Goal: Task Accomplishment & Management: Complete application form

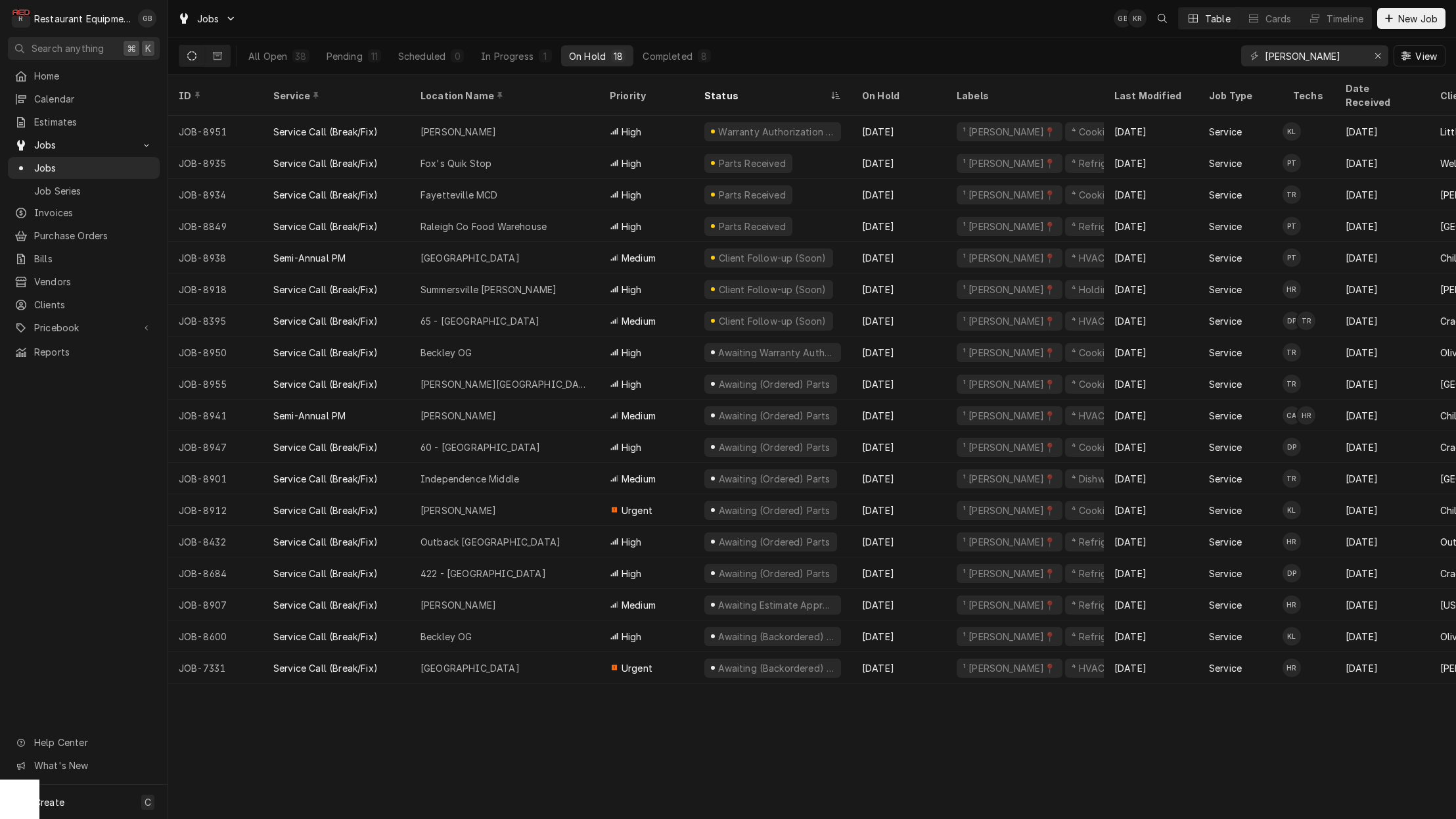
click at [362, 69] on div "All Open 38 Pending 11 Scheduled 0 In Progress 1 On Hold 18 Completed 8" at bounding box center [479, 56] width 478 height 37
click at [360, 62] on div "Pending" at bounding box center [344, 56] width 36 height 14
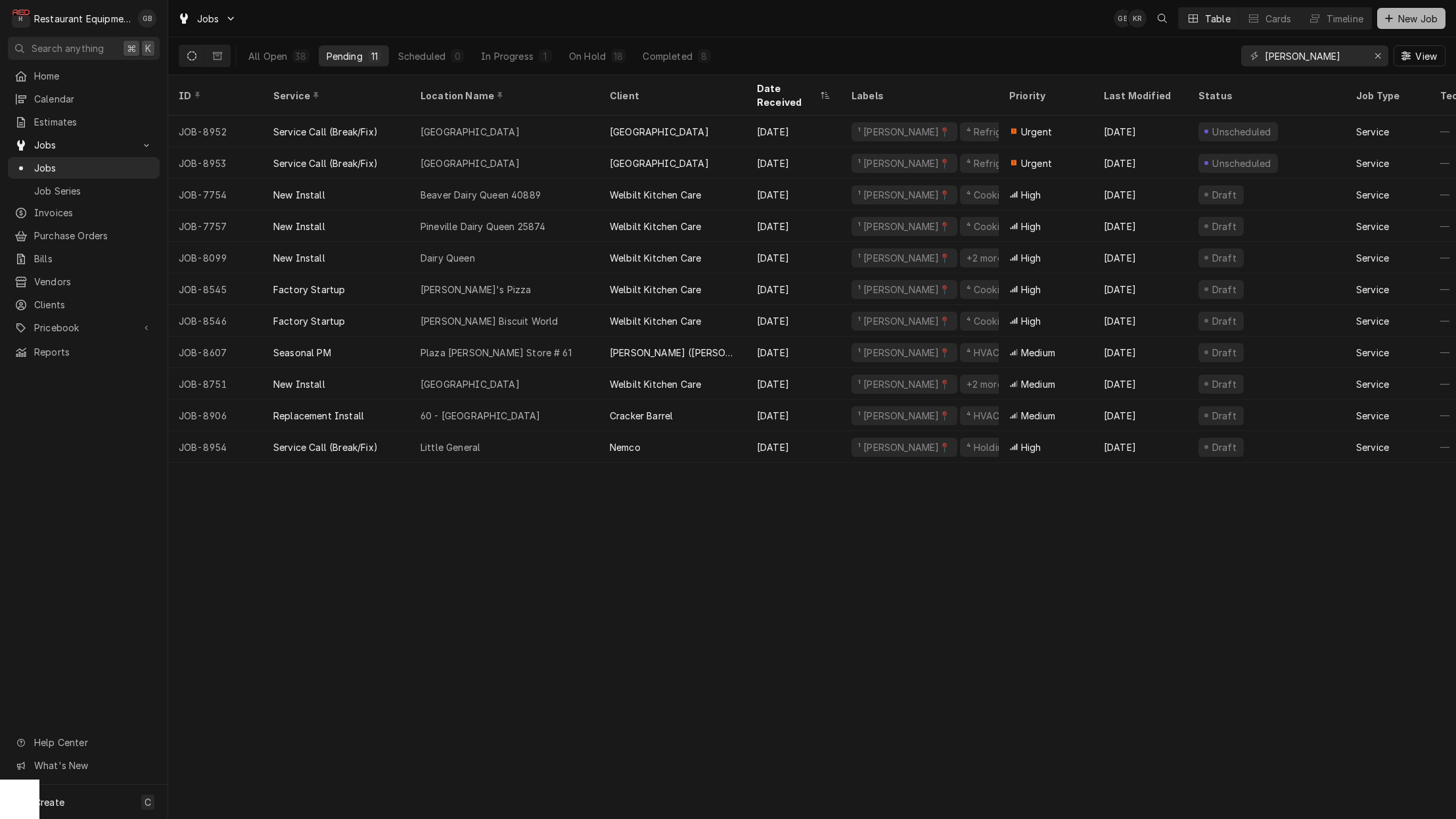
click at [1394, 12] on button "New Job" at bounding box center [1411, 18] width 69 height 21
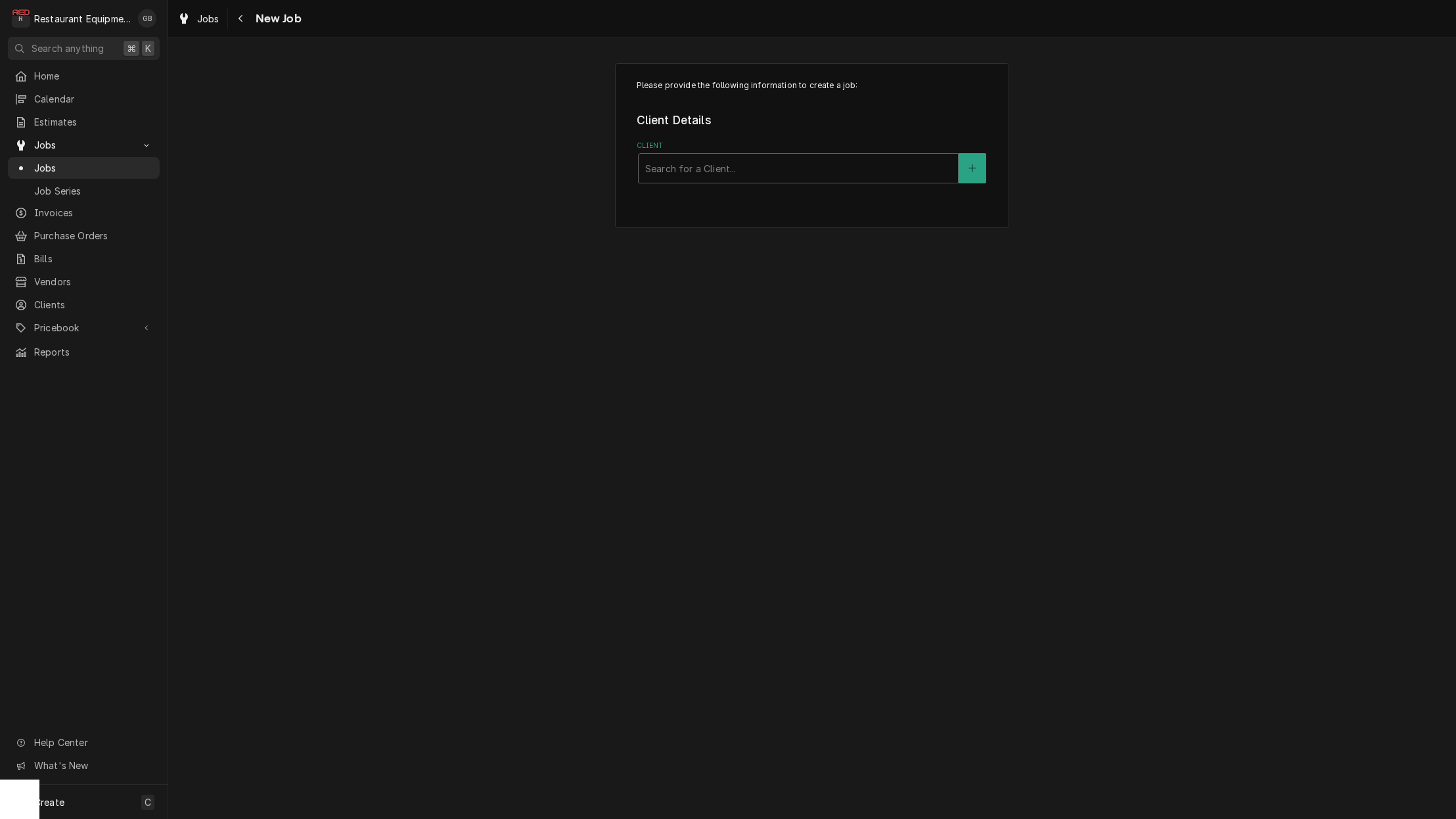
click at [656, 158] on div "Client" at bounding box center [799, 168] width 307 height 24
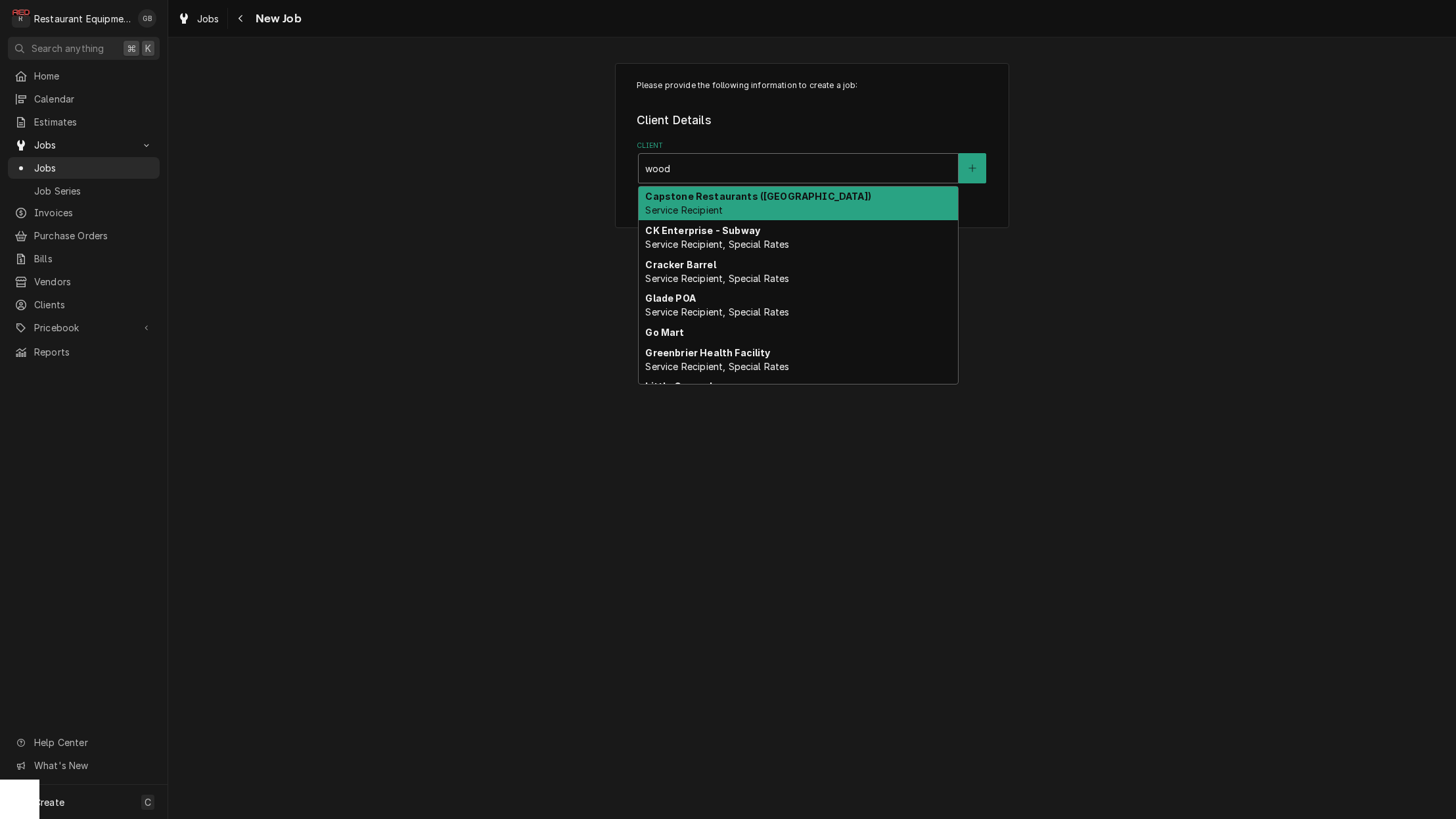
type input "woodr"
click at [783, 210] on span "Service Recipient, Special Rates, Tax Exempt" at bounding box center [746, 210] width 203 height 12
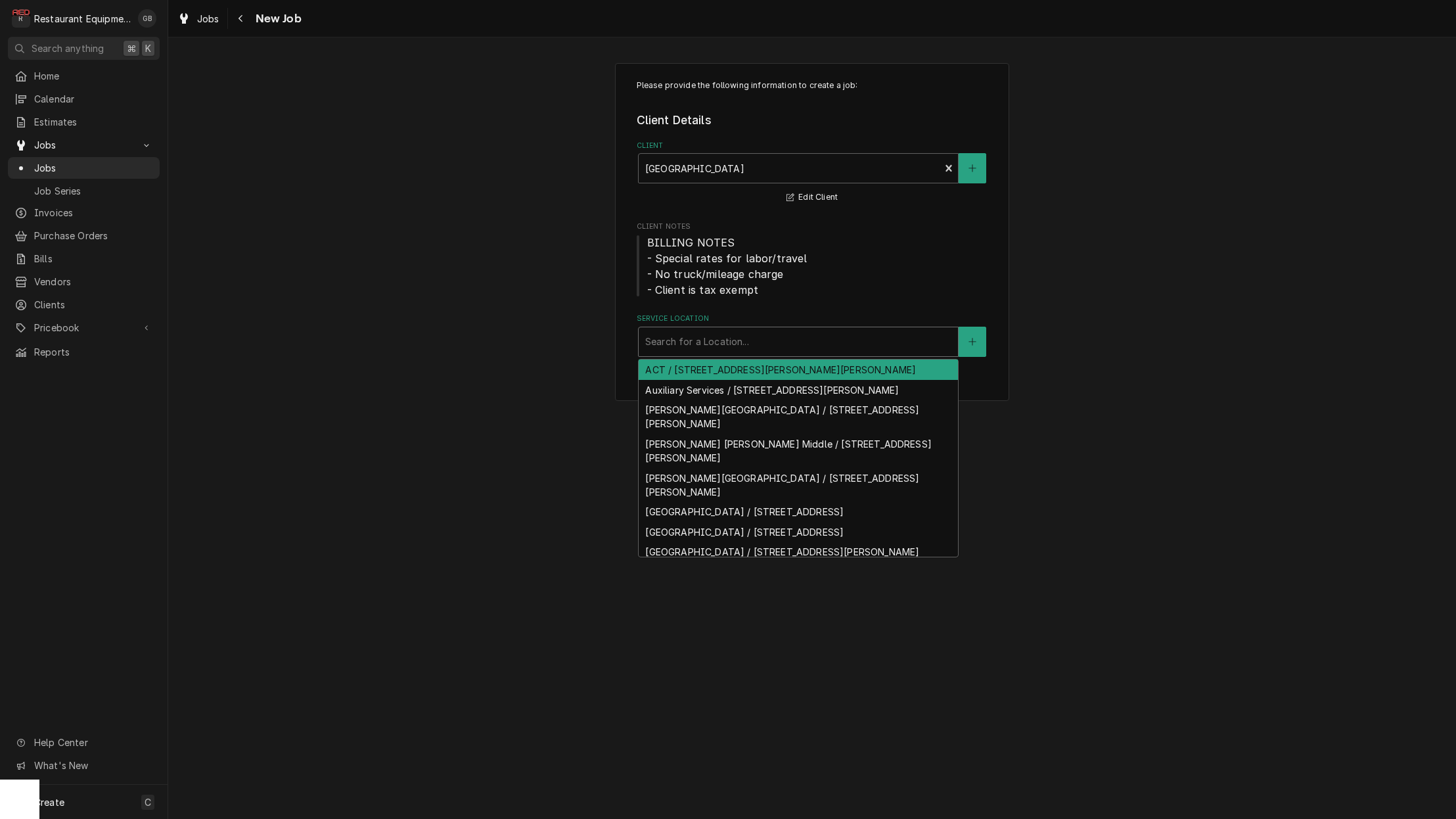
click at [710, 337] on div "Search for a Location..." at bounding box center [799, 341] width 307 height 14
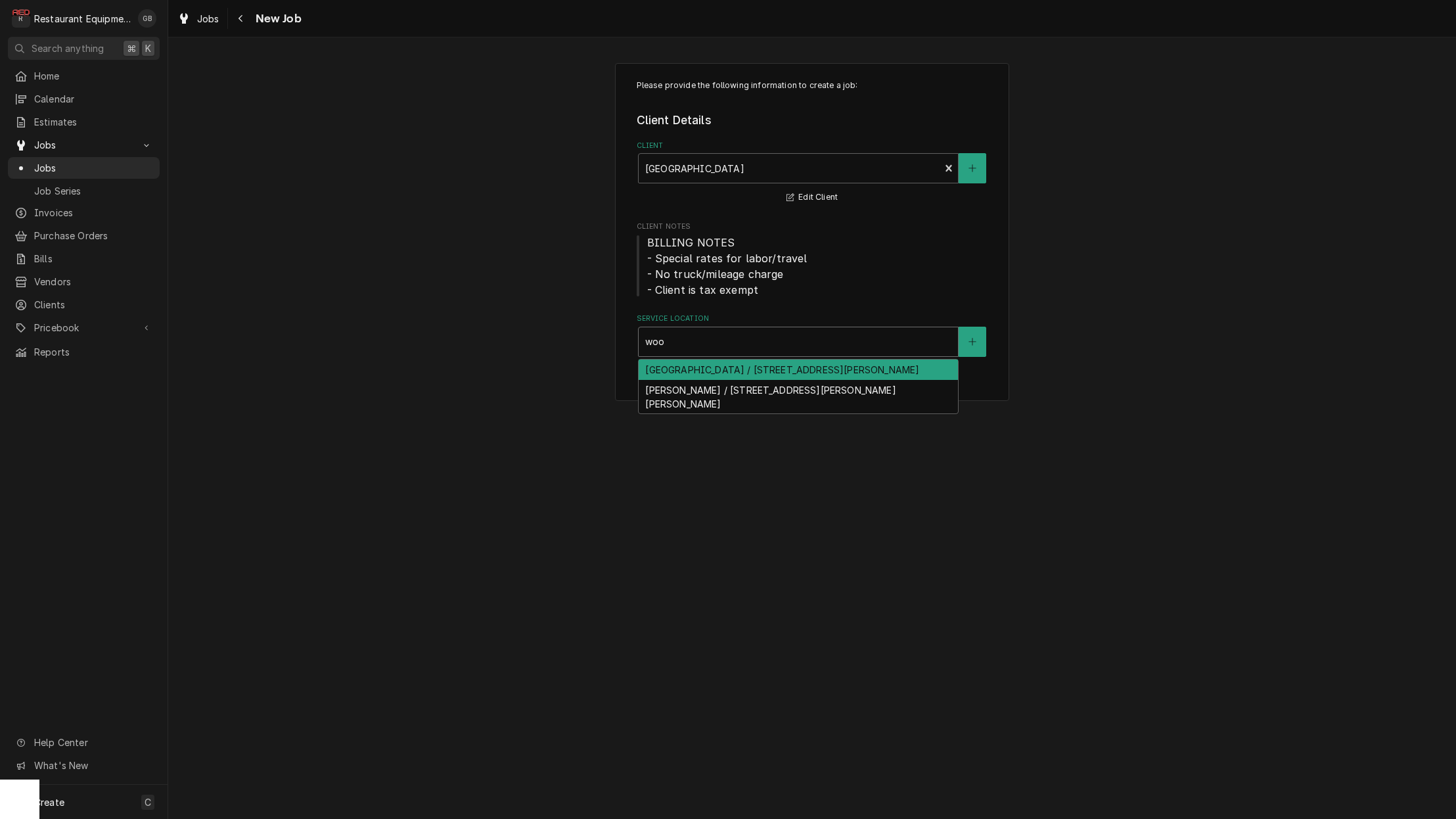
type input "wood"
click at [723, 392] on div "[PERSON_NAME] / [STREET_ADDRESS][PERSON_NAME][PERSON_NAME]" at bounding box center [798, 397] width 320 height 34
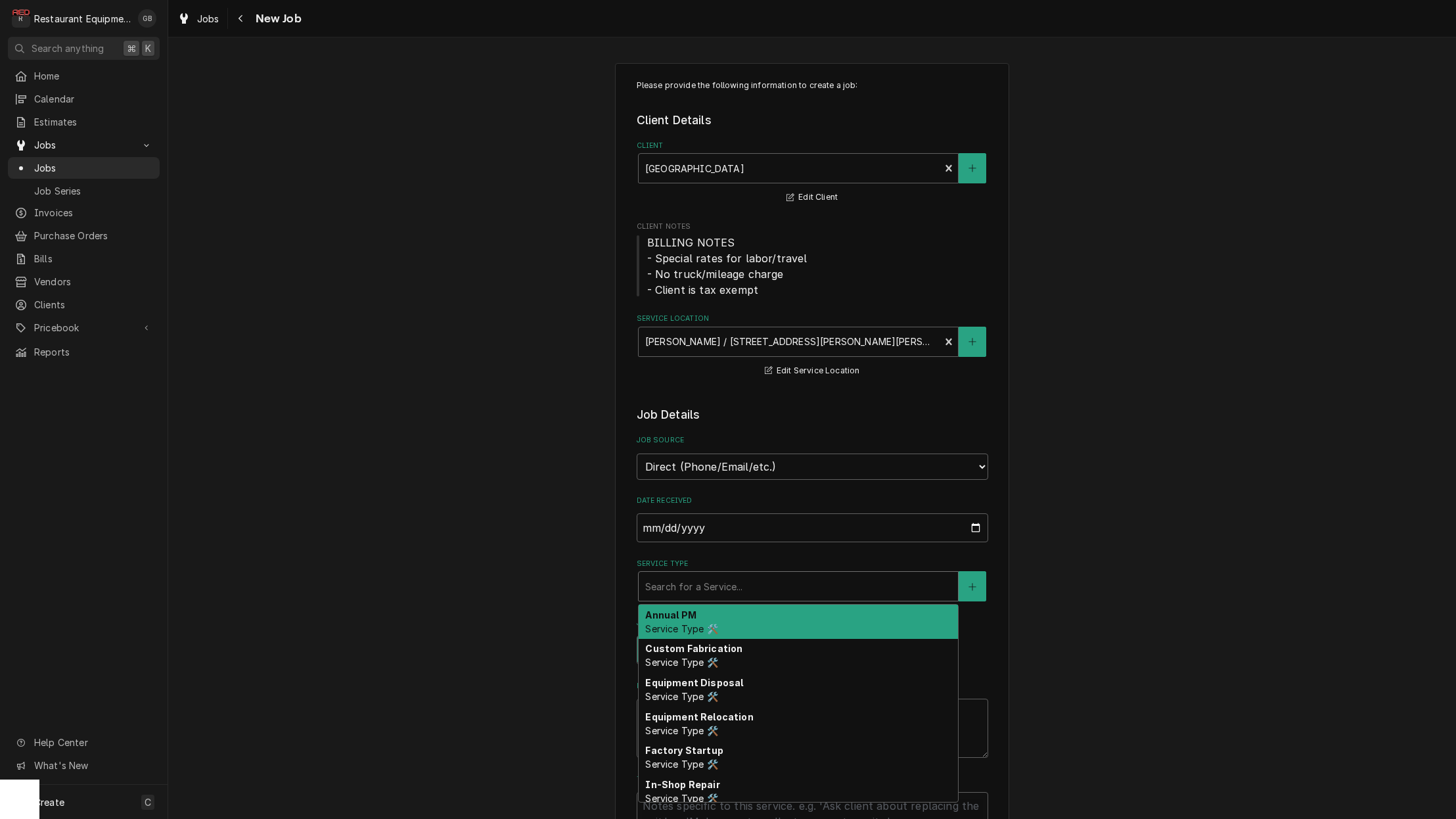
click at [713, 579] on div "Search for a Service..." at bounding box center [799, 586] width 307 height 14
type textarea "x"
type input "b"
type textarea "x"
type input "br"
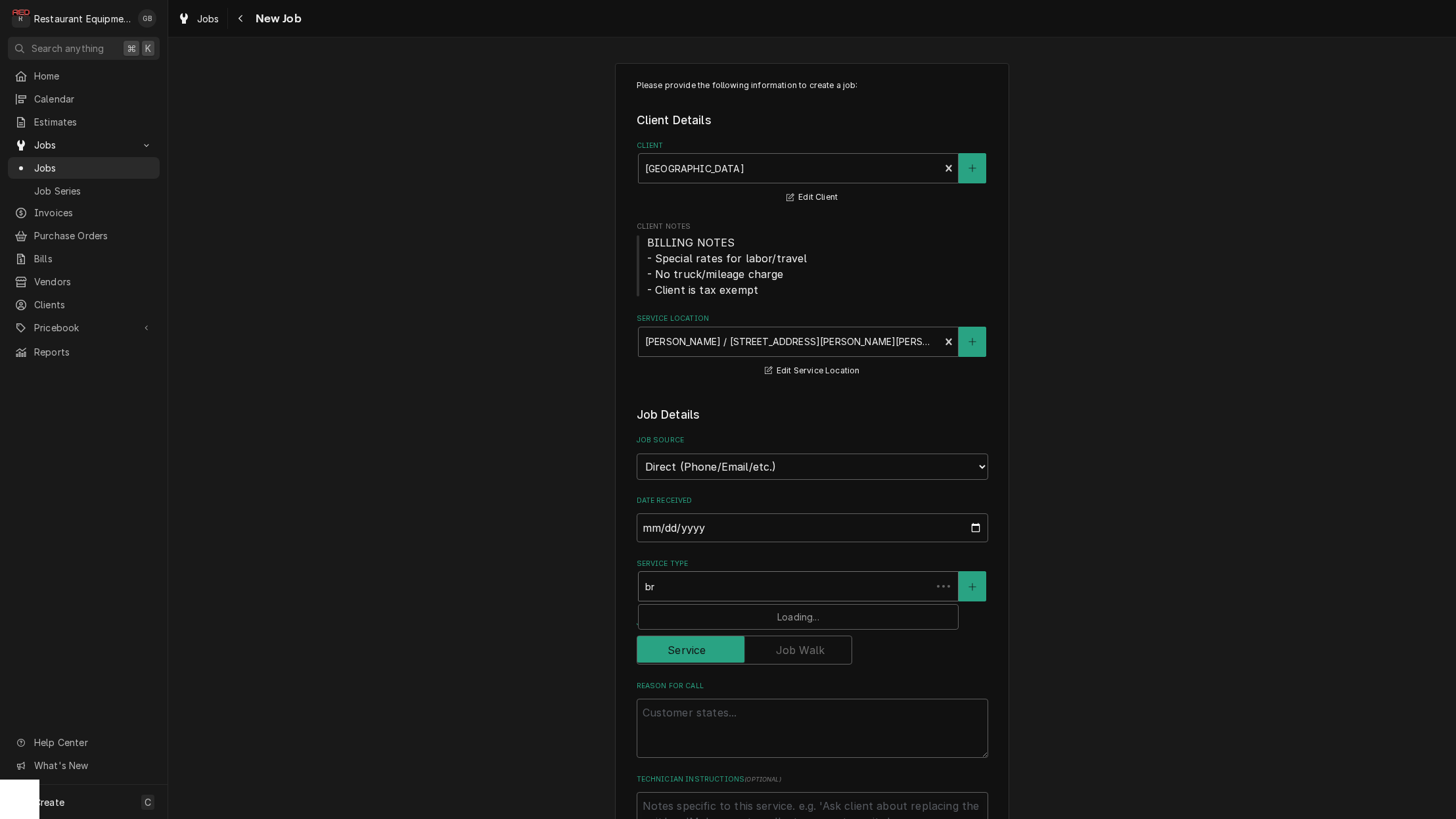
type textarea "x"
type input "bre"
type textarea "x"
type input "brea"
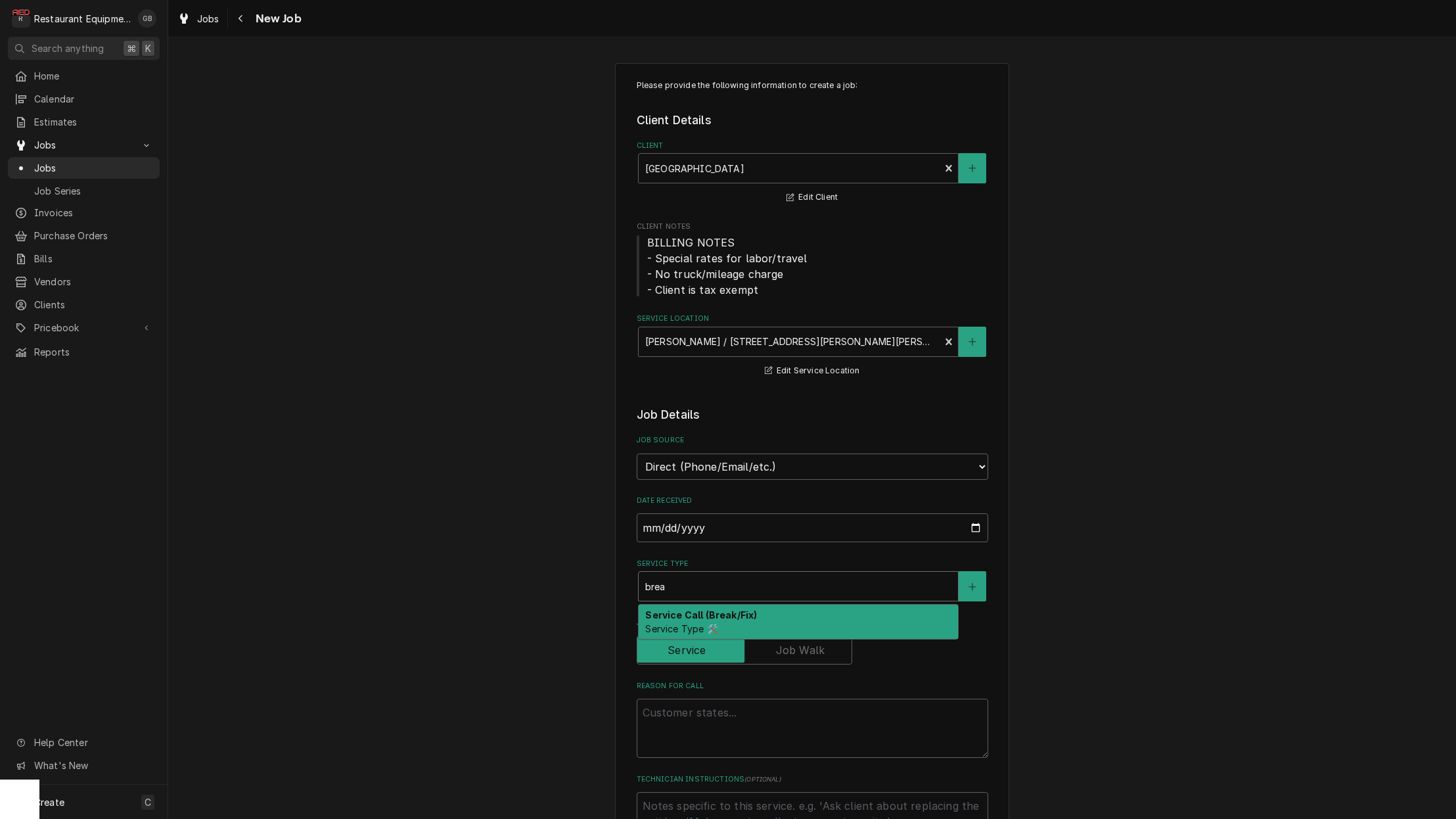
click at [695, 607] on div "Service Call (Break/Fix) Service Type 🛠️" at bounding box center [798, 622] width 320 height 34
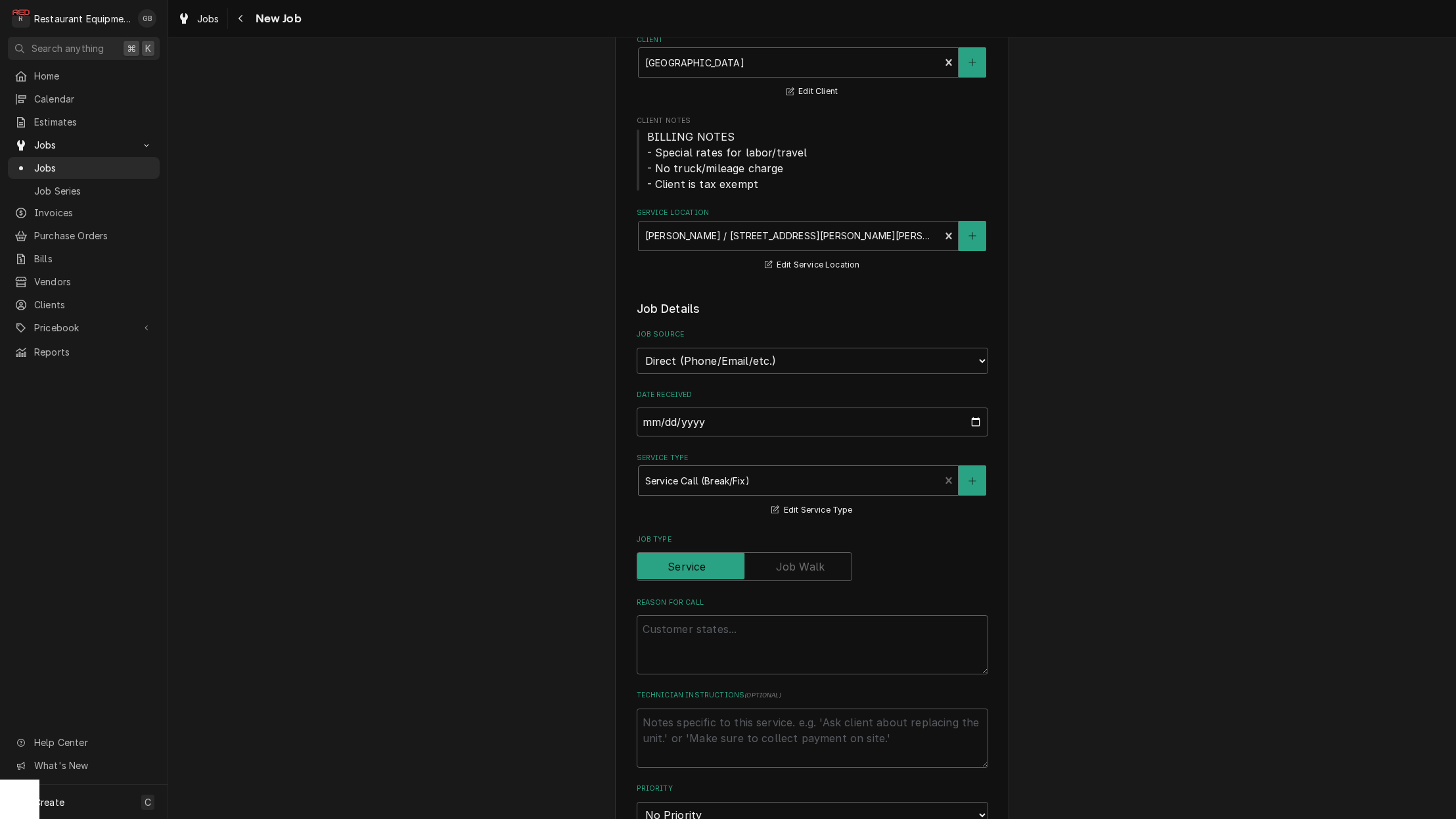
scroll to position [123, 0]
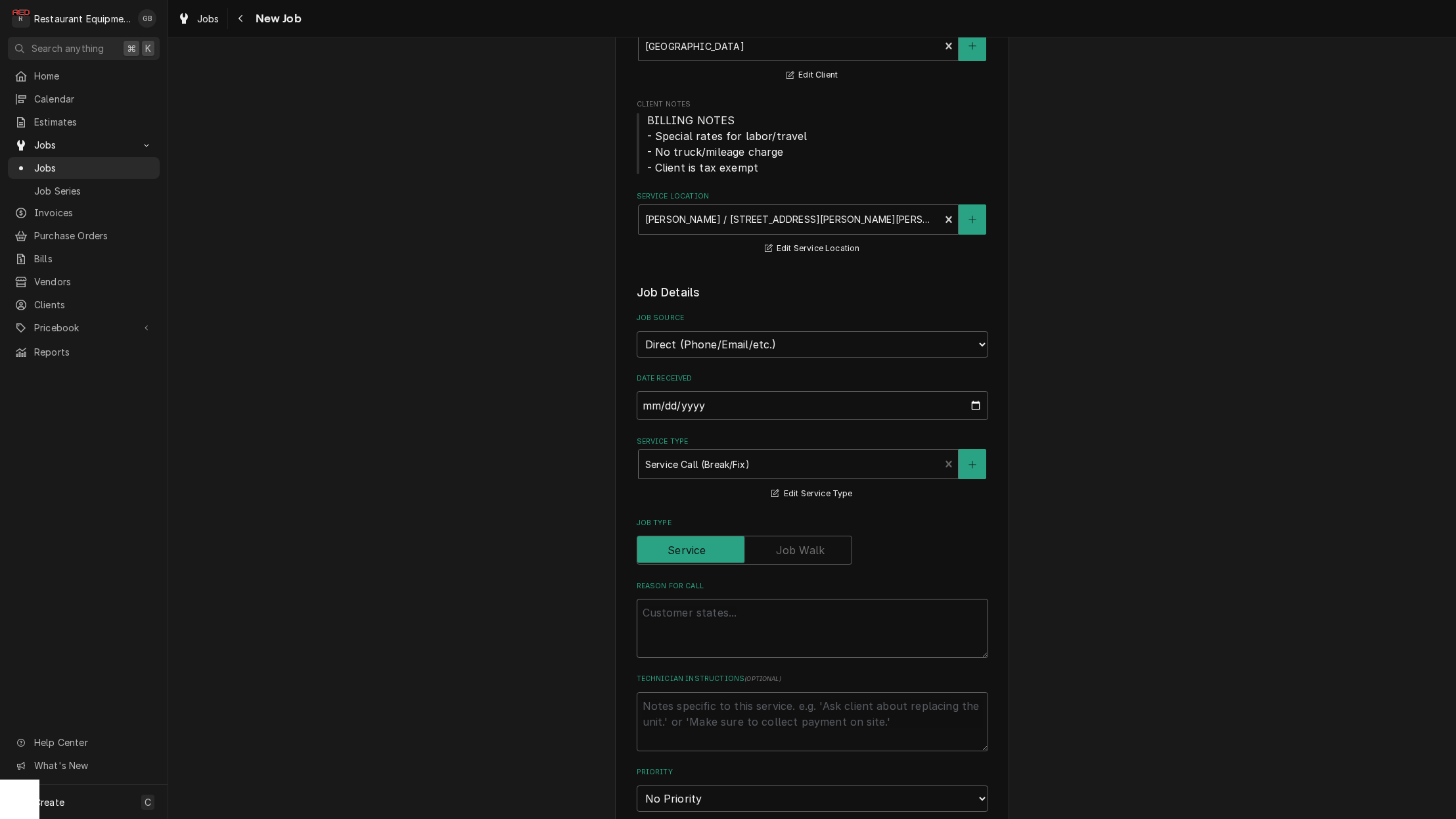
click at [689, 607] on textarea "Reason For Call" at bounding box center [813, 628] width 351 height 59
type textarea "x"
type textarea "w"
type textarea "x"
type textarea "wa"
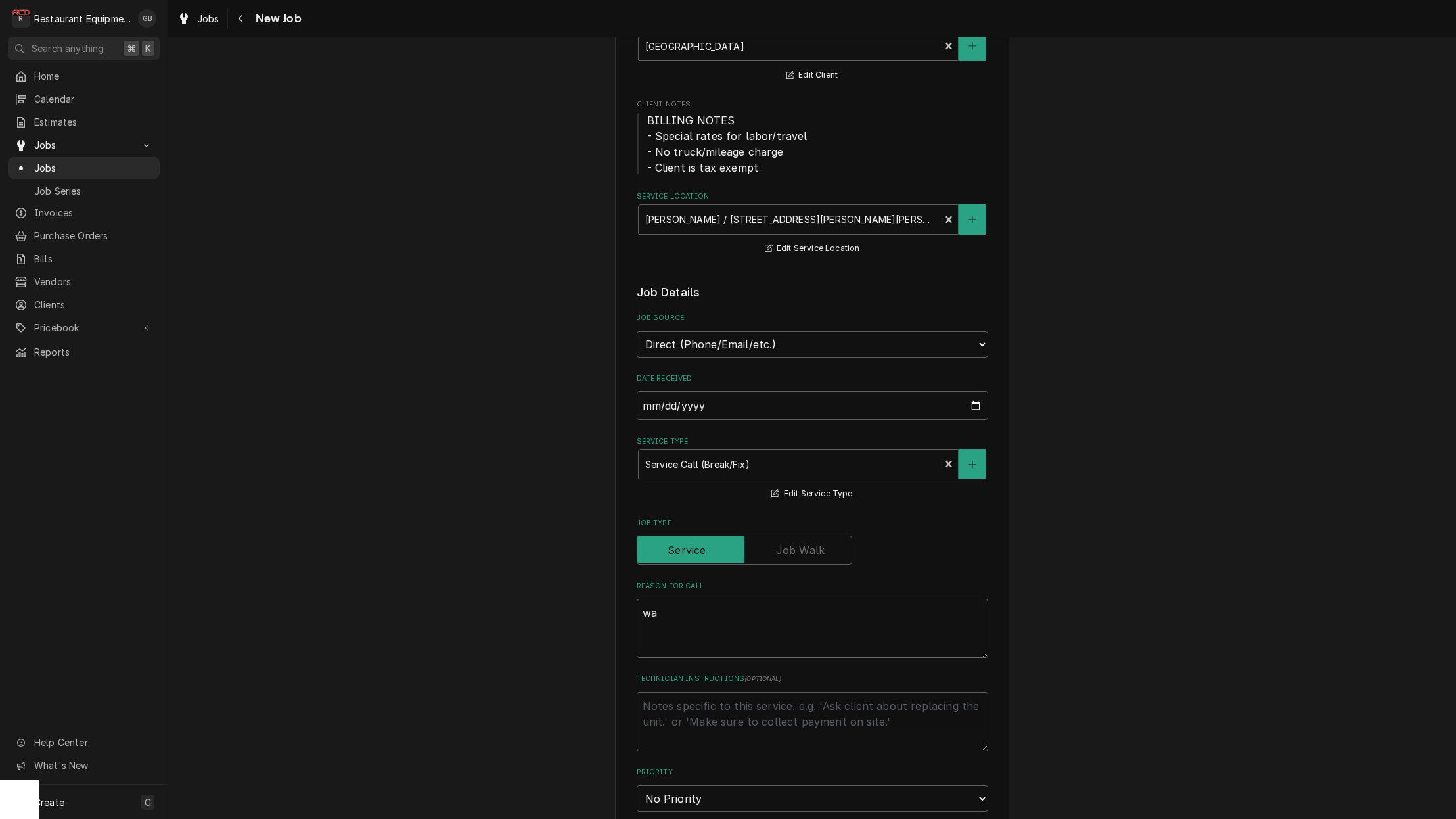
type textarea "x"
type textarea "wal"
type textarea "x"
type textarea "walk"
type textarea "x"
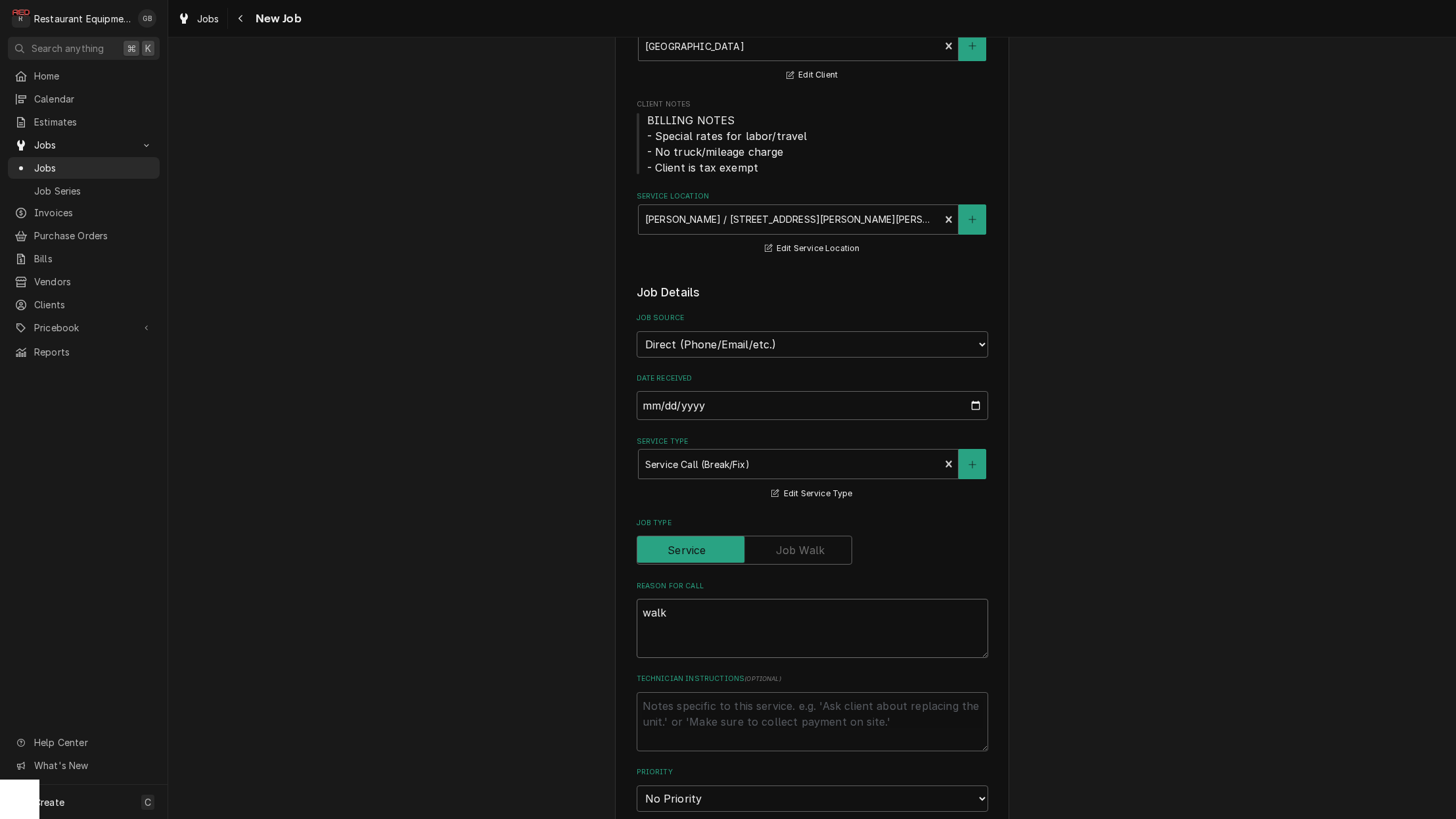
type textarea "walk"
type textarea "x"
type textarea "walk i"
type textarea "x"
type textarea "walk in"
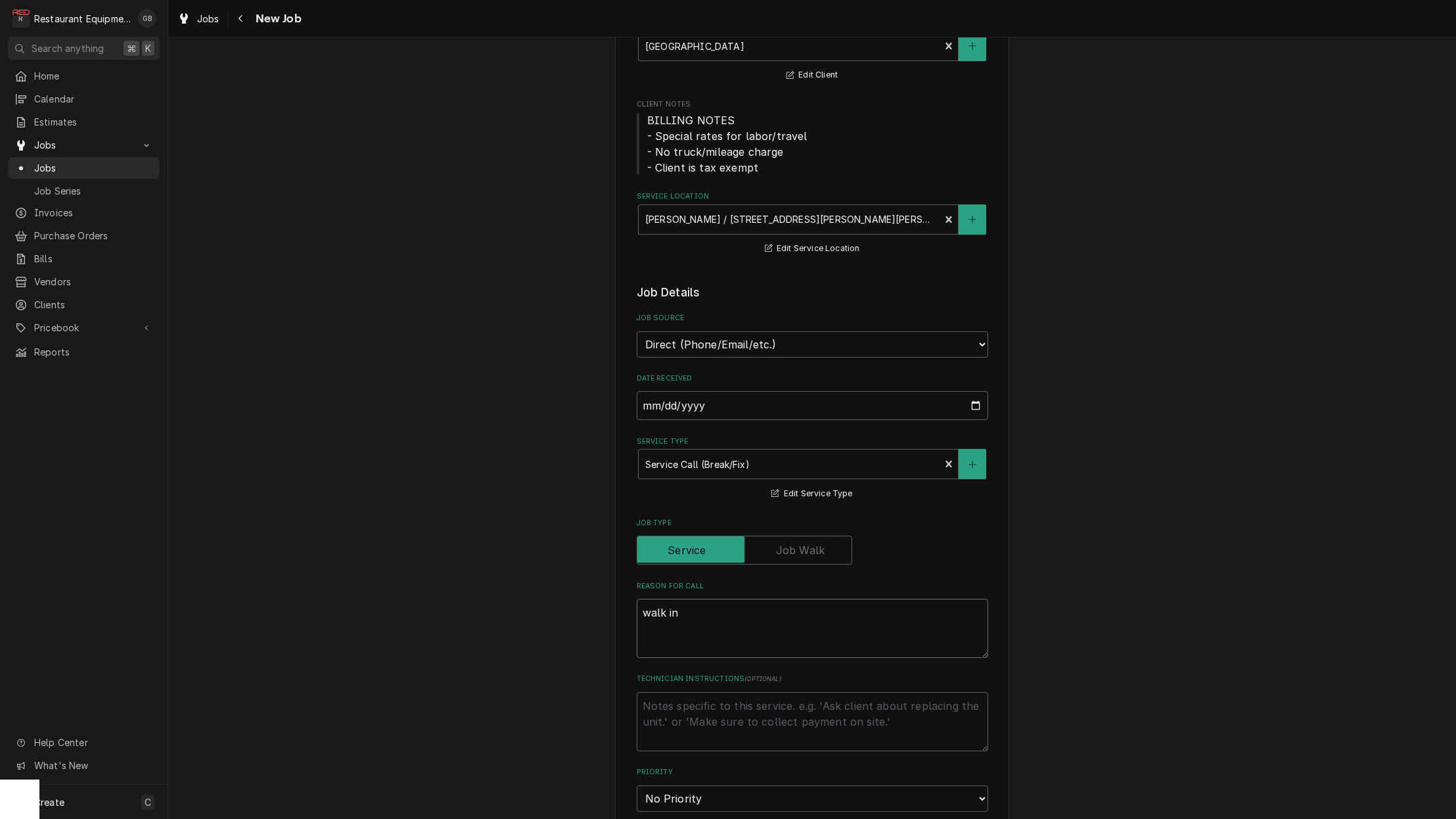
type textarea "x"
type textarea "walk in"
type textarea "x"
type textarea "walk in f"
type textarea "x"
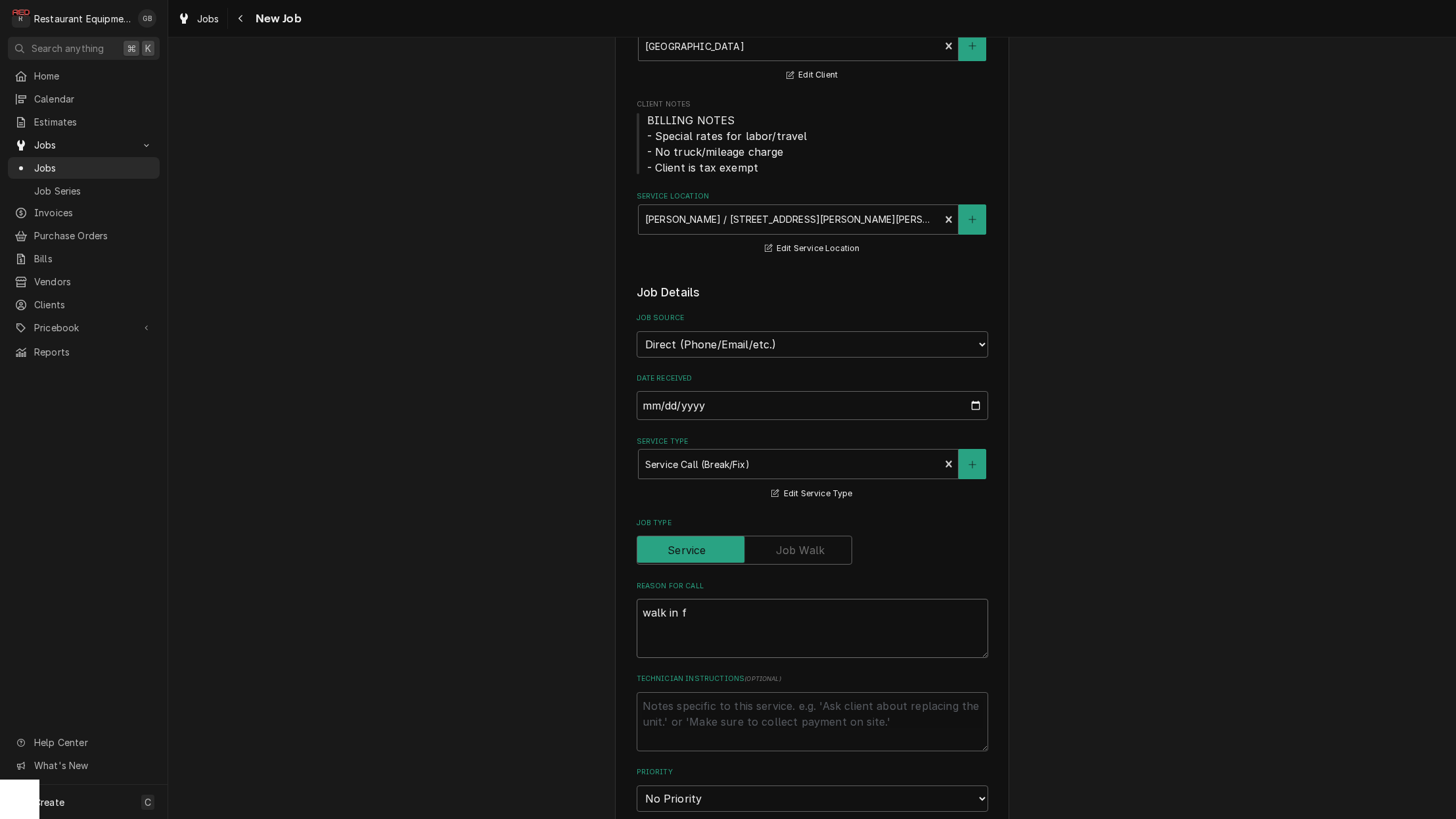
type textarea "walk in fr"
type textarea "x"
type textarea "walk in fre"
type textarea "x"
type textarea "walk in free"
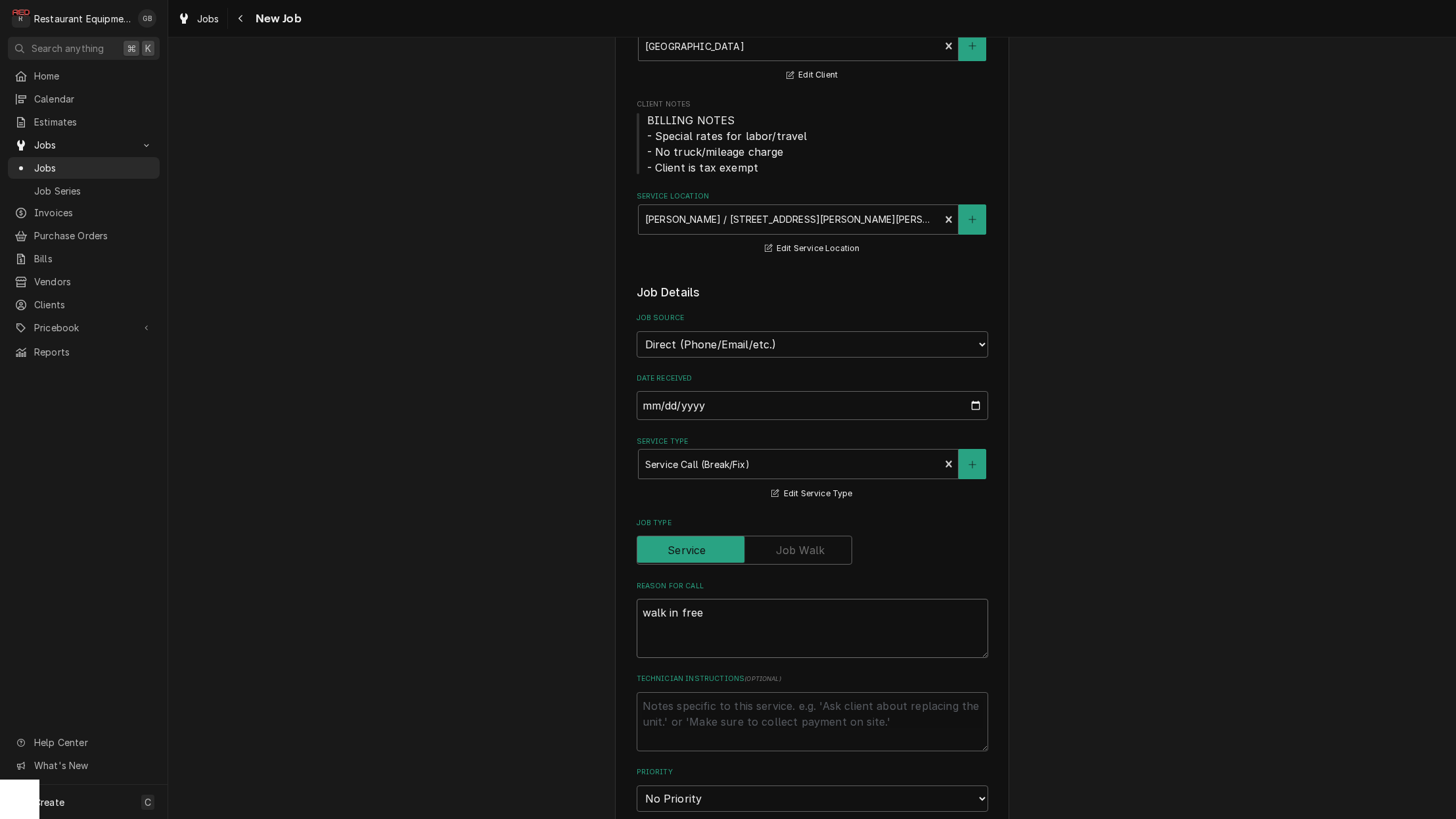
type textarea "x"
type textarea "walk in freez"
type textarea "x"
type textarea "walk in freeze"
type textarea "x"
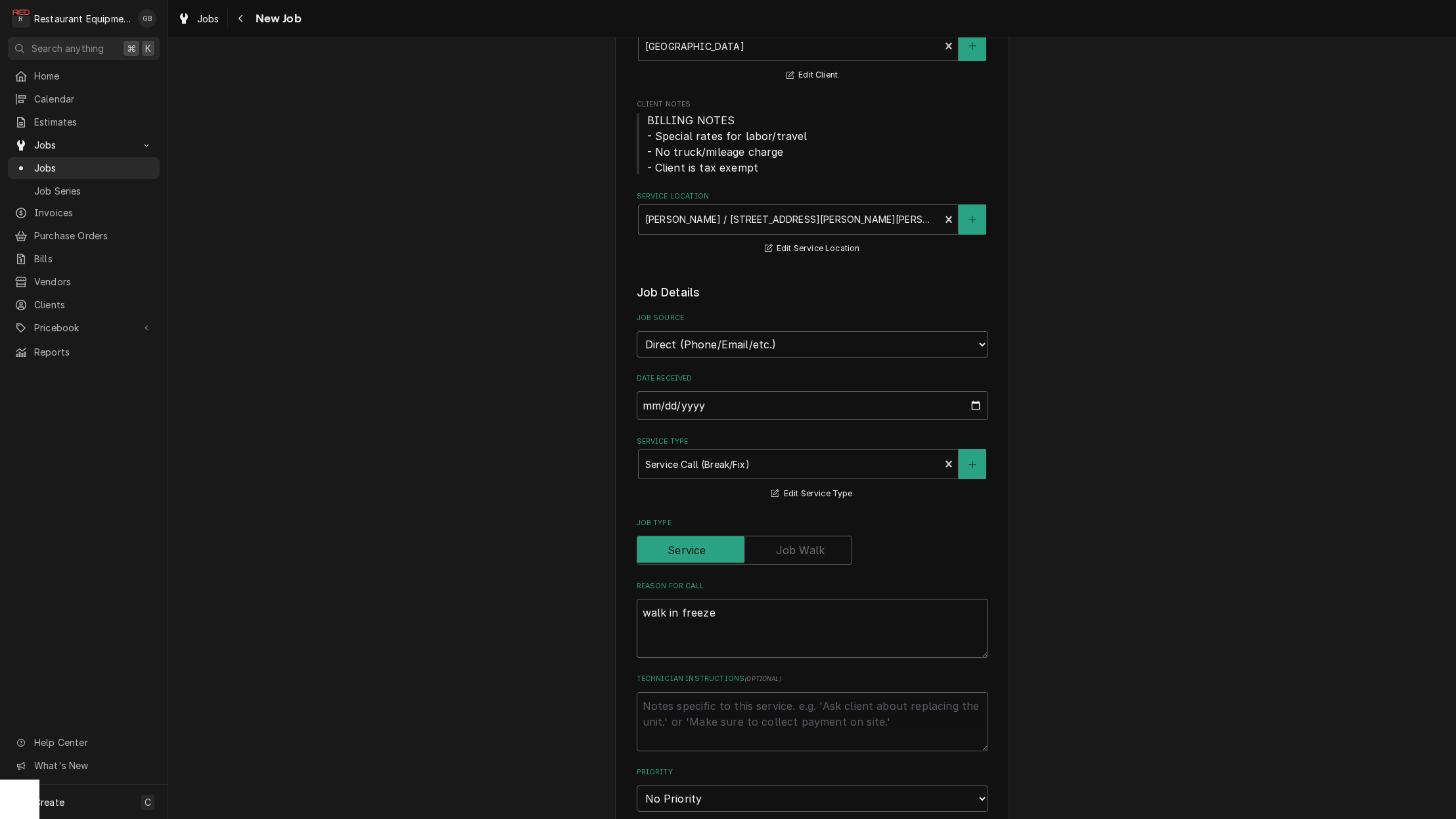
type textarea "walk in freezer"
type textarea "x"
type textarea "walk in freezer"
type textarea "x"
type textarea "walk in freezer u"
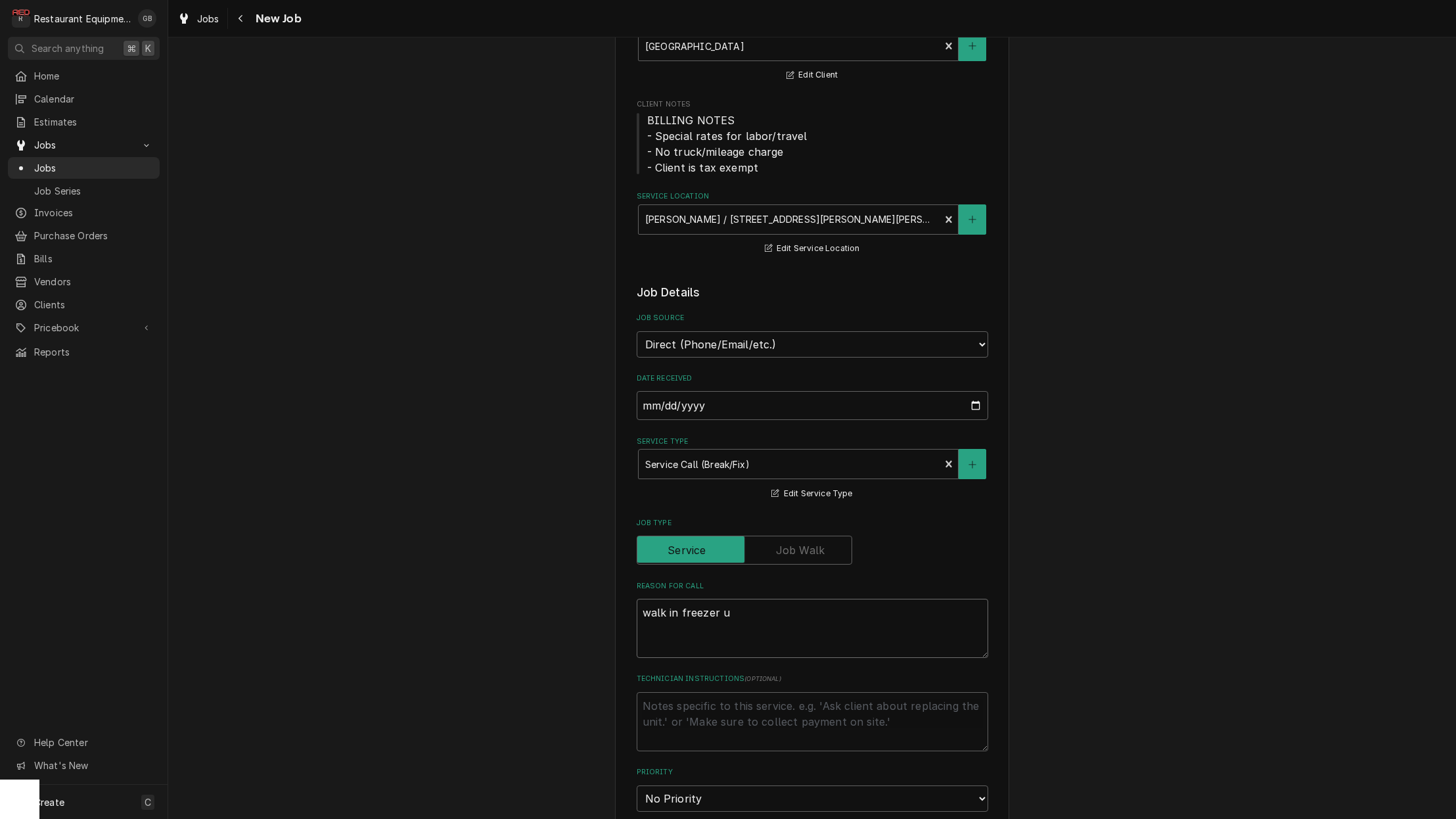
type textarea "x"
type textarea "walk in freezer up"
type textarea "x"
type textarea "walk in freezer up"
type textarea "x"
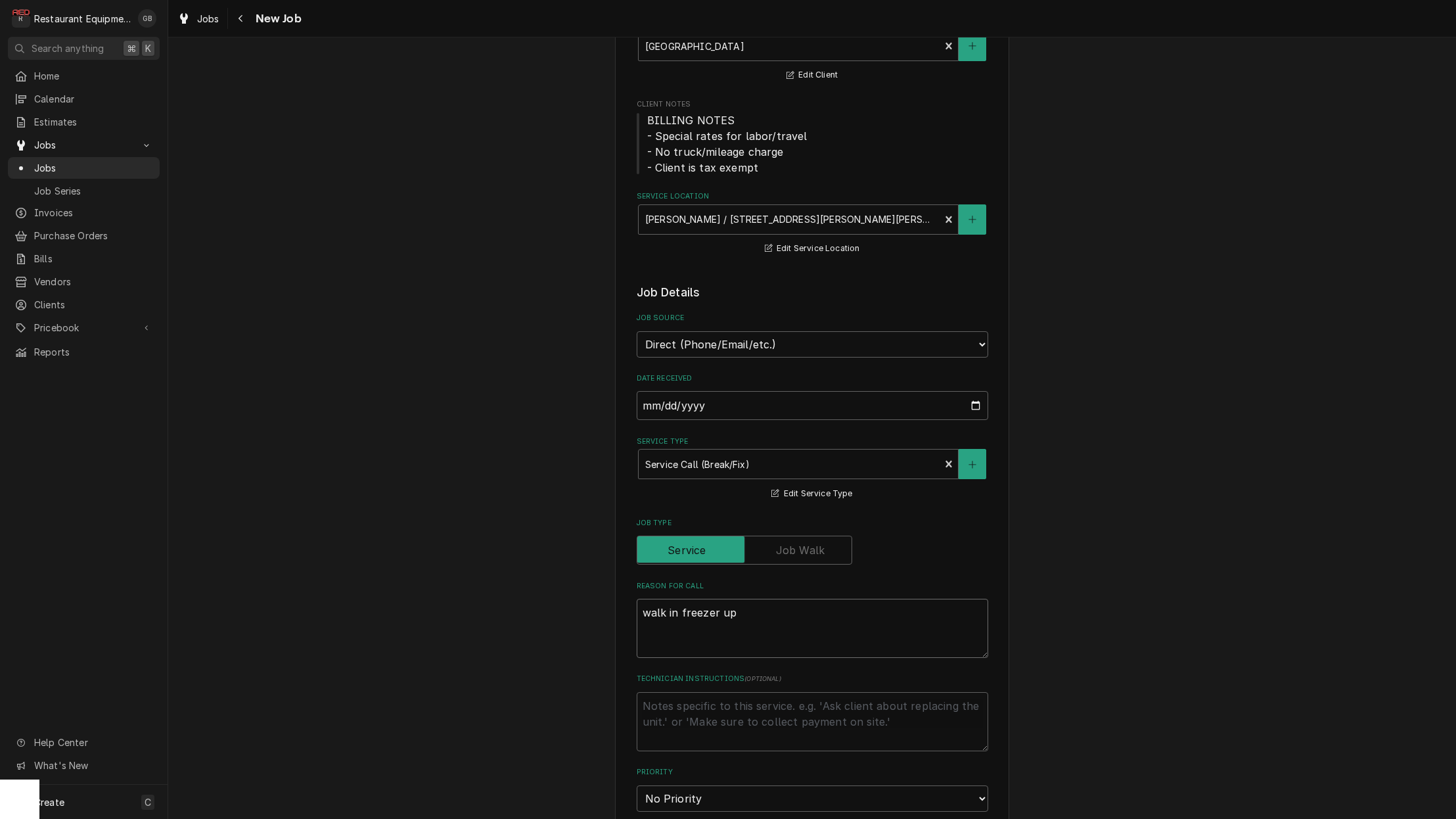
type textarea "walk in freezer up 2"
type textarea "x"
type textarea "walk in freezer up 22"
type textarea "x"
type textarea "walk in freezer up 22f"
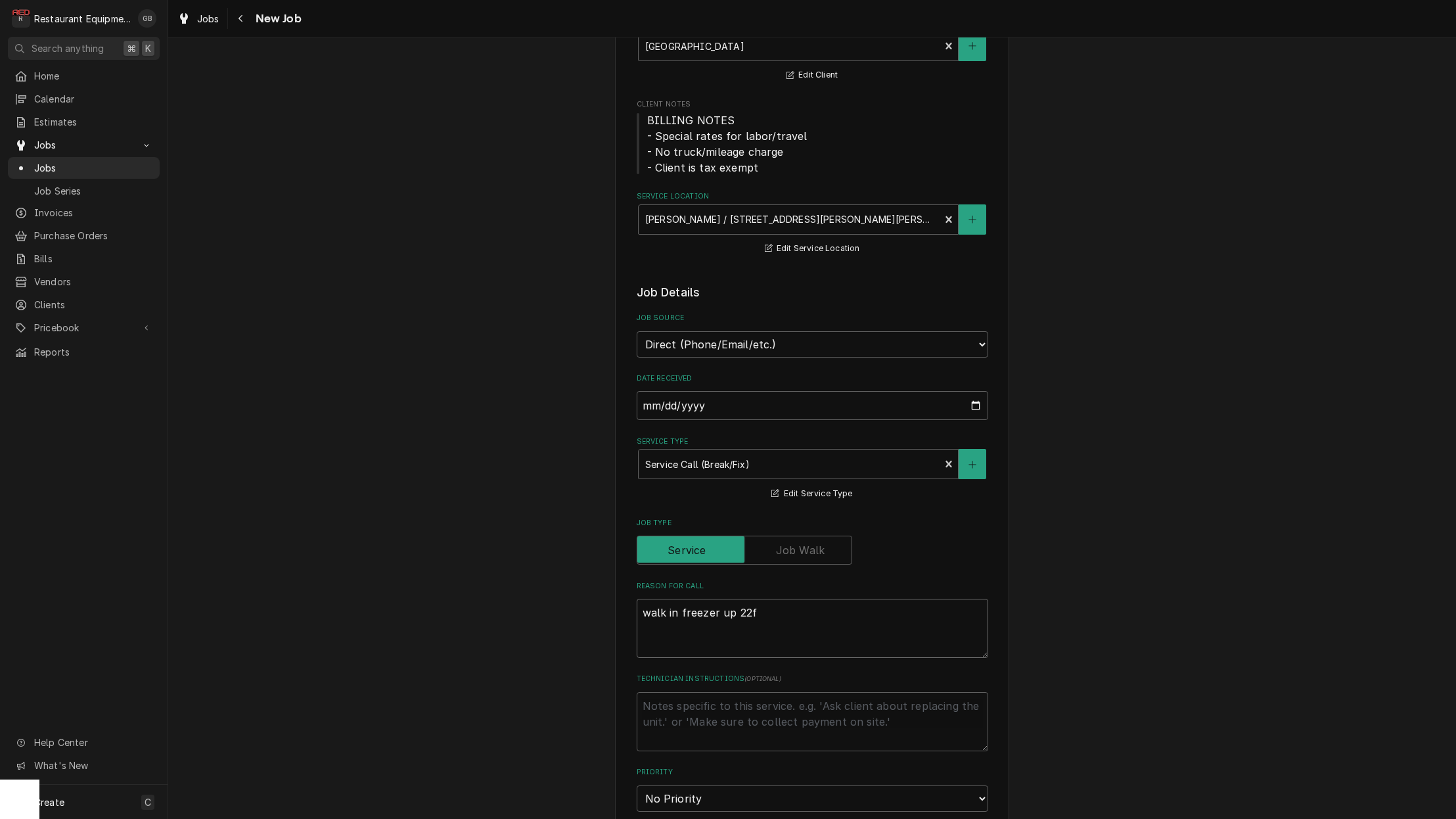
type textarea "x"
type textarea "walk in freezer up 22f"
type textarea "x"
type textarea "walk in freezer up 22f n"
type textarea "x"
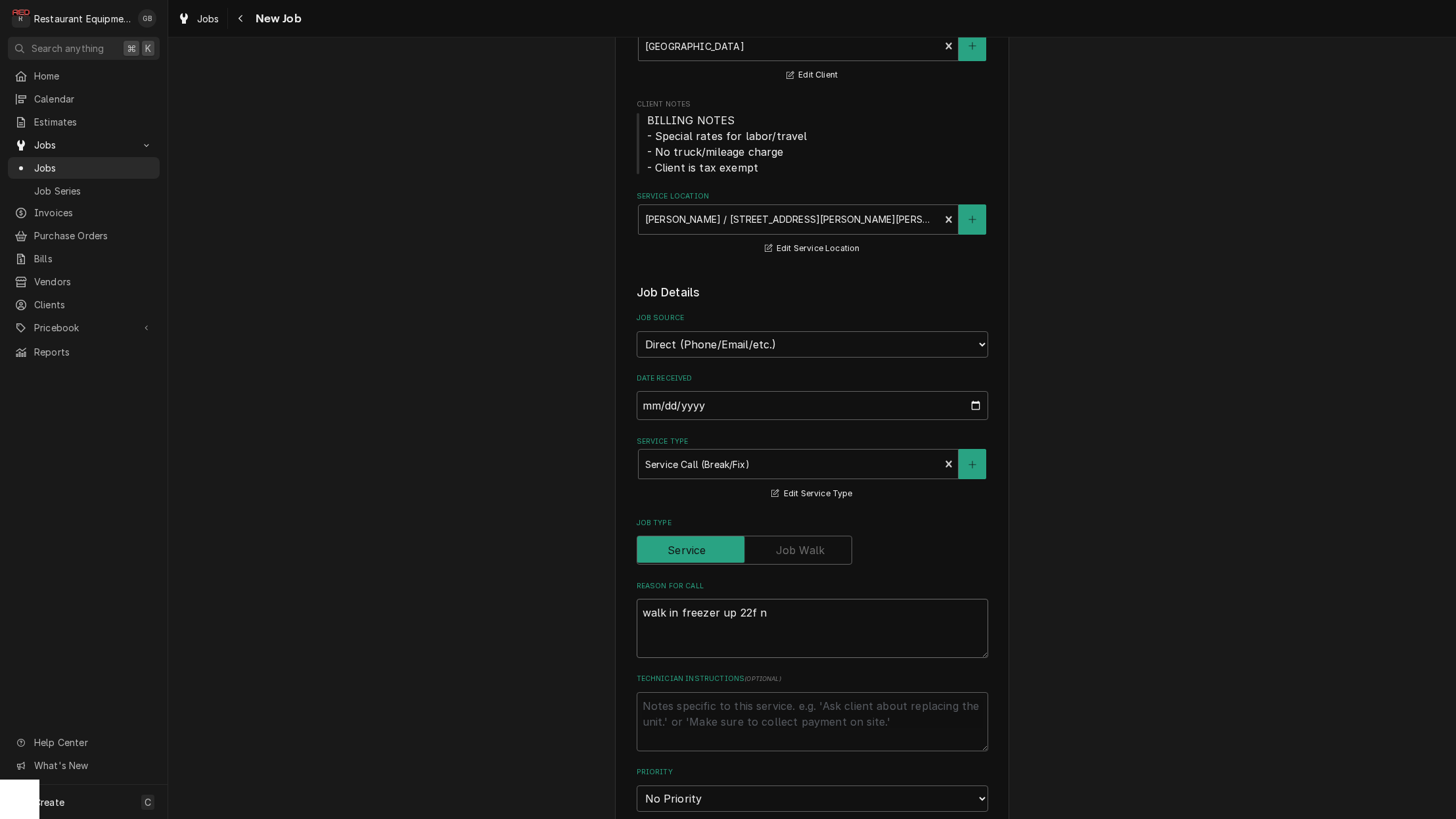
type textarea "walk in freezer up 22f ne"
type textarea "x"
type textarea "walk in freezer up 22f nee"
type textarea "x"
type textarea "walk in freezer up 22f need"
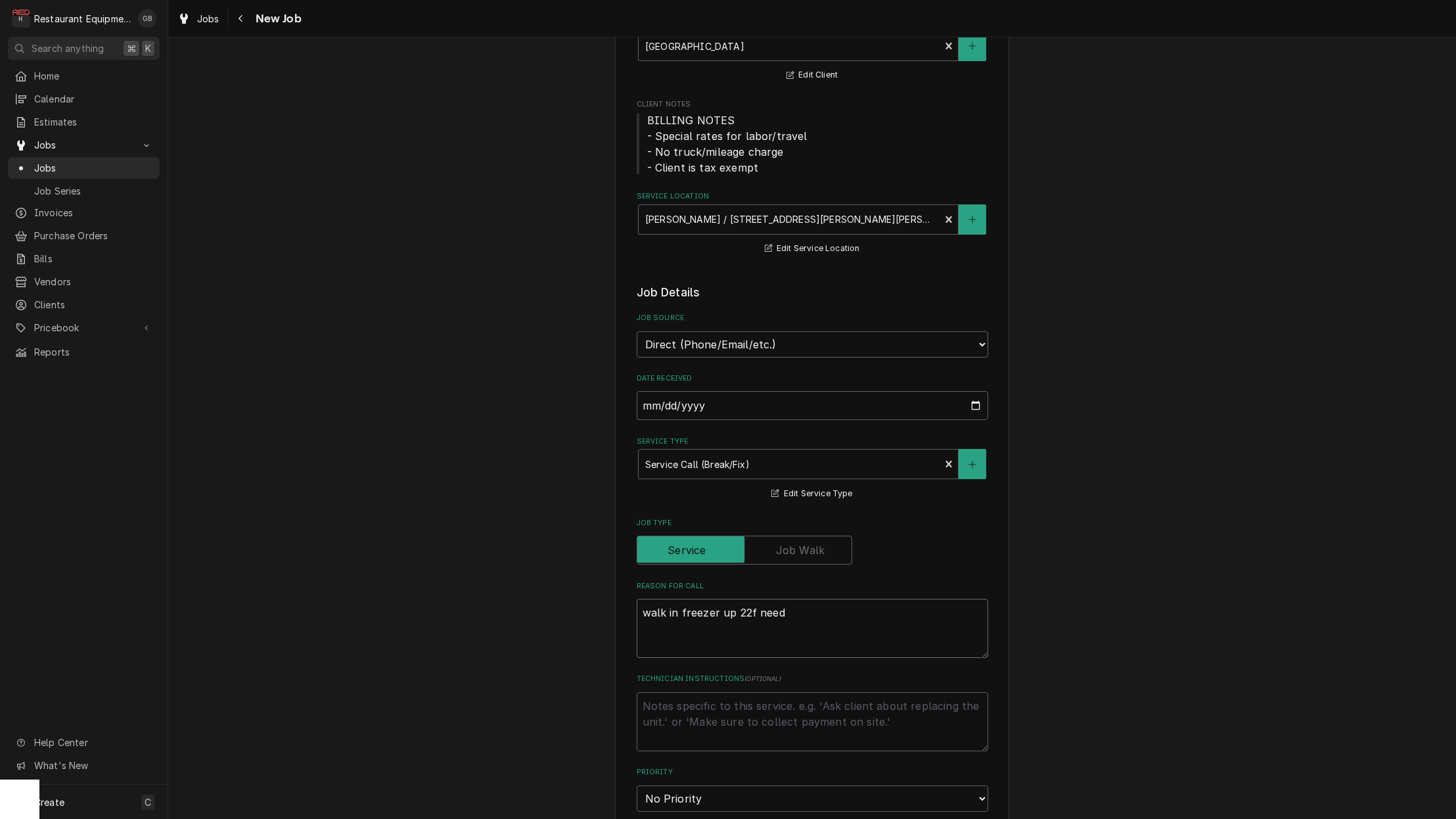
type textarea "x"
type textarea "walk in freezer up 22f needs"
type textarea "x"
type textarea "walk in freezer up 22f needs"
type textarea "x"
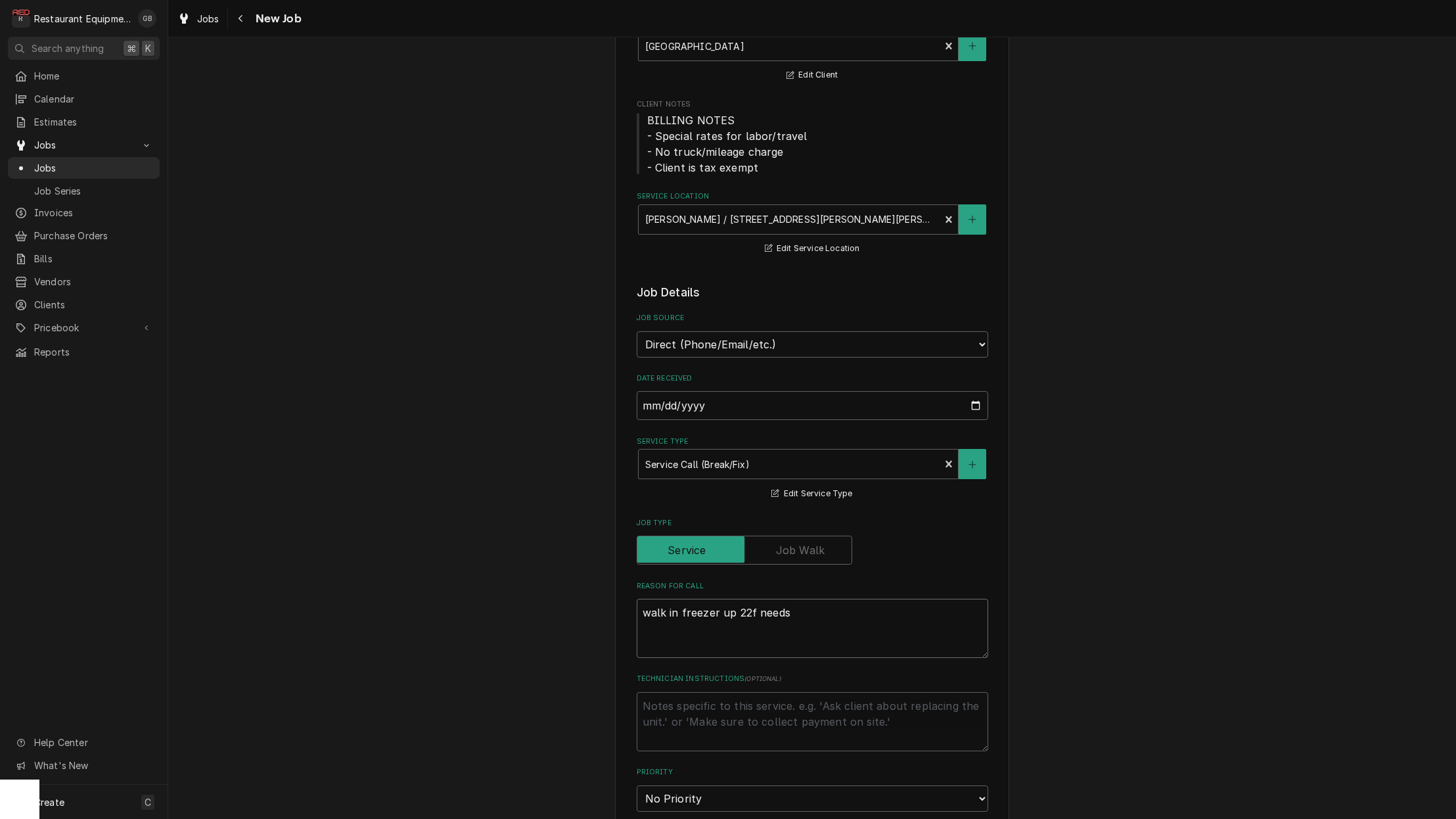
type textarea "walk in freezer up 22f needs"
type textarea "x"
type textarea "walk in freezer up 22f need"
type textarea "x"
type textarea "walk in freezer up 22f nee"
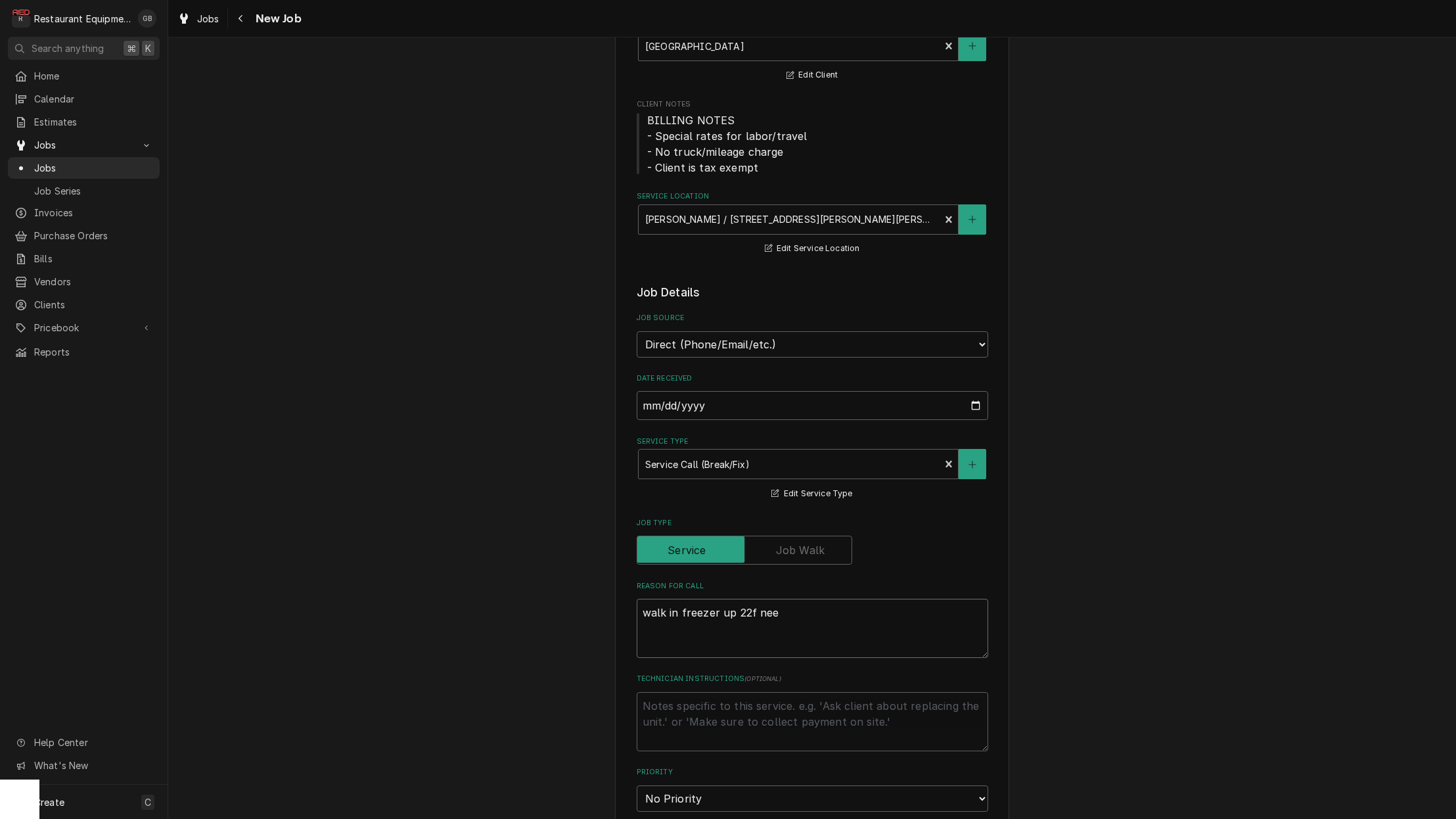
type textarea "x"
type textarea "walk in freezer up 22f ne"
type textarea "x"
type textarea "walk in freezer up 22f n"
type textarea "x"
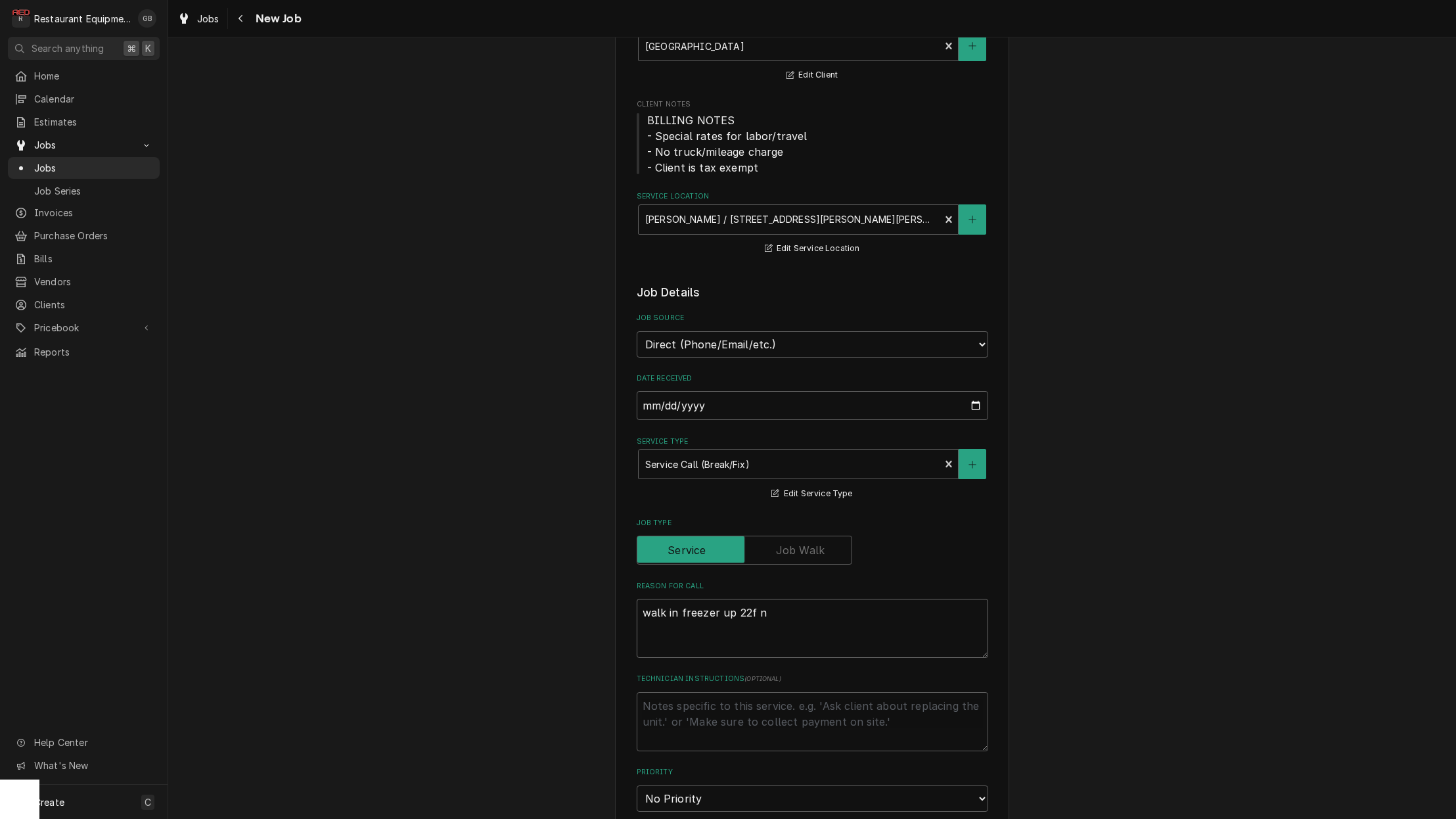
type textarea "walk in freezer up 22f"
type textarea "x"
type textarea "walk in freezer up 22f"
type textarea "x"
type textarea "walk in freezer up 22f."
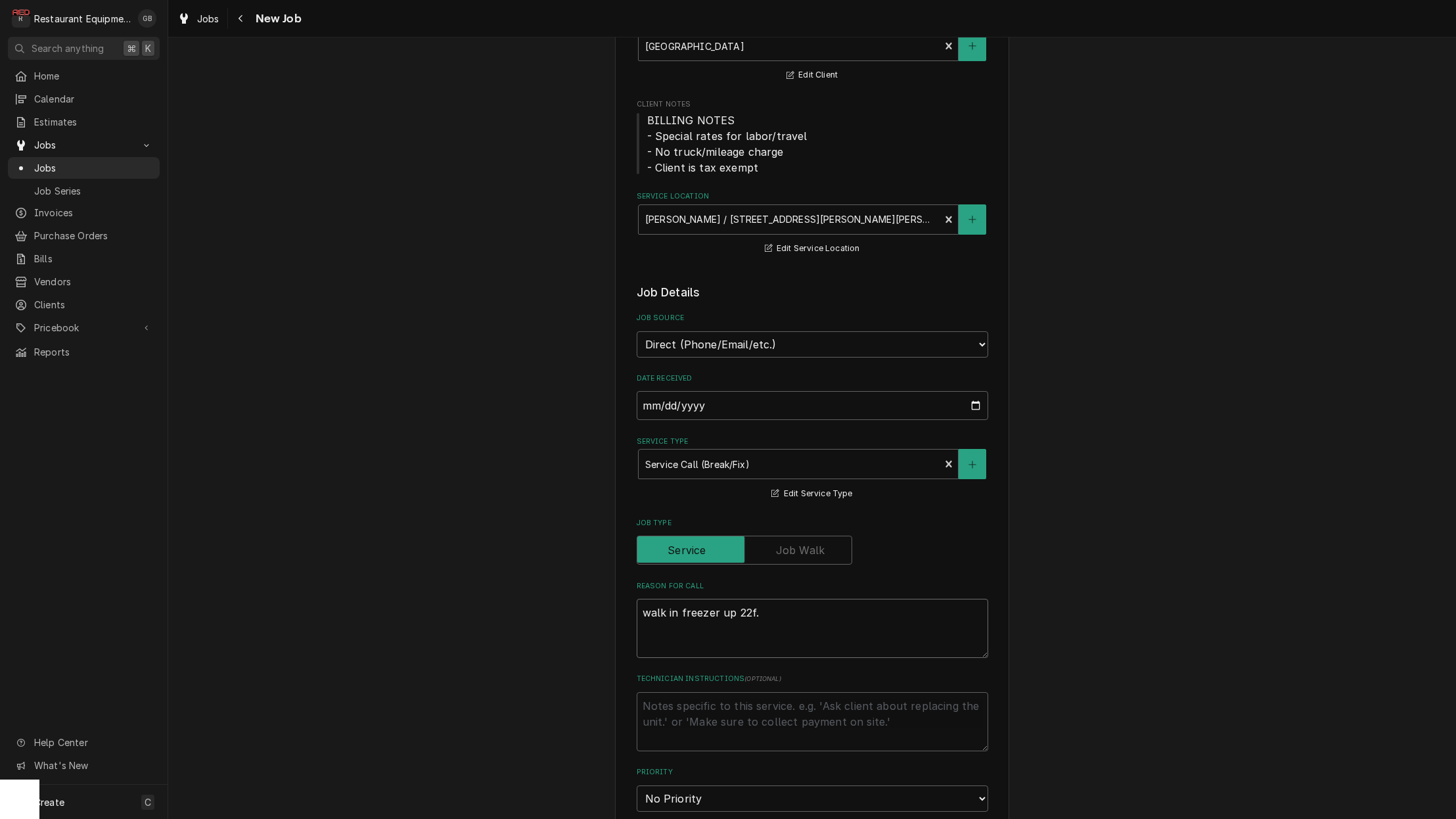
type textarea "x"
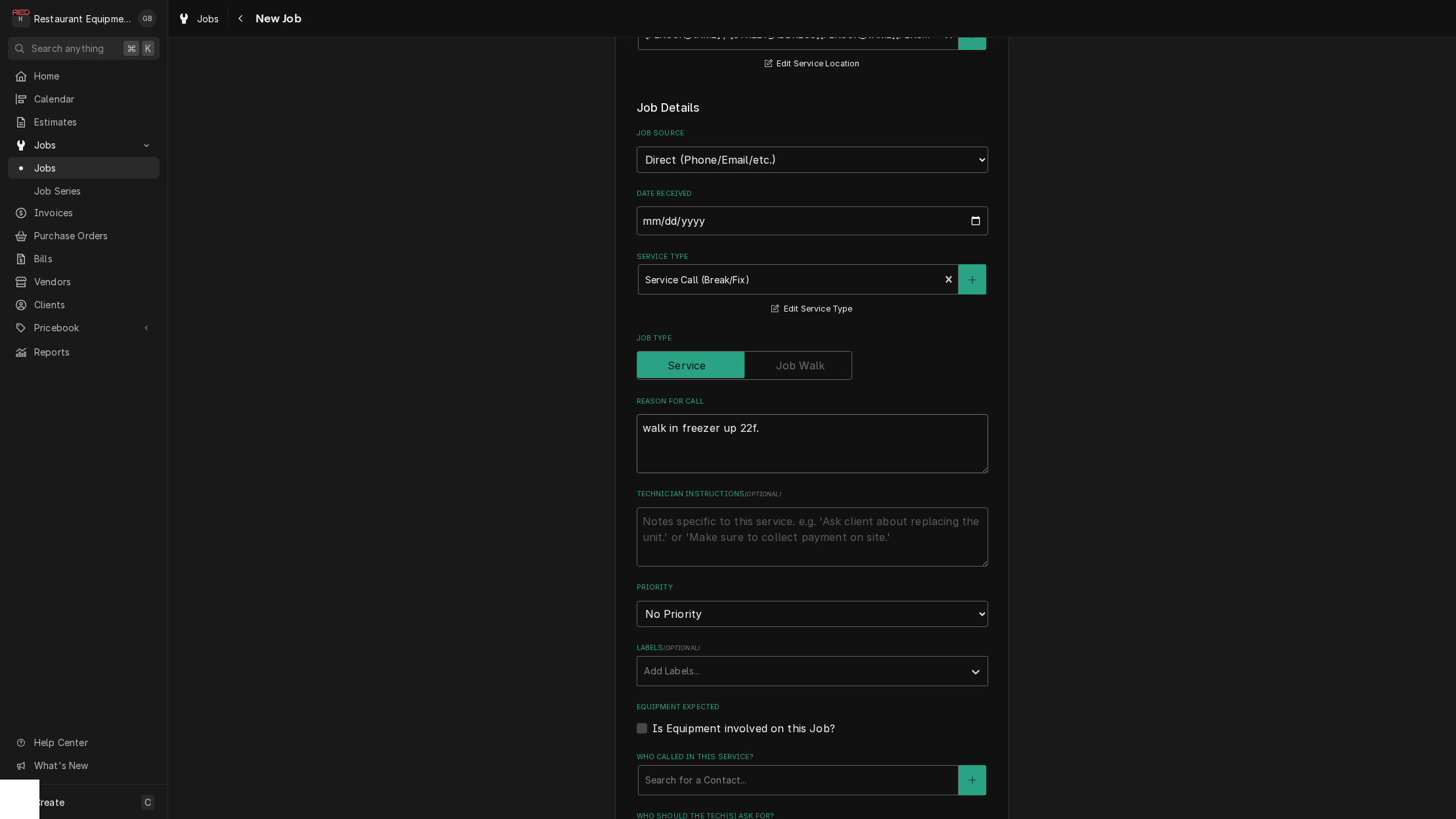
scroll to position [309, 0]
type textarea "walk in freezer up 22f."
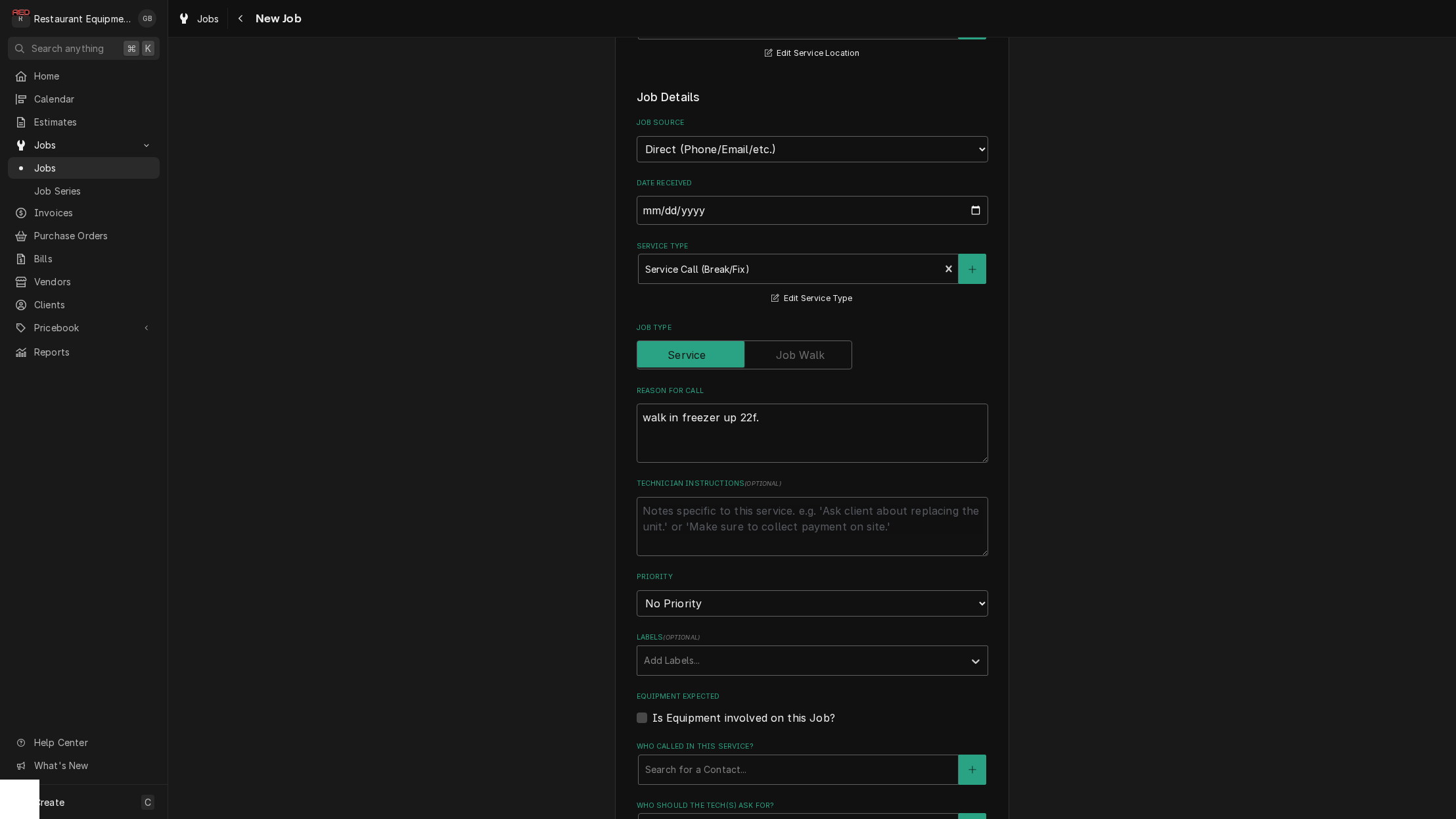
click at [696, 595] on fieldset "Job Details Job Source Direct (Phone/Email/etc.) Service Channel Corrigo Ecotra…" at bounding box center [813, 588] width 351 height 999
select select "1"
click at [699, 652] on div "Add Labels..." at bounding box center [800, 659] width 314 height 14
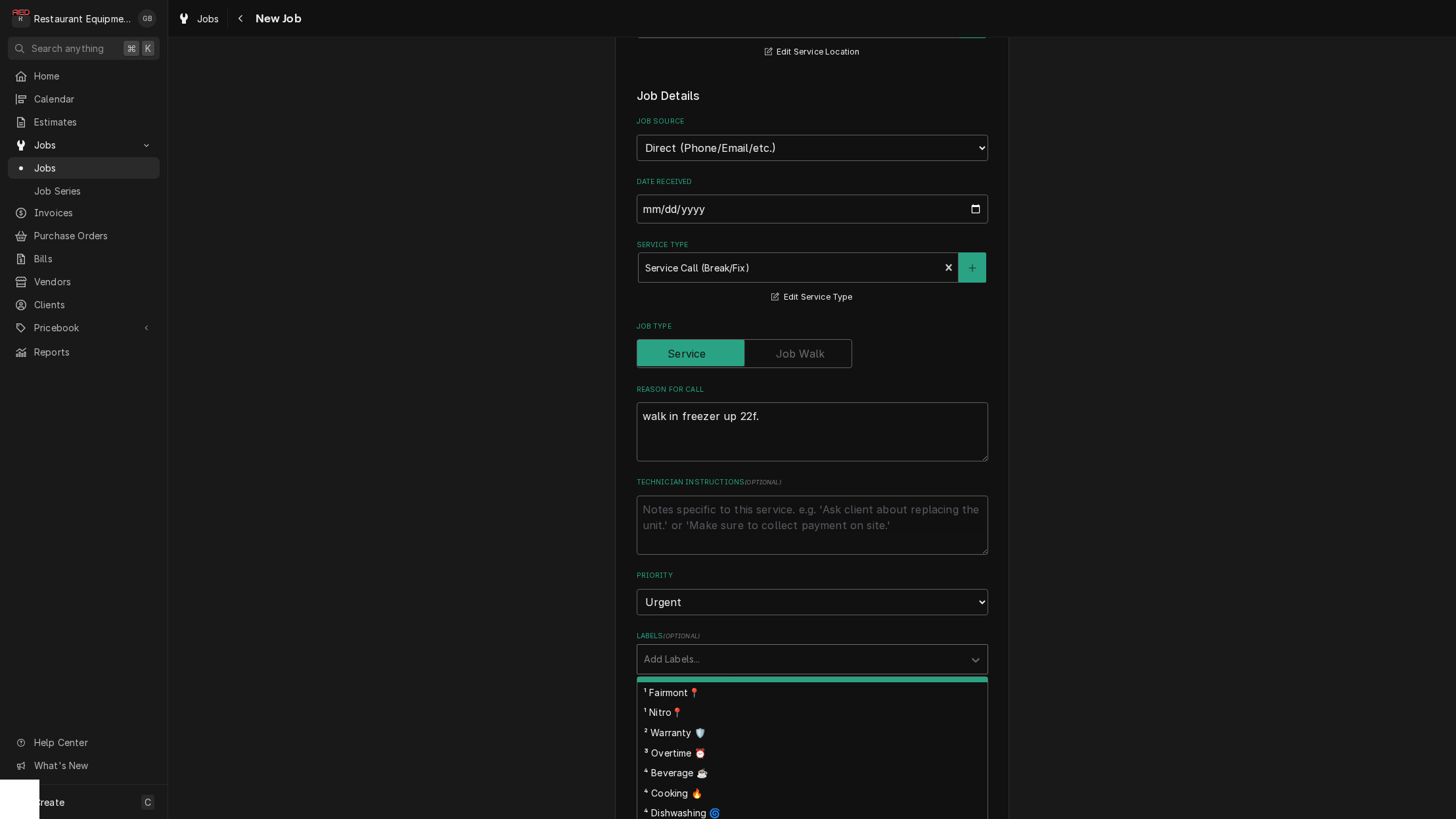
scroll to position [17, 0]
drag, startPoint x: 696, startPoint y: 595, endPoint x: 713, endPoint y: 665, distance: 72.0
click at [713, 680] on div "¹ Fairmont📍" at bounding box center [812, 690] width 351 height 20
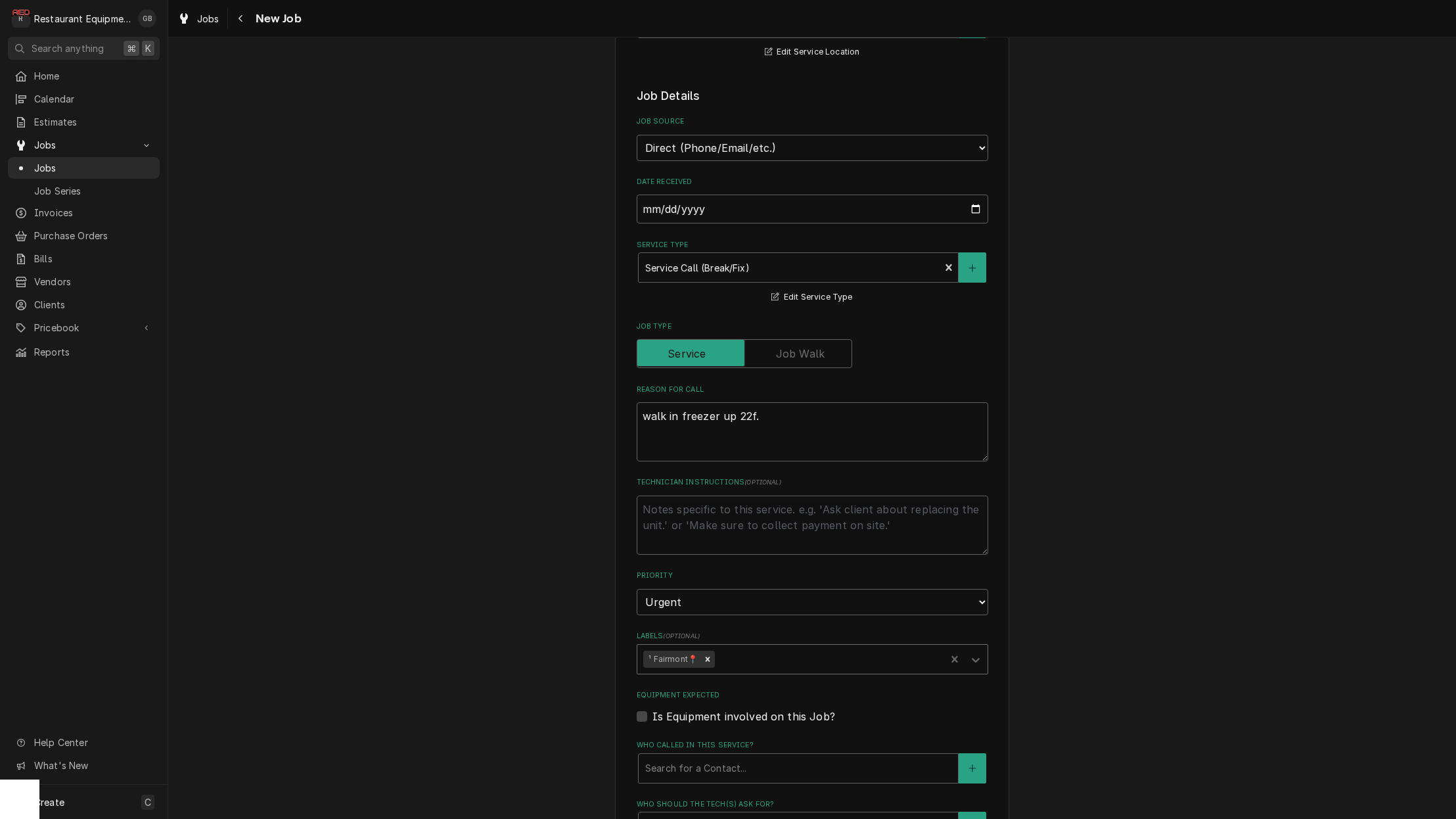
click at [710, 651] on div "Remove ¹ Fairmont📍" at bounding box center [707, 660] width 15 height 17
click at [743, 647] on div "Labels" at bounding box center [800, 659] width 314 height 24
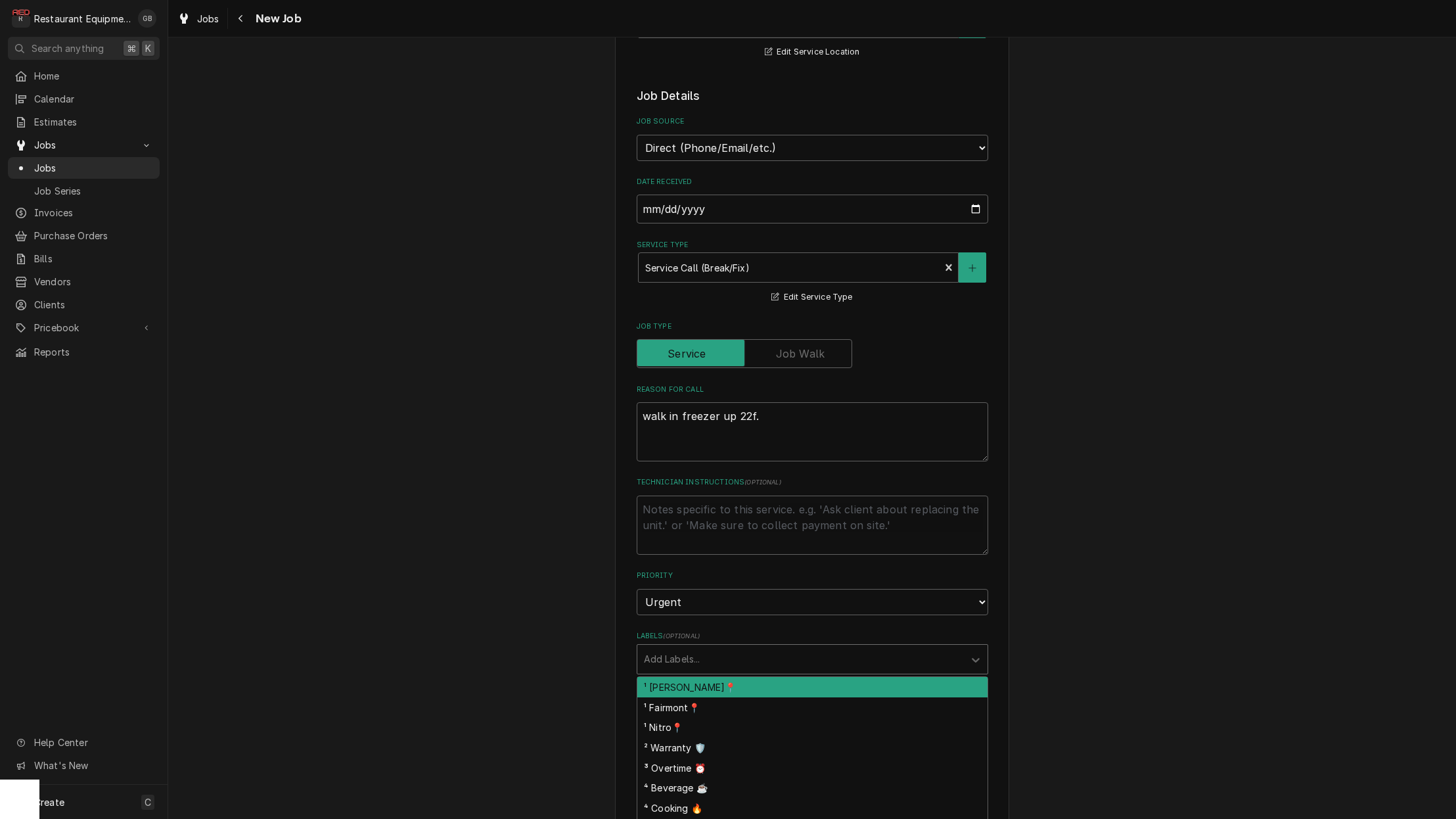
click at [737, 677] on div "¹ [PERSON_NAME]📍" at bounding box center [812, 687] width 351 height 20
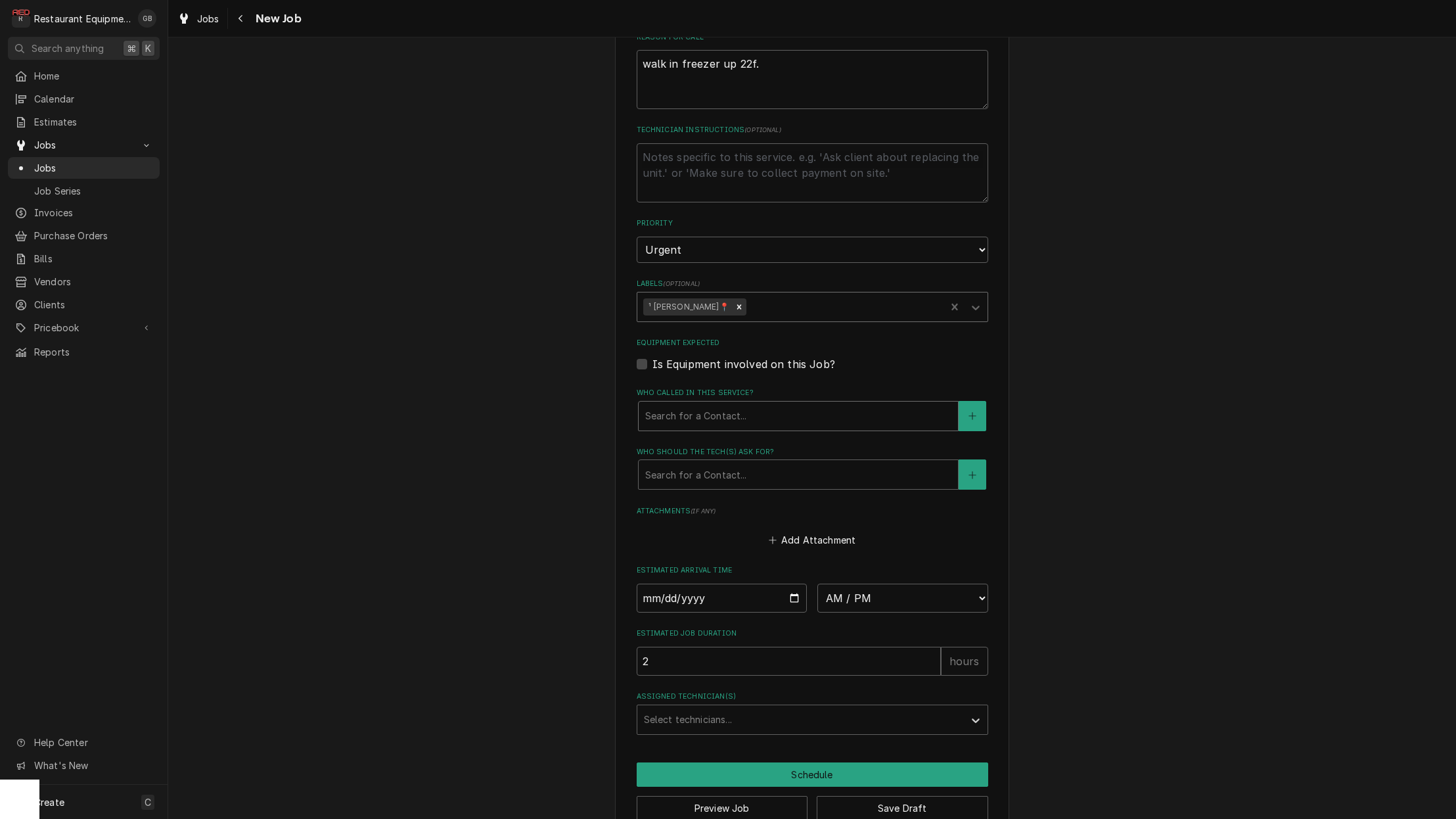
scroll to position [670, 0]
click at [976, 307] on icon "Labels" at bounding box center [976, 309] width 8 height 5
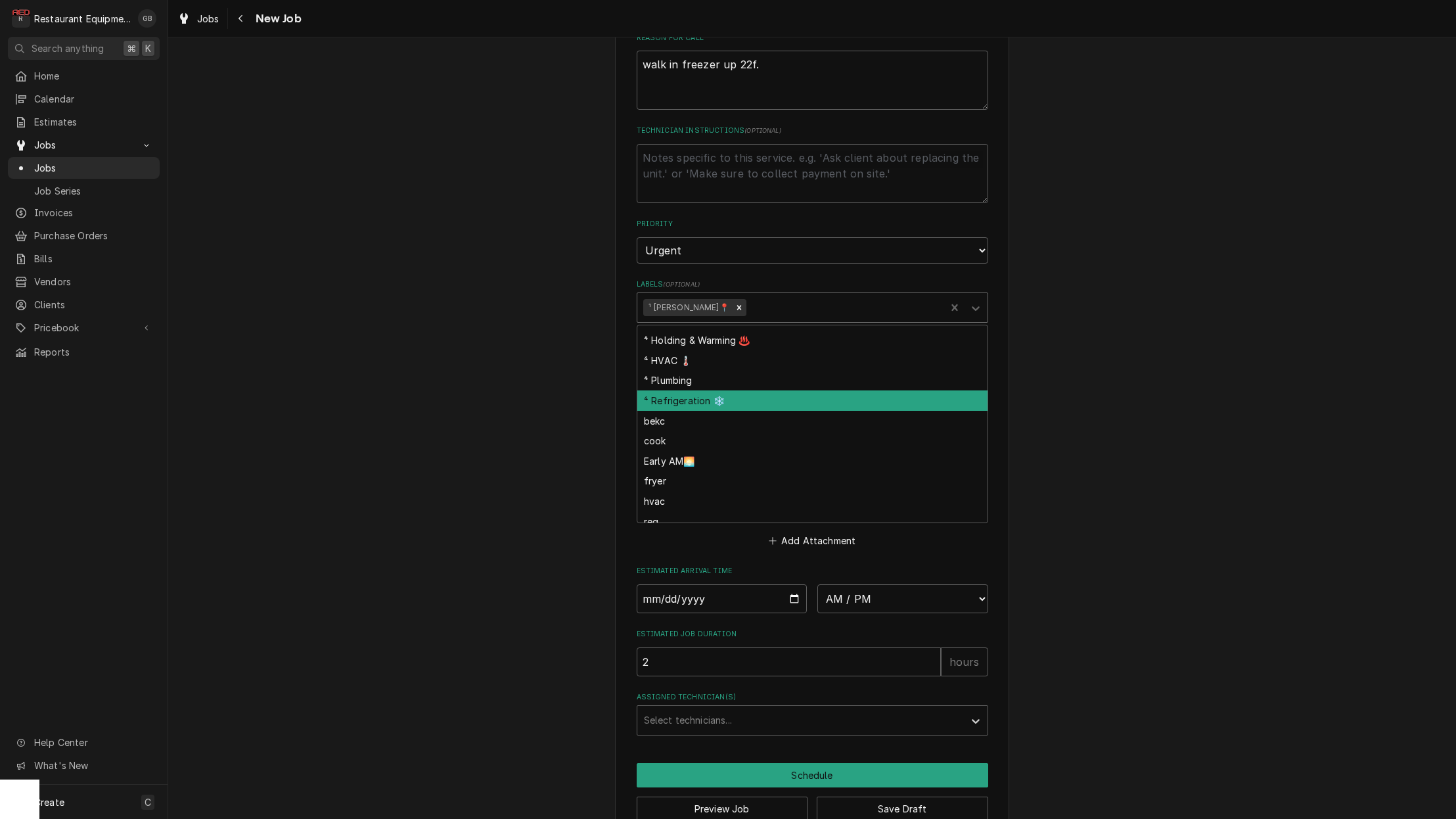
scroll to position [0, 0]
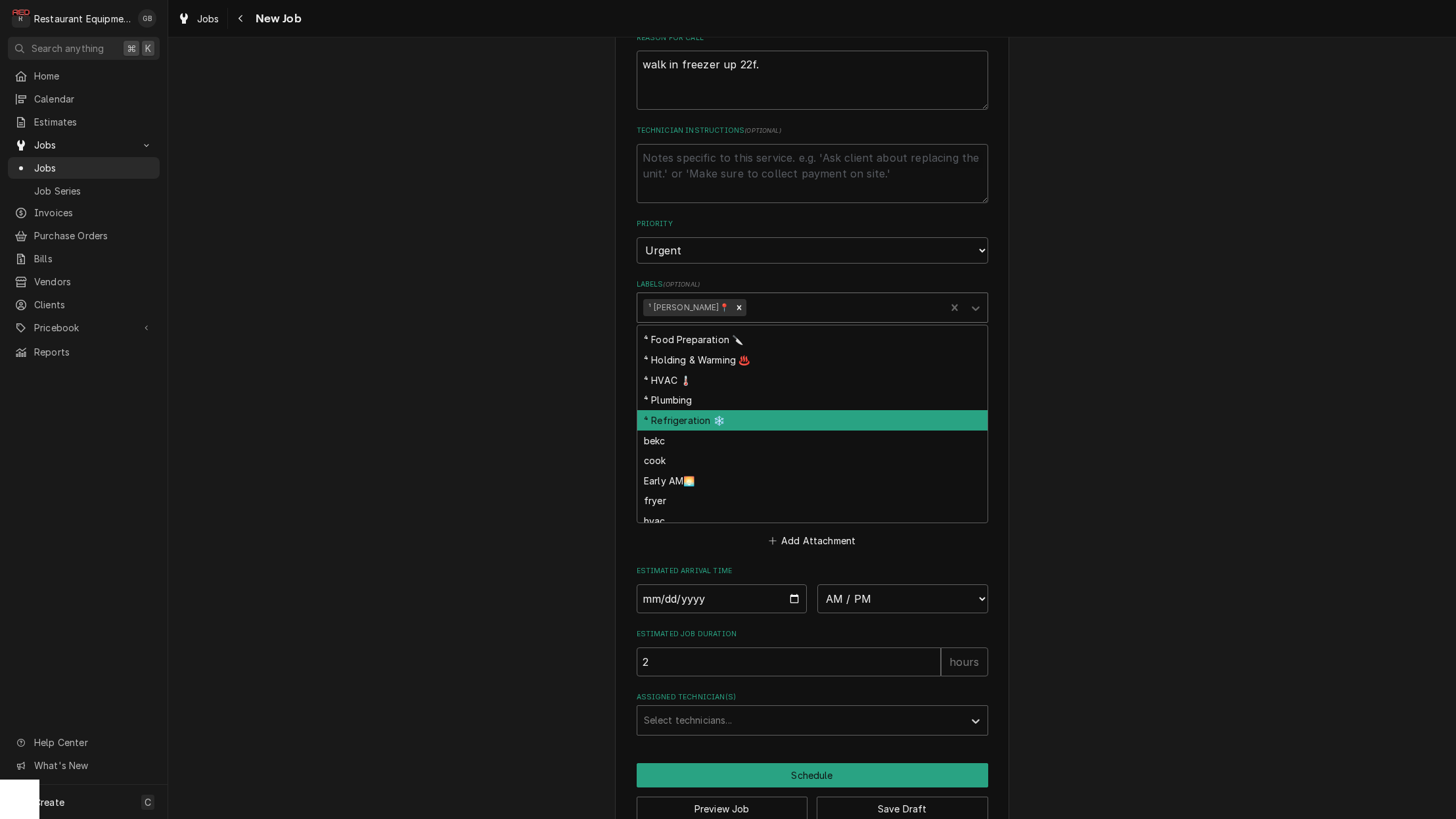
click at [706, 410] on div "⁴ Refrigeration ❄️" at bounding box center [812, 420] width 351 height 20
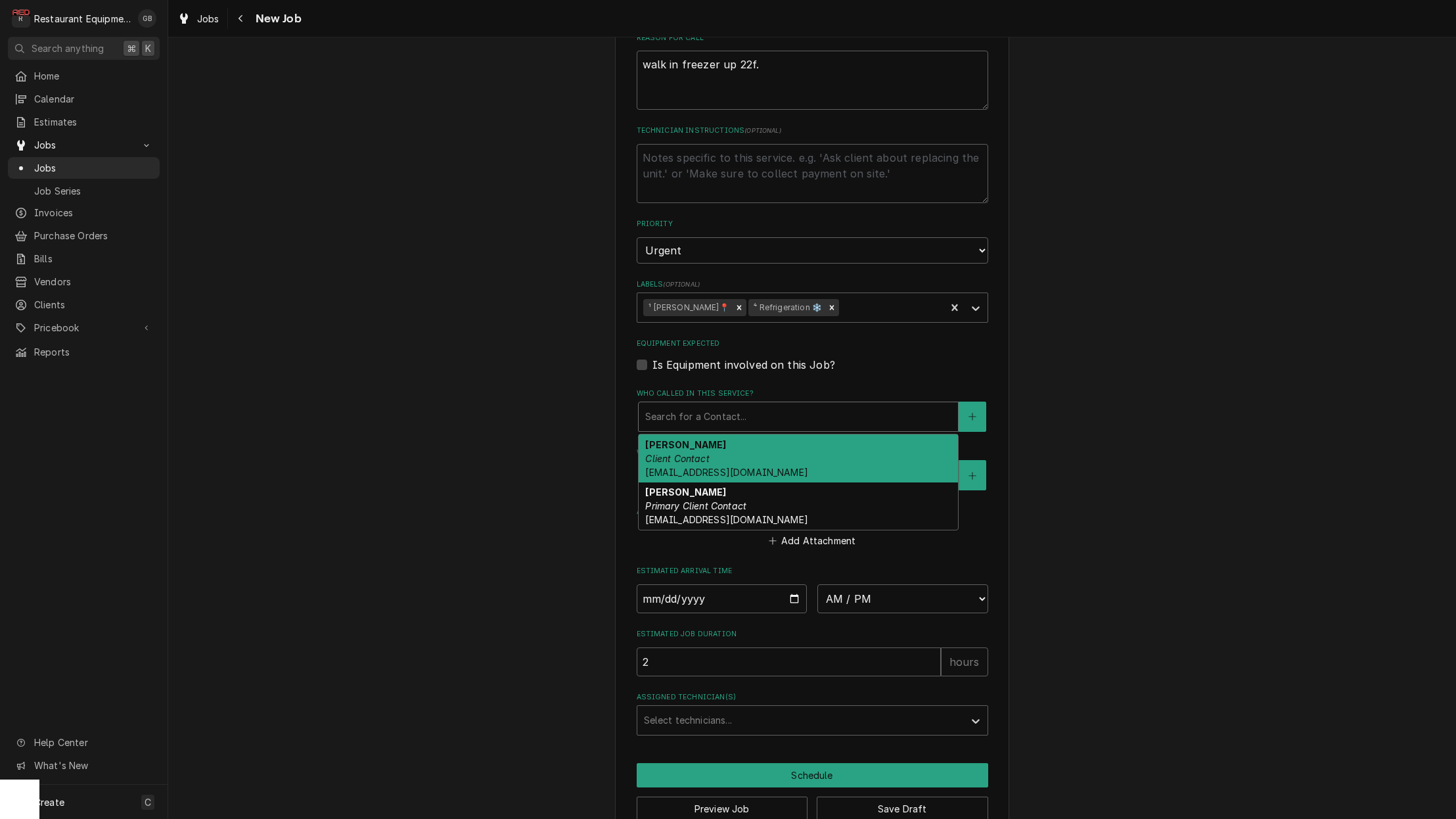
click at [749, 403] on div "Search for a Contact..." at bounding box center [798, 417] width 320 height 29
click at [721, 485] on div "Malati Reeve Primary Client Contact mreeve@k12.wv.us" at bounding box center [798, 506] width 320 height 48
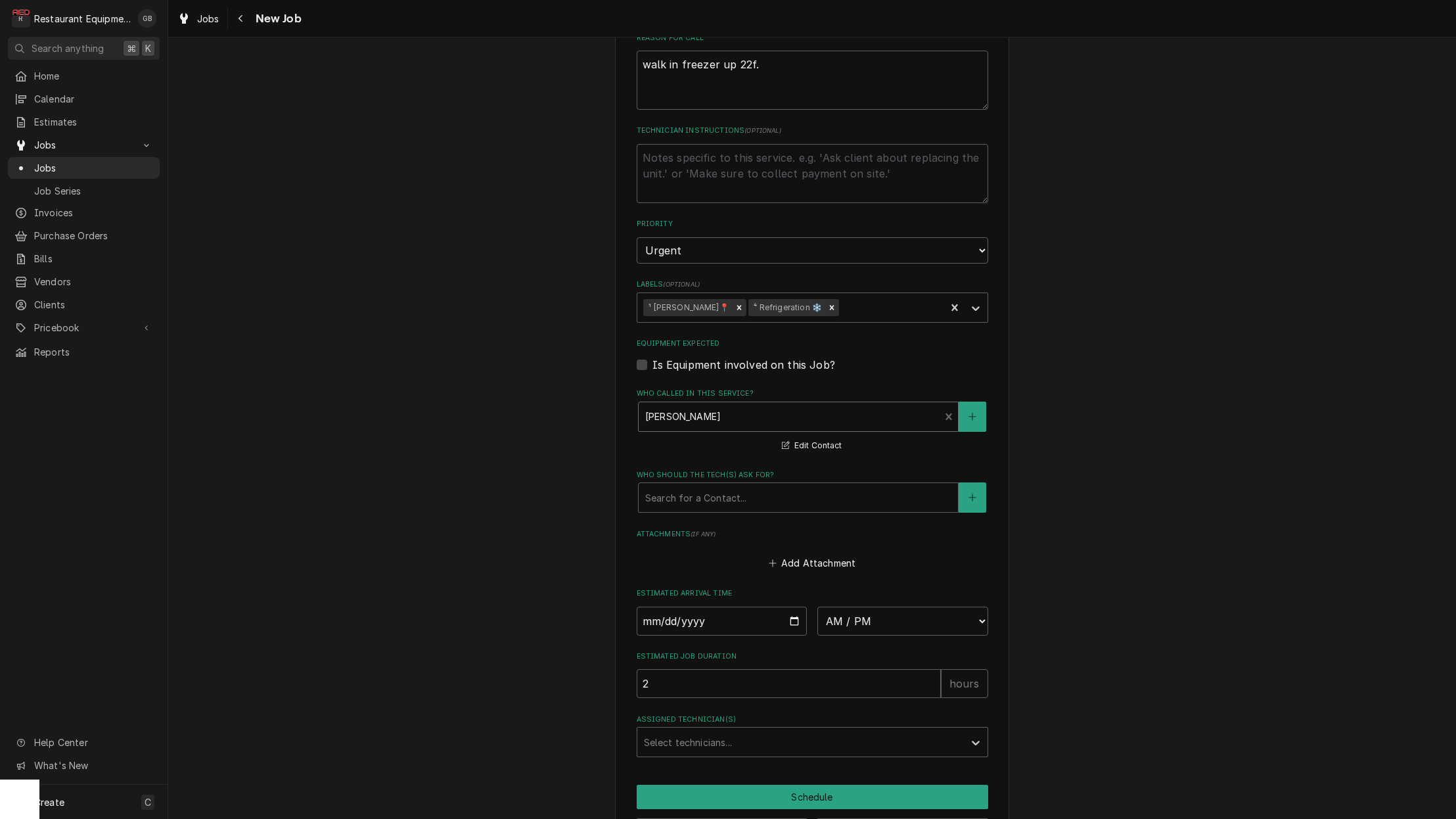
click at [712, 491] on div "Search for a Contact..." at bounding box center [799, 498] width 307 height 14
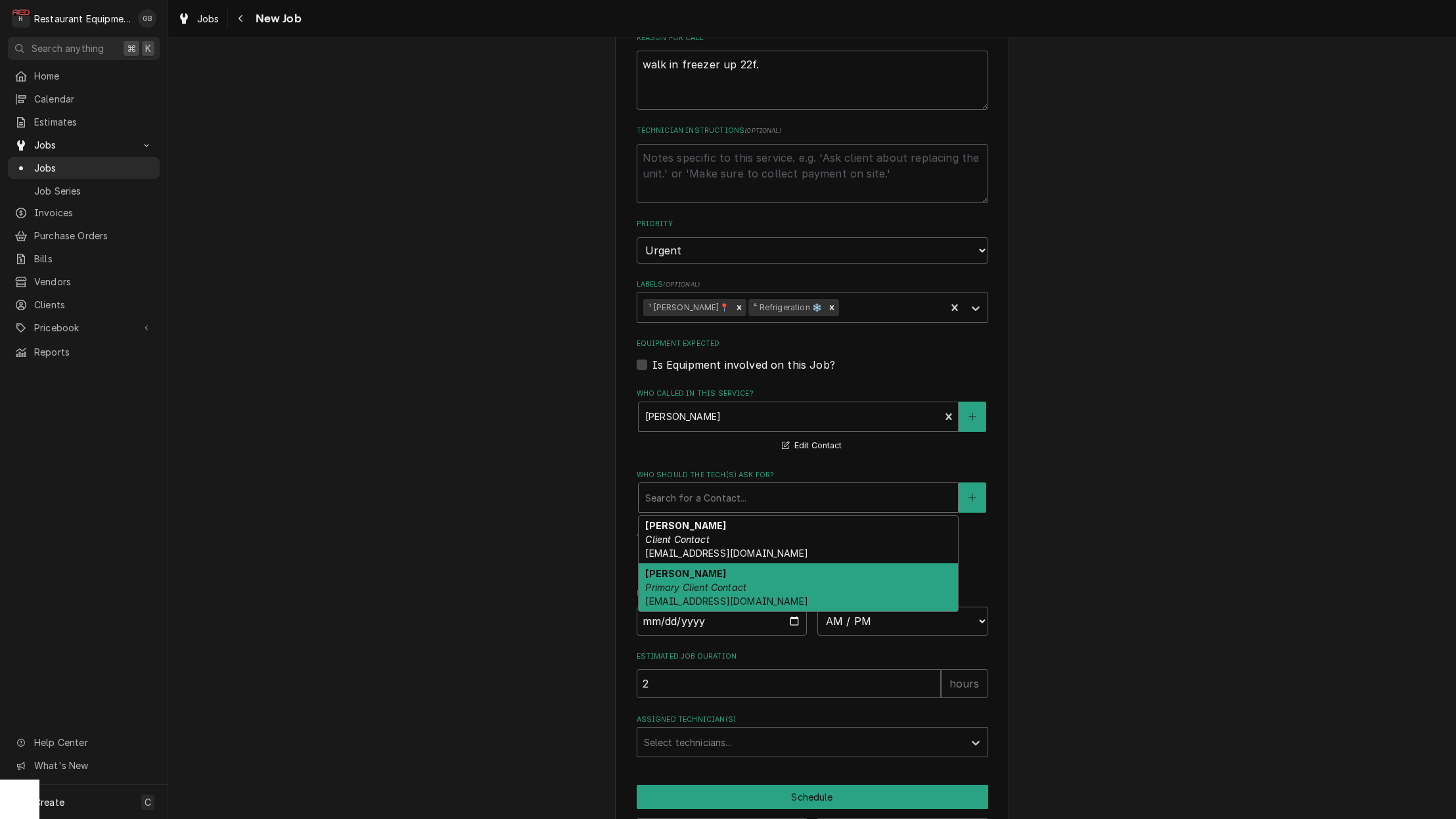
drag, startPoint x: 706, startPoint y: 381, endPoint x: 728, endPoint y: 553, distance: 173.4
click at [728, 582] on em "Primary Client Contact" at bounding box center [696, 587] width 101 height 12
type textarea "x"
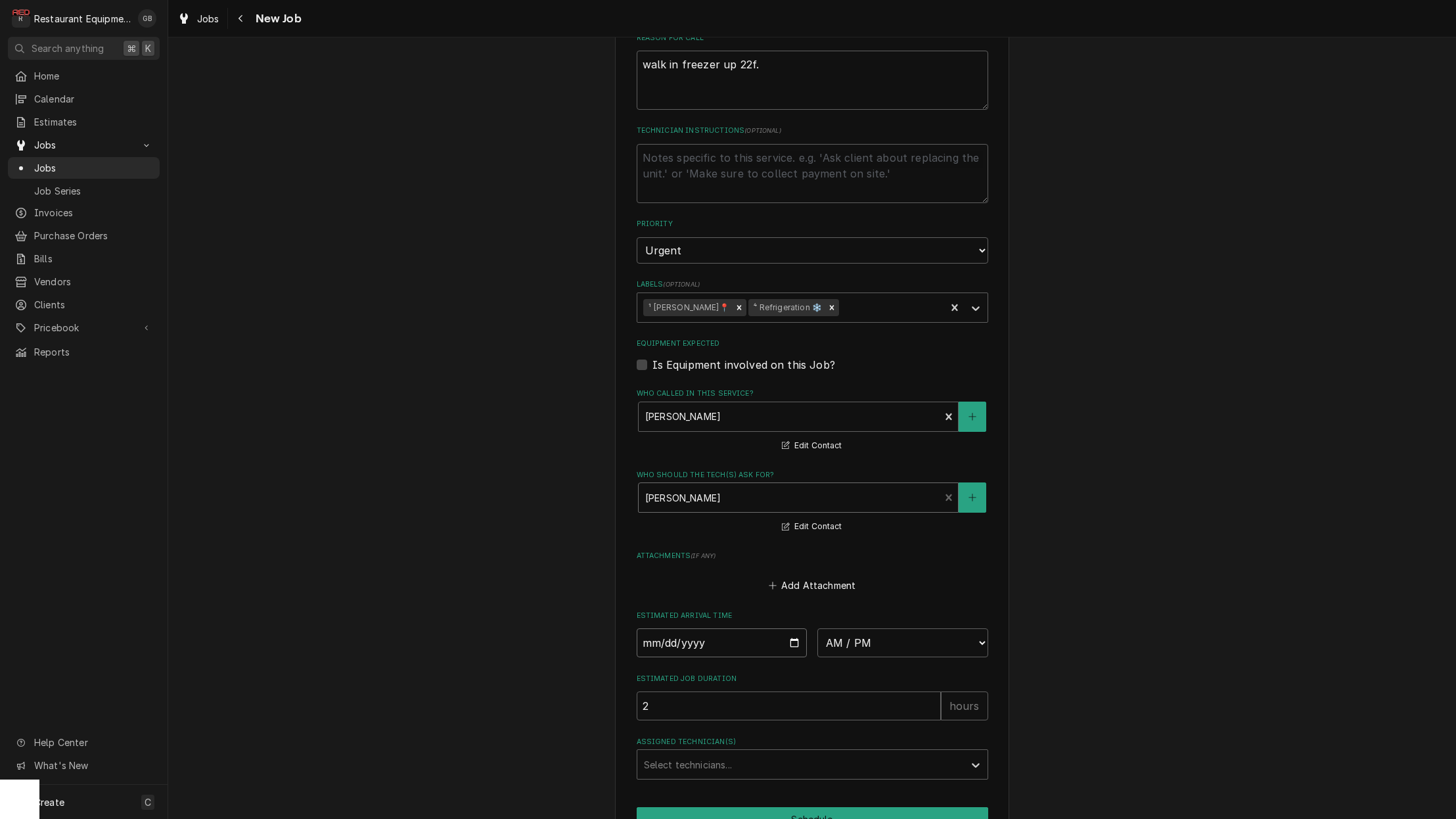
click at [693, 629] on input "Date" at bounding box center [723, 643] width 171 height 29
type input "2025-09-22"
type textarea "x"
select select "08:30:00"
click at [693, 797] on div "Select technicians..." at bounding box center [800, 804] width 314 height 14
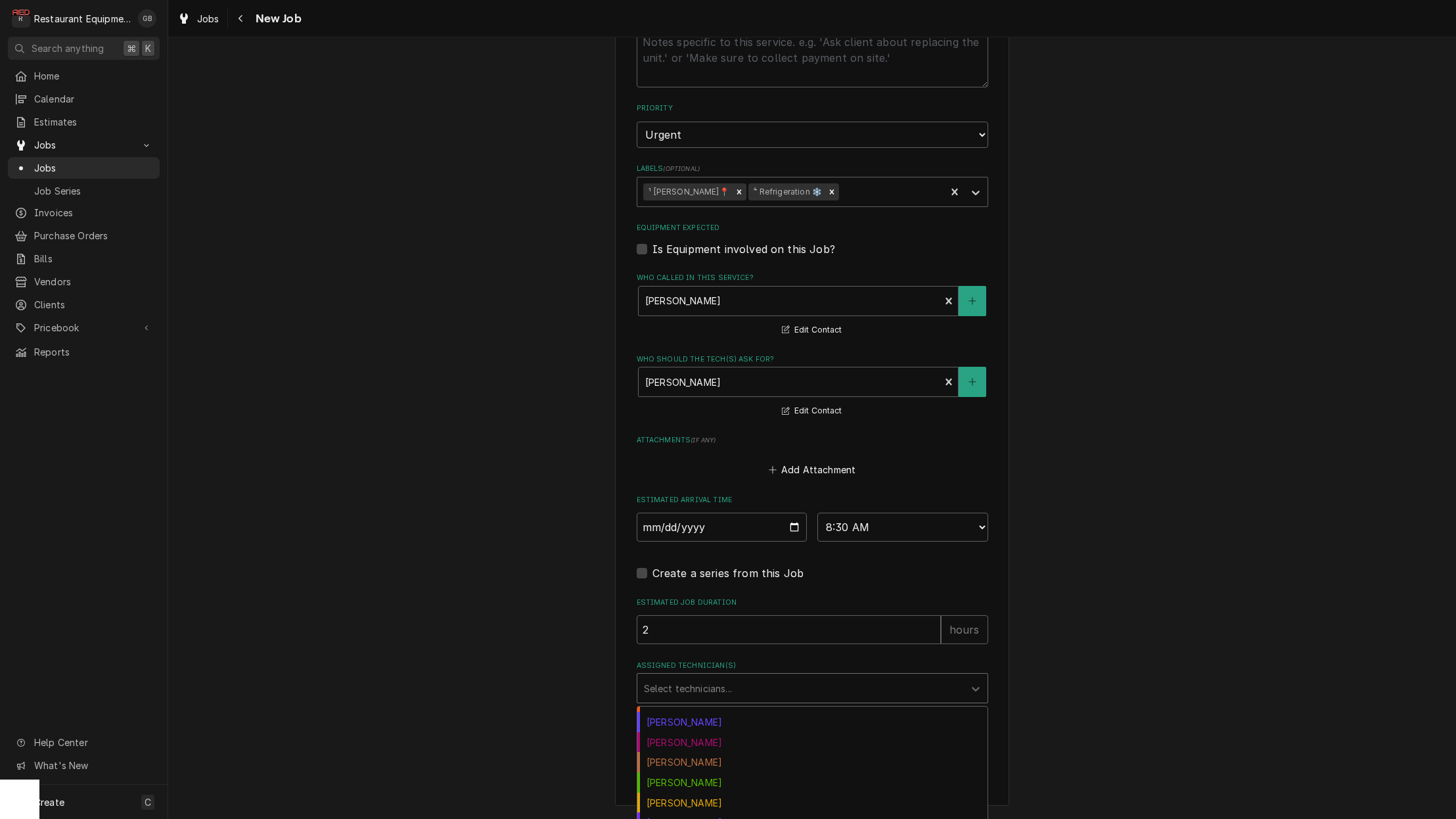
scroll to position [76, 0]
click at [704, 751] on div "Hunter Ralston" at bounding box center [812, 761] width 351 height 20
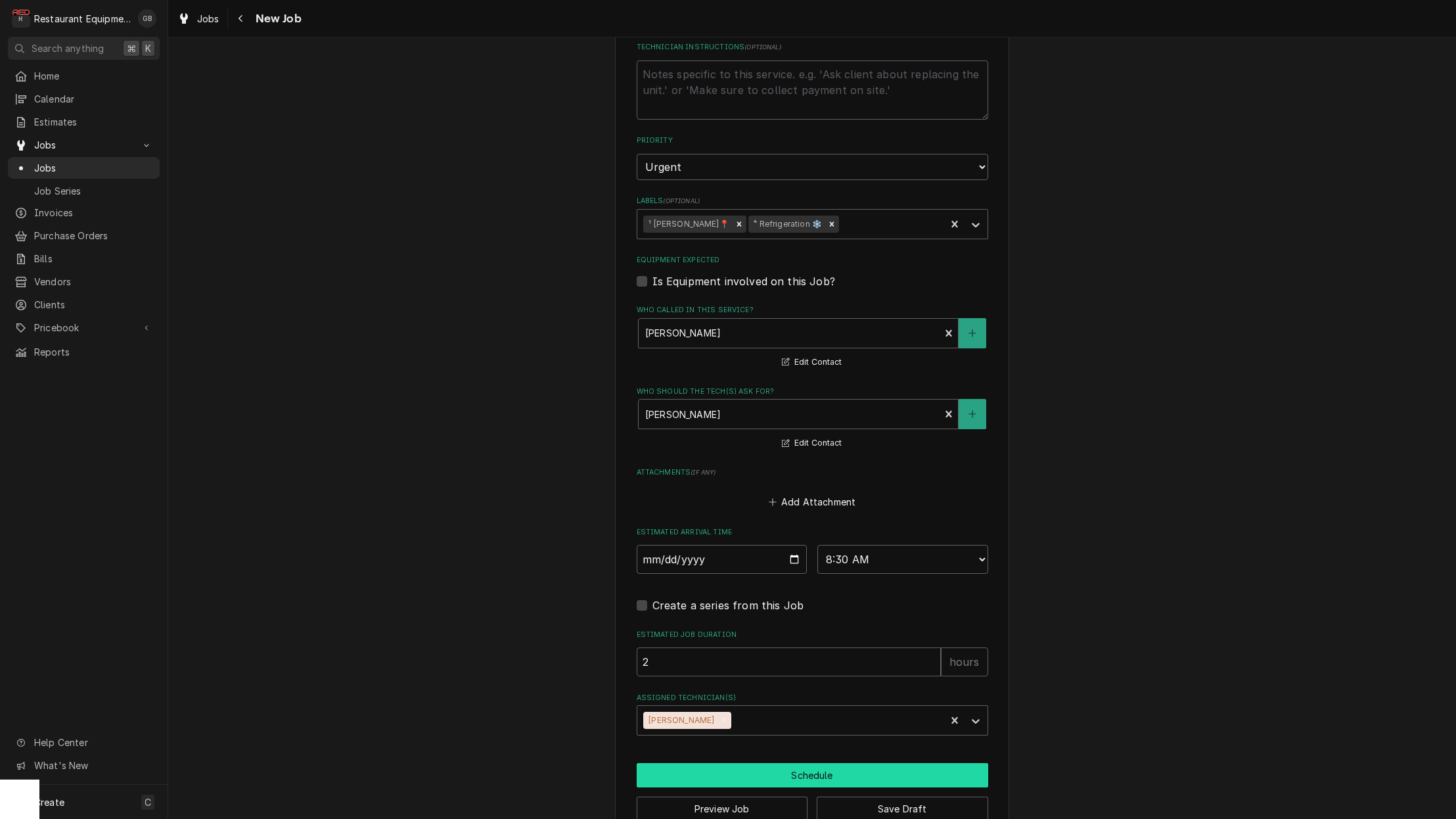
click at [823, 763] on button "Schedule" at bounding box center [813, 775] width 351 height 25
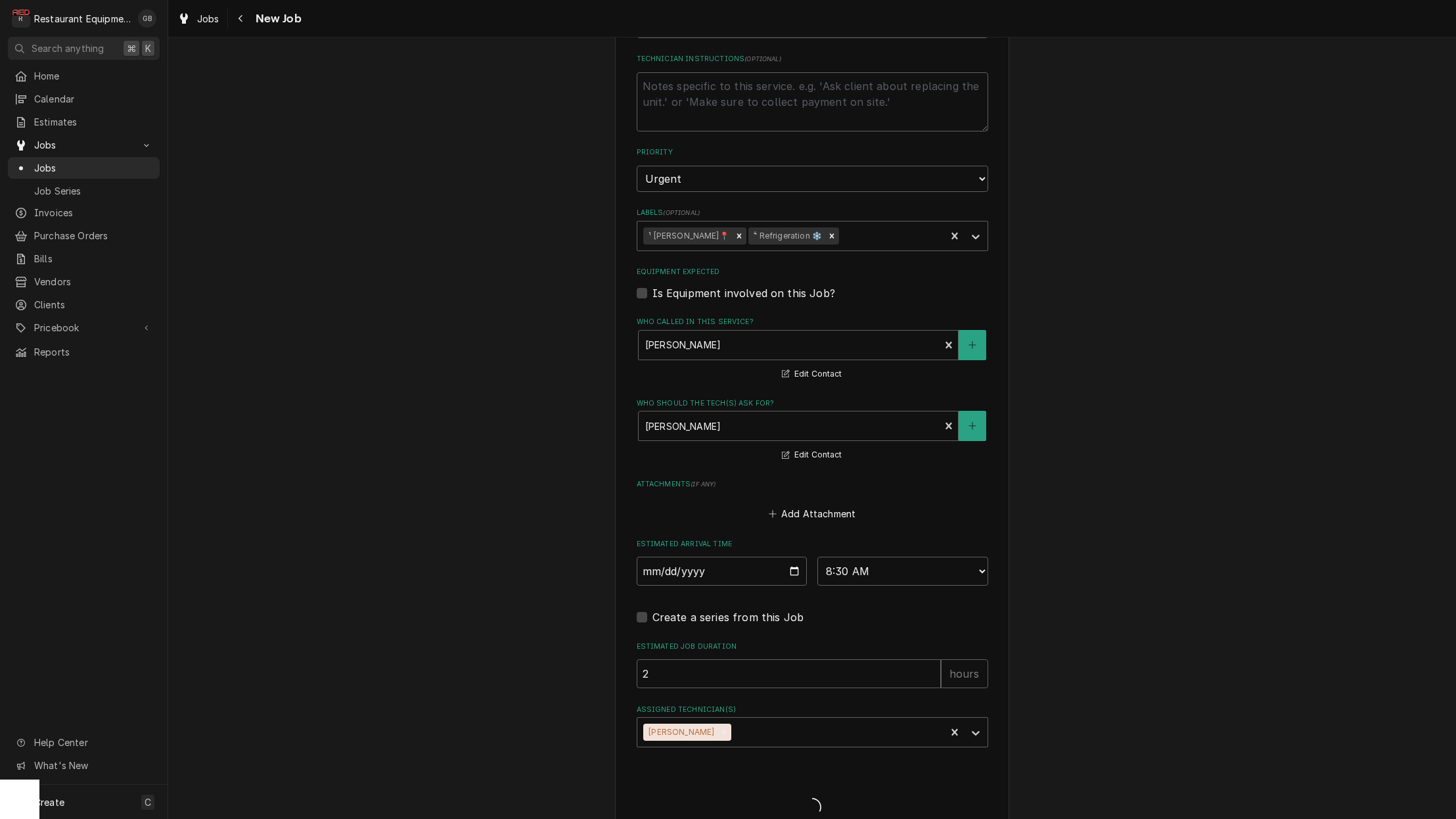
type textarea "x"
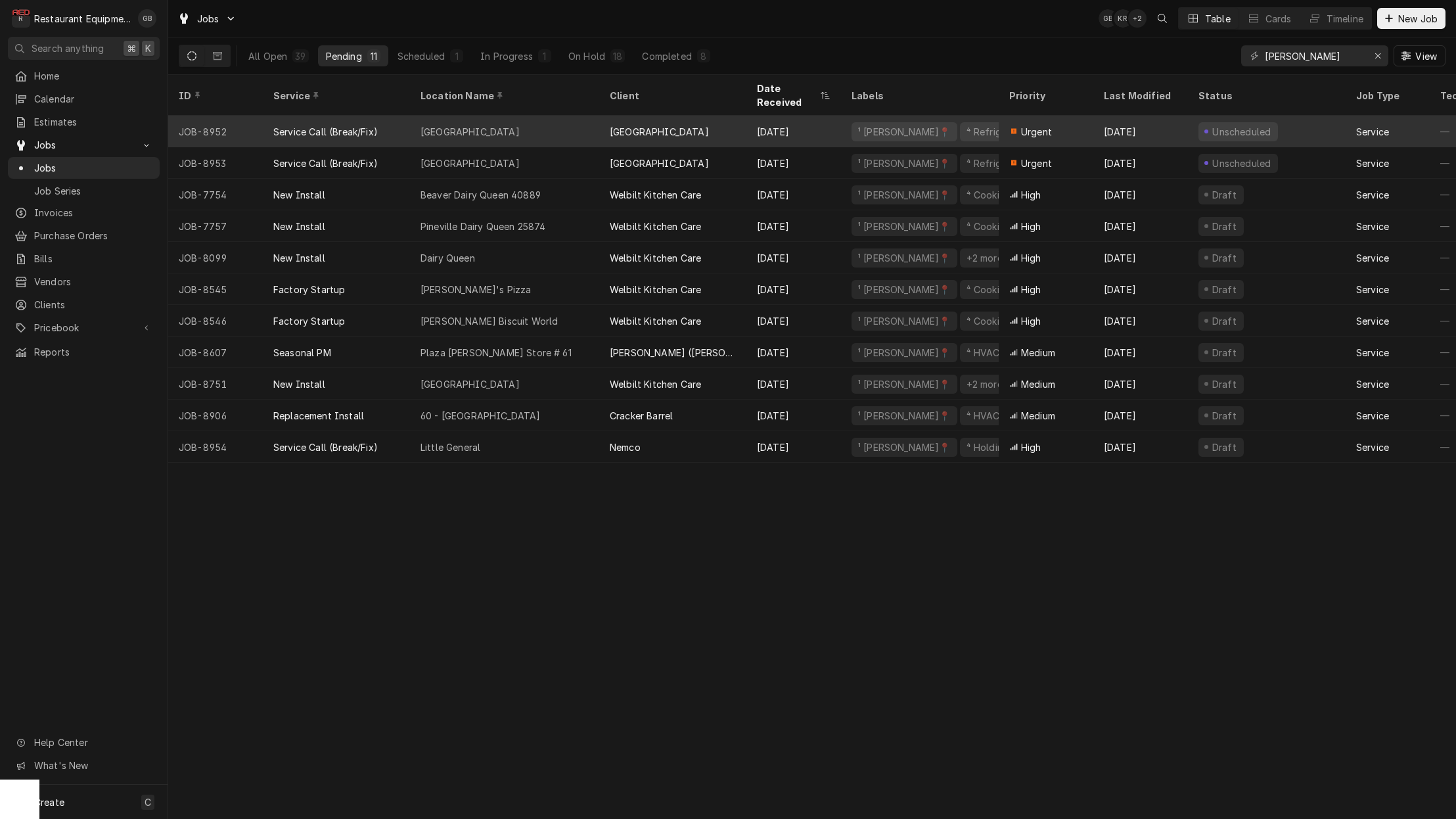
click at [512, 119] on div "Liberty High School" at bounding box center [505, 131] width 190 height 32
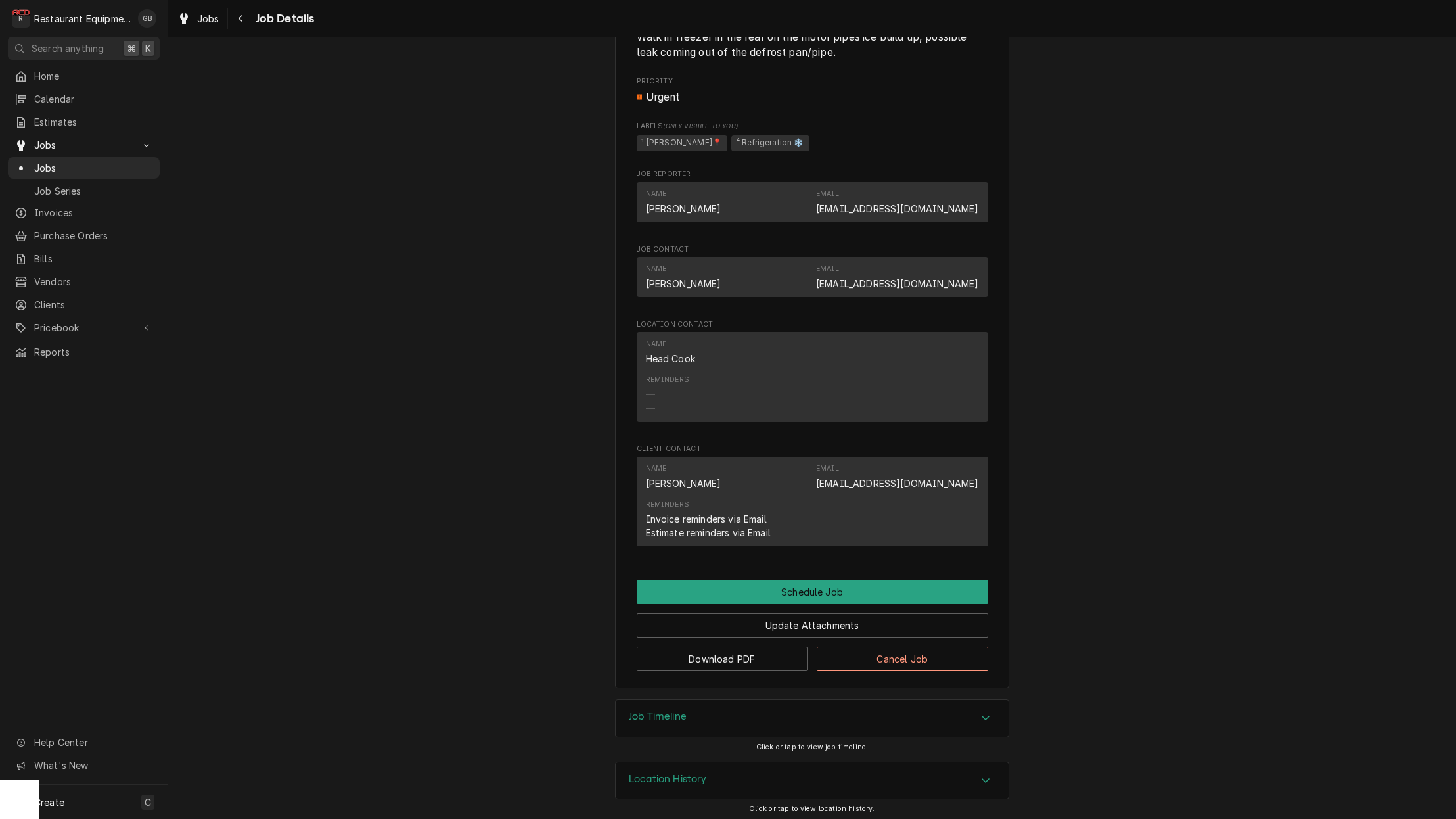
scroll to position [608, 0]
click at [806, 580] on button "Schedule Job" at bounding box center [813, 592] width 351 height 25
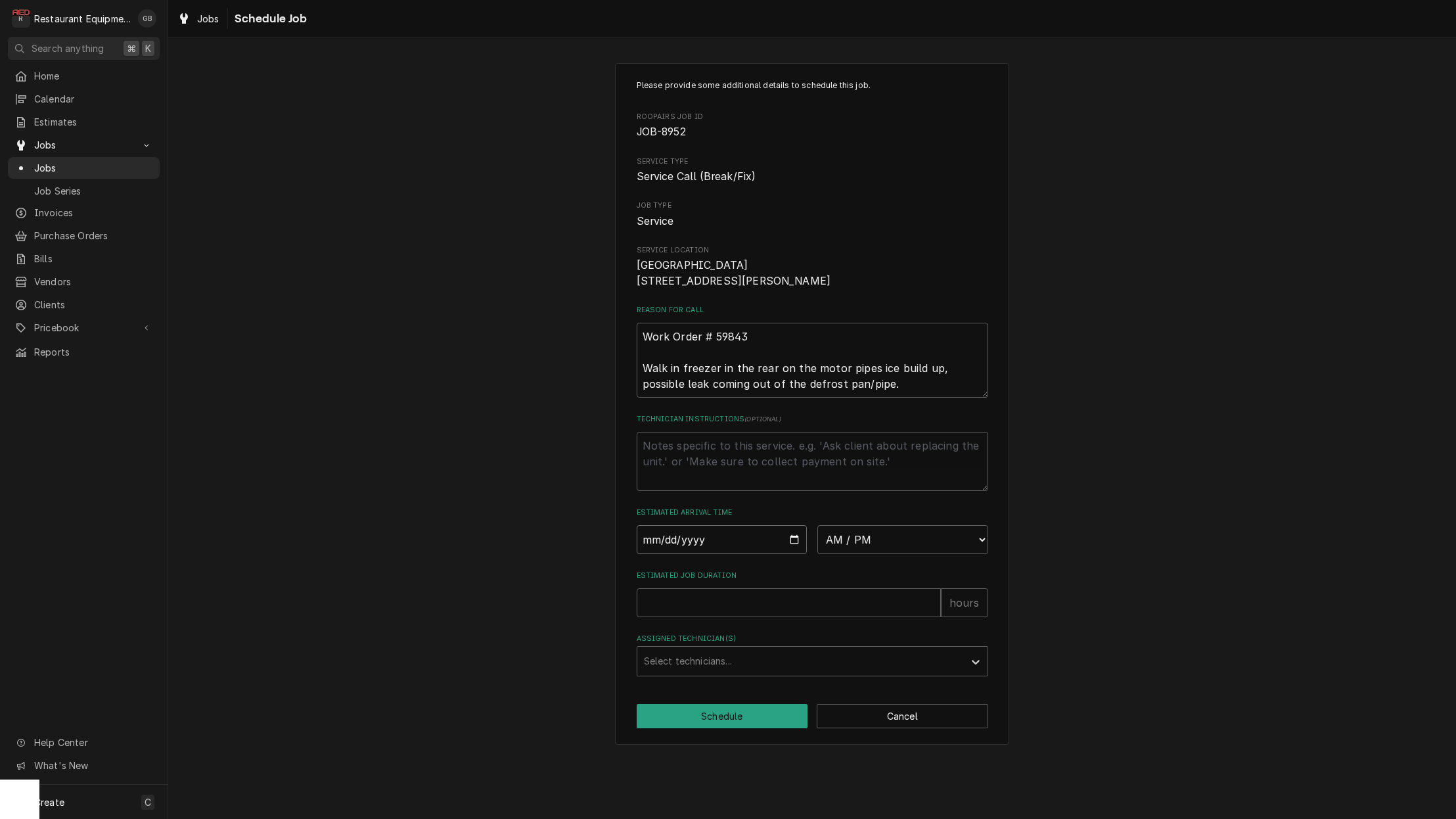
click at [693, 553] on input "Date" at bounding box center [723, 540] width 171 height 29
type input "[DATE]"
type textarea "x"
drag, startPoint x: 806, startPoint y: 579, endPoint x: 909, endPoint y: 729, distance: 182.0
click at [909, 728] on button "Cancel" at bounding box center [902, 717] width 172 height 25
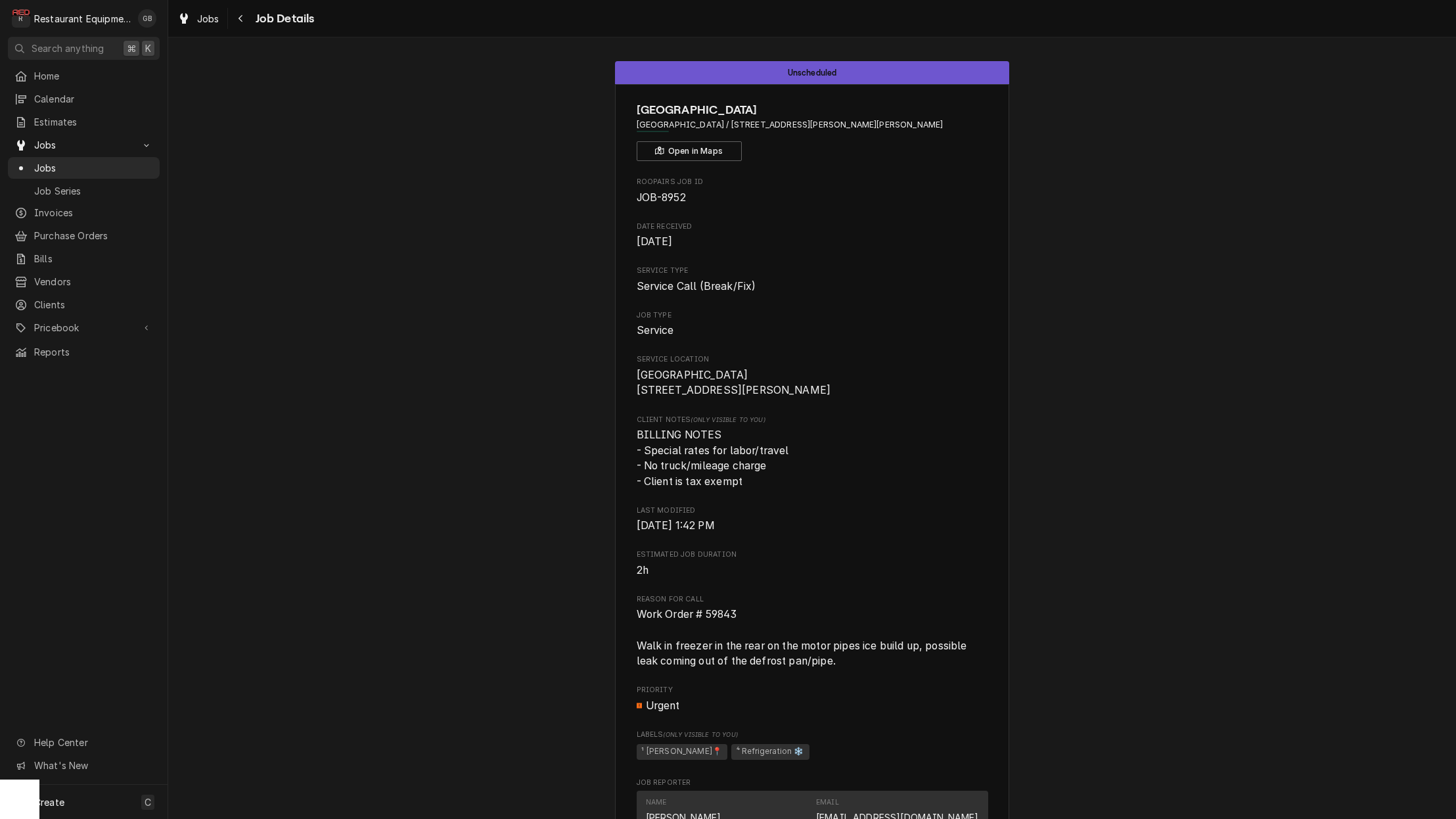
click at [243, 20] on div "Navigate back" at bounding box center [241, 18] width 13 height 13
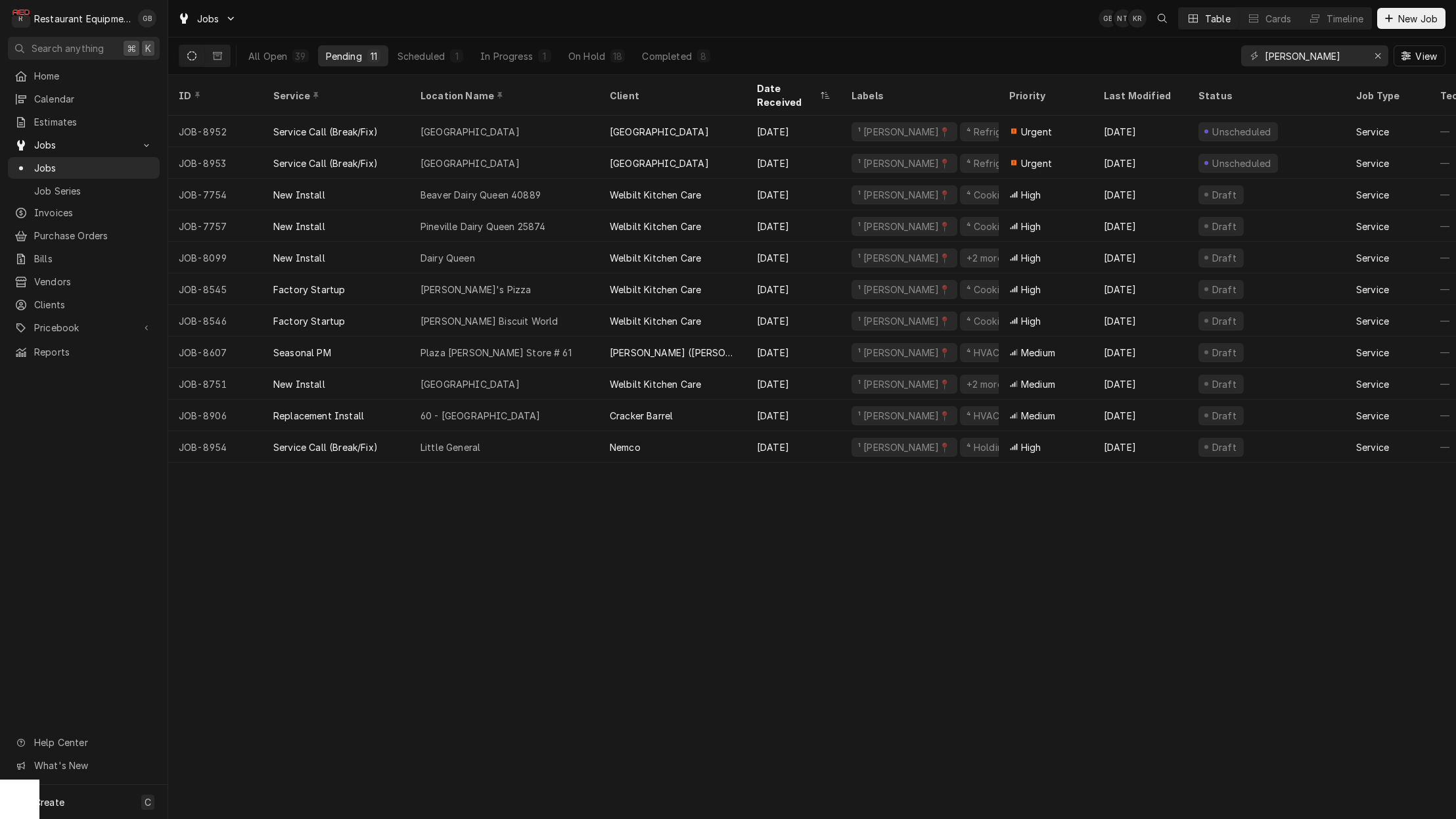
click at [598, 65] on button "On Hold 18" at bounding box center [597, 55] width 72 height 21
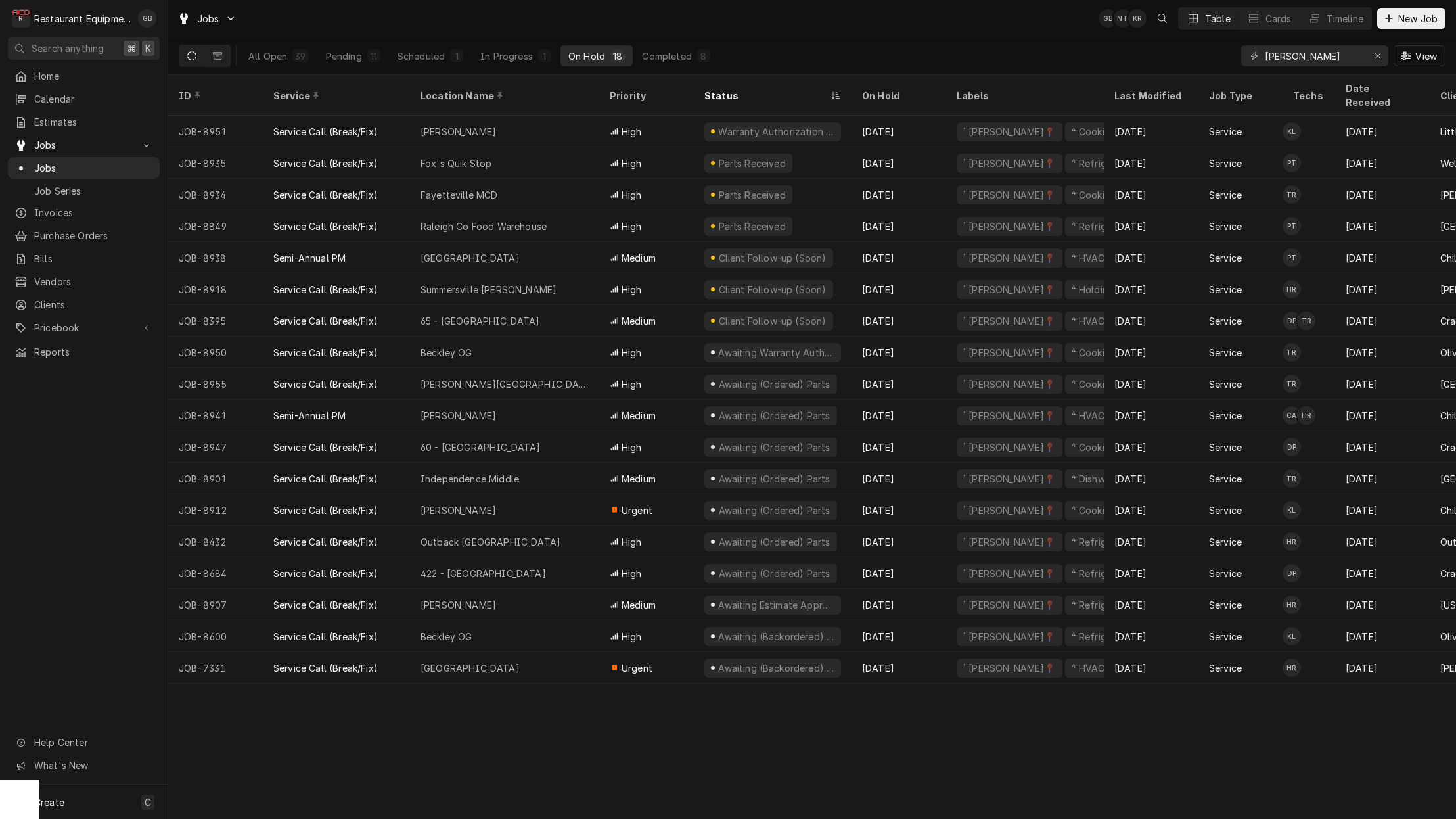
click at [585, 149] on div "Fox's Quik Stop" at bounding box center [505, 163] width 190 height 32
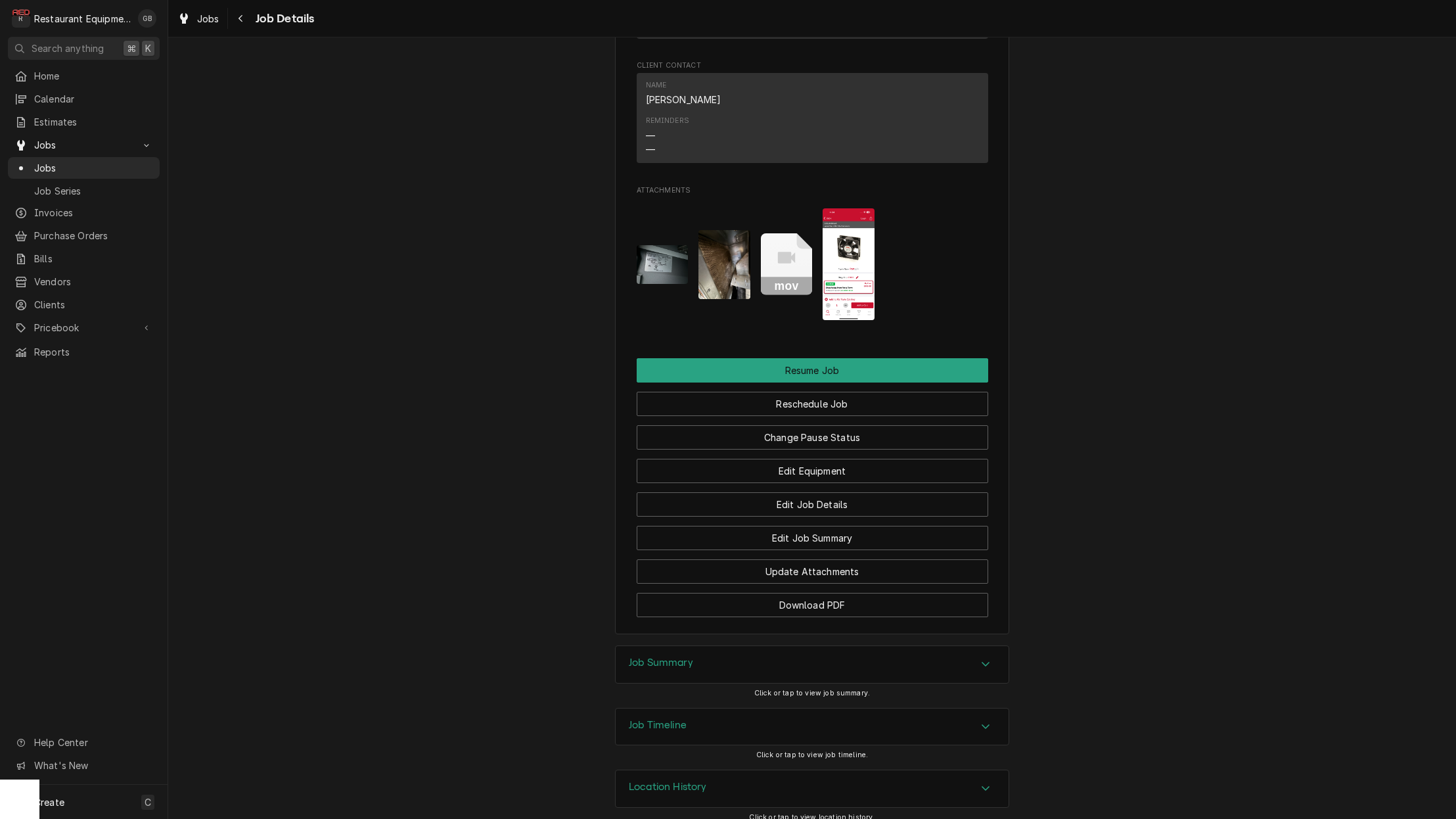
scroll to position [1369, 0]
click at [804, 393] on button "Reschedule Job" at bounding box center [813, 405] width 351 height 25
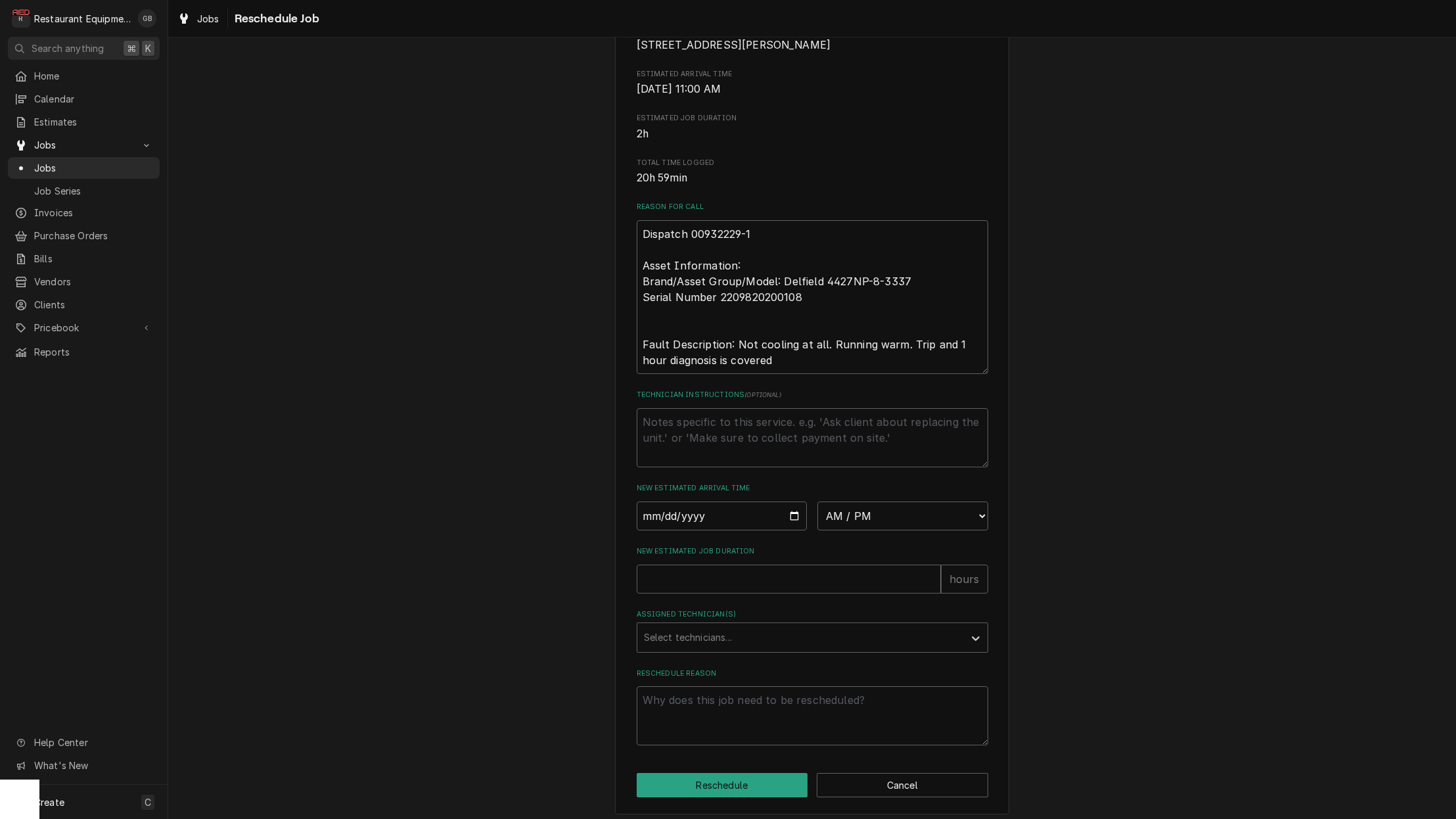
scroll to position [248, 0]
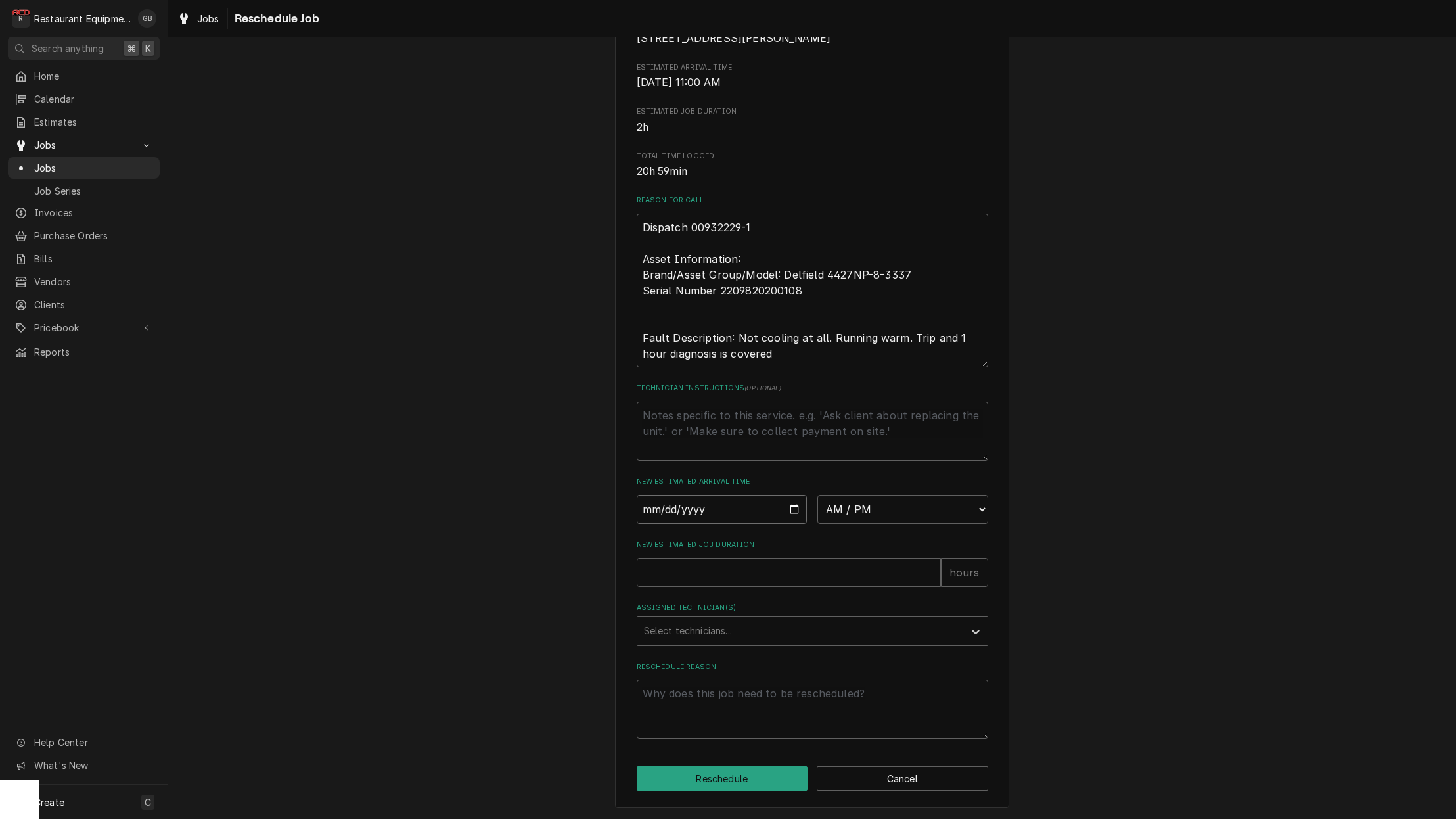
click at [671, 518] on input "Date" at bounding box center [723, 509] width 171 height 29
type input "2025-09-22"
type textarea "x"
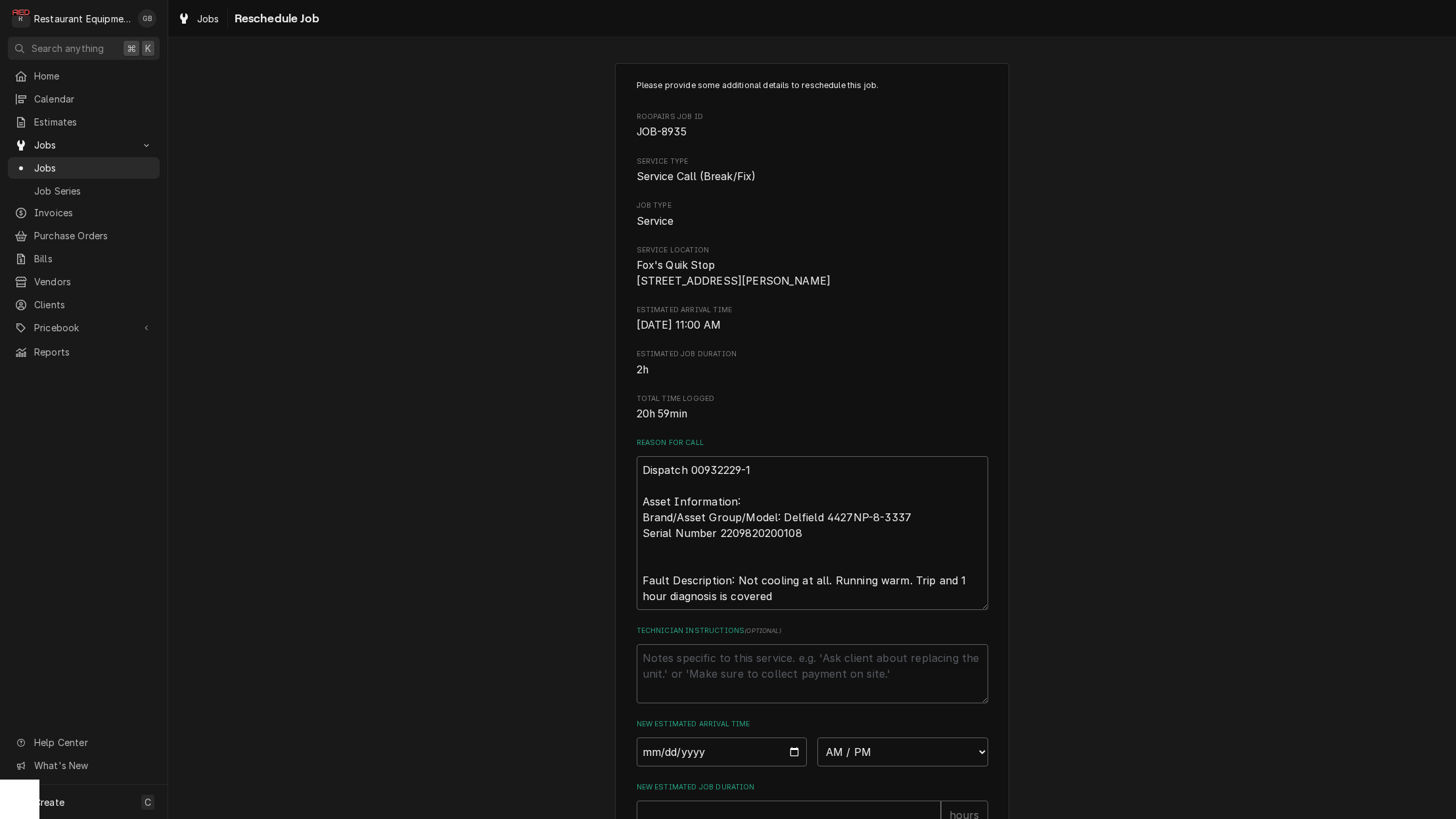
scroll to position [0, 0]
click at [263, 55] on div "Please provide some additional details to reschedule this job. Roopairs Job ID …" at bounding box center [812, 556] width 1288 height 1010
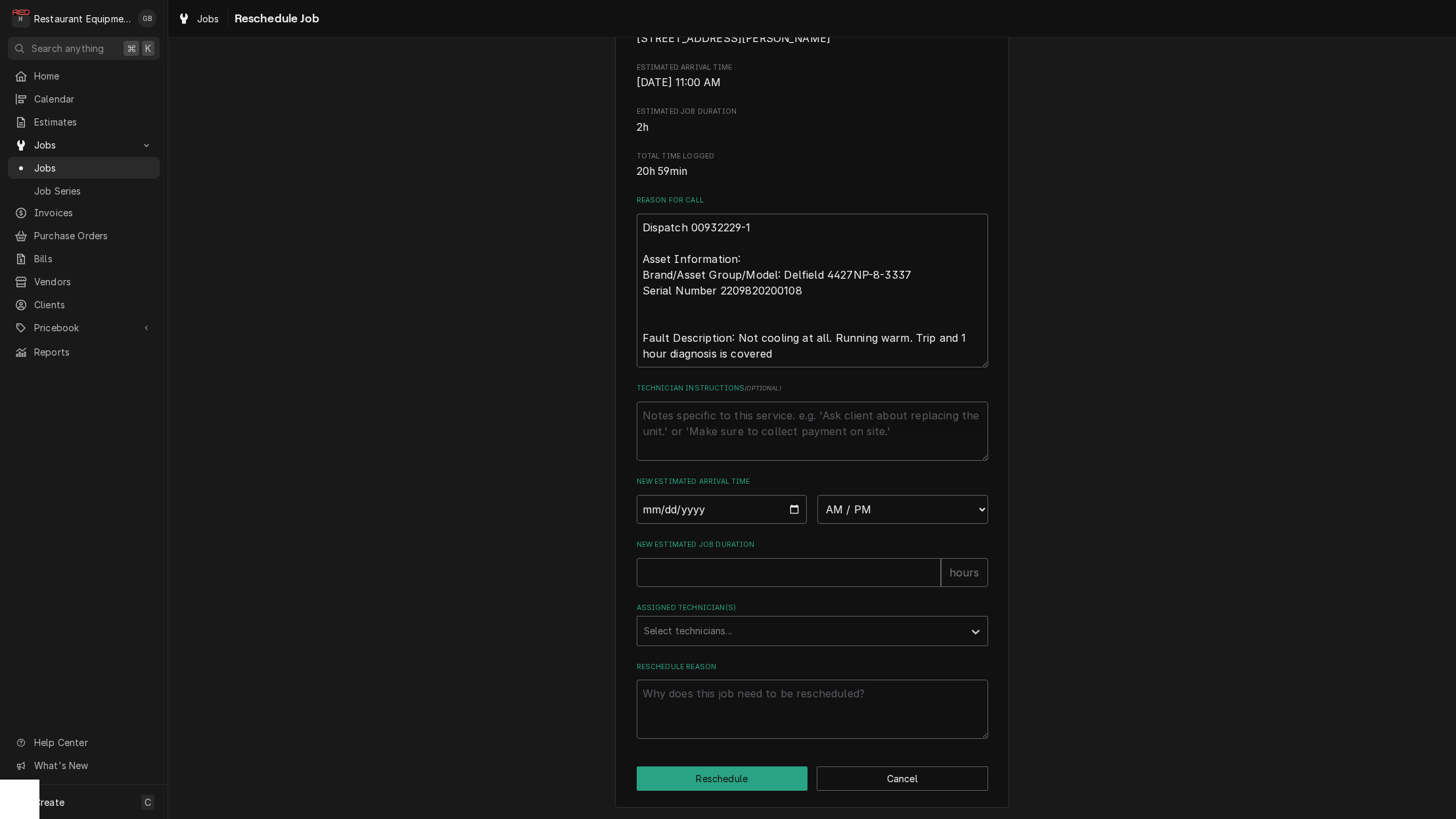
scroll to position [1, 0]
click at [961, 780] on button "Cancel" at bounding box center [902, 779] width 172 height 25
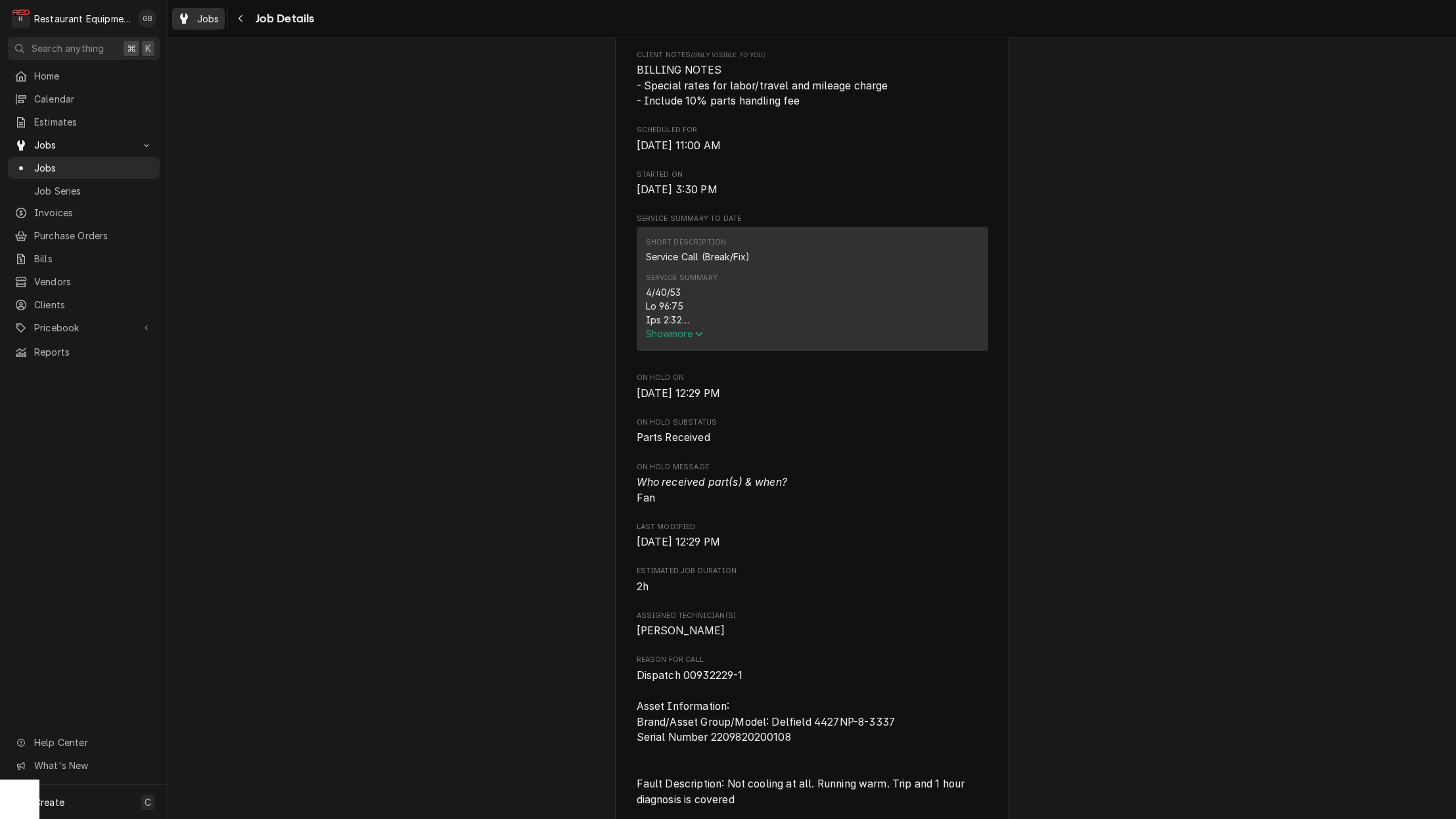
scroll to position [320, 0]
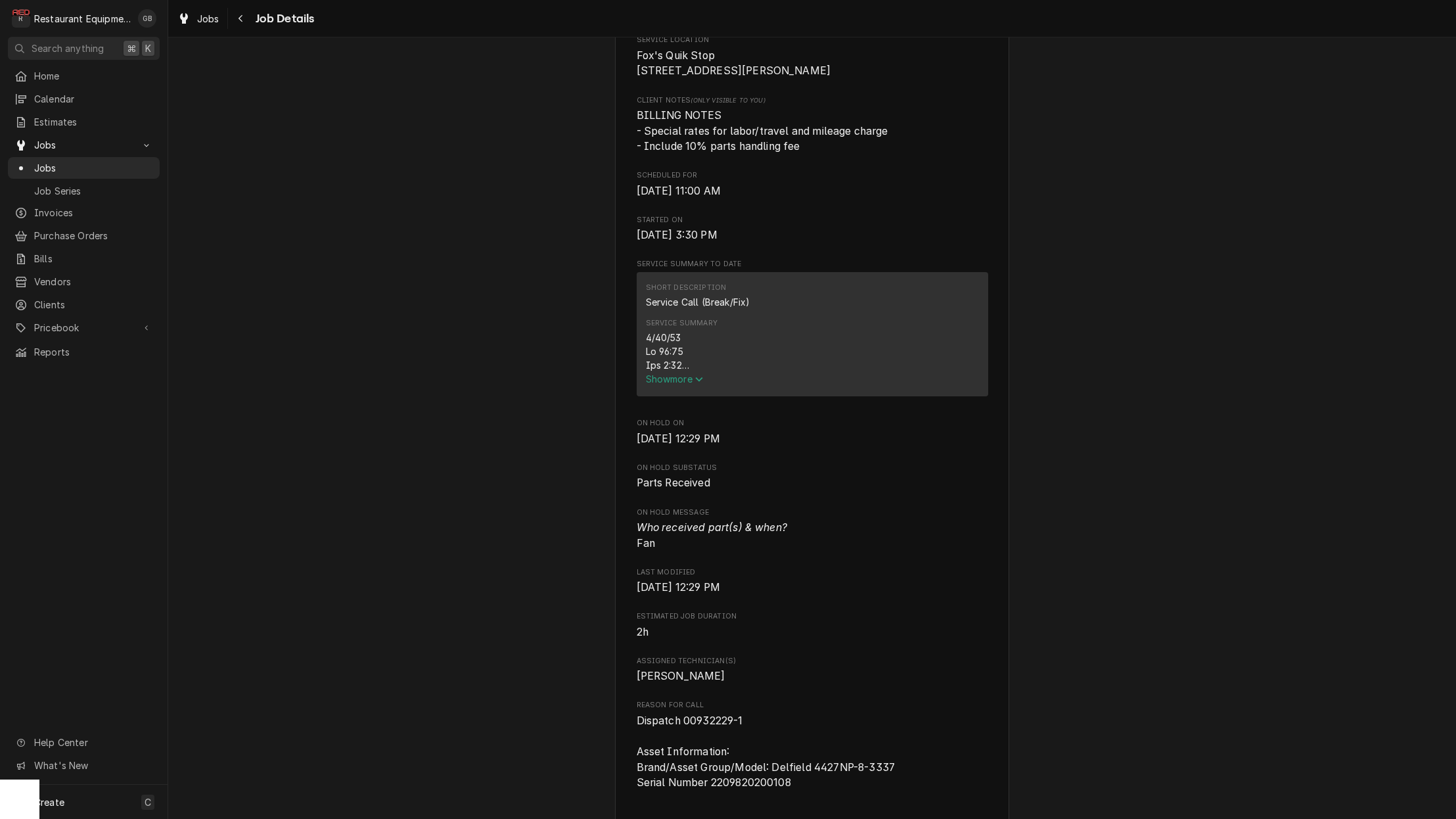
click at [240, 22] on icon "Navigate back" at bounding box center [241, 18] width 6 height 9
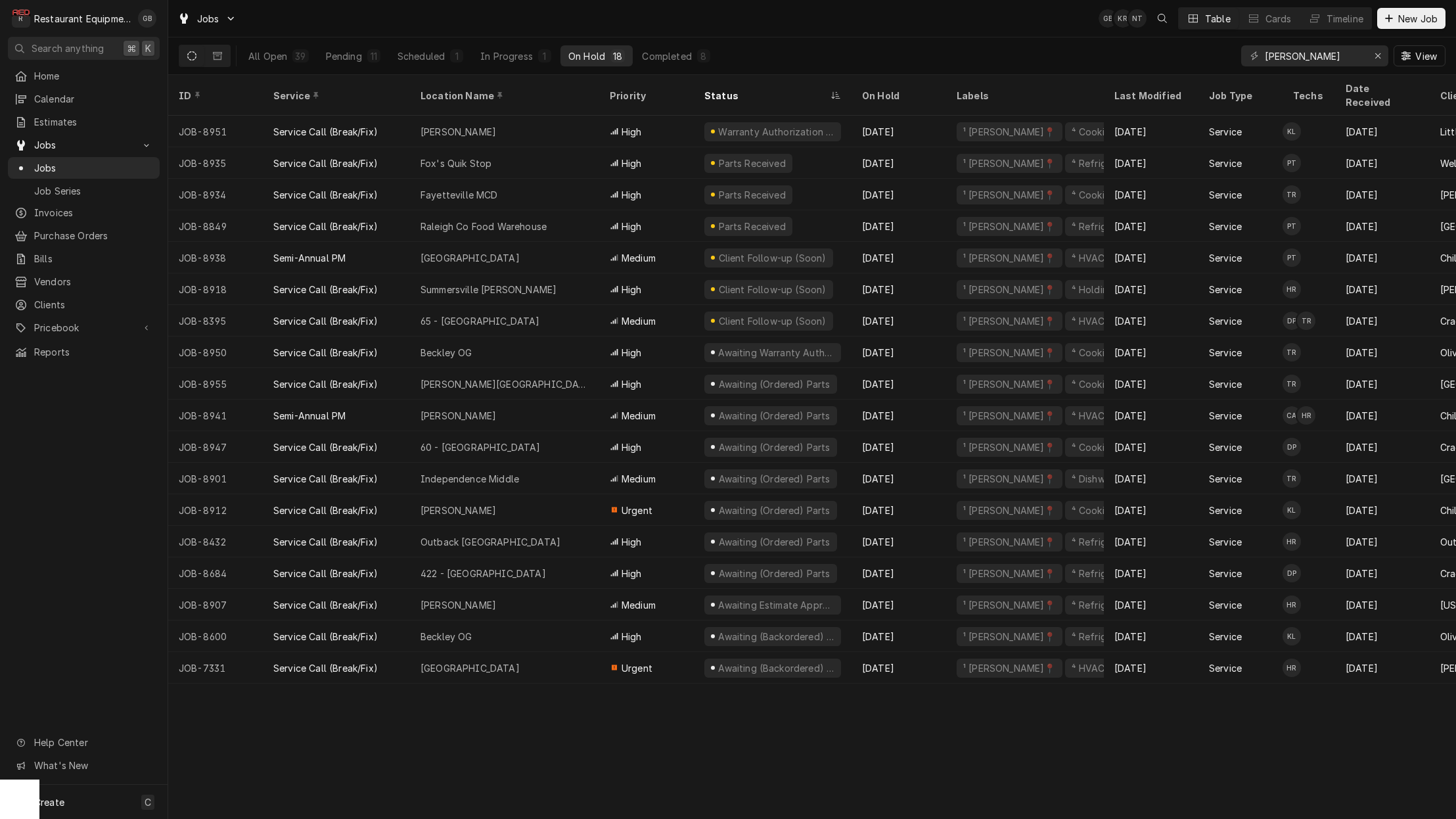
click at [508, 181] on div "Fayetteville MCD" at bounding box center [505, 194] width 190 height 32
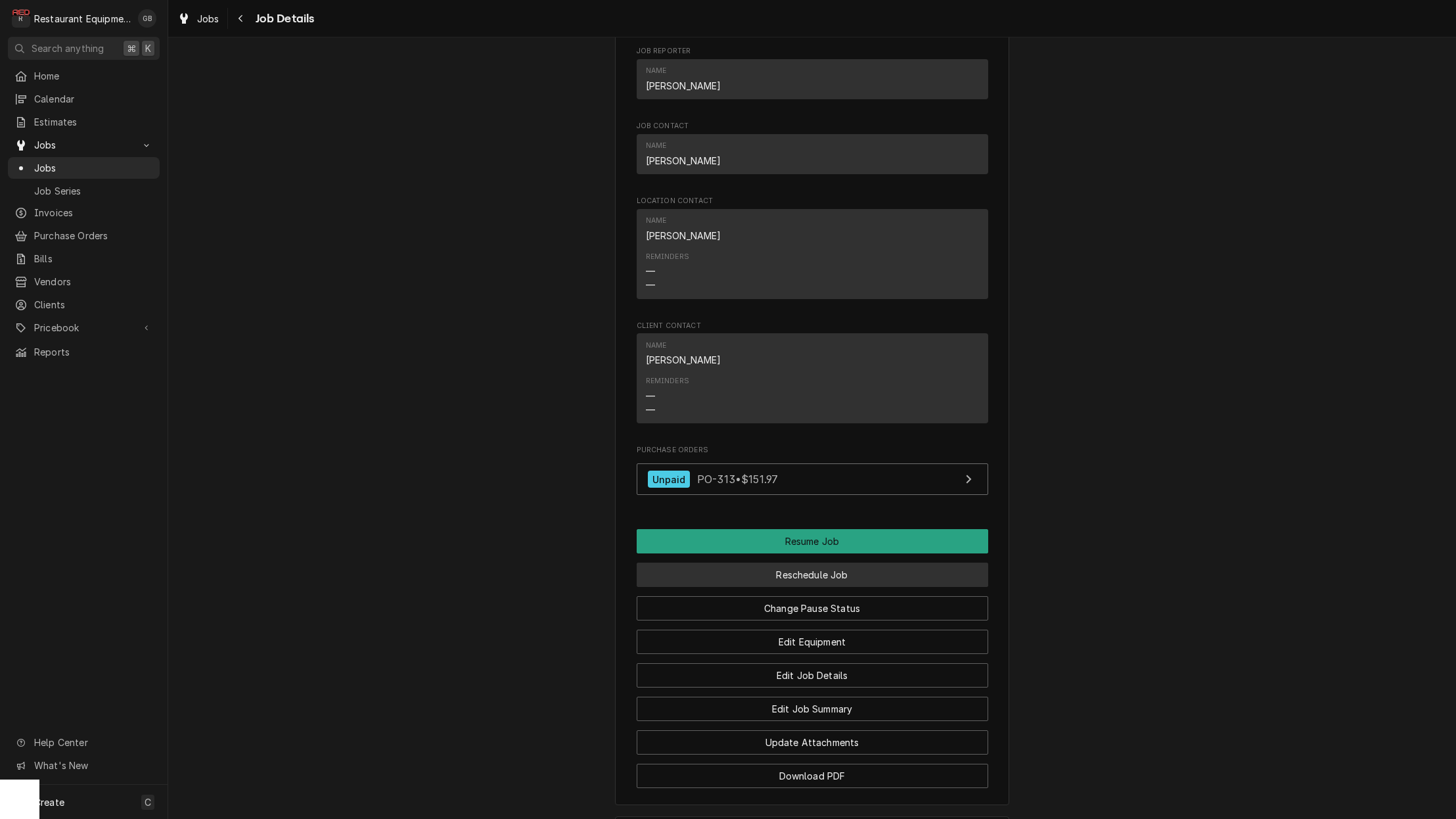
scroll to position [1097, 0]
click at [824, 569] on button "Reschedule Job" at bounding box center [813, 573] width 351 height 25
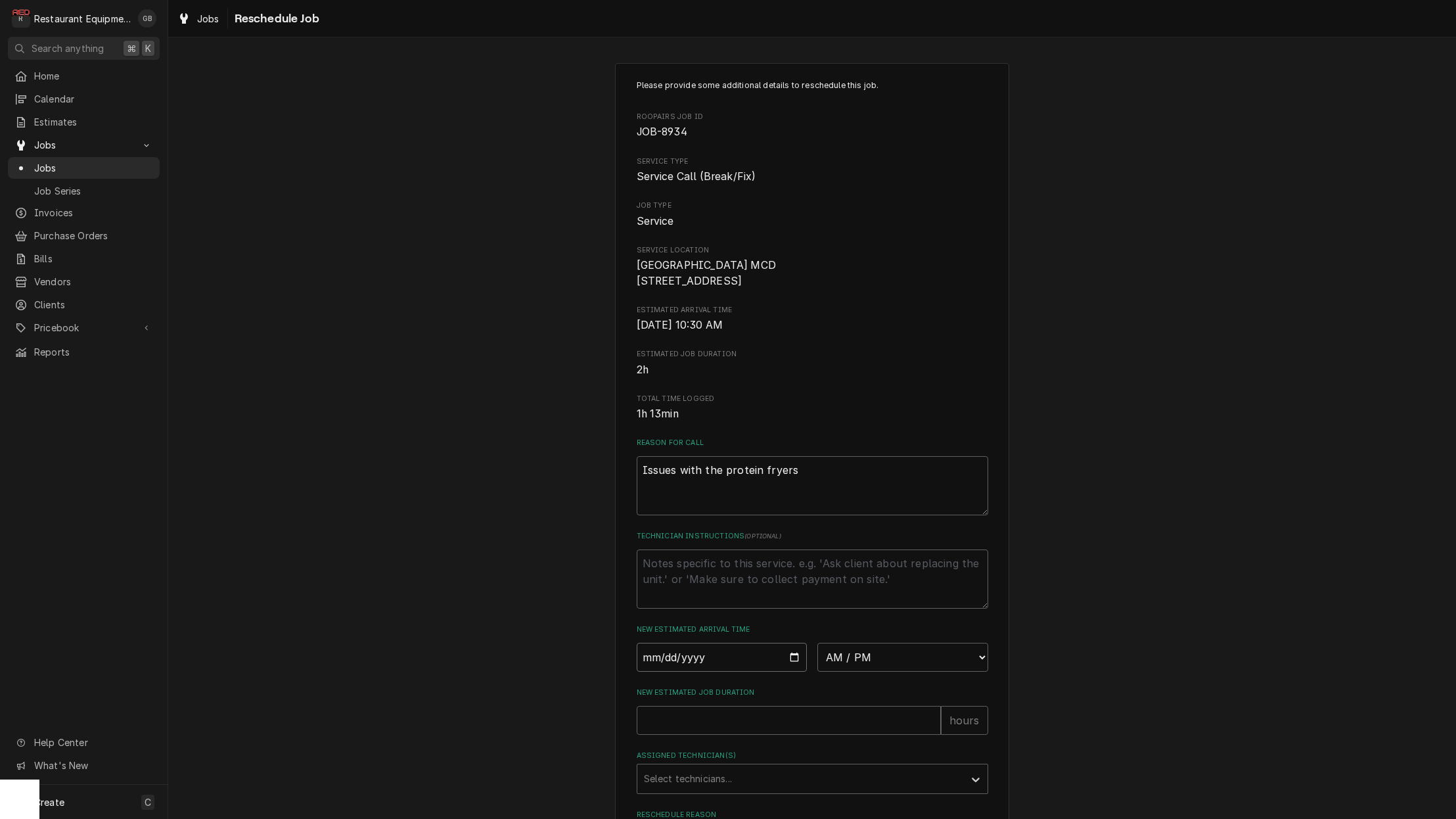
click at [663, 669] on input "Date" at bounding box center [723, 657] width 171 height 29
type input "2025-09-22"
type textarea "x"
drag, startPoint x: 826, startPoint y: 629, endPoint x: 903, endPoint y: 642, distance: 78.1
click at [903, 642] on div "New Estimated Arrival Time 2025-09-22 AM / PM 6:00 AM 6:15 AM 6:30 AM 6:45 AM 7…" at bounding box center [813, 647] width 351 height 47
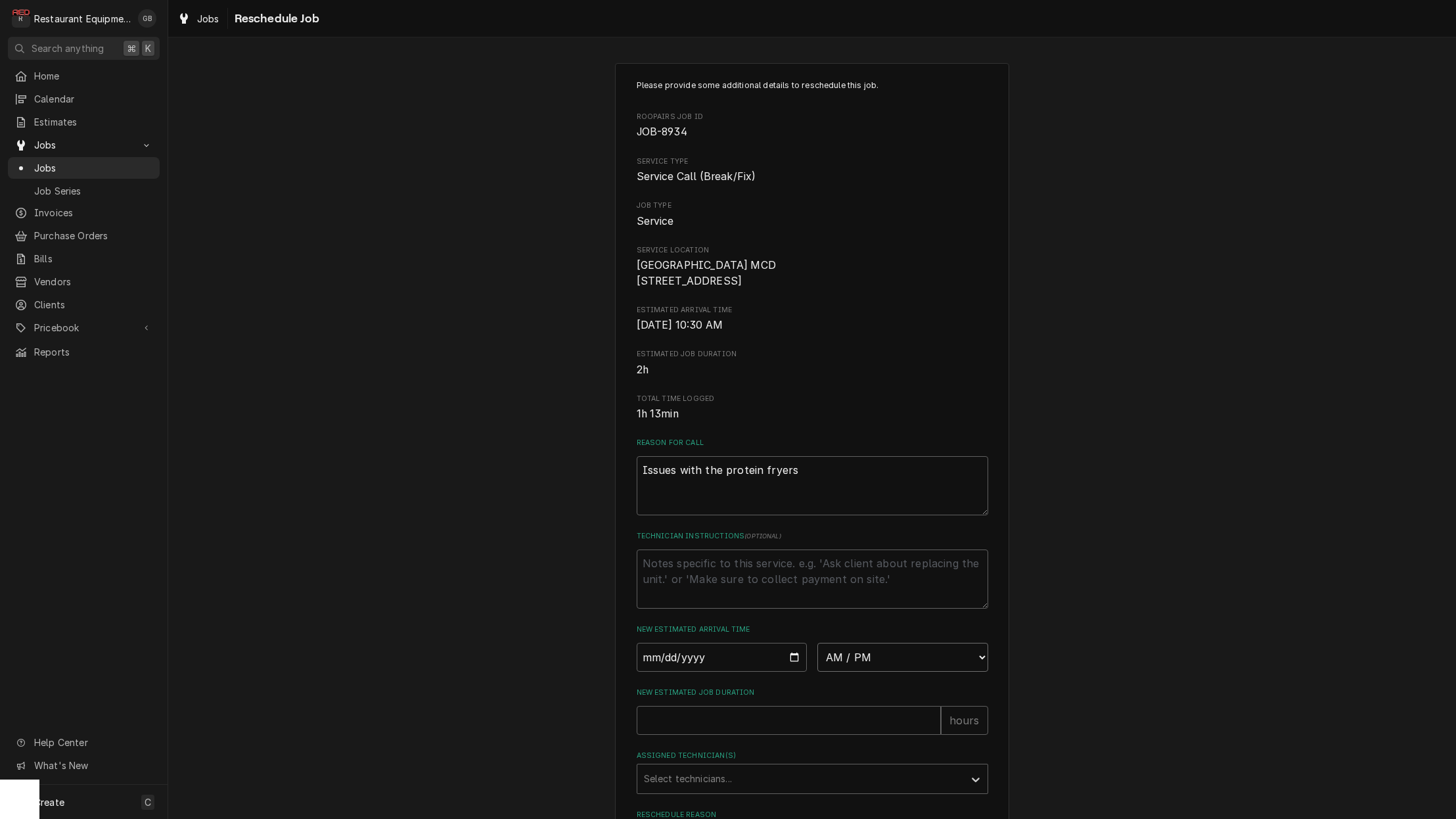
select select "08:30:00"
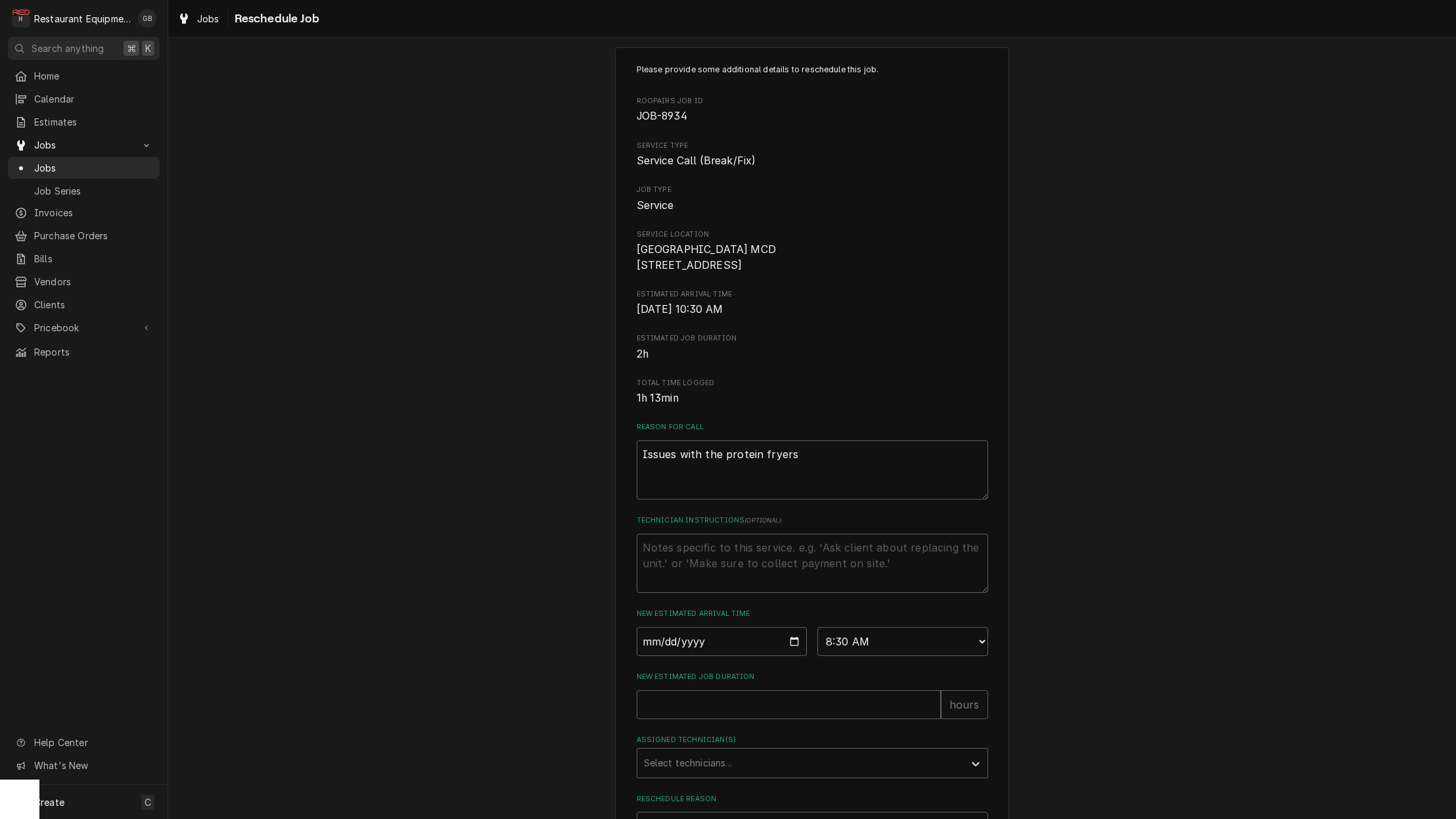
click at [816, 745] on label "Assigned Technician(s)" at bounding box center [813, 740] width 351 height 11
click at [753, 717] on input "New Estimated Job Duration" at bounding box center [789, 702] width 304 height 29
type textarea "x"
type input "2"
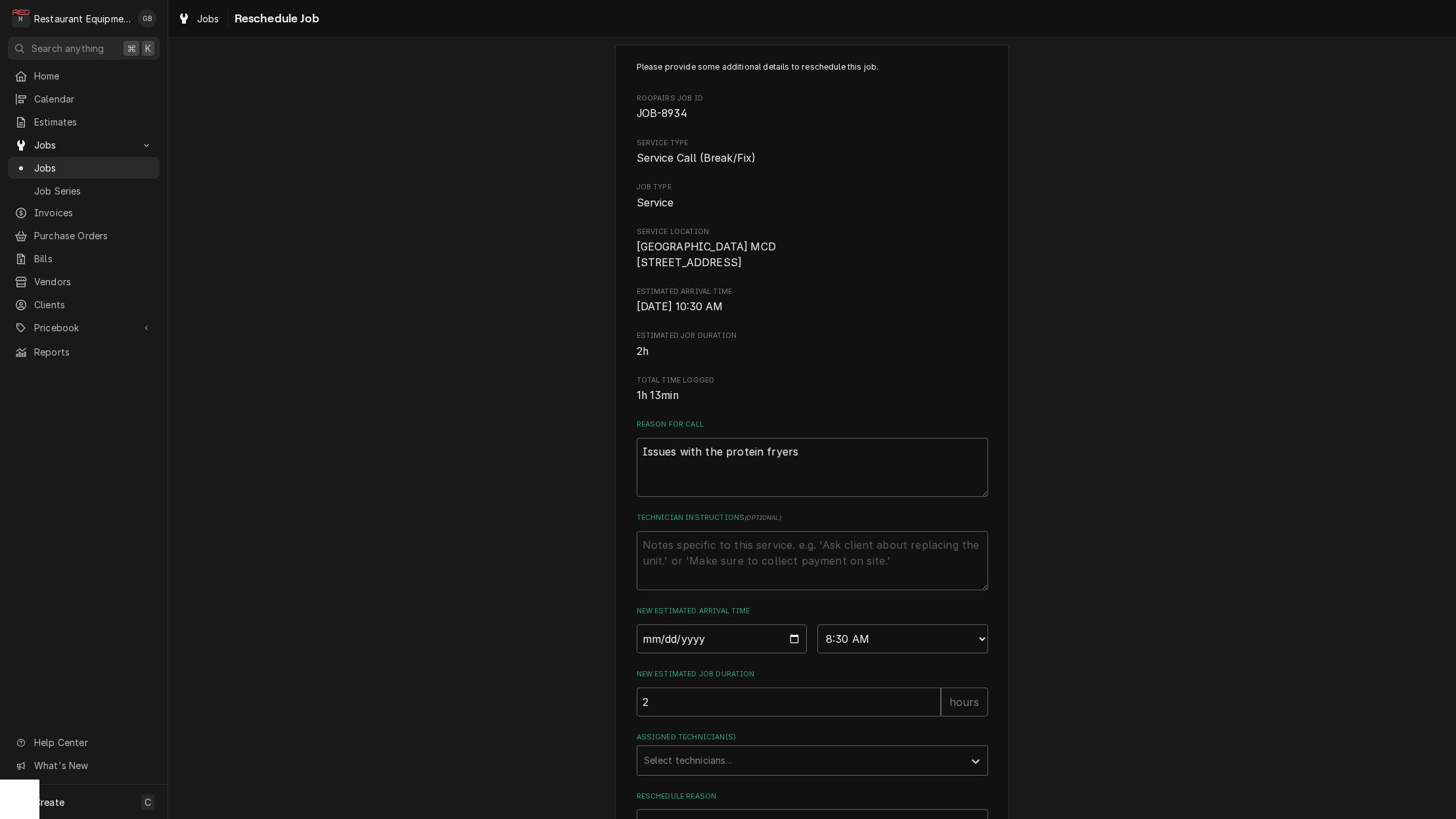
drag, startPoint x: 816, startPoint y: 746, endPoint x: 713, endPoint y: 745, distance: 103.0
click at [713, 743] on label "Assigned Technician(s)" at bounding box center [813, 737] width 351 height 11
click at [712, 754] on div "Select technicians..." at bounding box center [800, 760] width 327 height 29
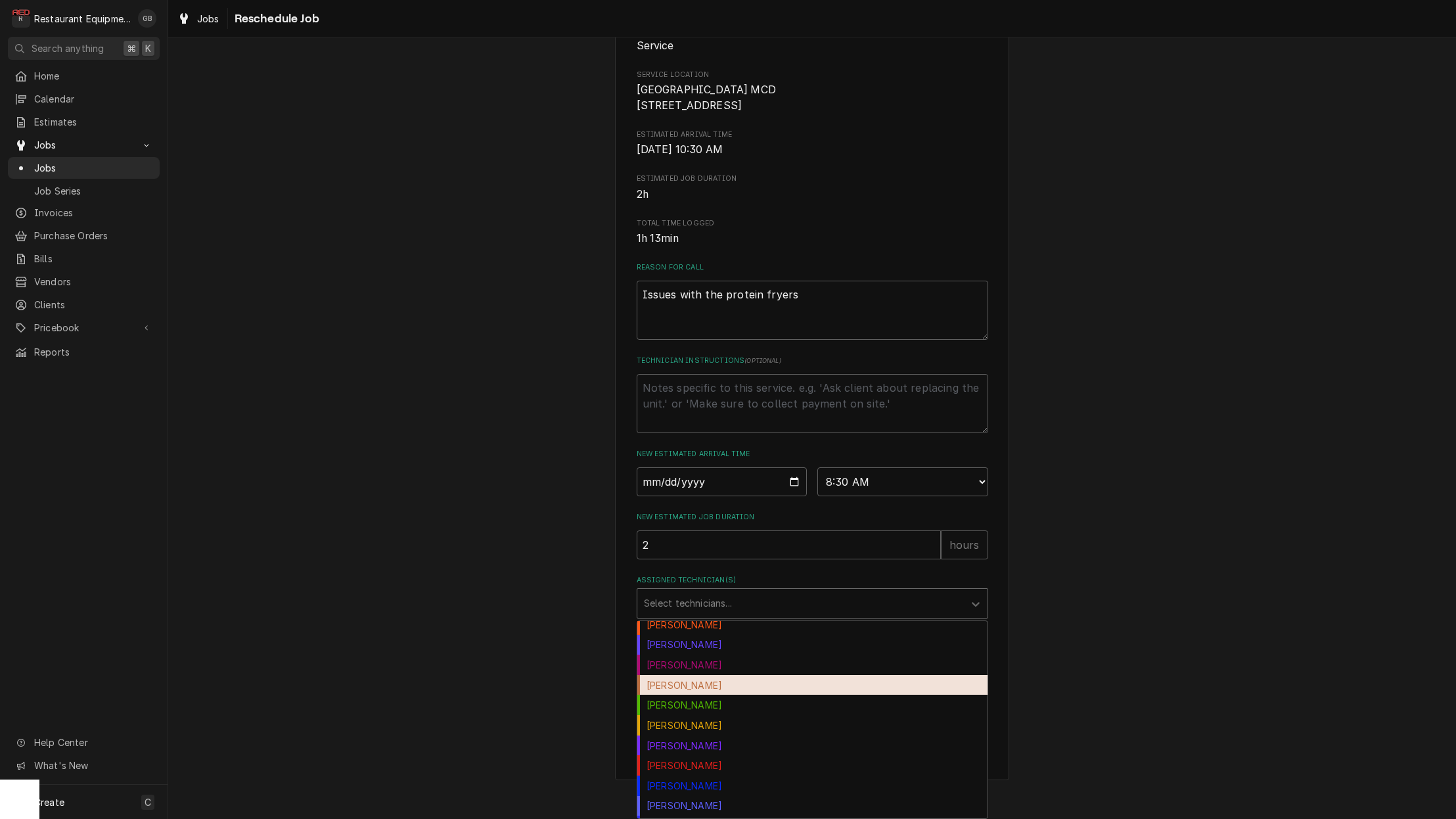
scroll to position [69, 0]
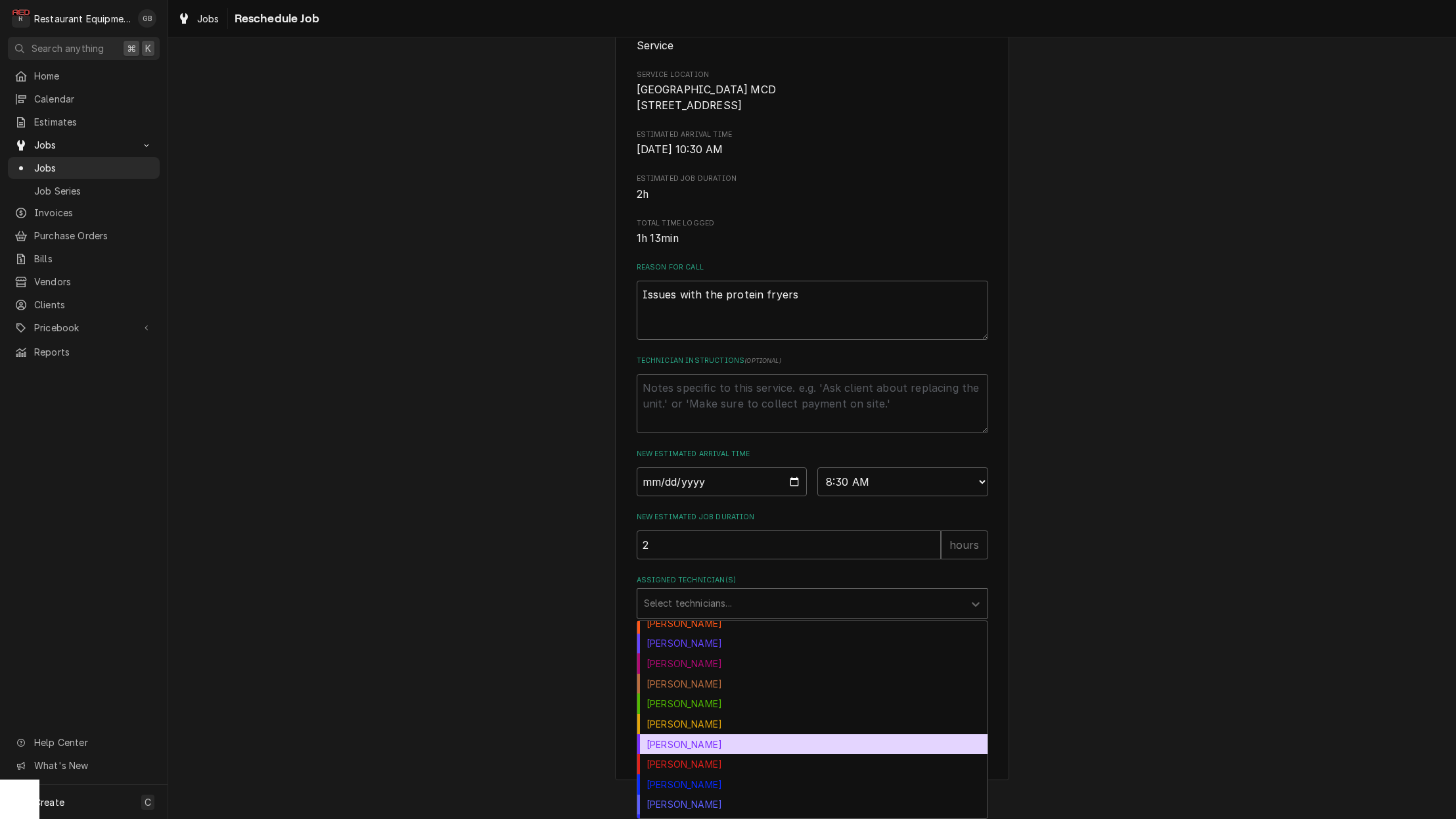
click at [682, 742] on div "Kaleb Lewis" at bounding box center [812, 744] width 351 height 20
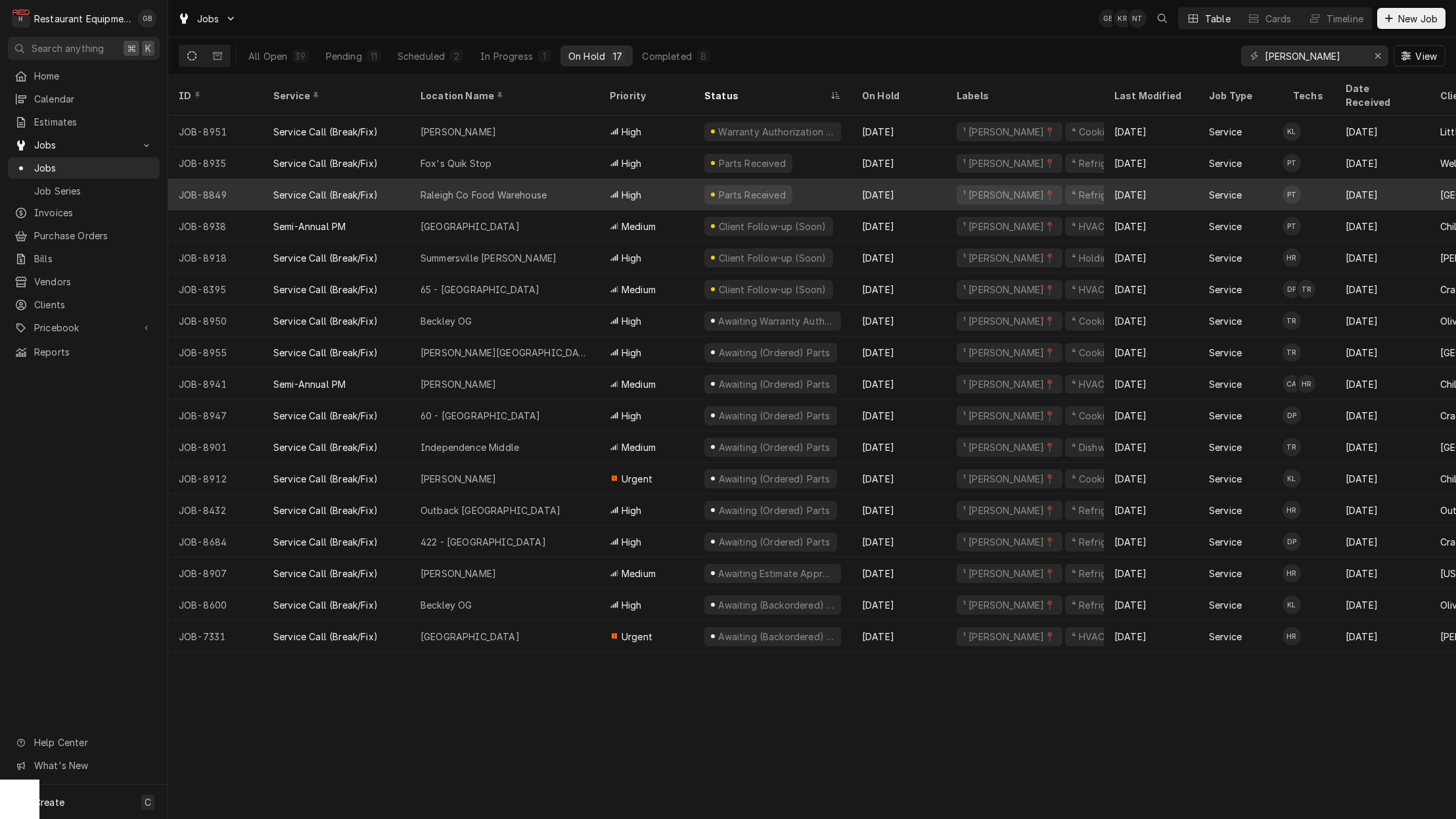
scroll to position [0, 1]
click at [344, 52] on div "Pending" at bounding box center [344, 56] width 36 height 14
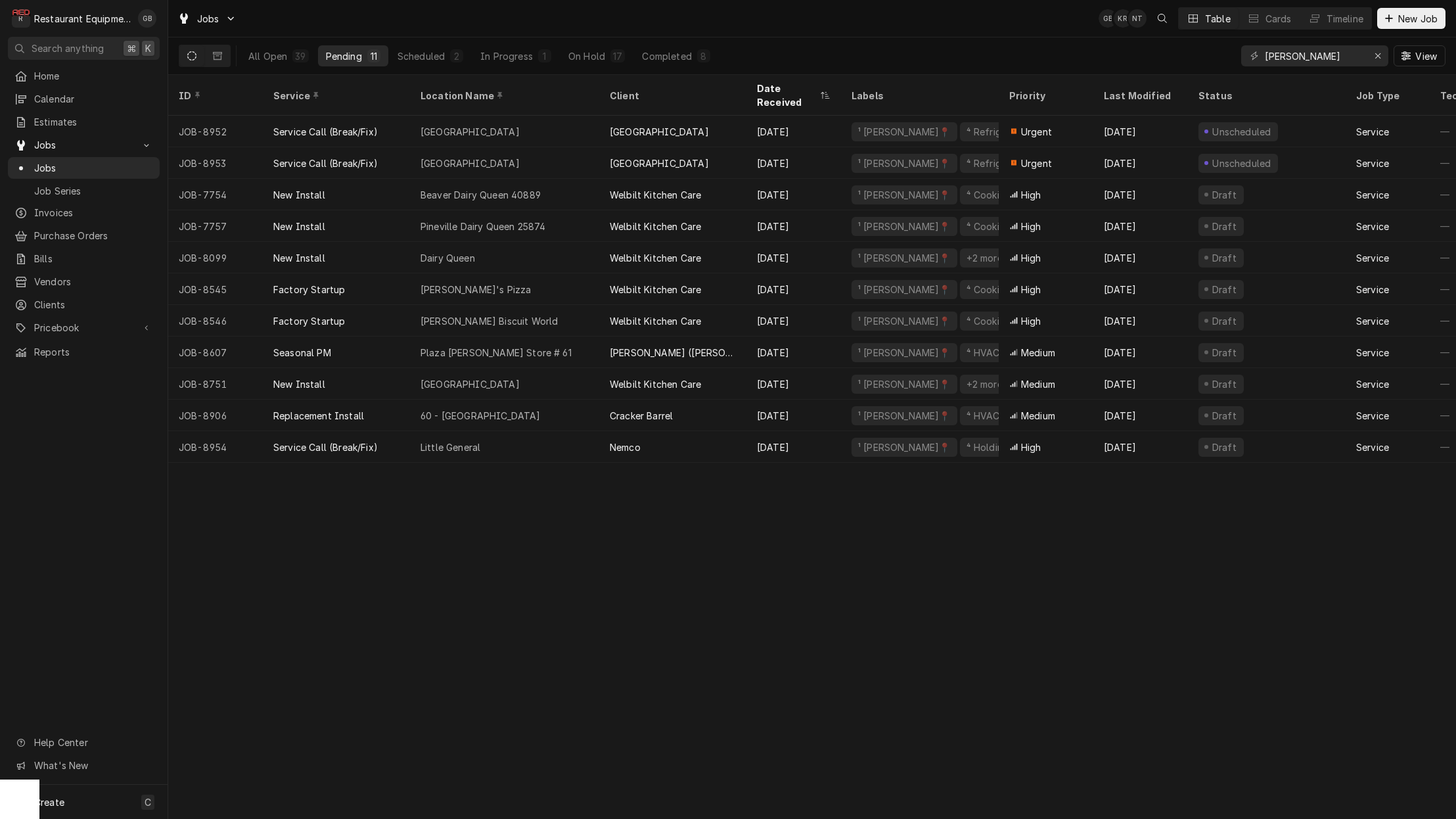
click at [582, 51] on div "On Hold" at bounding box center [587, 56] width 37 height 14
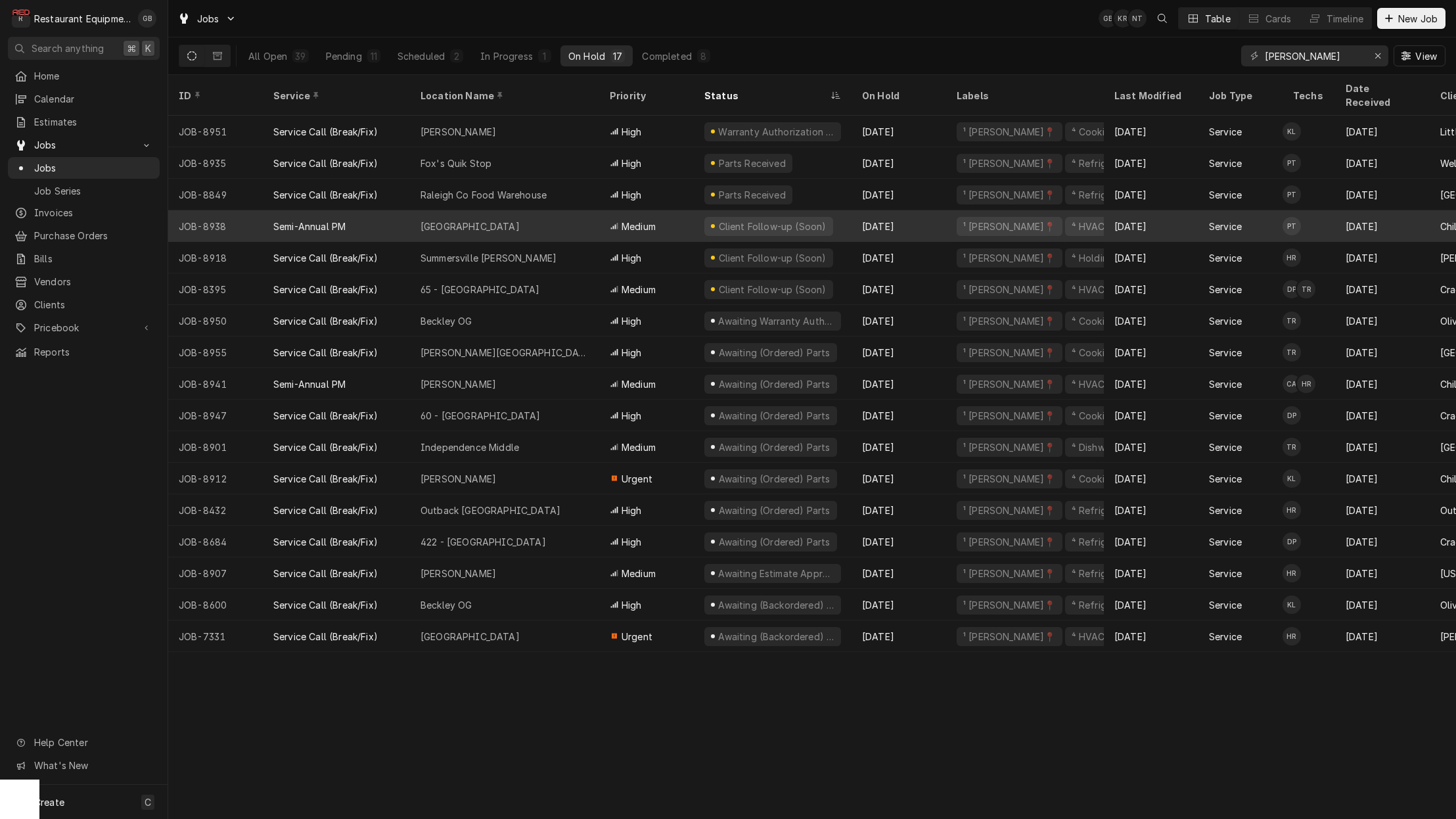
drag, startPoint x: 498, startPoint y: 176, endPoint x: 493, endPoint y: 216, distance: 40.3
click at [493, 216] on div "[GEOGRAPHIC_DATA]" at bounding box center [505, 226] width 190 height 32
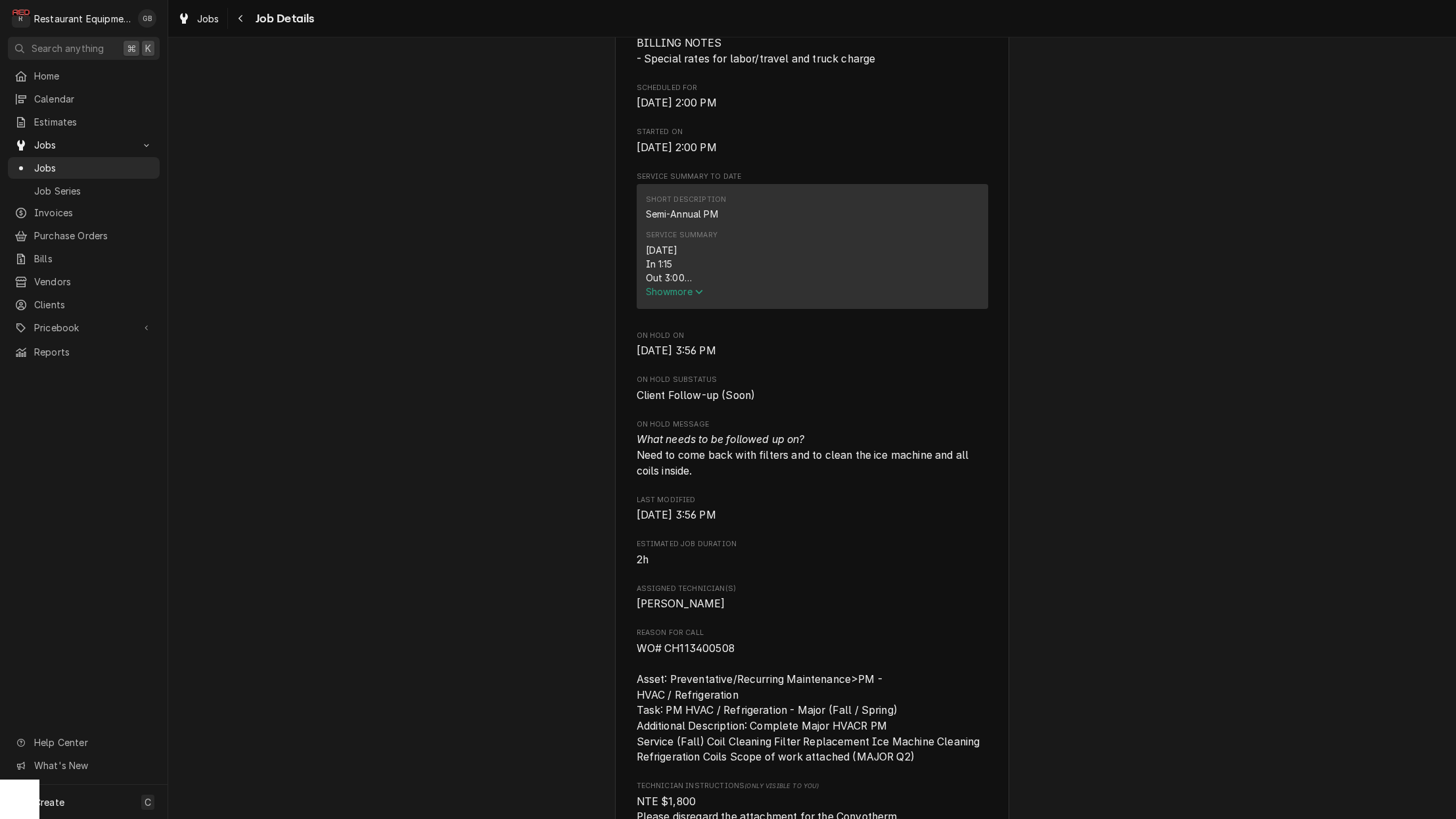
click at [682, 298] on button "Show more" at bounding box center [813, 291] width 334 height 14
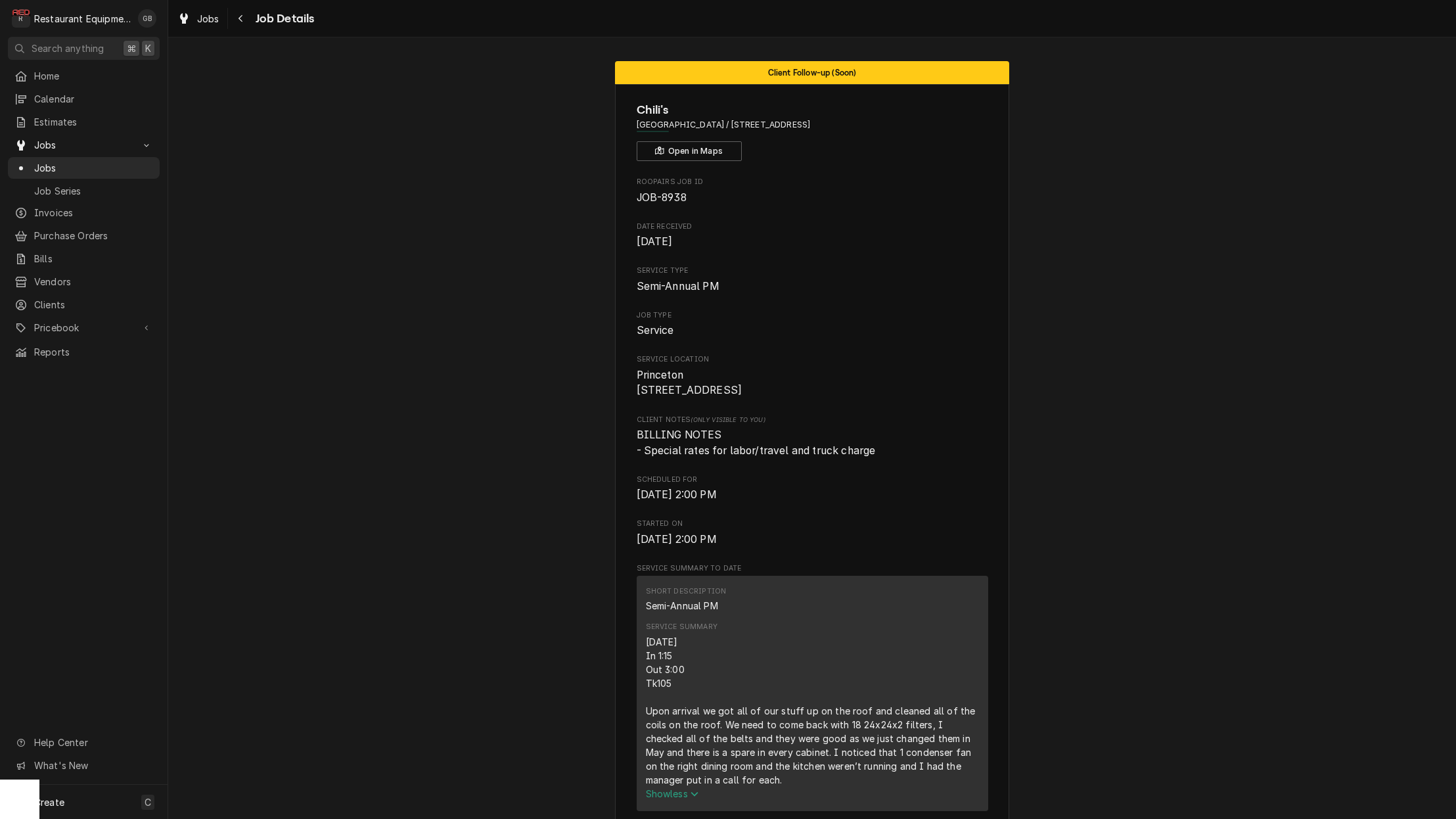
scroll to position [0, 1]
click at [238, 15] on icon "Navigate back" at bounding box center [241, 18] width 6 height 9
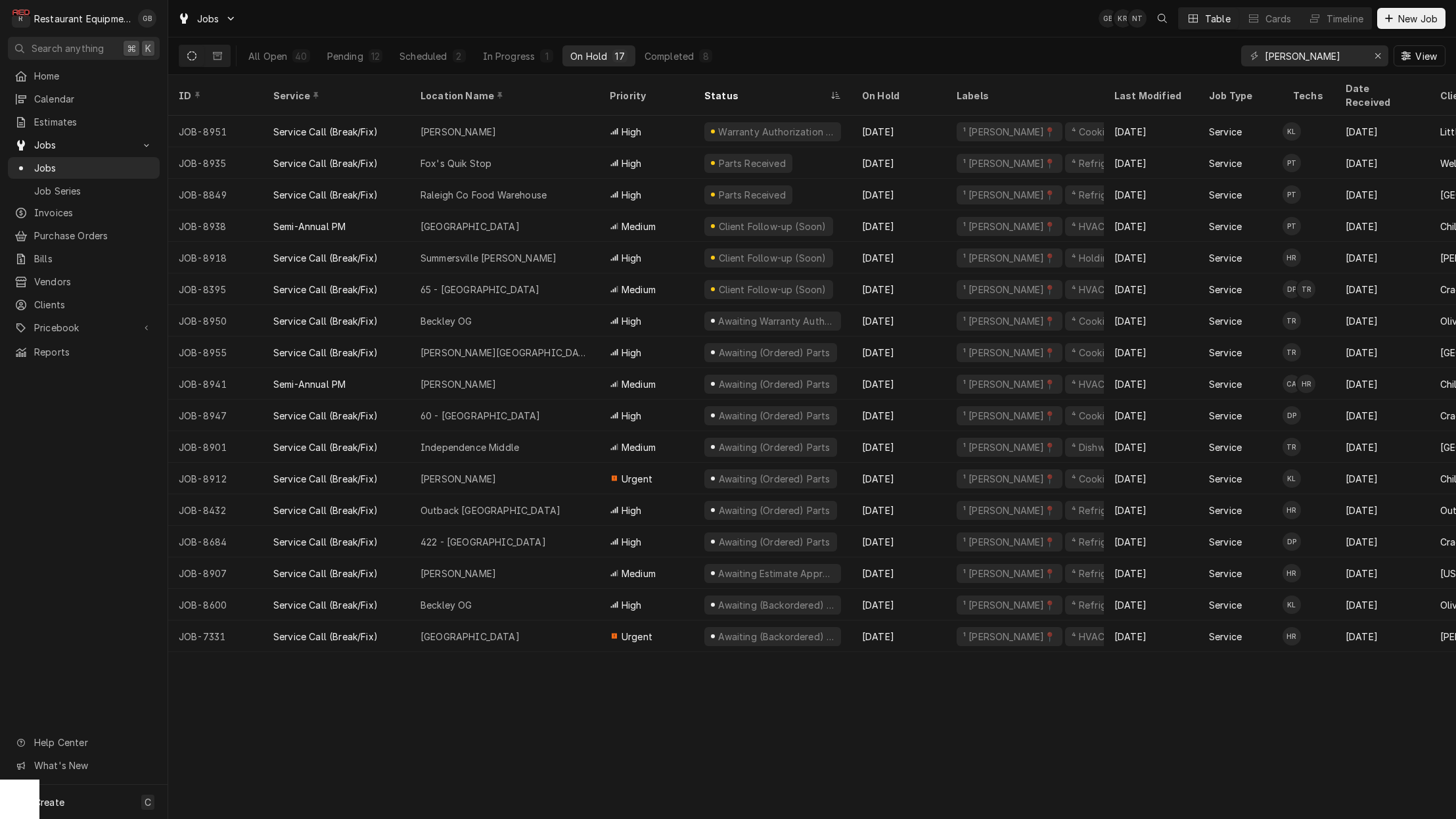
scroll to position [0, 2]
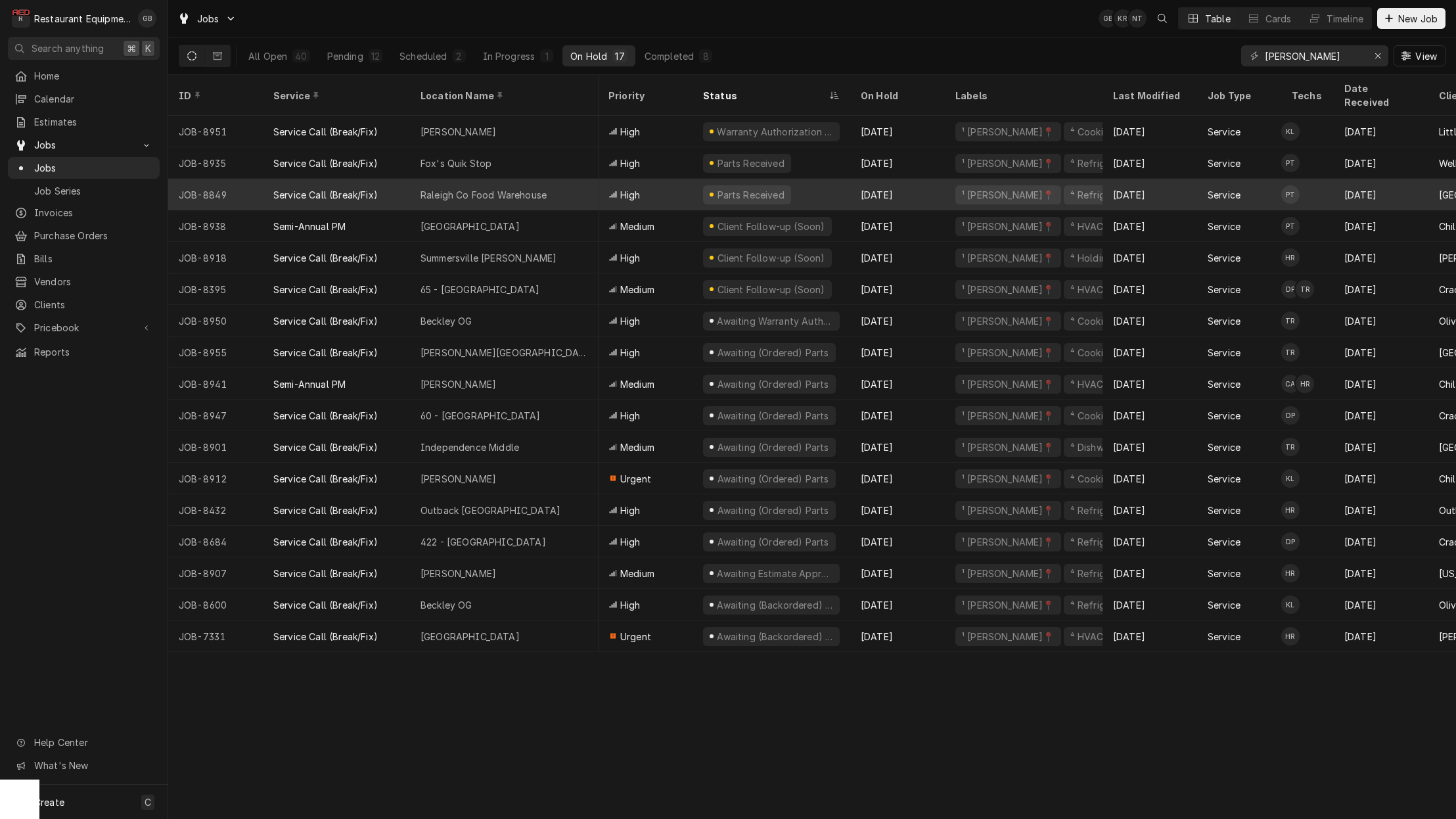
click at [511, 251] on div "Summersville [PERSON_NAME]" at bounding box center [488, 258] width 136 height 14
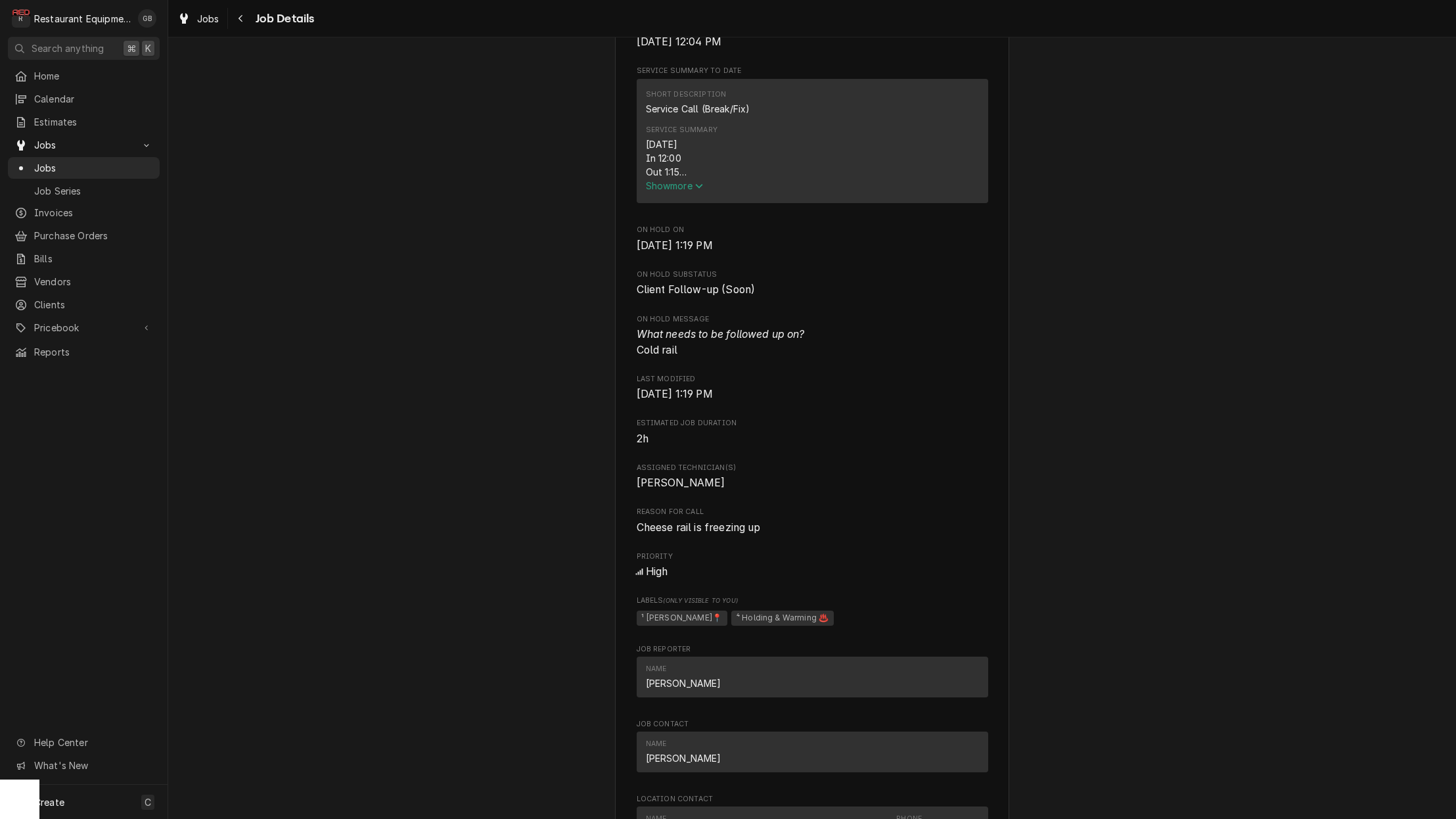
scroll to position [514, 0]
click at [673, 185] on span "Show more" at bounding box center [675, 184] width 58 height 12
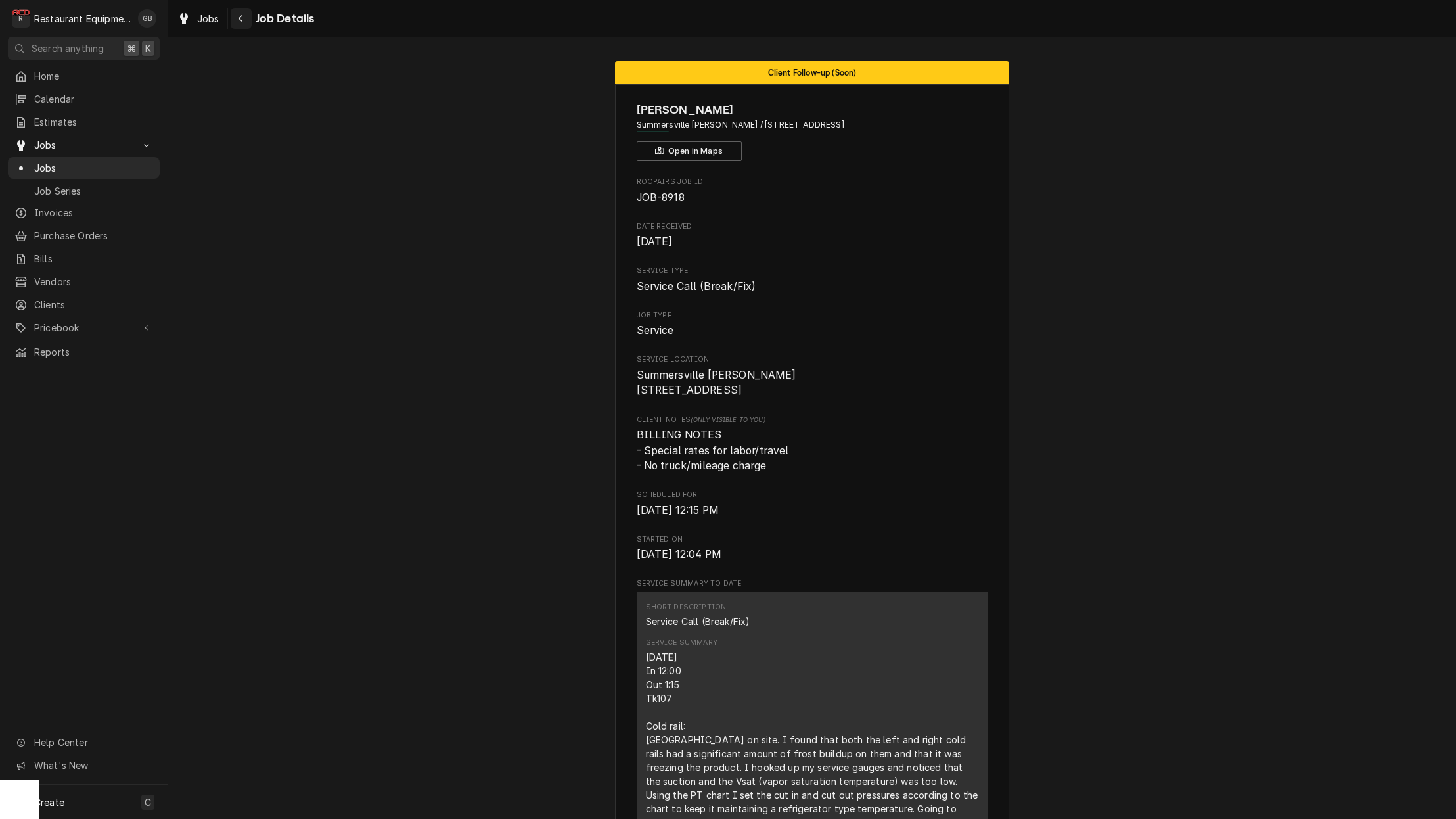
scroll to position [0, 0]
click at [245, 27] on button "Navigate back" at bounding box center [240, 18] width 21 height 21
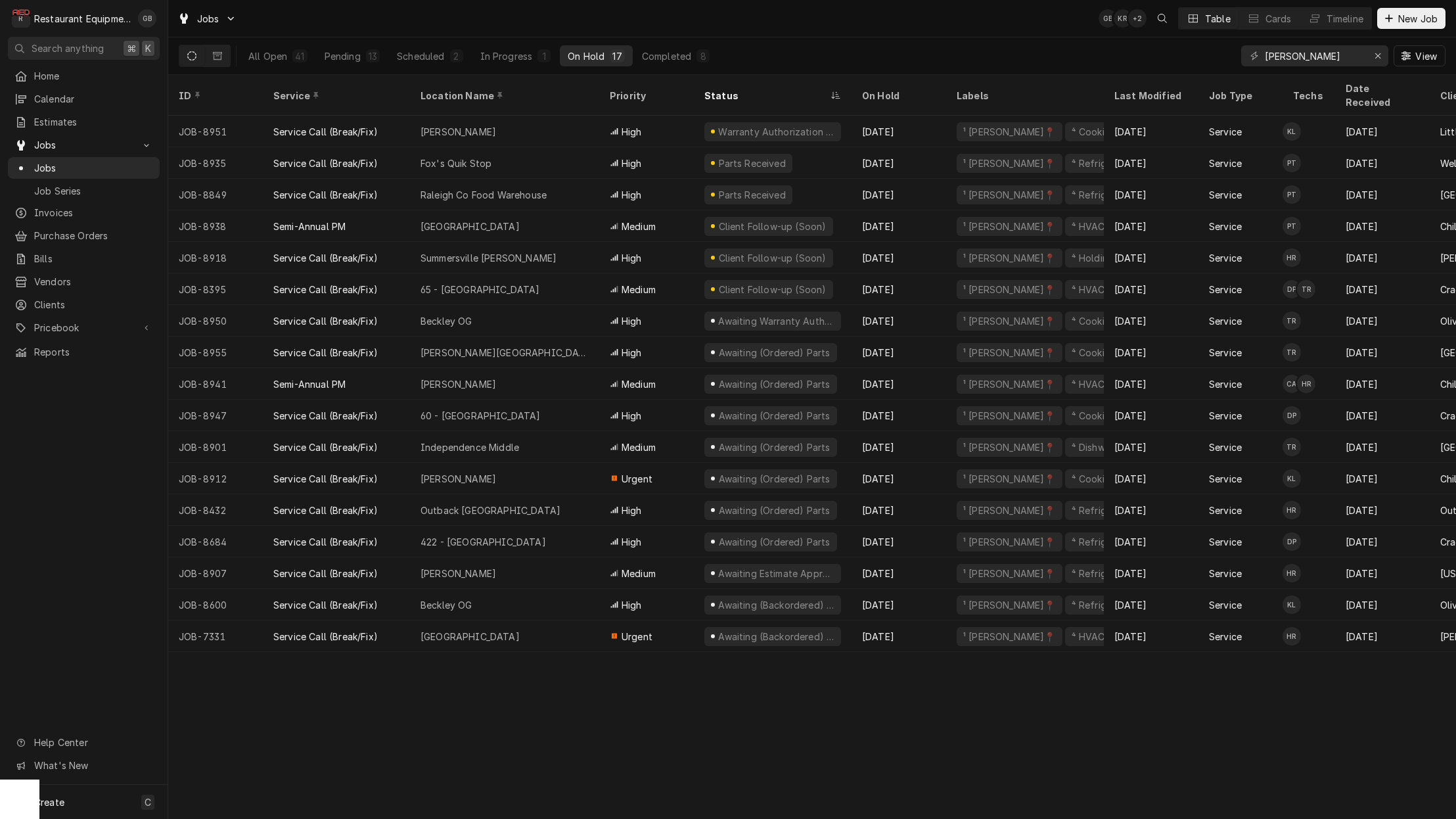
click at [512, 251] on div "Summersville [PERSON_NAME]" at bounding box center [488, 258] width 136 height 14
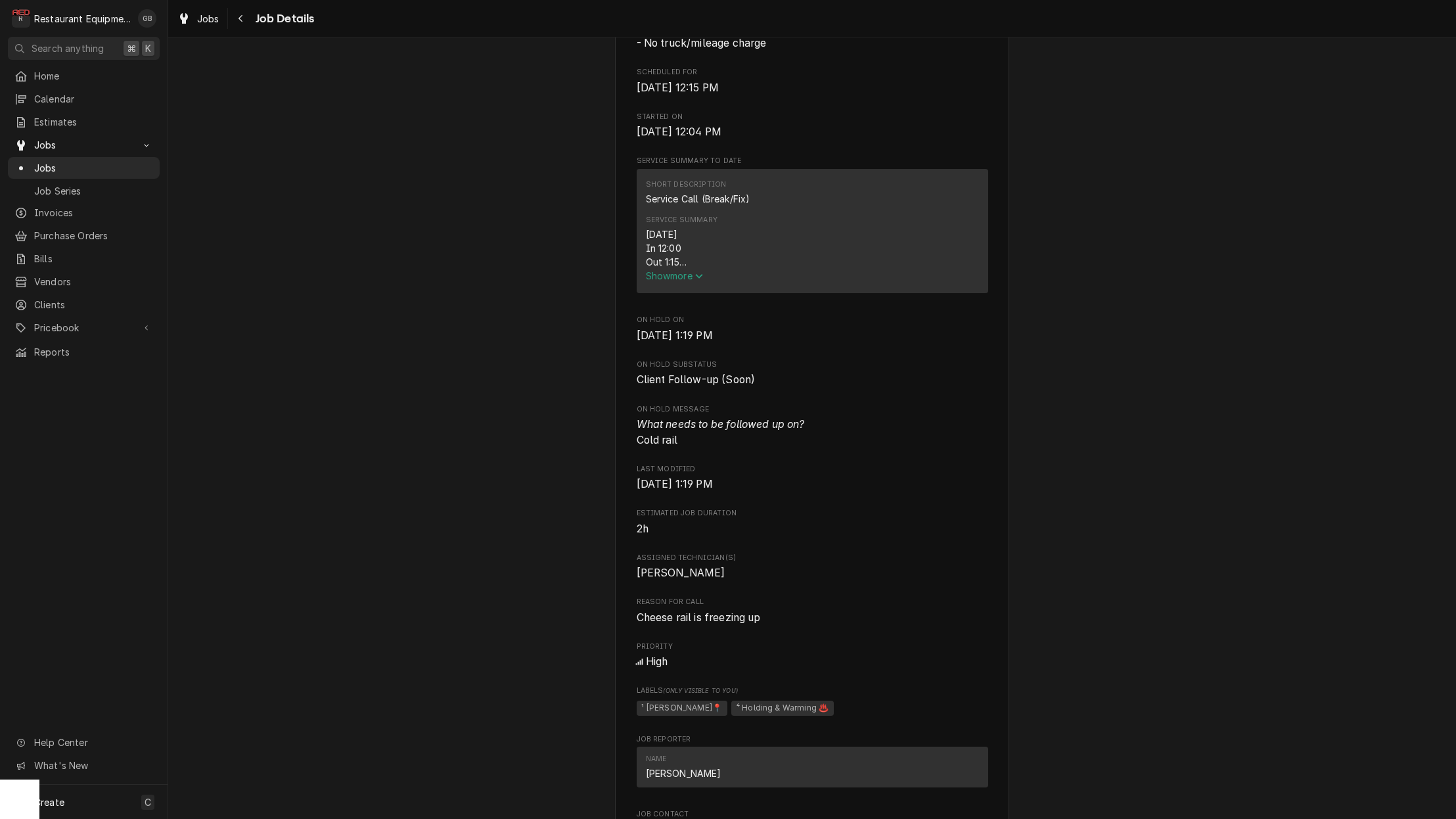
scroll to position [429, 0]
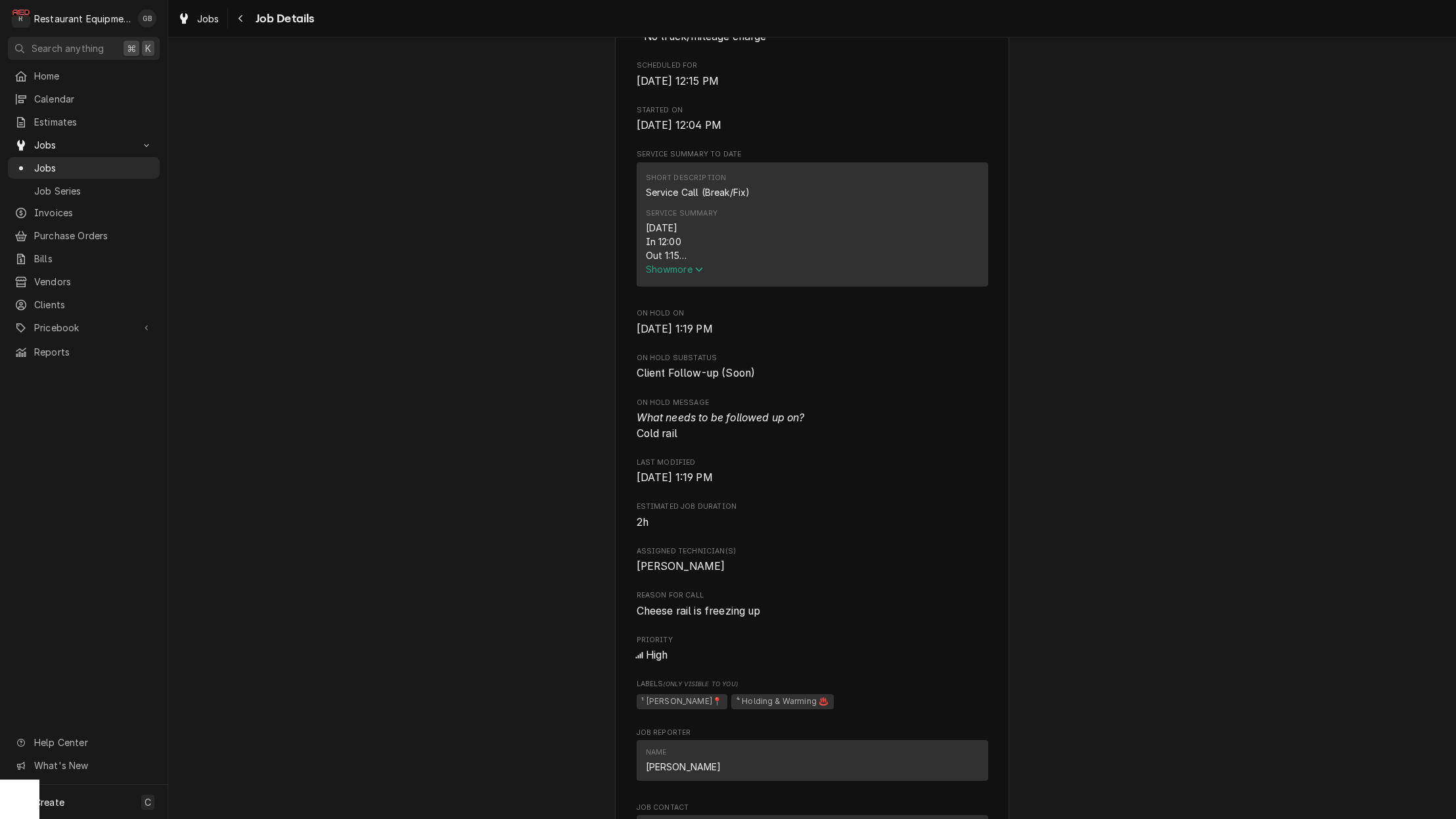
click at [677, 272] on span "Show more" at bounding box center [675, 269] width 58 height 12
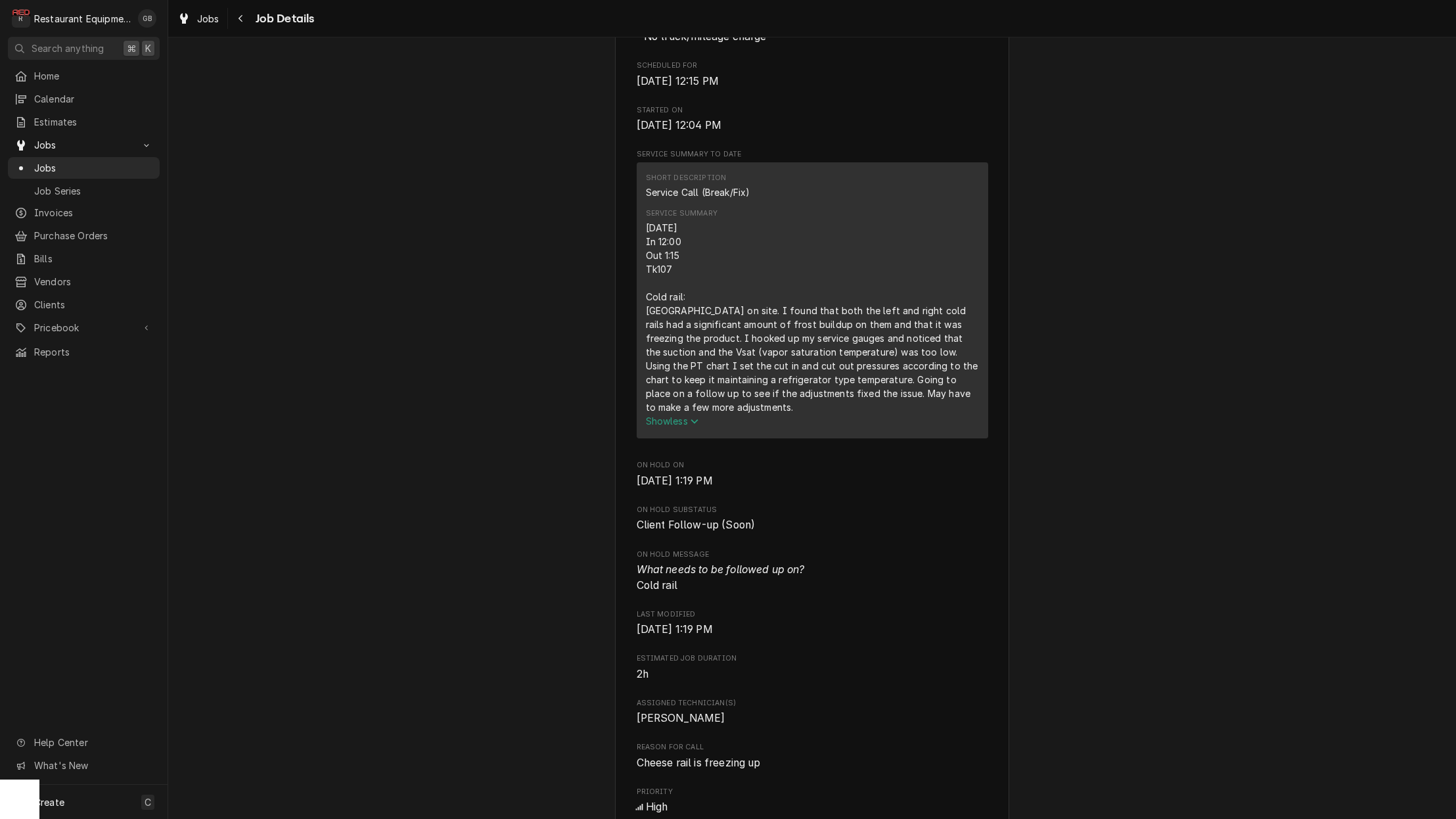
click at [236, 18] on div "Navigate back" at bounding box center [241, 18] width 13 height 13
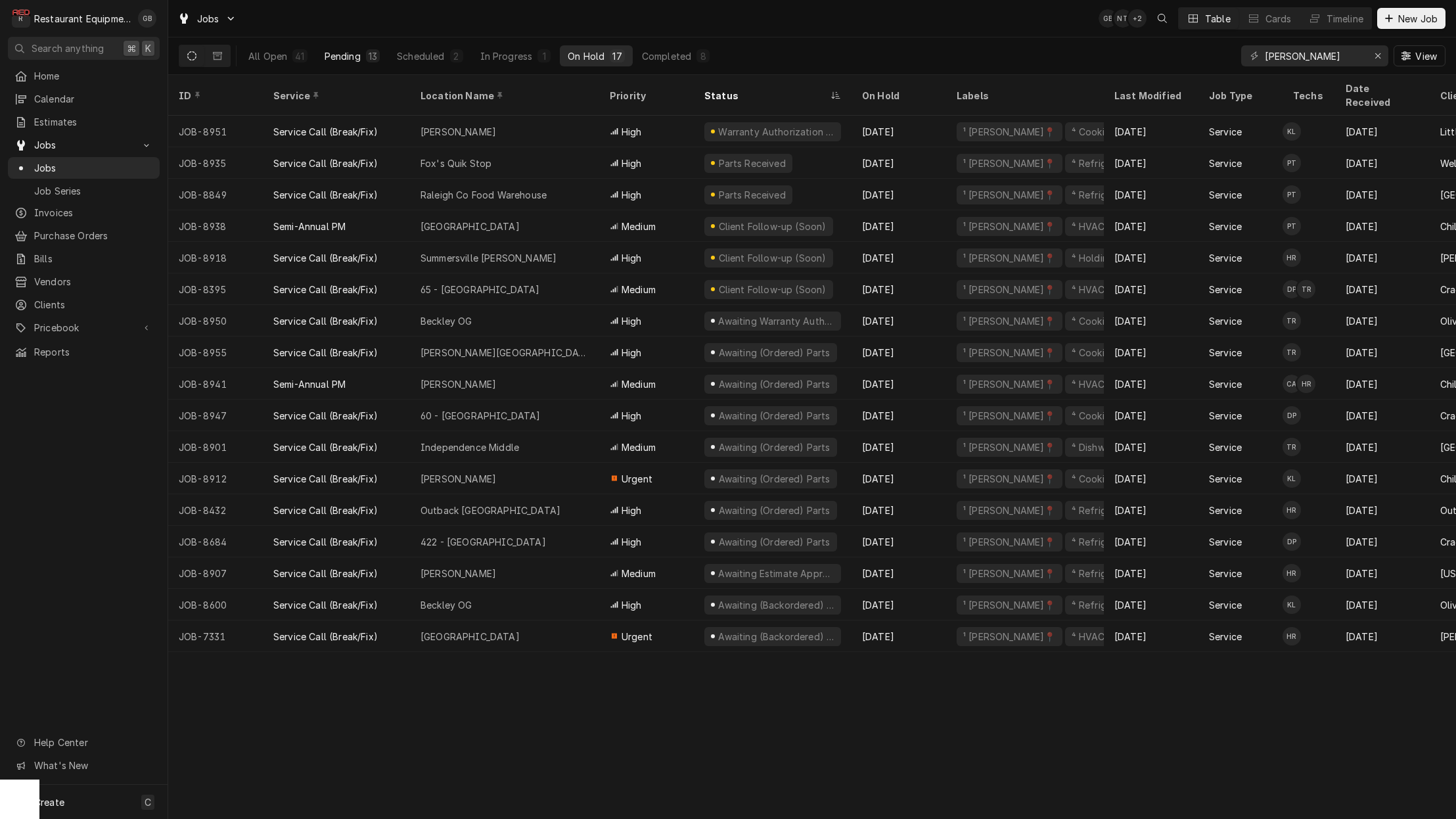
drag, startPoint x: 0, startPoint y: 0, endPoint x: 327, endPoint y: 47, distance: 330.4
click at [327, 47] on div "All Open 41 Pending 13 Scheduled 2 In Progress 1 On Hold 17 Completed 8" at bounding box center [478, 56] width 477 height 37
click at [344, 48] on button "Pending 13" at bounding box center [352, 55] width 71 height 21
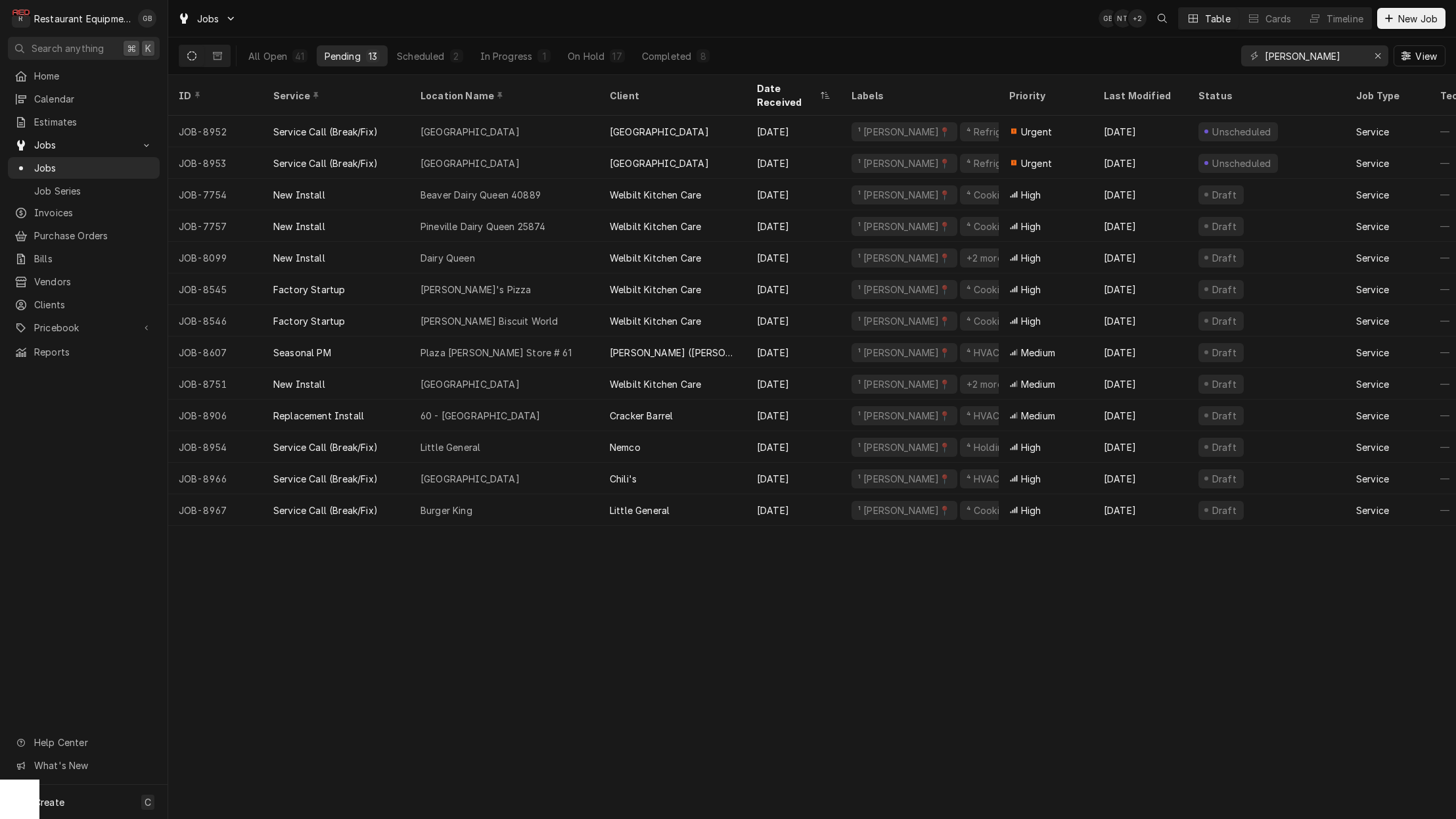
click at [345, 503] on div "Service Call (Break/Fix)" at bounding box center [326, 510] width 105 height 14
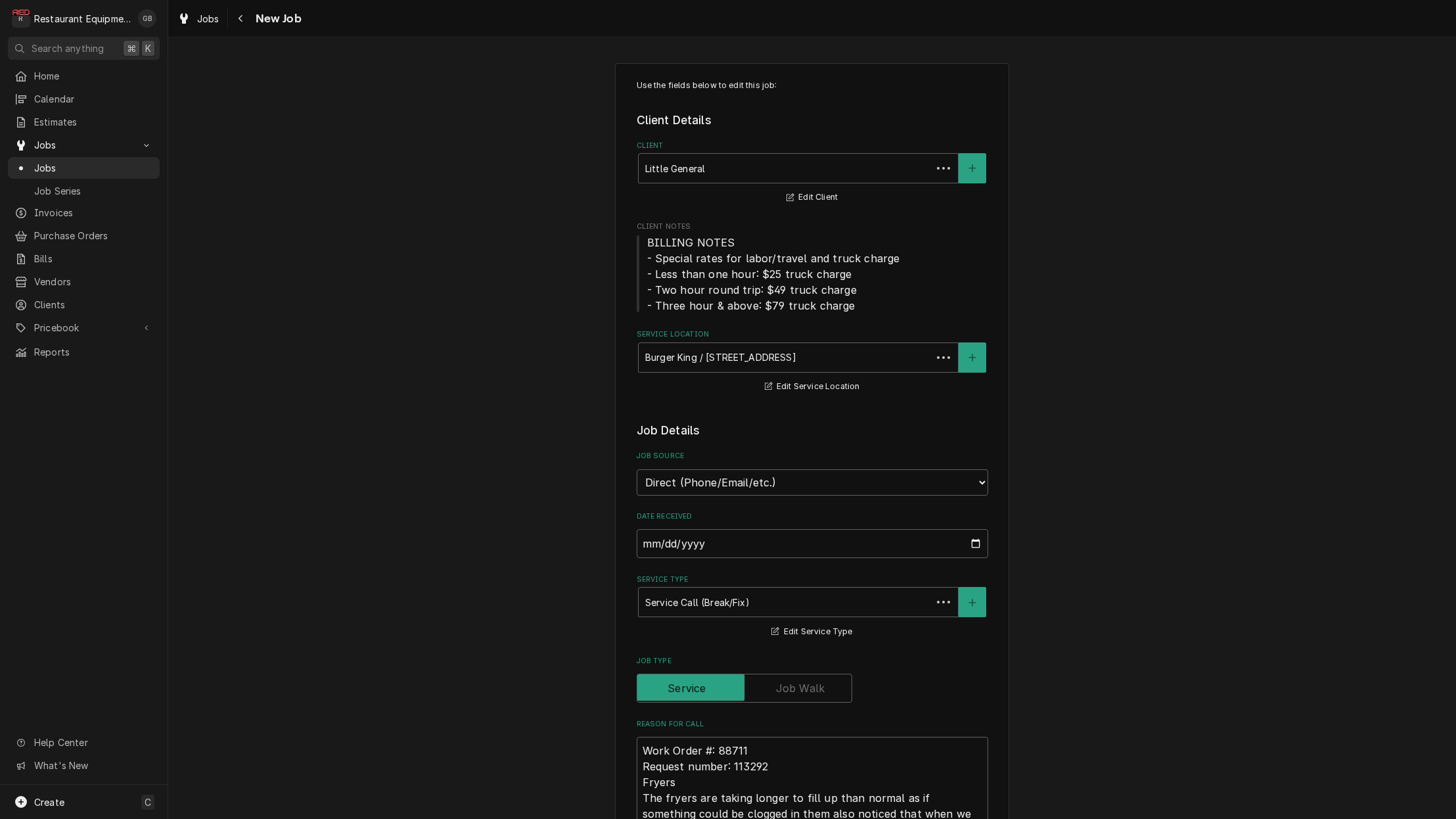
type textarea "x"
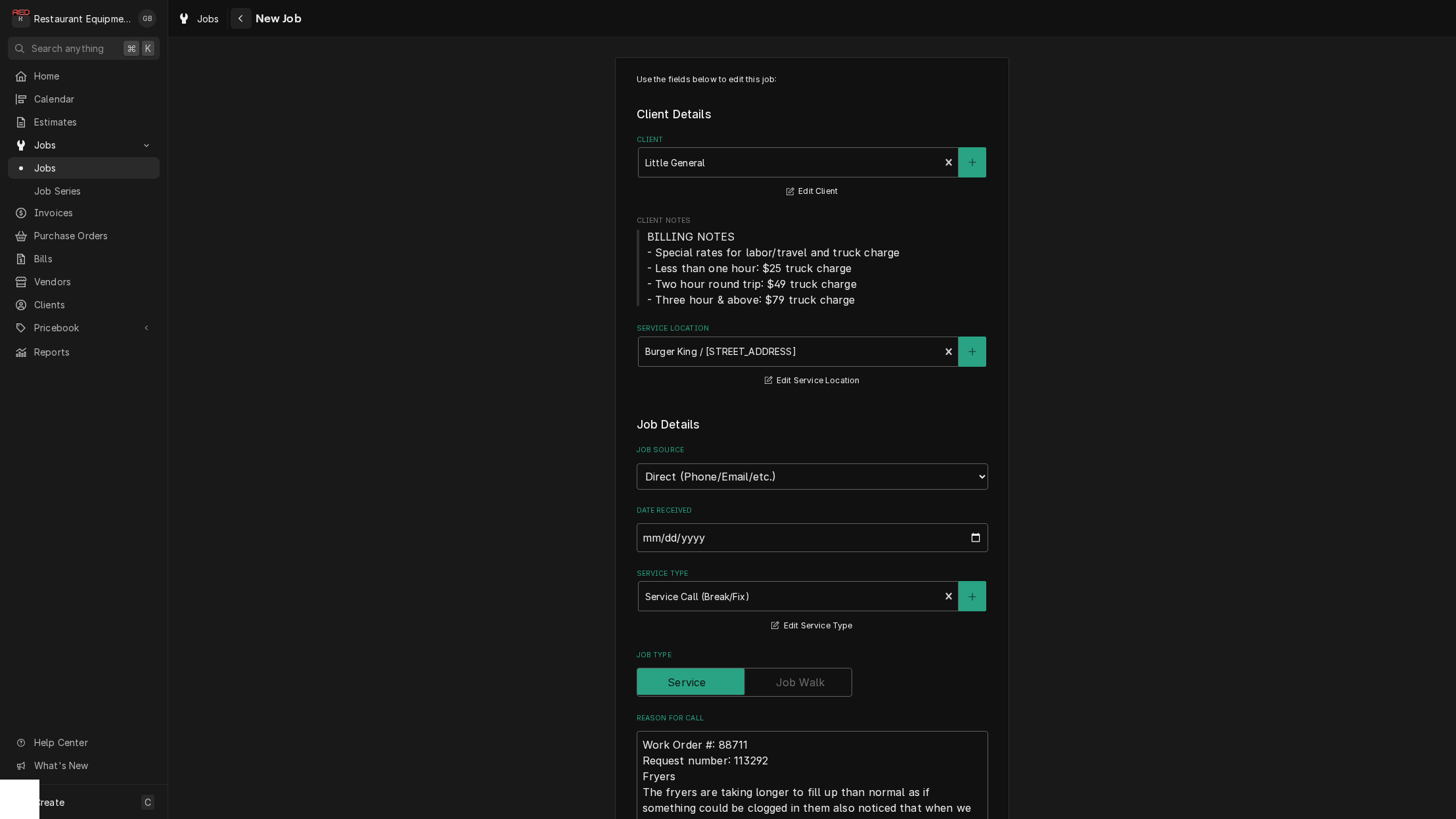
scroll to position [7, 0]
click at [238, 24] on div "Navigate back" at bounding box center [241, 18] width 13 height 13
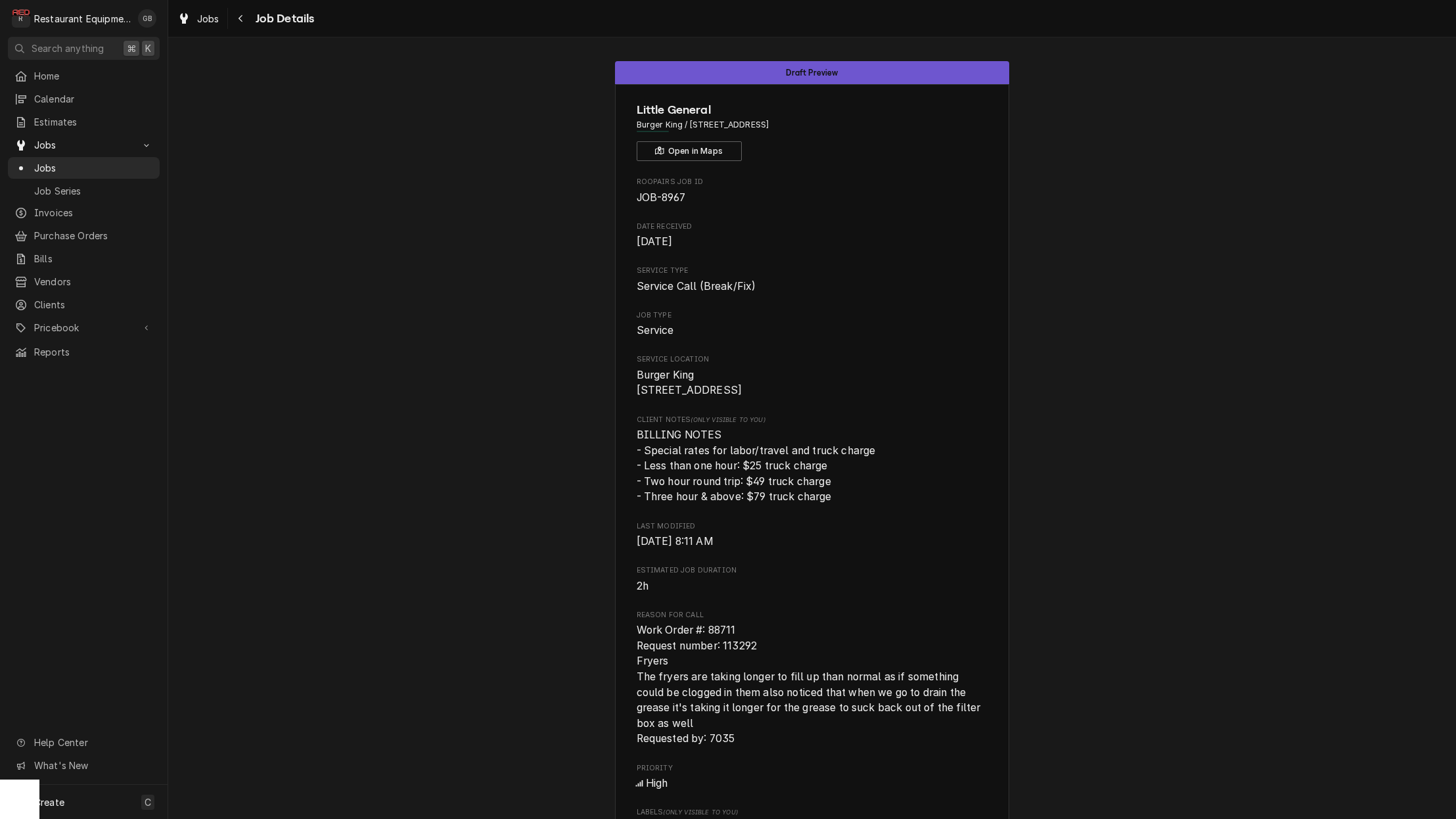
click at [240, 20] on icon "Navigate back" at bounding box center [241, 18] width 6 height 9
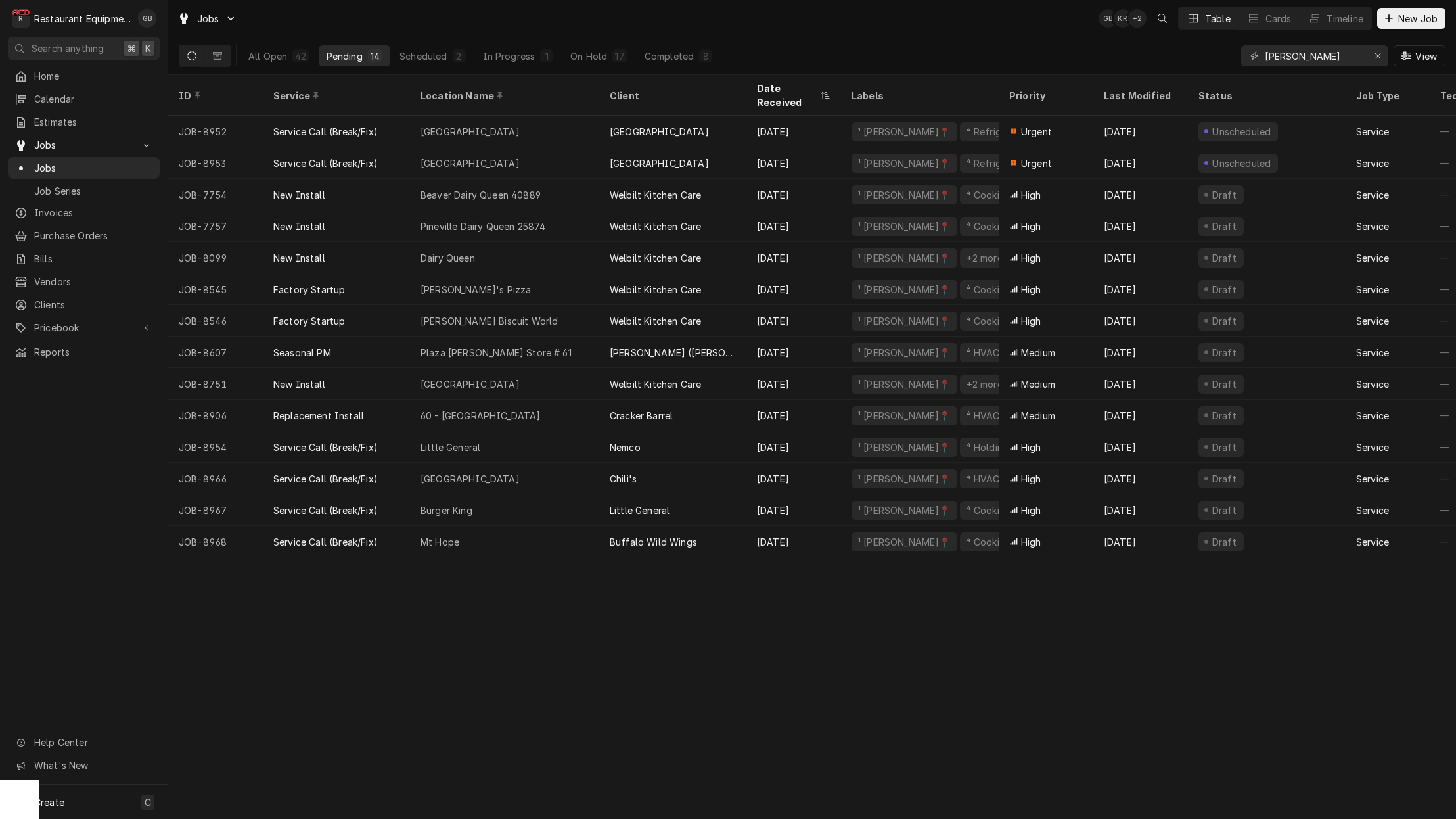
click at [568, 529] on div "Mt Hope" at bounding box center [505, 541] width 190 height 32
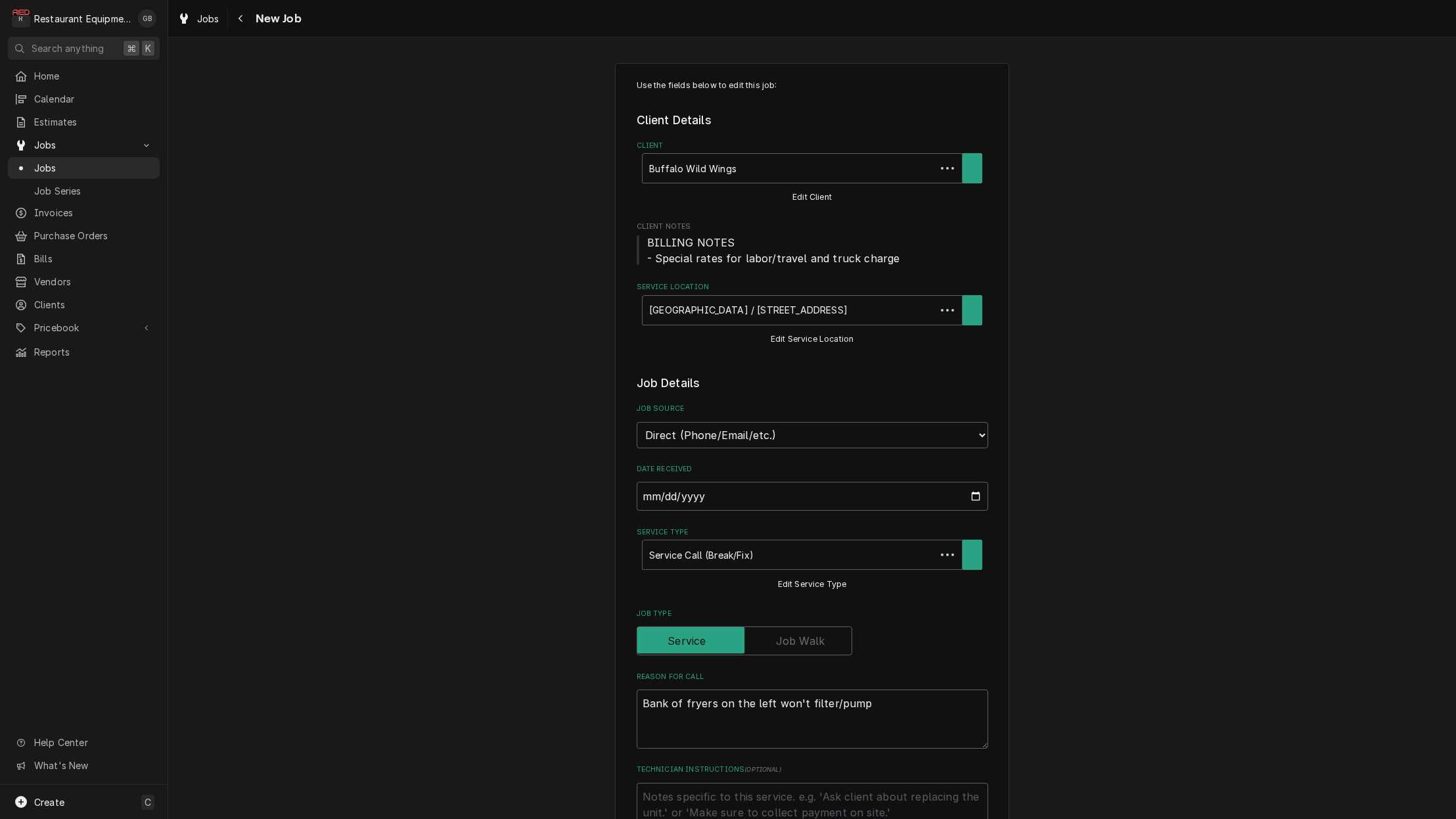
type textarea "x"
click at [235, 19] on div "Navigate back" at bounding box center [241, 18] width 13 height 13
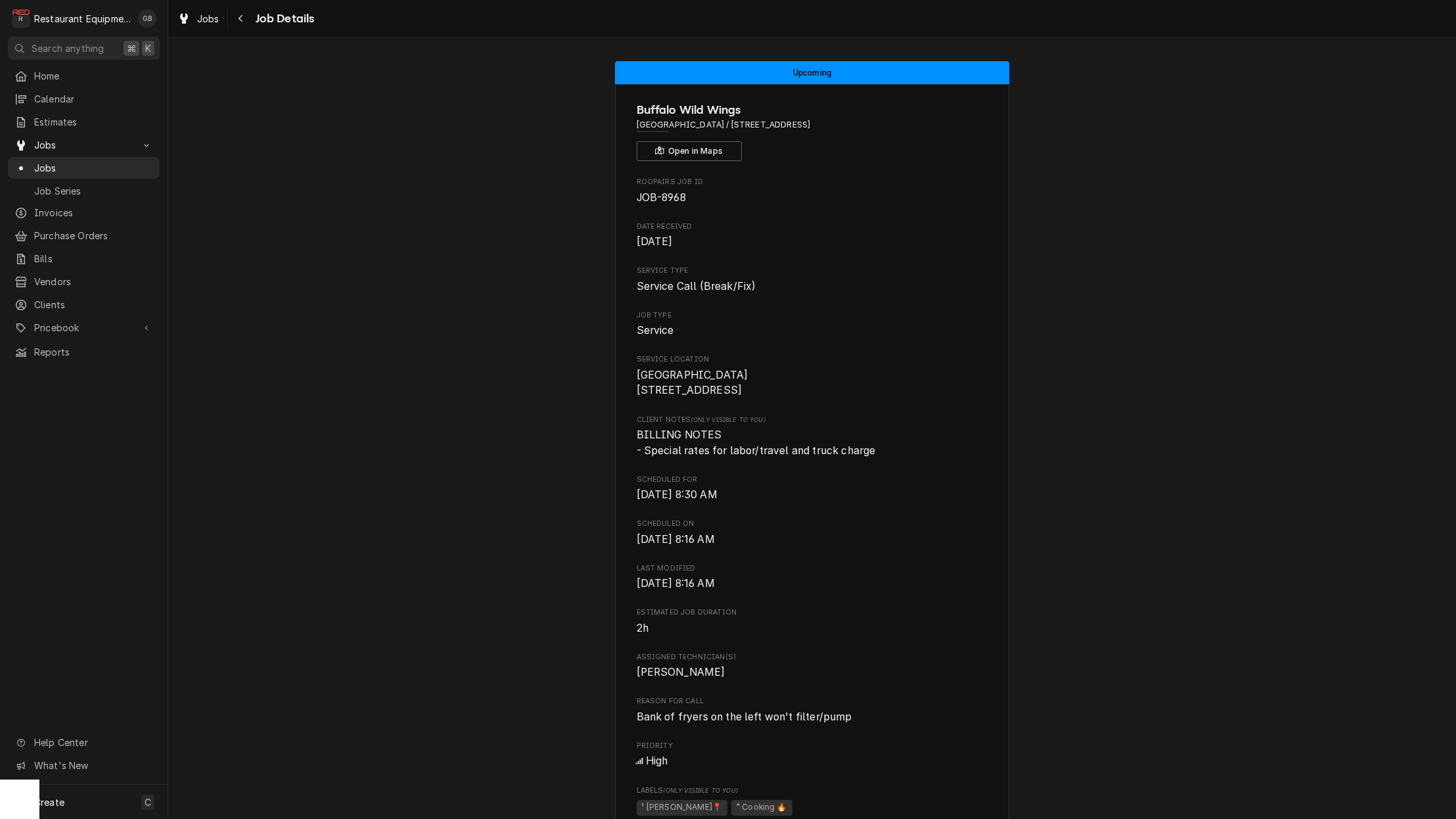
click at [245, 22] on div "Navigate back" at bounding box center [241, 18] width 13 height 13
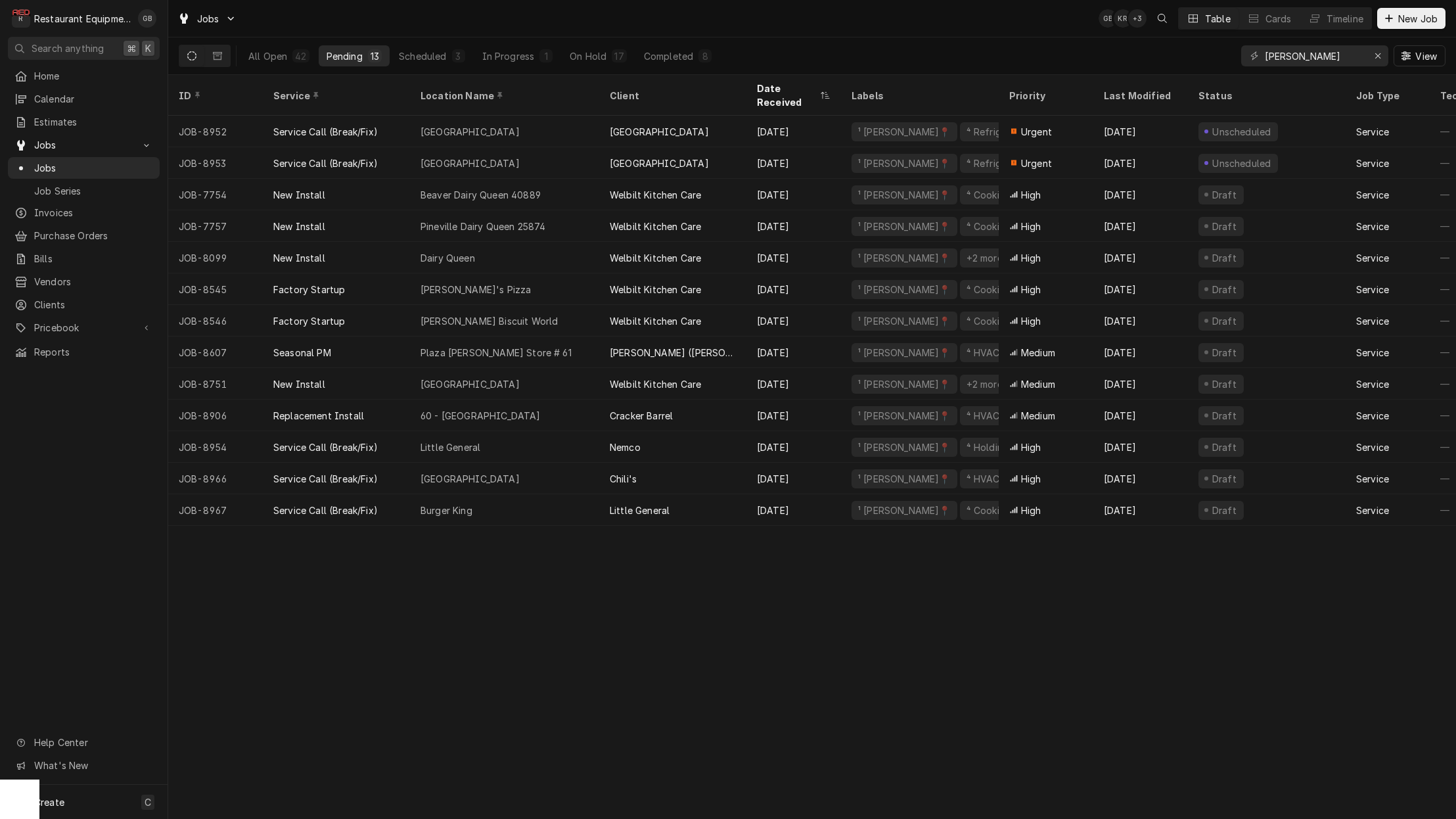
click at [576, 52] on div "On Hold" at bounding box center [589, 56] width 37 height 14
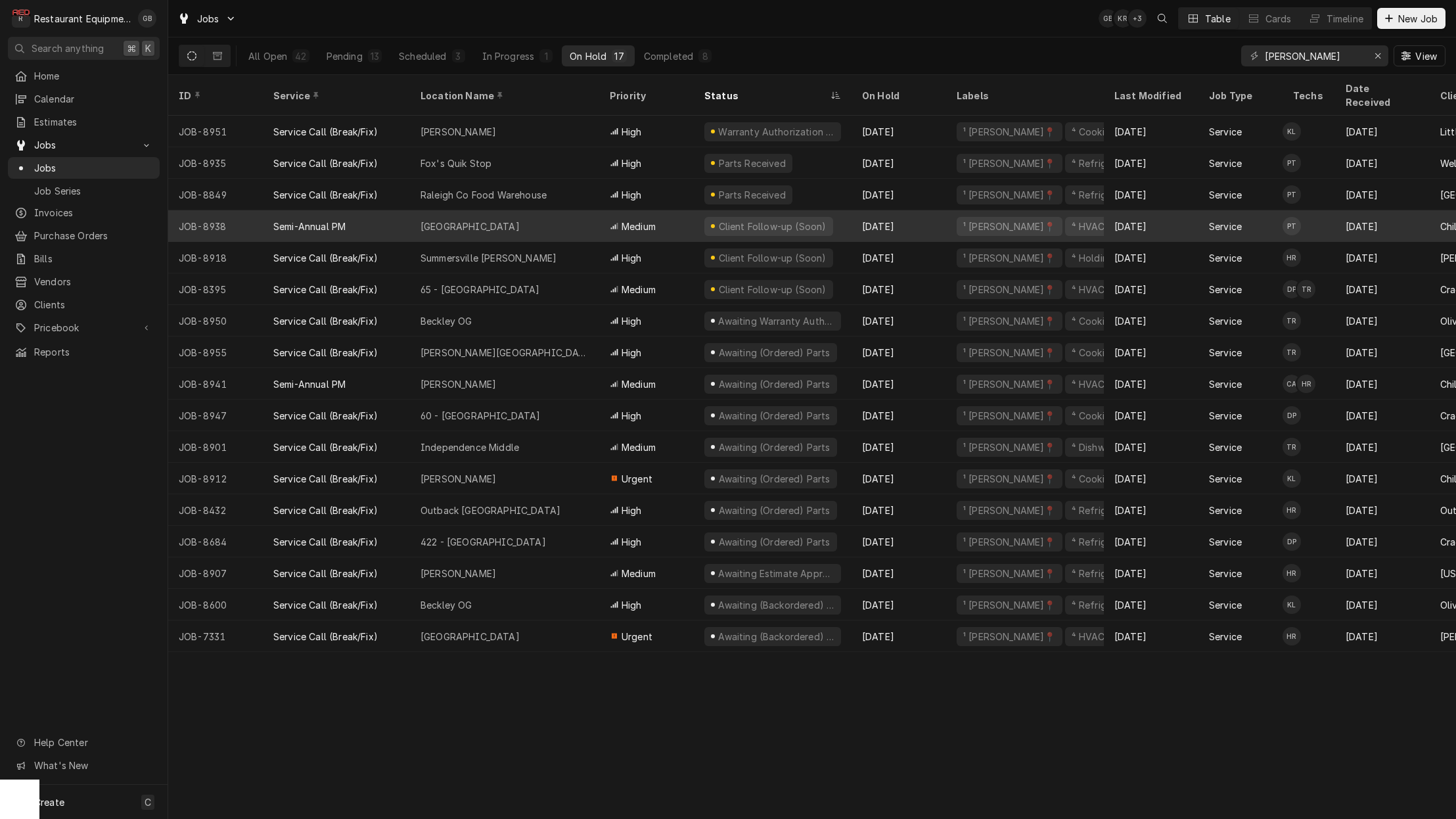
click at [492, 216] on div "[GEOGRAPHIC_DATA]" at bounding box center [505, 226] width 190 height 32
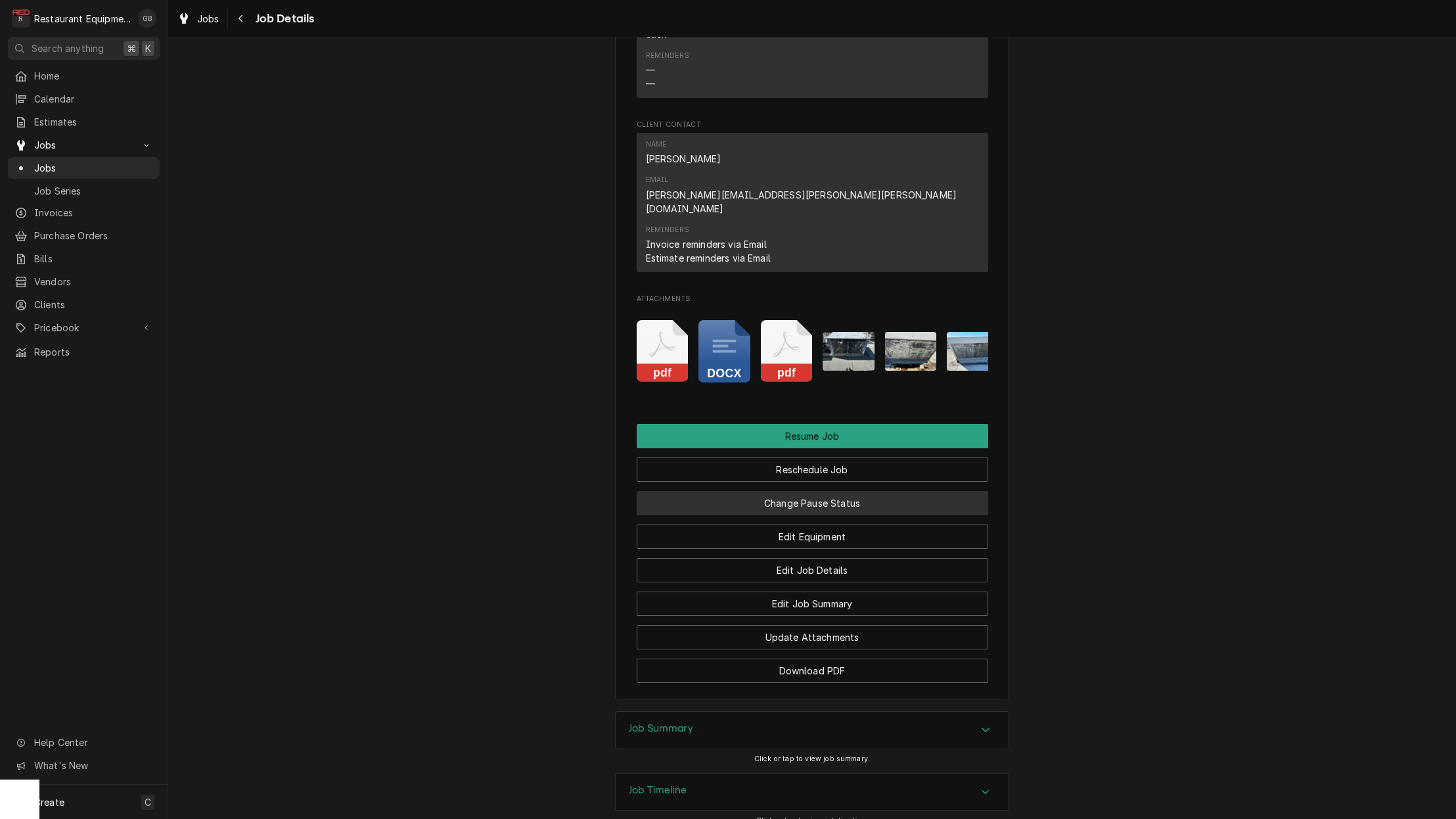
scroll to position [1492, 0]
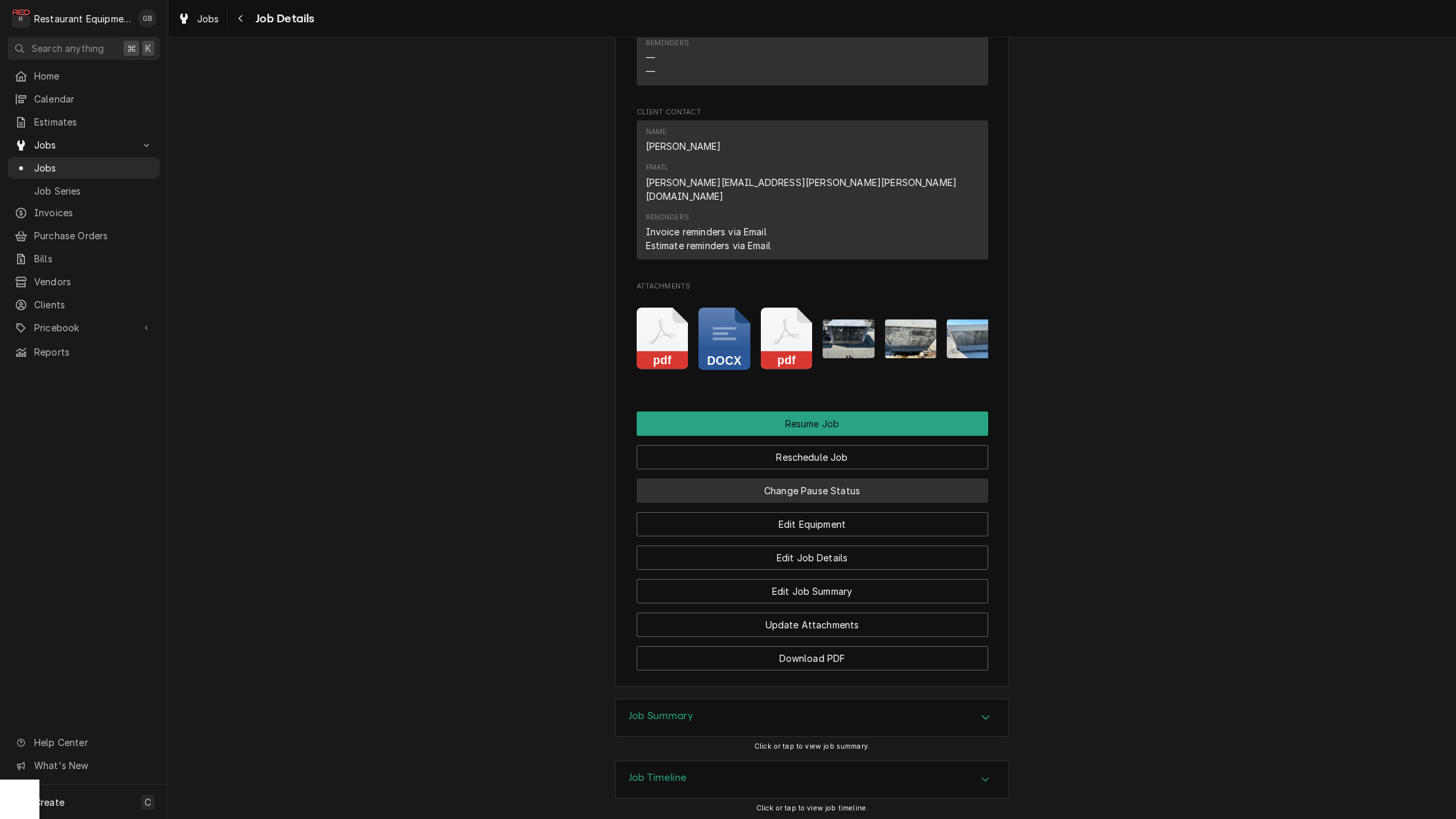
click at [790, 478] on button "Change Pause Status" at bounding box center [813, 491] width 351 height 25
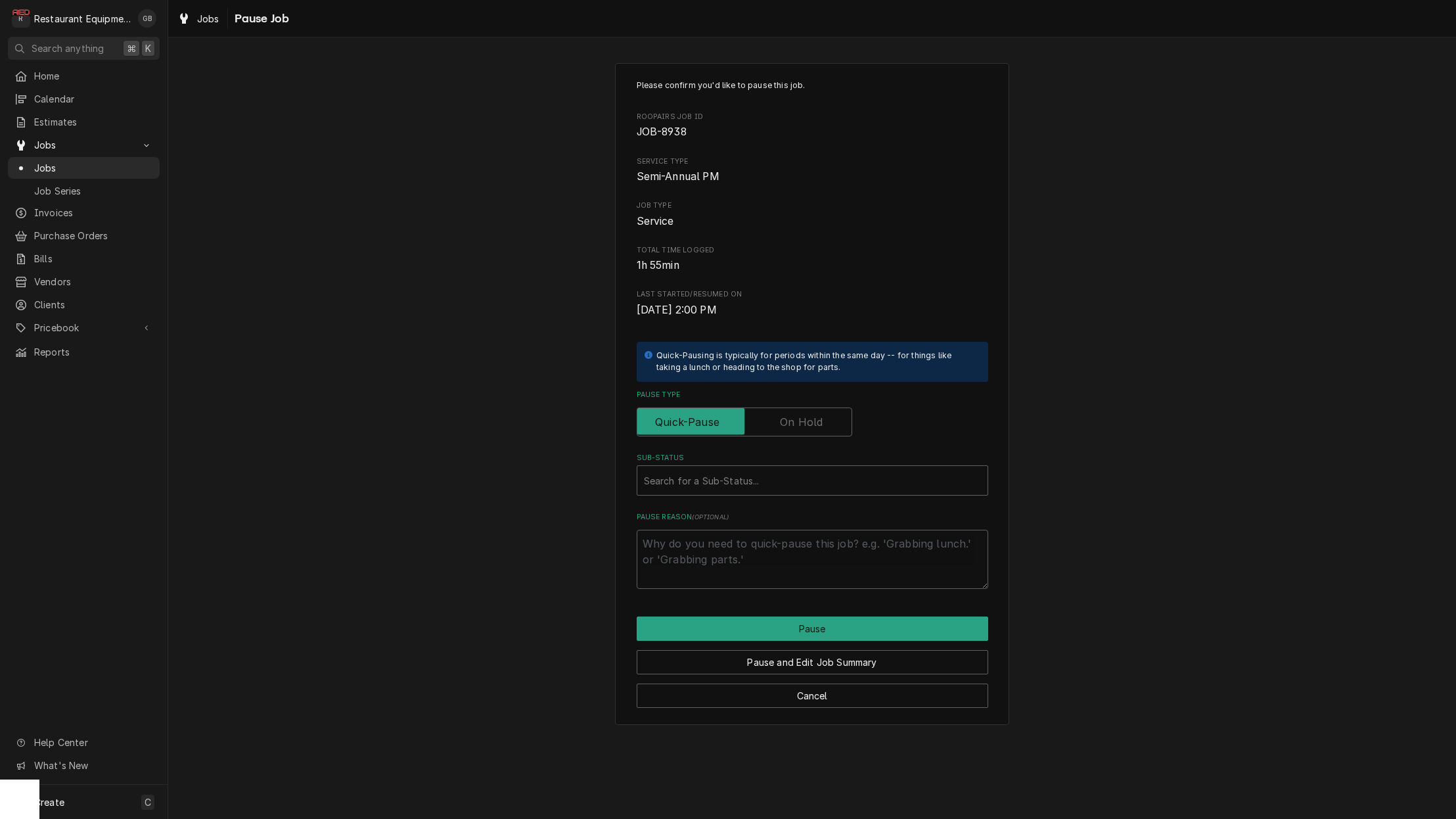
click at [798, 421] on label "Pause Type" at bounding box center [745, 422] width 216 height 29
click at [798, 421] on input "Pause Type" at bounding box center [744, 422] width 203 height 29
checkbox input "true"
type textarea "x"
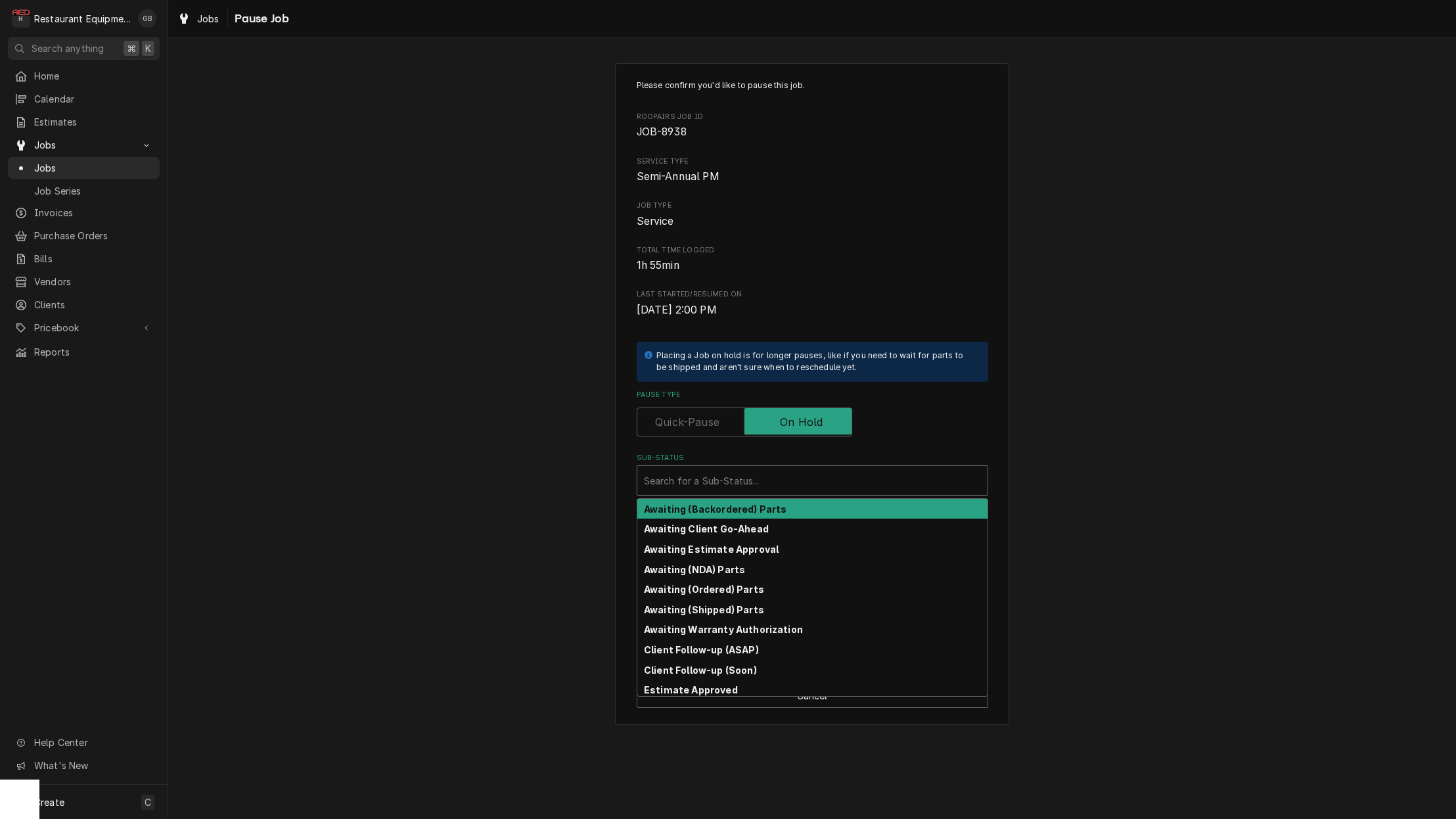
drag, startPoint x: 788, startPoint y: 425, endPoint x: 803, endPoint y: 471, distance: 48.4
click at [803, 471] on div "Sub-Status" at bounding box center [813, 480] width 337 height 24
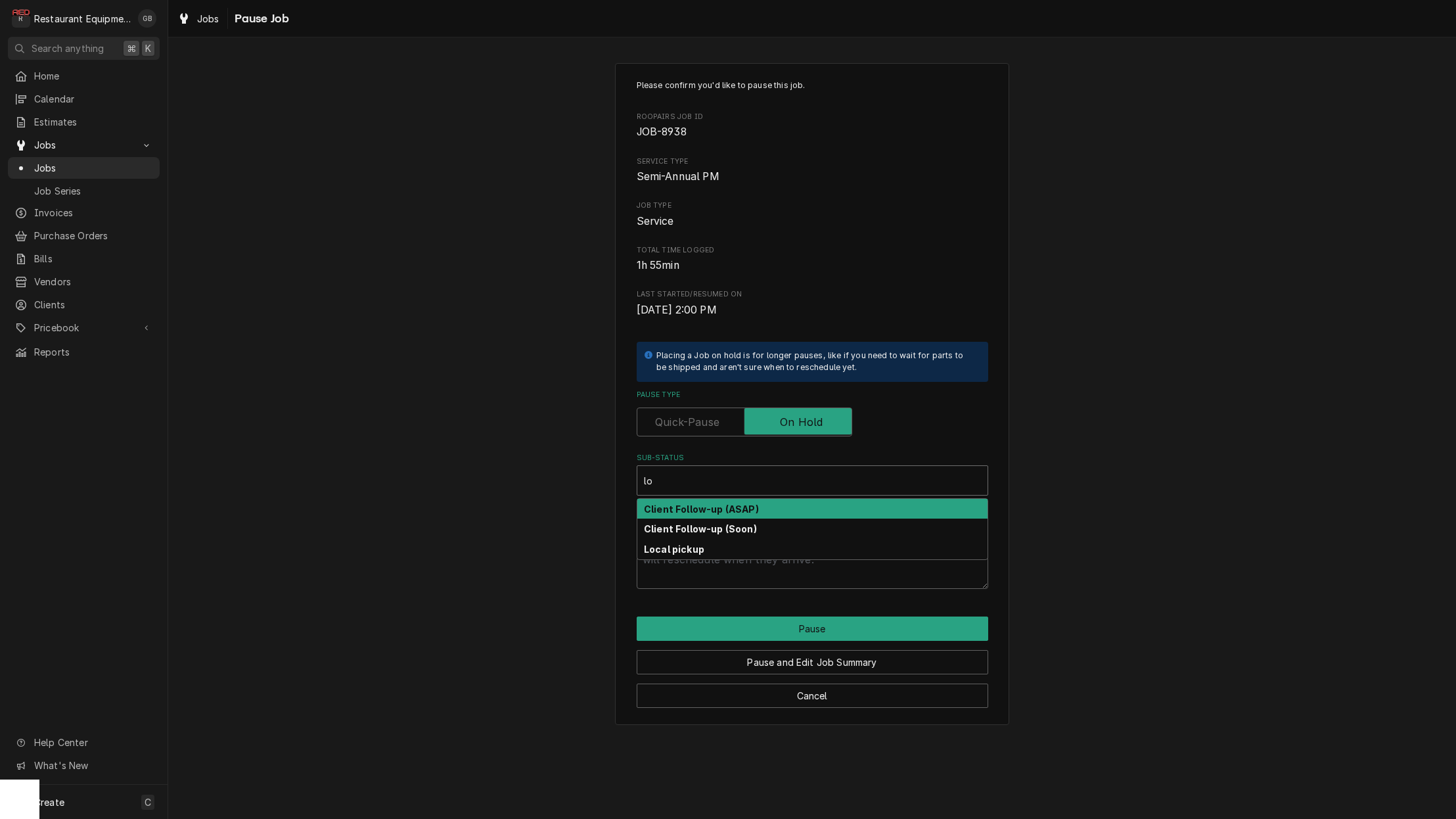
type input "l"
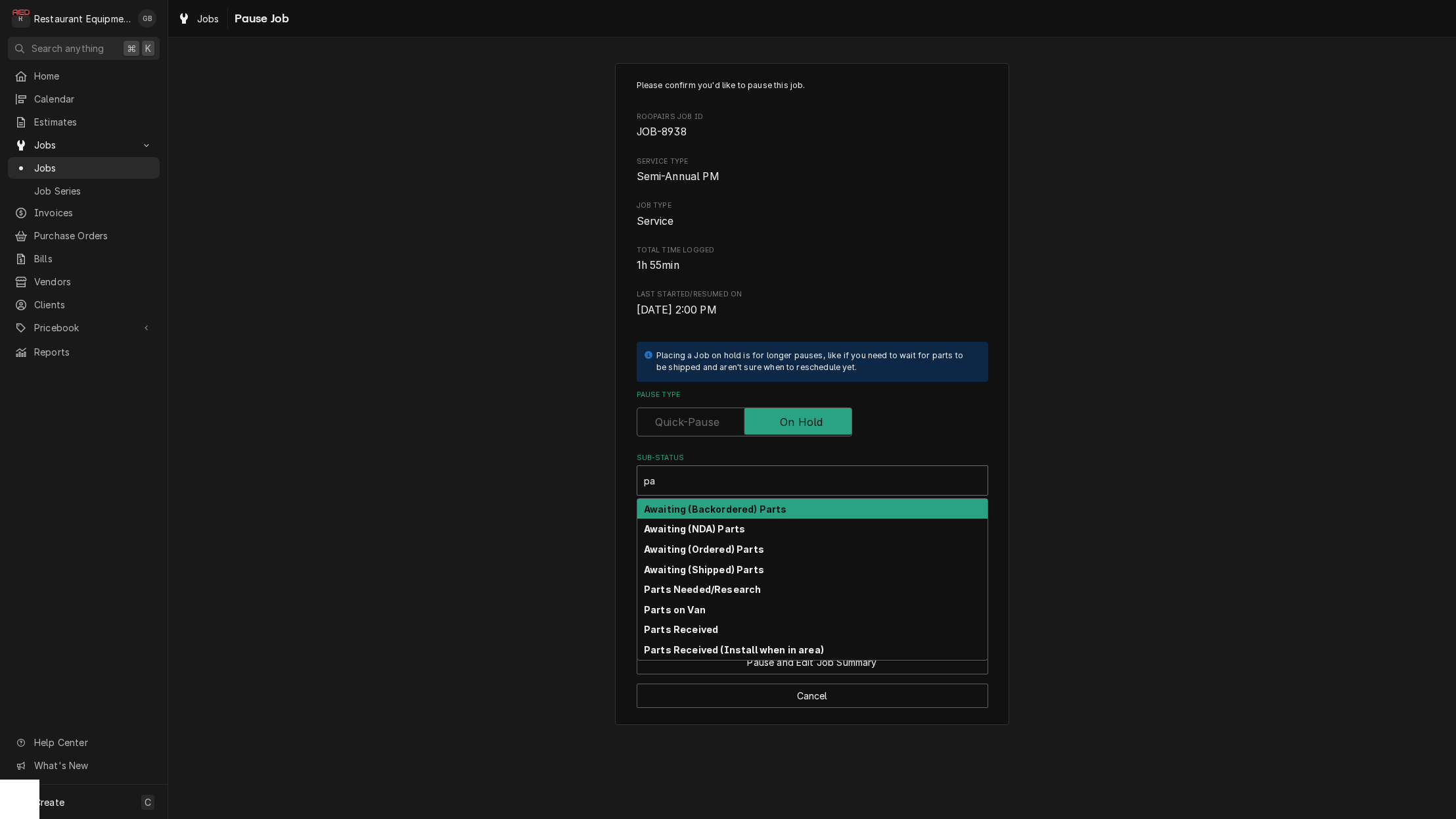
type input "p"
type textarea "x"
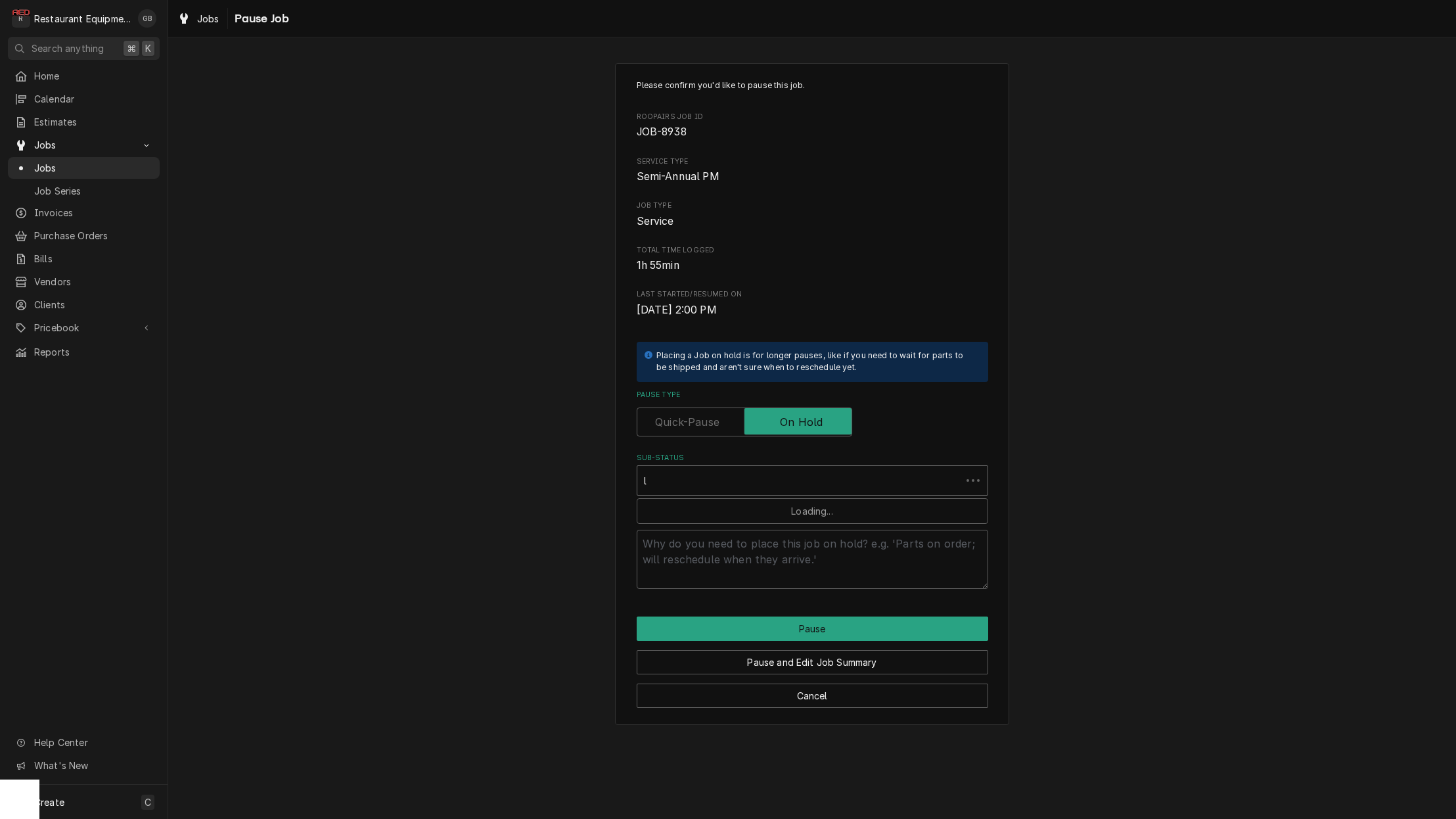
type input "lo"
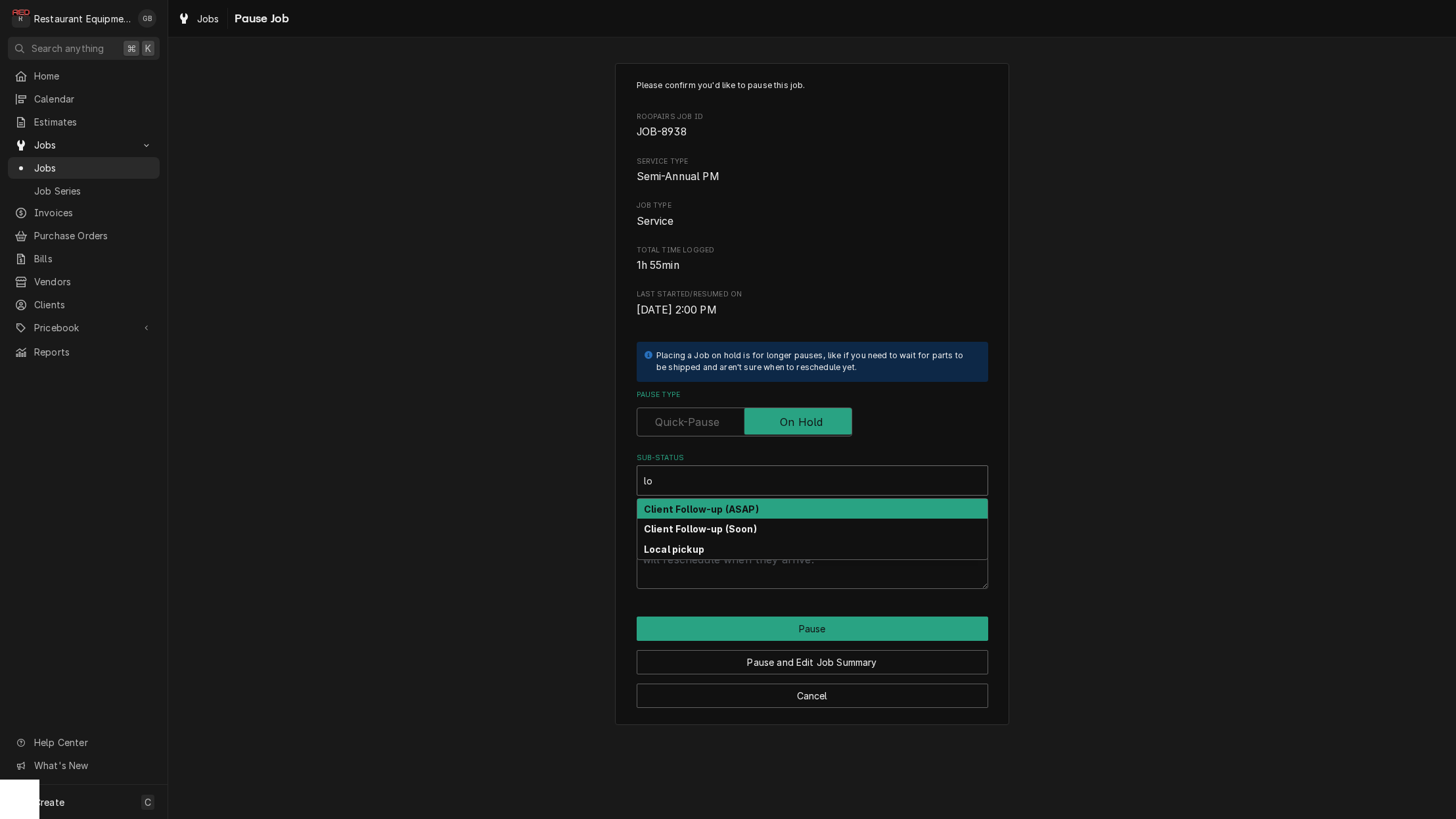
click at [710, 541] on div "Local pickup" at bounding box center [812, 549] width 351 height 20
type textarea "x"
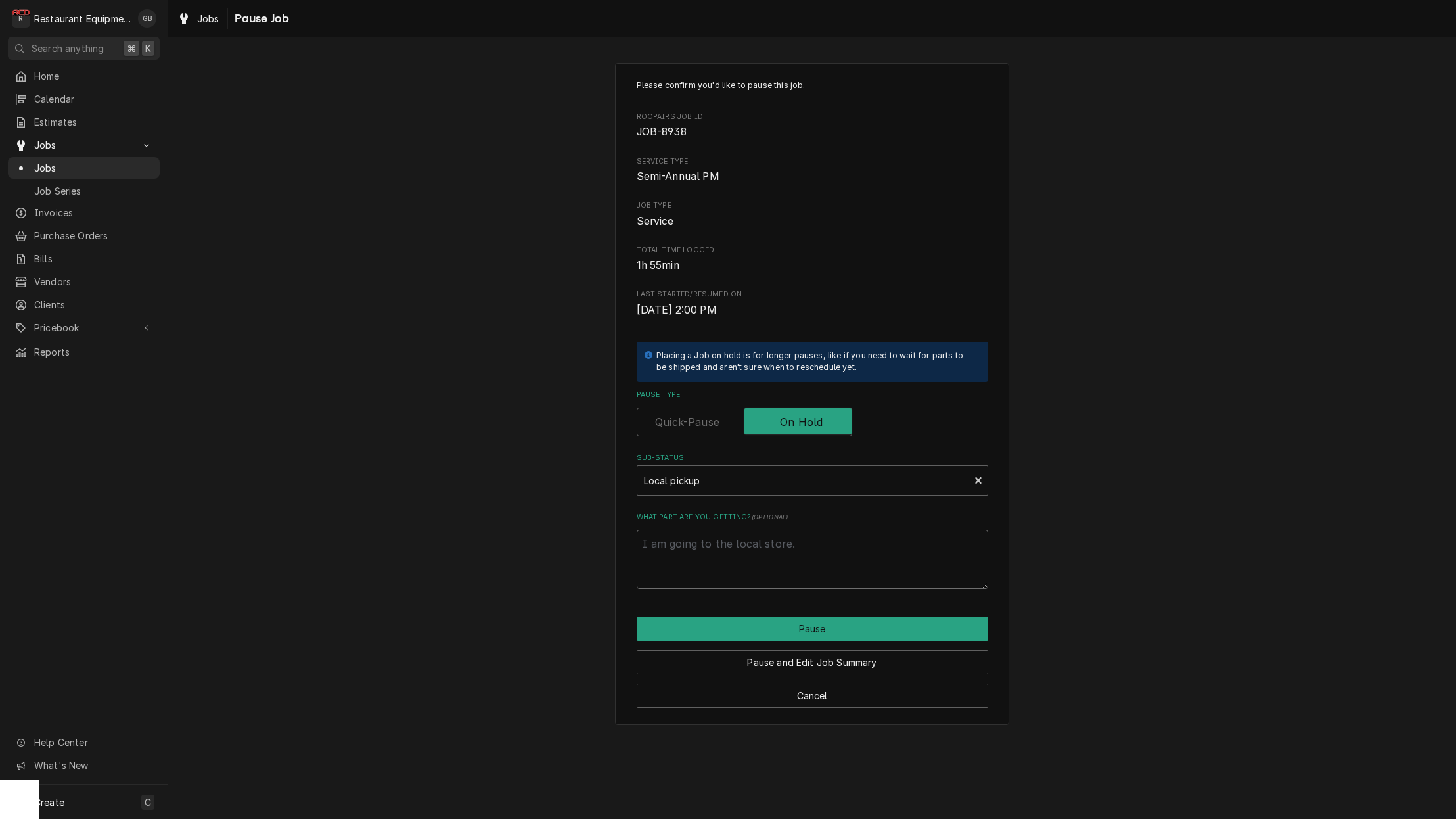
drag, startPoint x: 803, startPoint y: 471, endPoint x: 710, endPoint y: 539, distance: 115.2
click at [710, 539] on textarea "What part are you getting? ( optional )" at bounding box center [813, 559] width 351 height 59
type textarea "x"
type textarea "c"
type textarea "x"
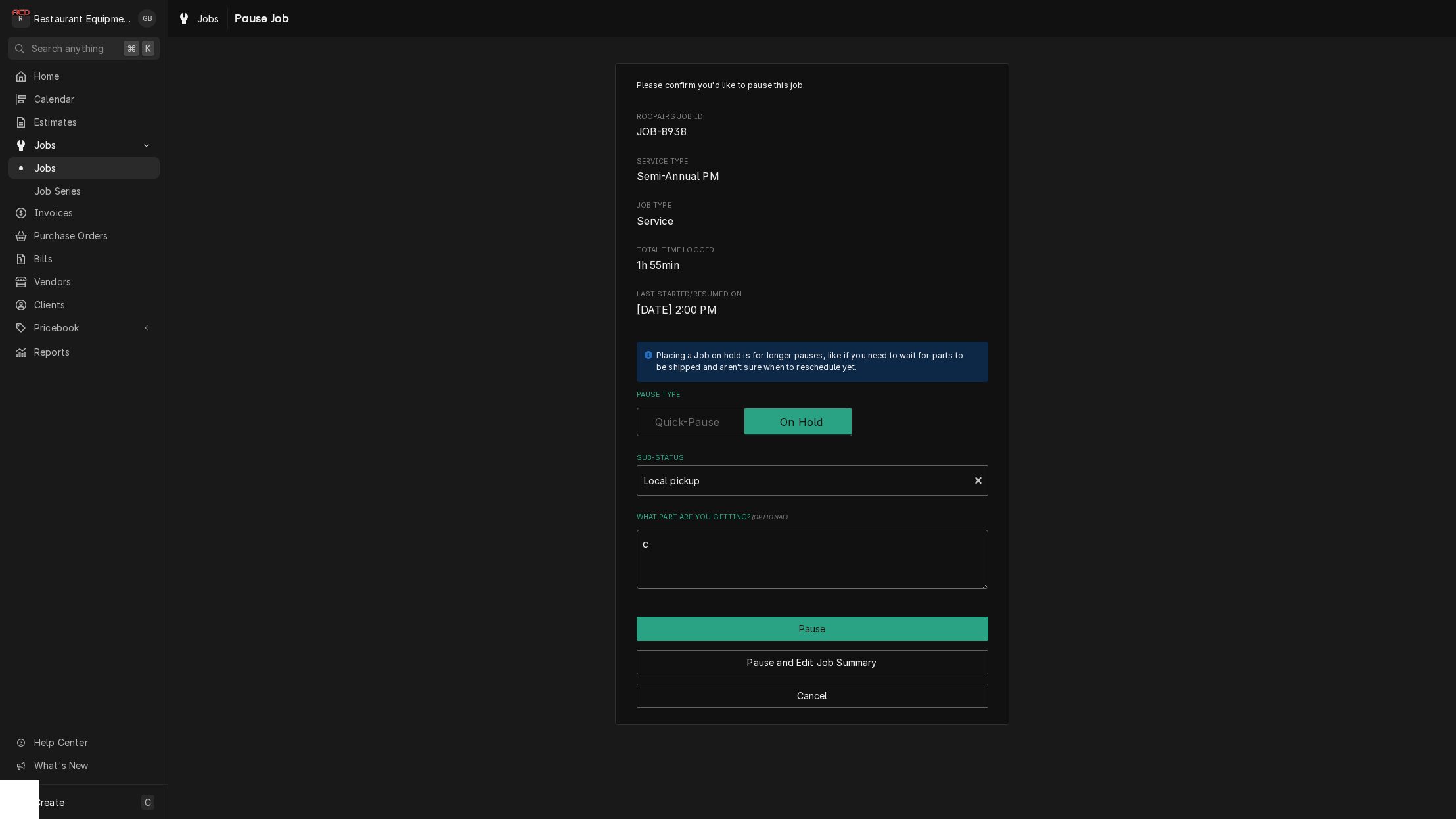
type textarea "co"
type textarea "x"
type textarea "coi"
type textarea "x"
type textarea "coil"
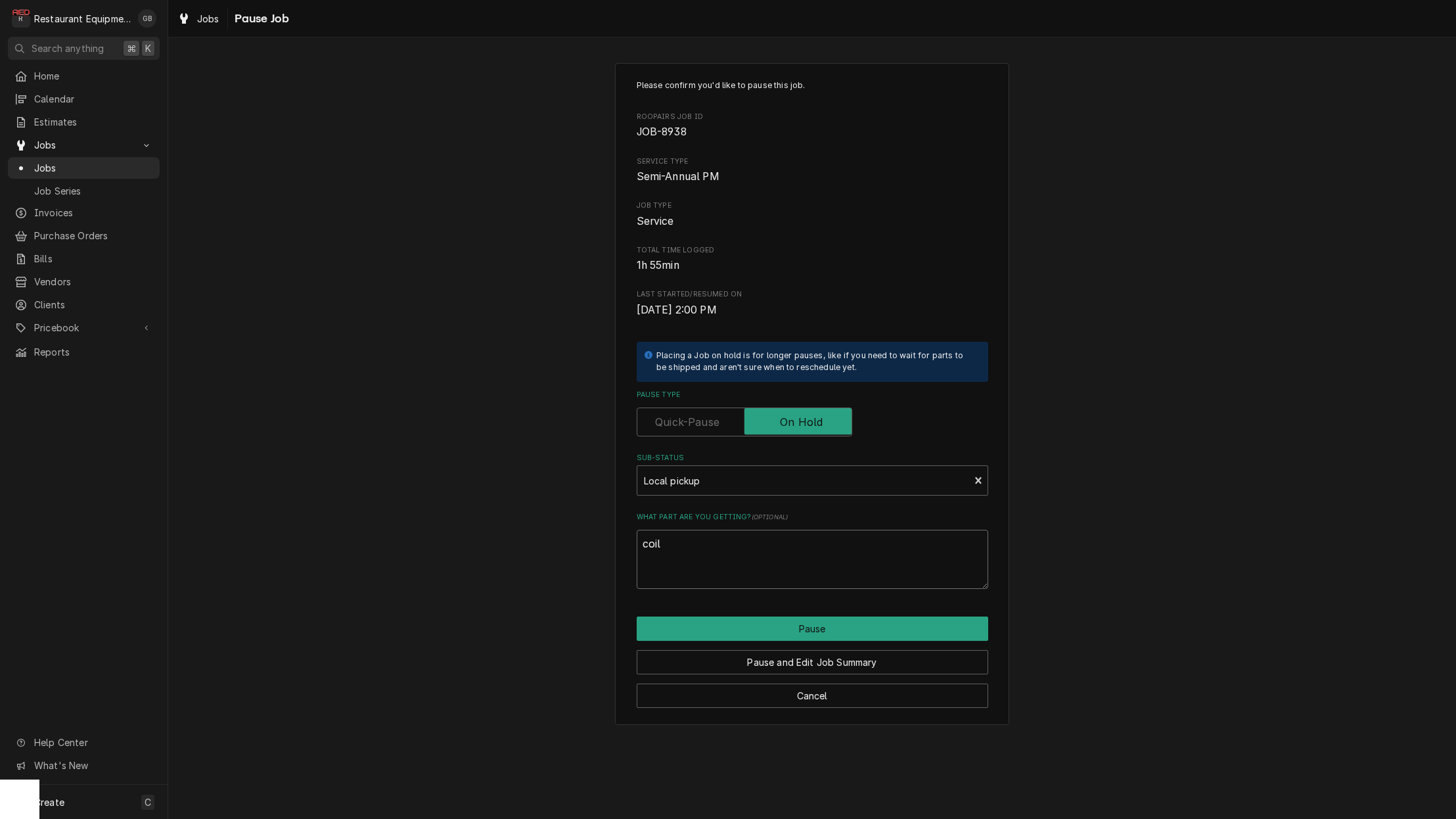
type textarea "x"
type textarea "coil"
type textarea "x"
type textarea "coil c"
type textarea "x"
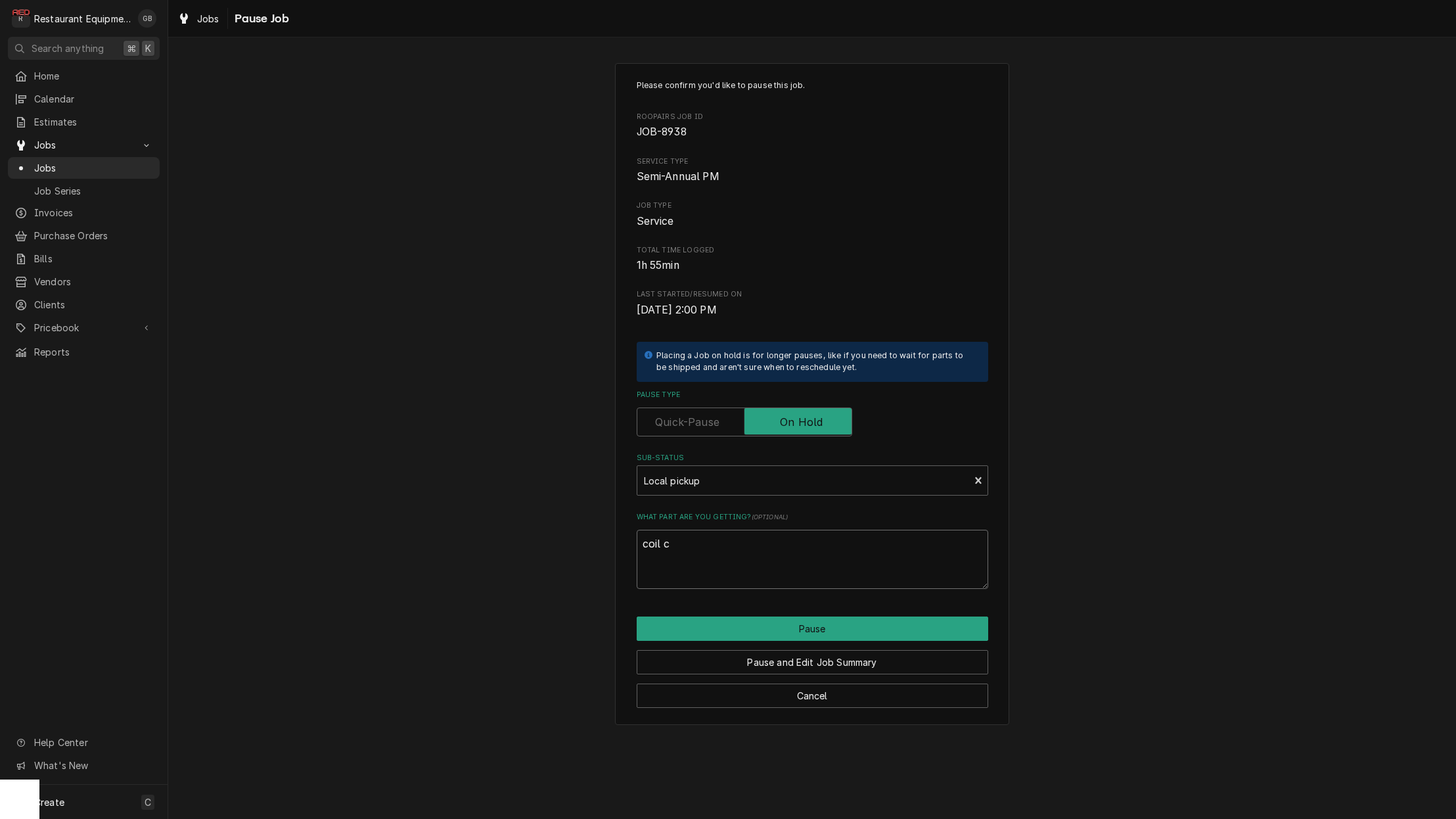
type textarea "coil cl"
type textarea "x"
type textarea "coil cle"
type textarea "x"
type textarea "coil clea"
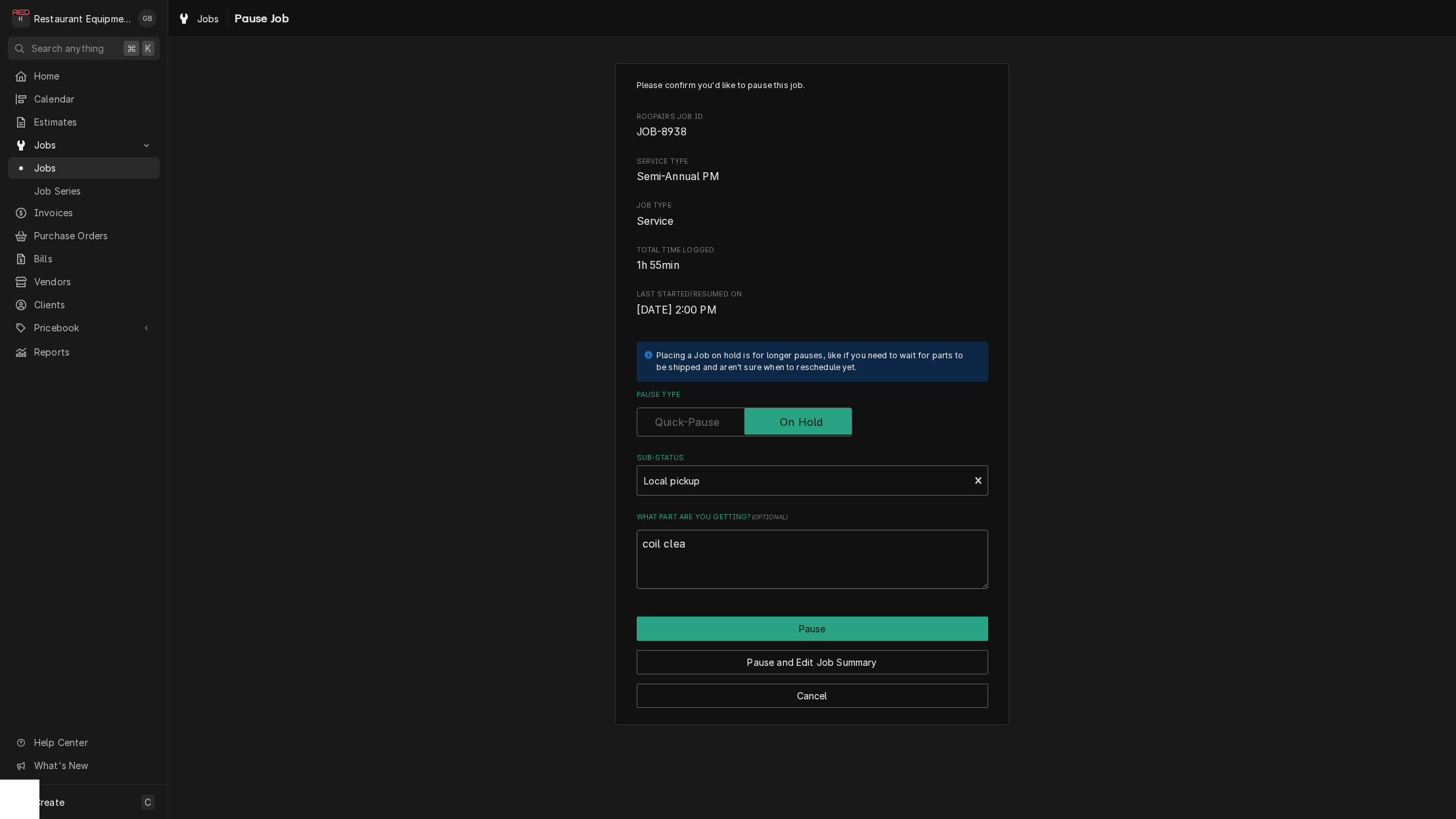
type textarea "x"
type textarea "coil clean"
type textarea "x"
type textarea "coil cleane"
type textarea "x"
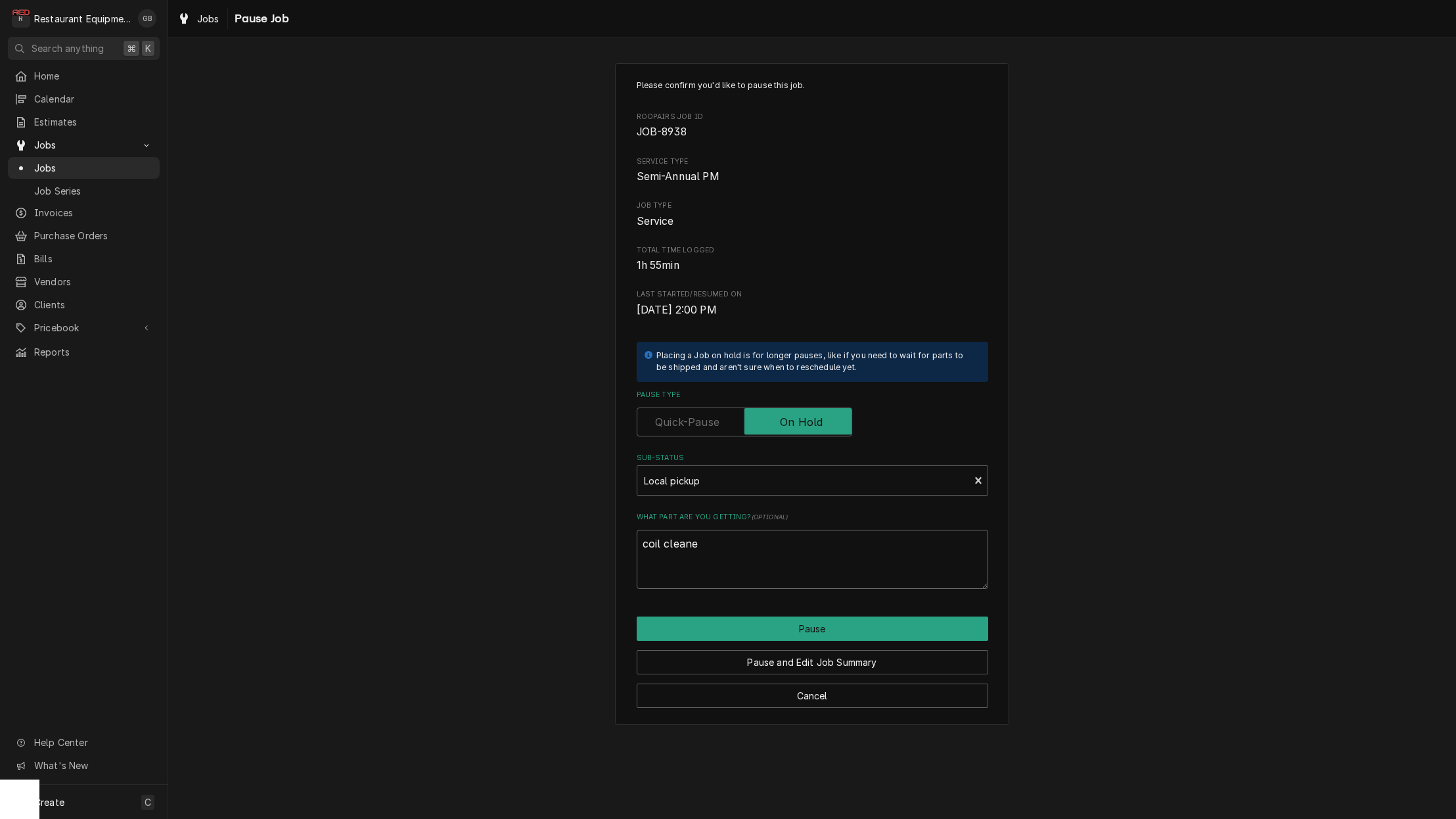
type textarea "coil cleaner"
type textarea "x"
type textarea "coil cleaner"
type textarea "x"
type textarea "coil cleaner"
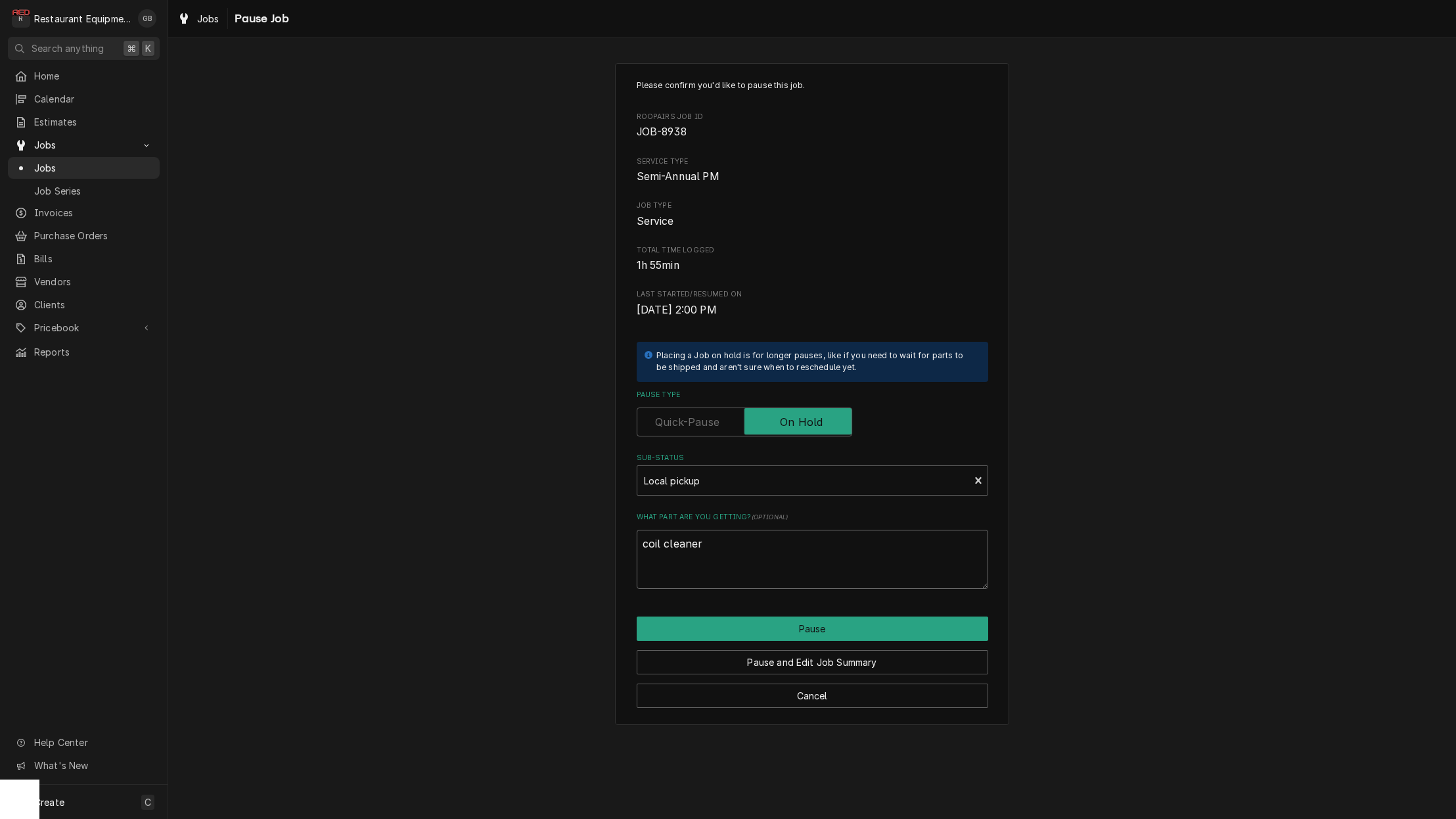
type textarea "x"
type textarea "coil cleaner,"
type textarea "x"
type textarea "coil cleaner,"
type textarea "x"
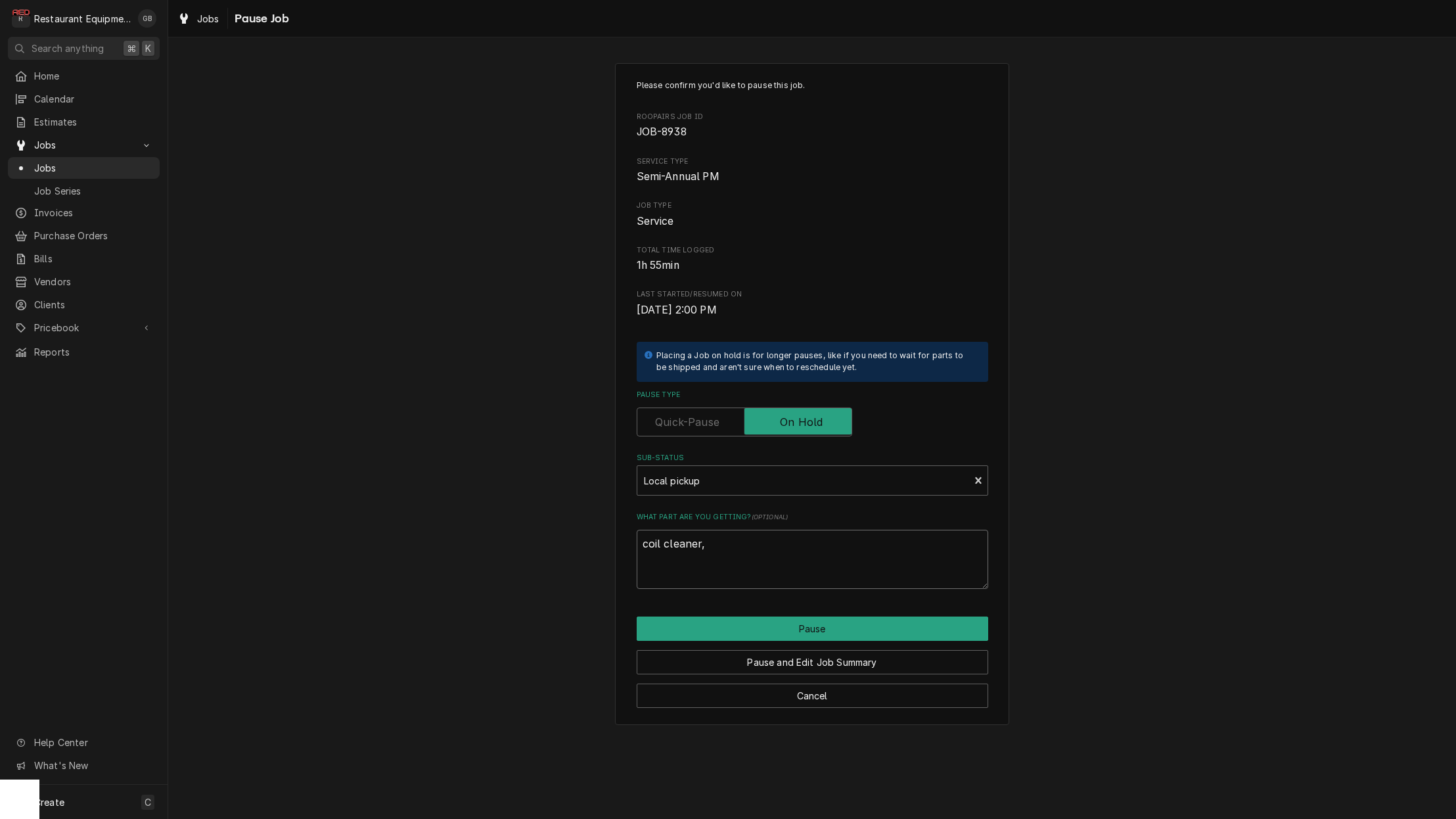
type textarea "coil cleaner, i"
type textarea "x"
type textarea "coil cleaner, ic"
type textarea "x"
type textarea "coil cleaner, ice"
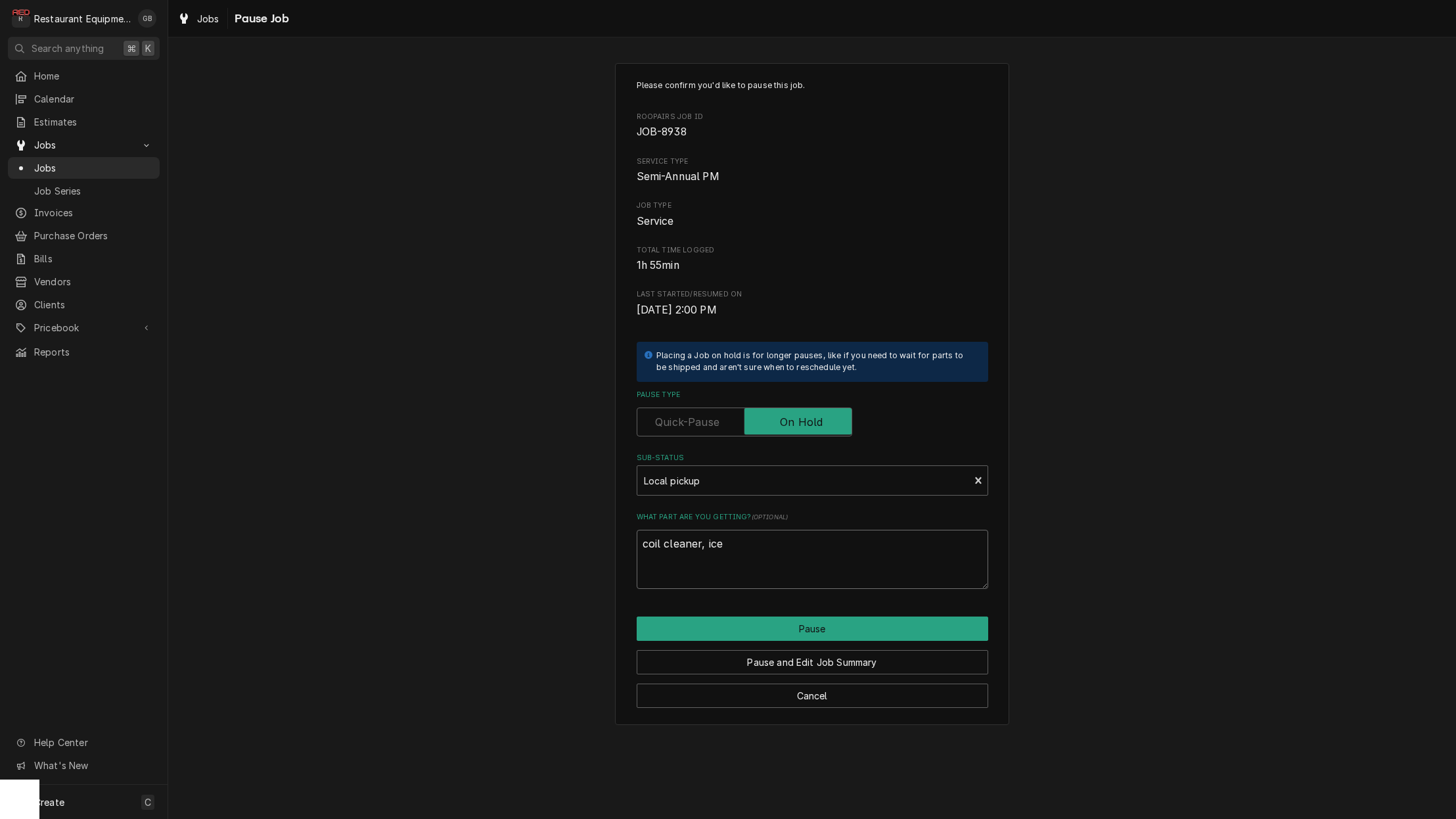
type textarea "x"
type textarea "coil cleaner, ice"
type textarea "x"
type textarea "coil cleaner, ice m"
type textarea "x"
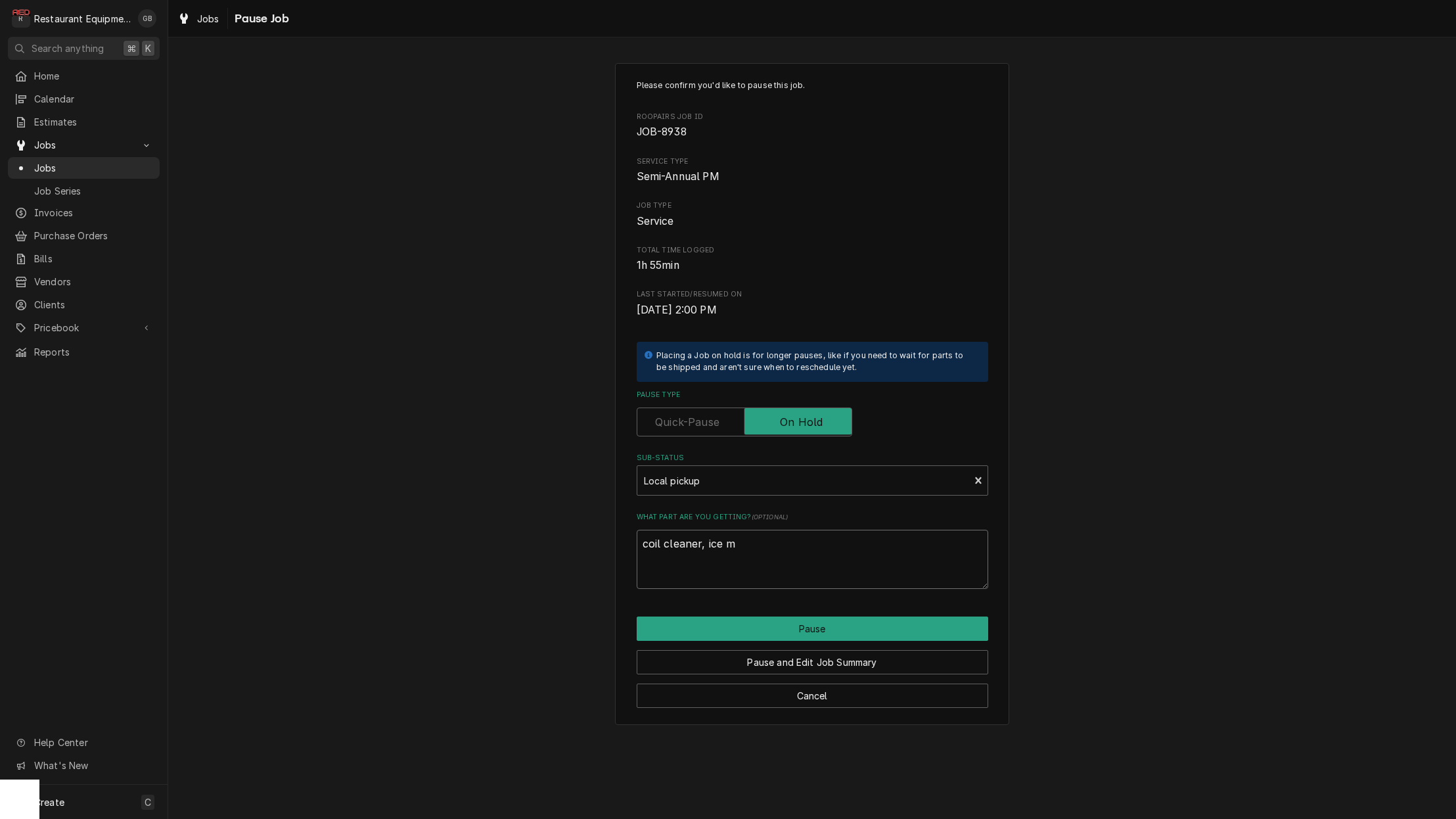
type textarea "coil cleaner, ice ma"
type textarea "x"
type textarea "coil cleaner, ice mac"
type textarea "x"
type textarea "coil cleaner, ice mach"
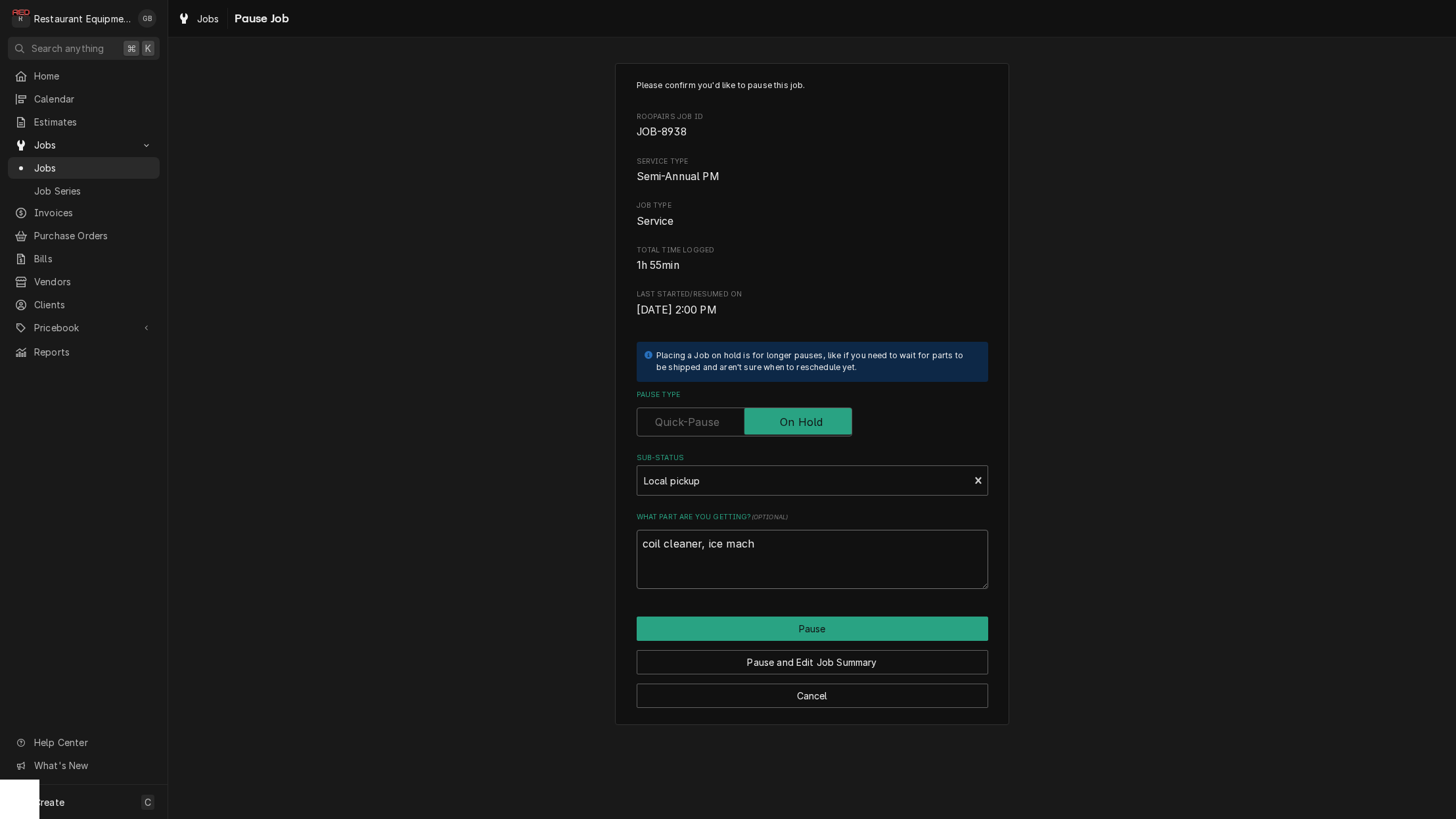
type textarea "x"
type textarea "coil cleaner, ice machi"
type textarea "x"
type textarea "coil cleaner, ice machin"
type textarea "x"
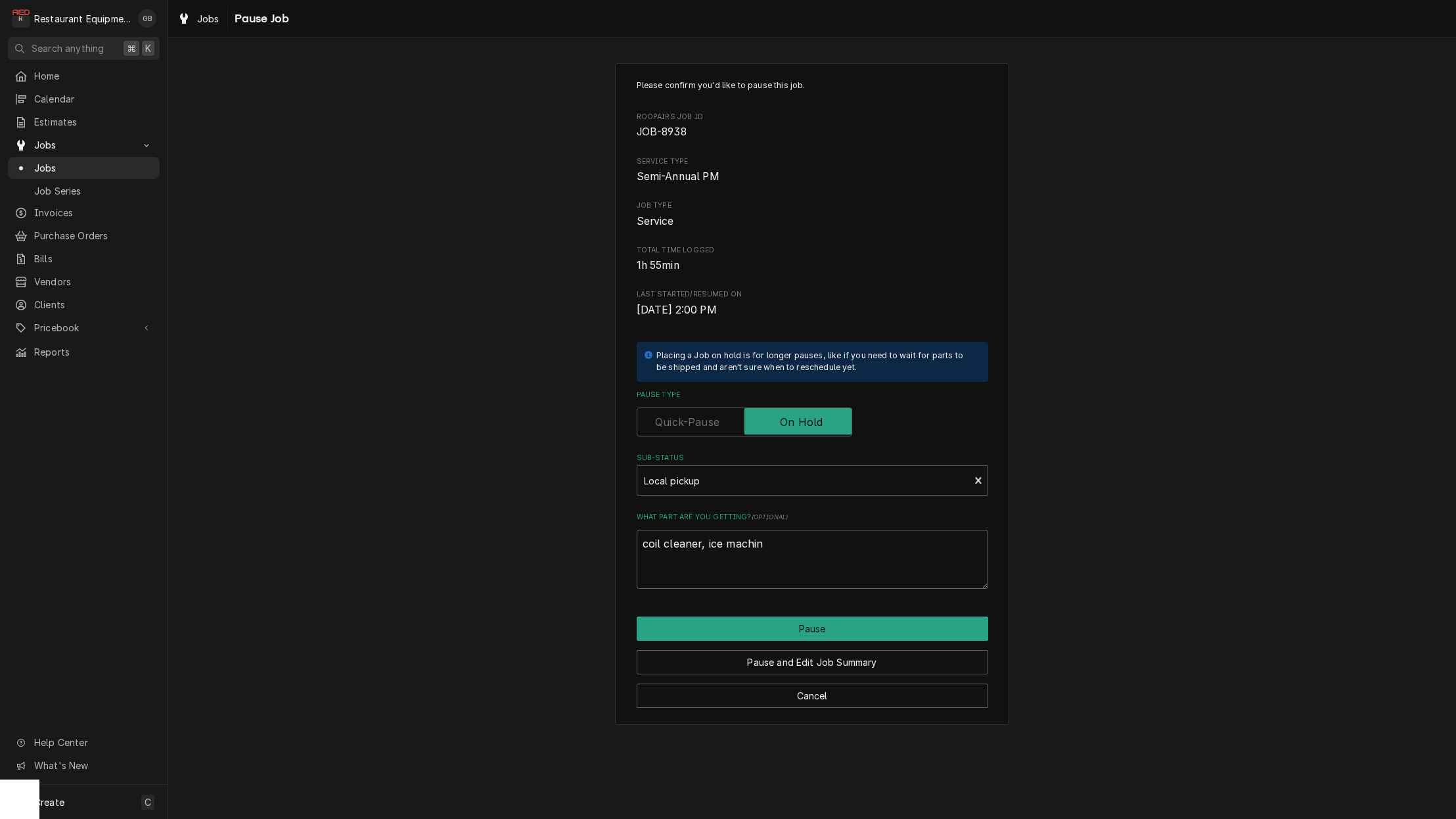
type textarea "coil cleaner, ice machine"
type textarea "x"
type textarea "coil cleaner, ice machine"
type textarea "x"
type textarea "coil cleaner, ice machine c"
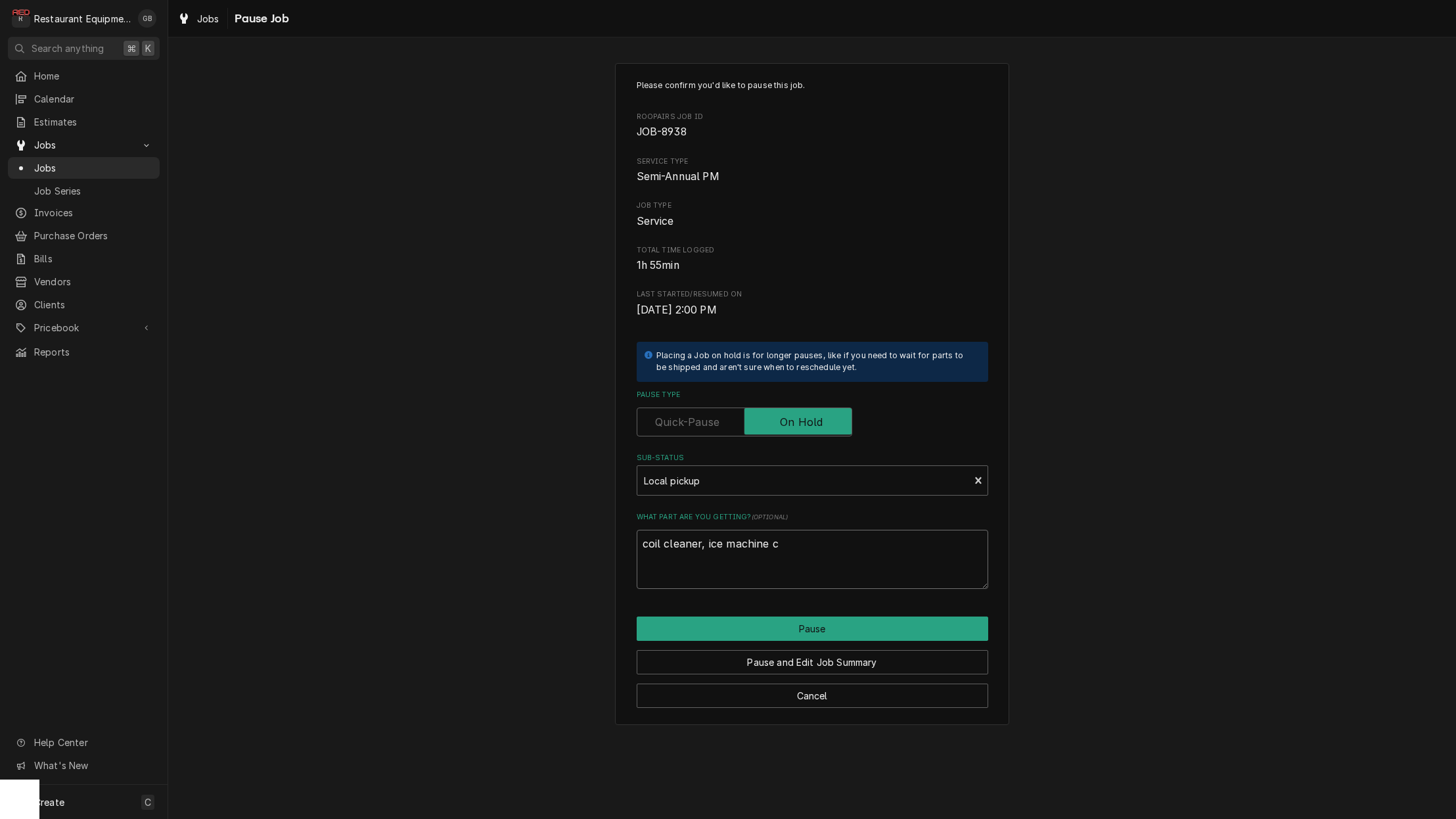
type textarea "x"
type textarea "coil cleaner, ice machine cl"
type textarea "x"
type textarea "coil cleaner, ice machine cle"
type textarea "x"
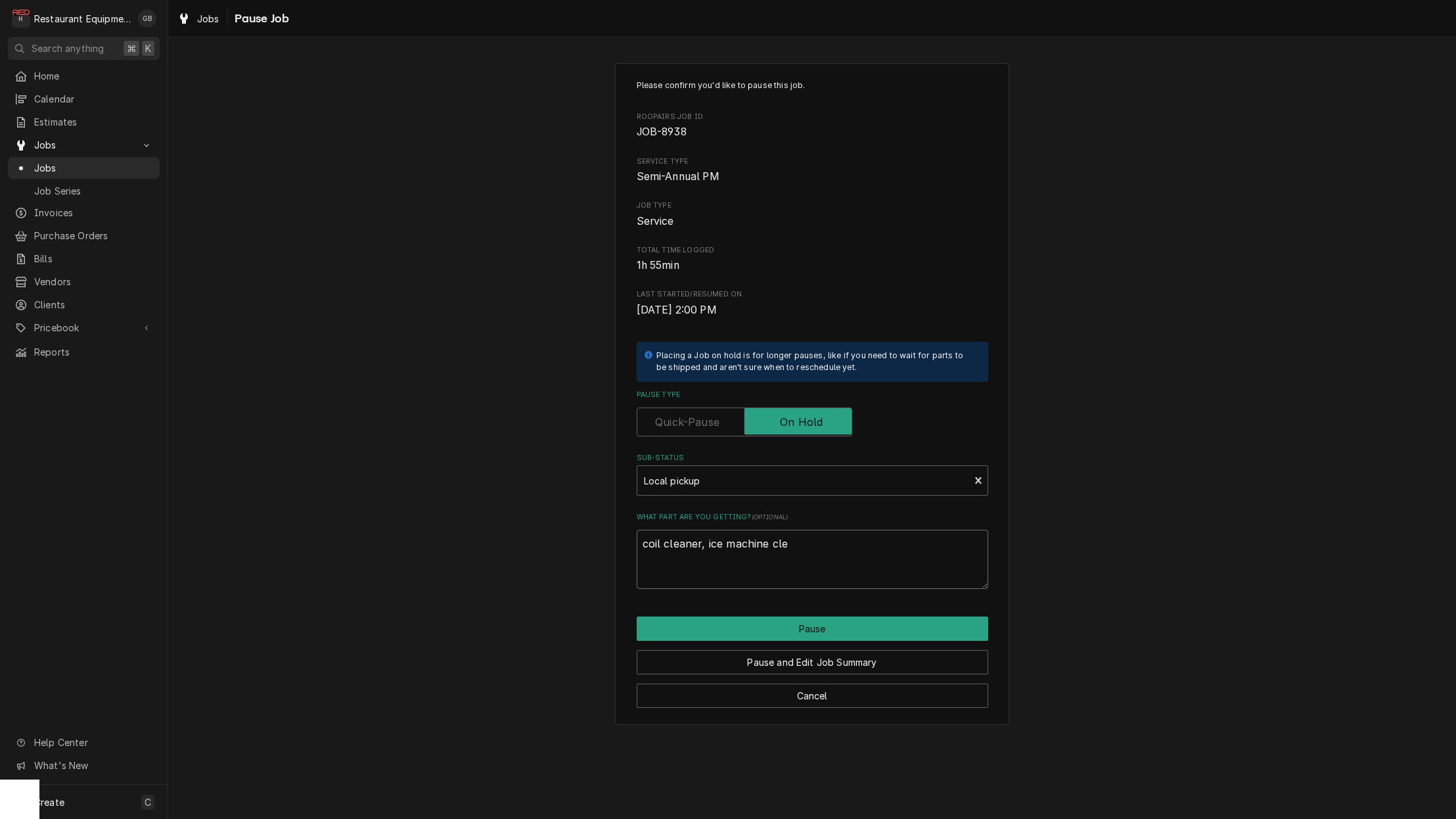
type textarea "coil cleaner, ice machine clea"
type textarea "x"
type textarea "coil cleaner, ice machine clean"
type textarea "x"
type textarea "coil cleaner, ice machine cleane"
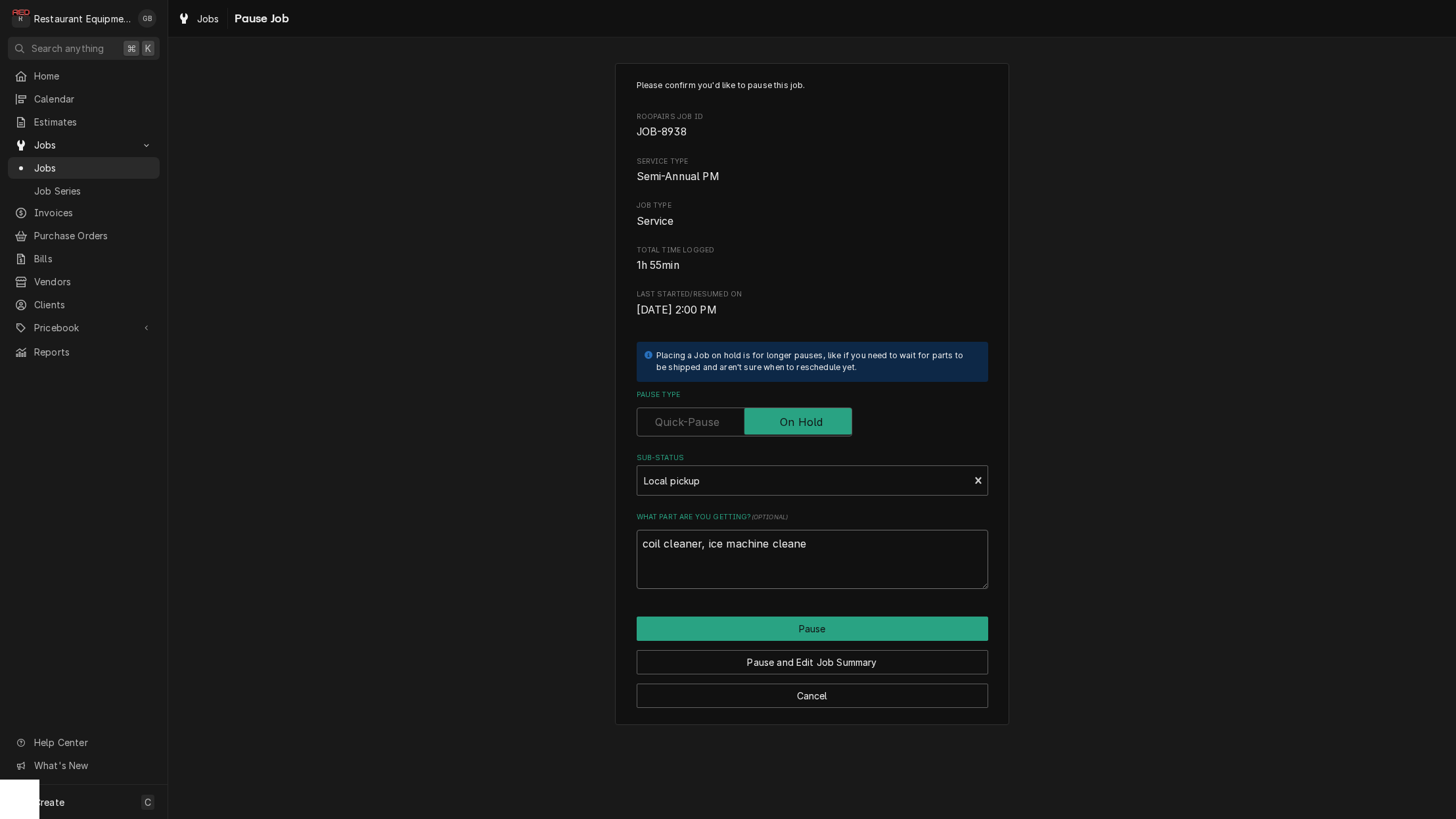
type textarea "x"
type textarea "coil cleaner, ice machine cleaner"
type textarea "x"
type textarea "coil cleaner, ice machine cleaner,"
type textarea "x"
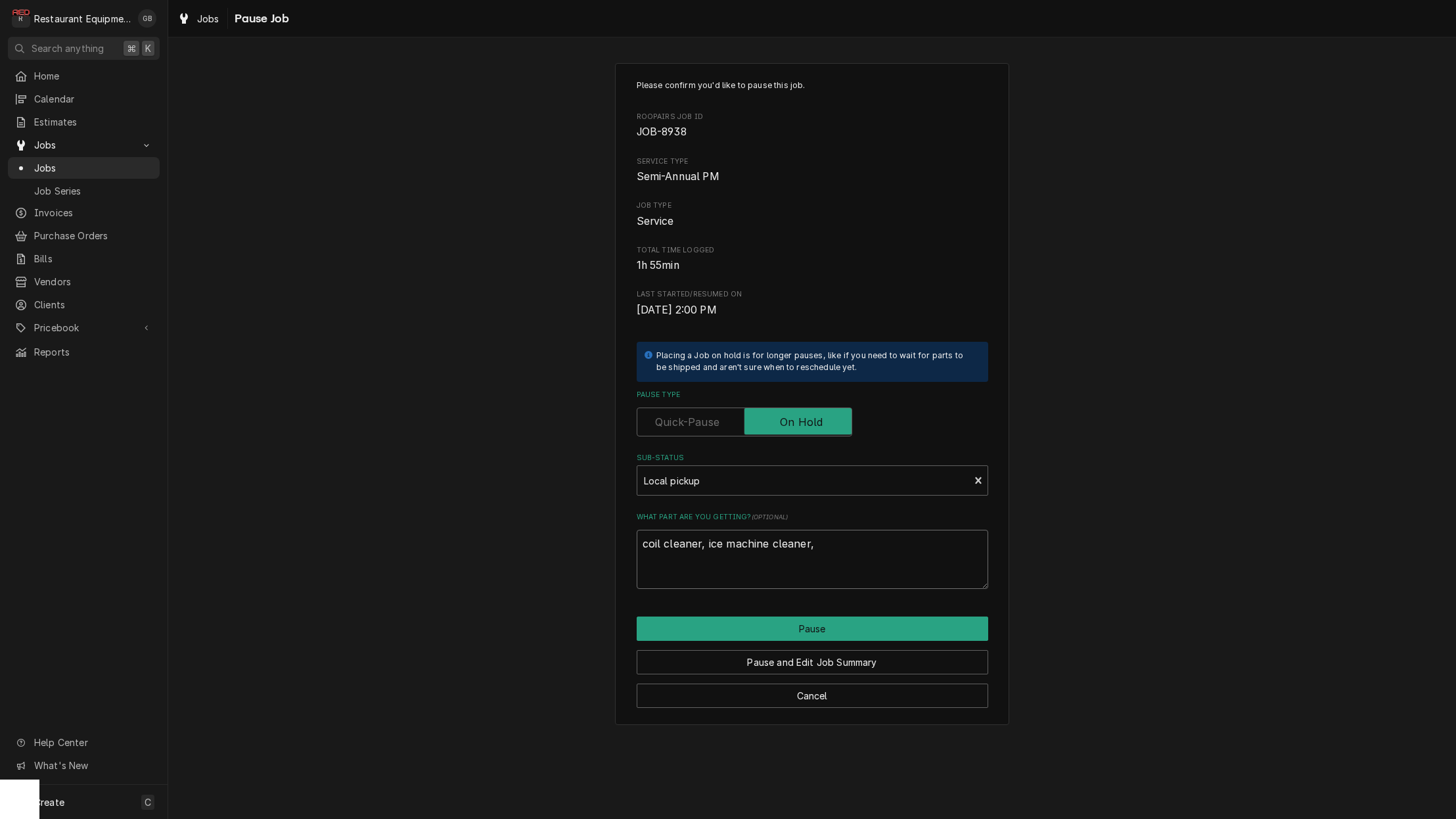
type textarea "coil cleaner, ice machine cleaner,"
type textarea "x"
type textarea "coil cleaner, ice machine cleaner, a"
type textarea "x"
type textarea "coil cleaner, ice machine cleaner, an"
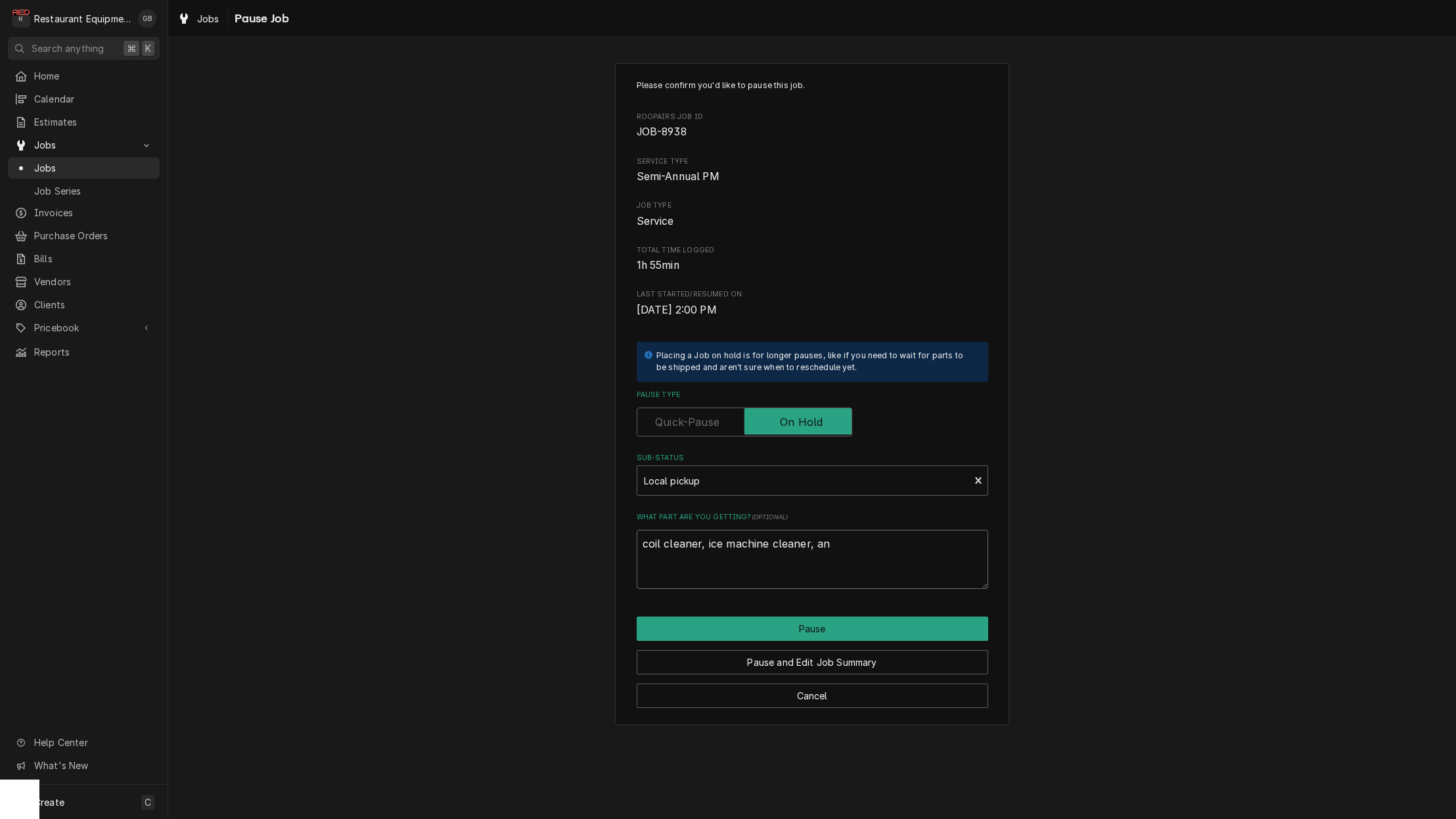
type textarea "x"
type textarea "coil cleaner, ice machine cleaner, and"
type textarea "x"
type textarea "coil cleaner, ice machine cleaner, and"
type textarea "x"
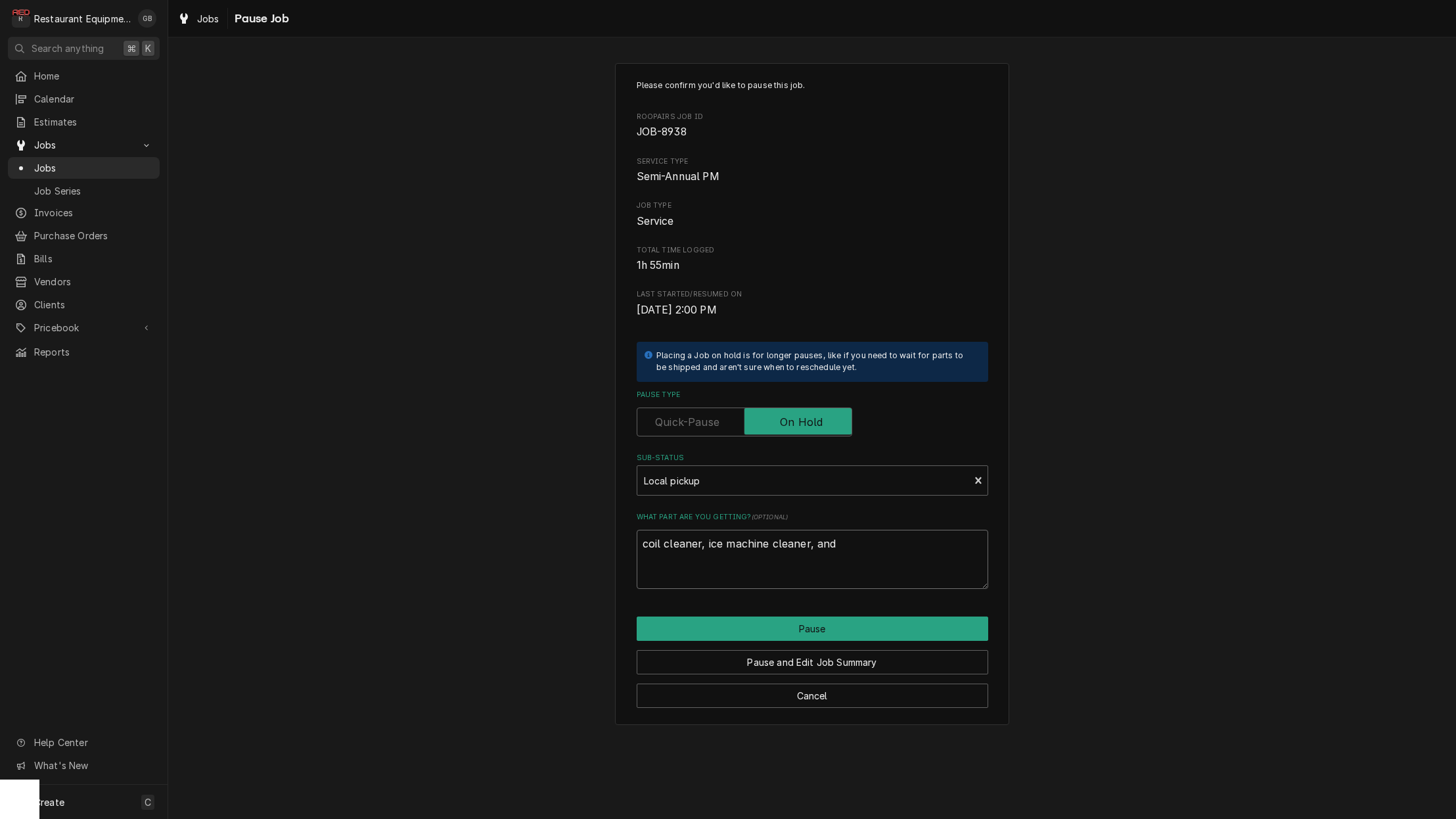
type textarea "coil cleaner, ice machine cleaner, and f"
type textarea "x"
type textarea "coil cleaner, ice machine cleaner, and fi"
type textarea "x"
type textarea "coil cleaner, ice machine cleaner, and fil"
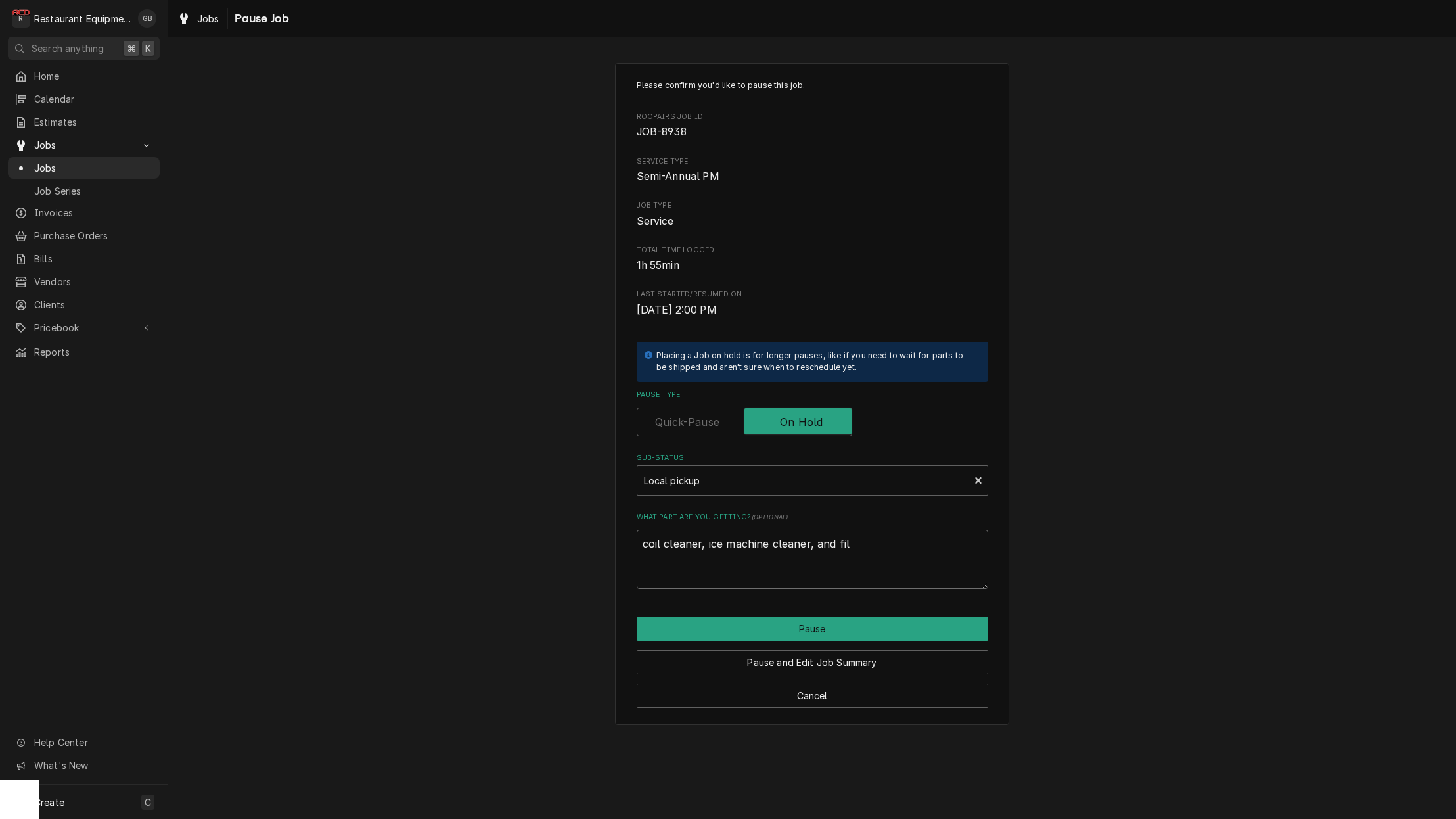
type textarea "x"
type textarea "coil cleaner, ice machine cleaner, and filt"
type textarea "x"
type textarea "coil cleaner, ice machine cleaner, and filte"
type textarea "x"
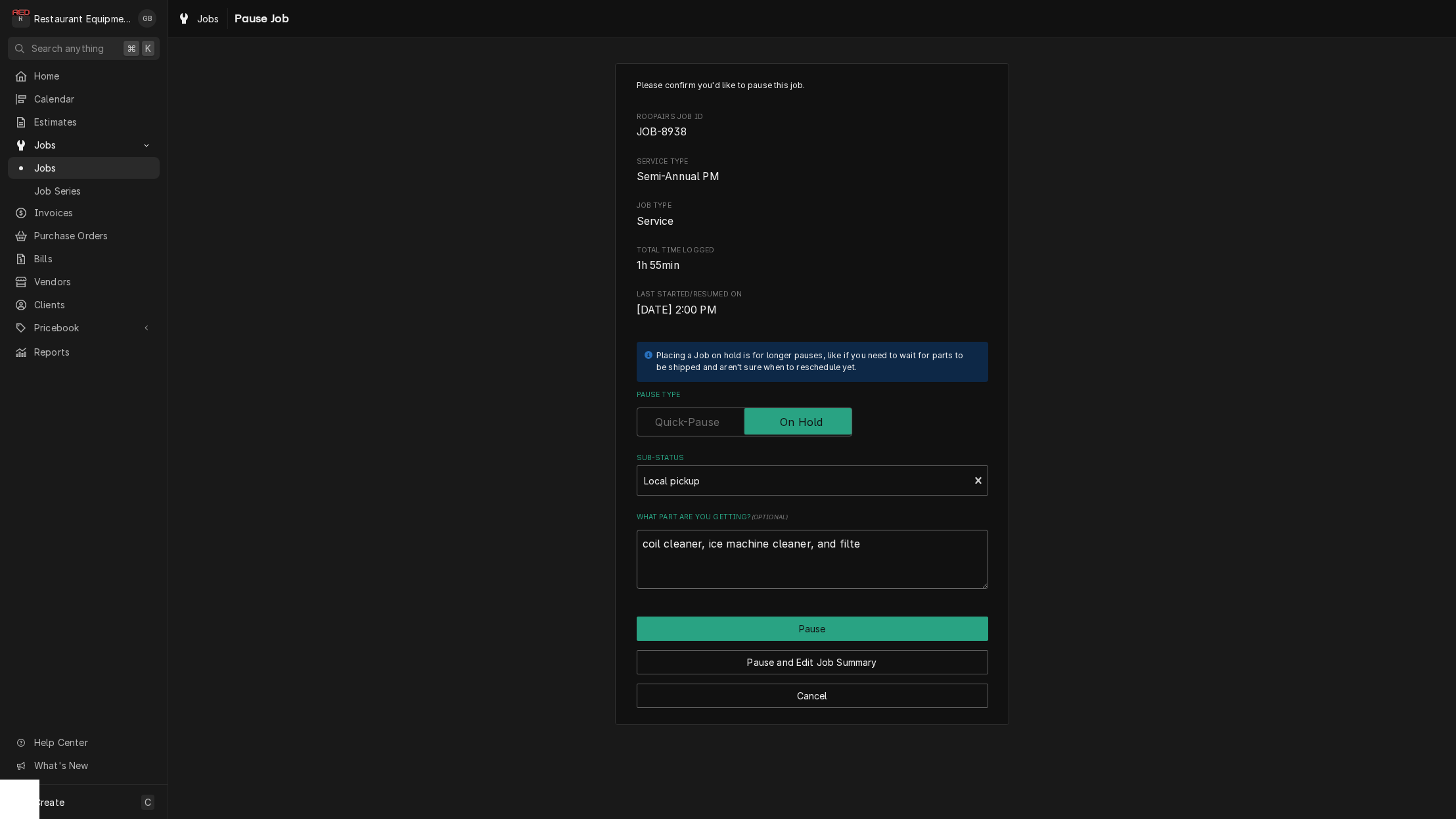
type textarea "coil cleaner, ice machine cleaner, and filter"
type textarea "x"
type textarea "coil cleaner, ice machine cleaner, and filters"
type textarea "x"
type textarea "coil cleaner, ice machine cleaner, and filters."
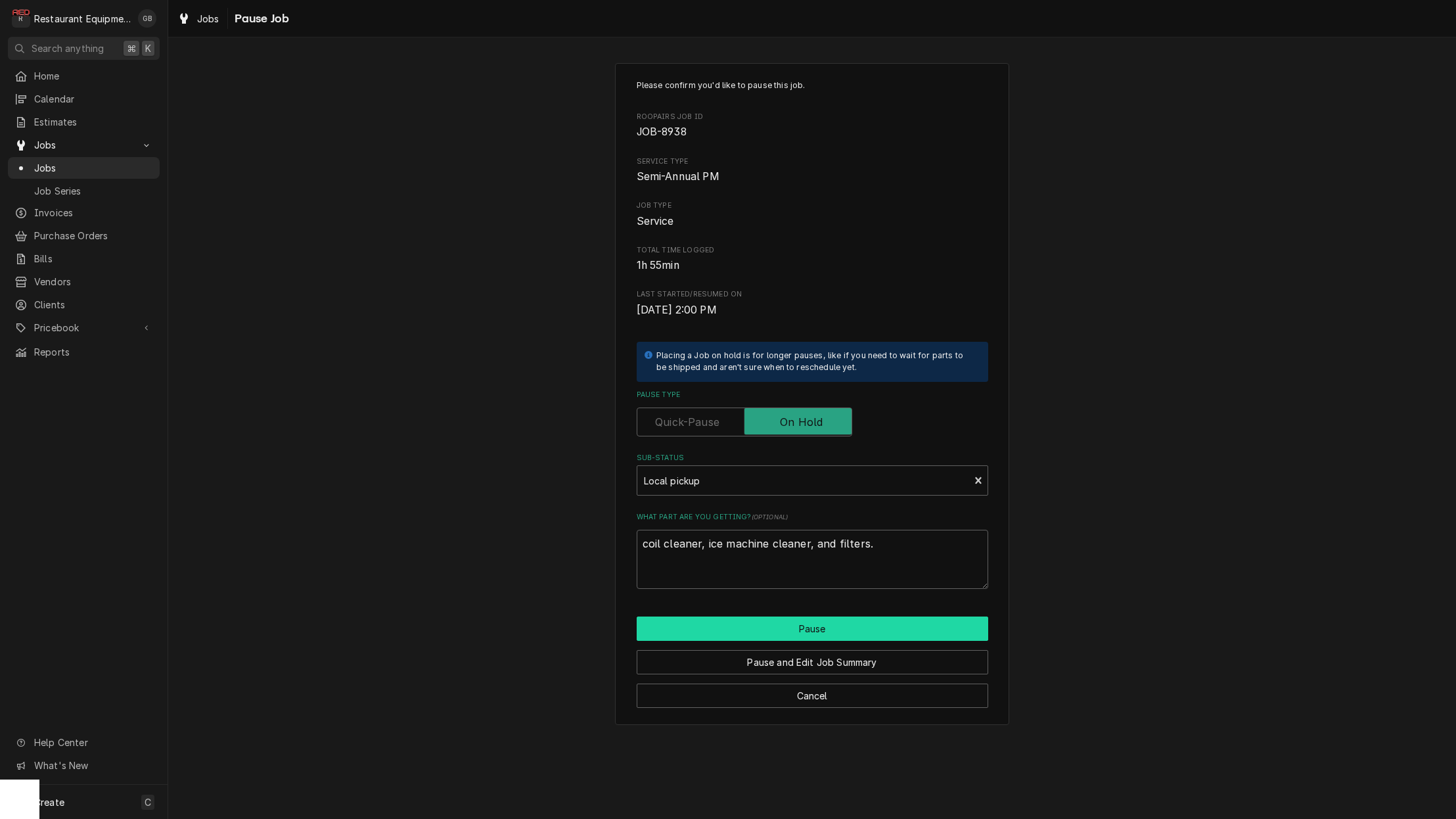
drag, startPoint x: 710, startPoint y: 539, endPoint x: 817, endPoint y: 626, distance: 137.9
click at [817, 626] on button "Pause" at bounding box center [813, 629] width 351 height 25
type textarea "x"
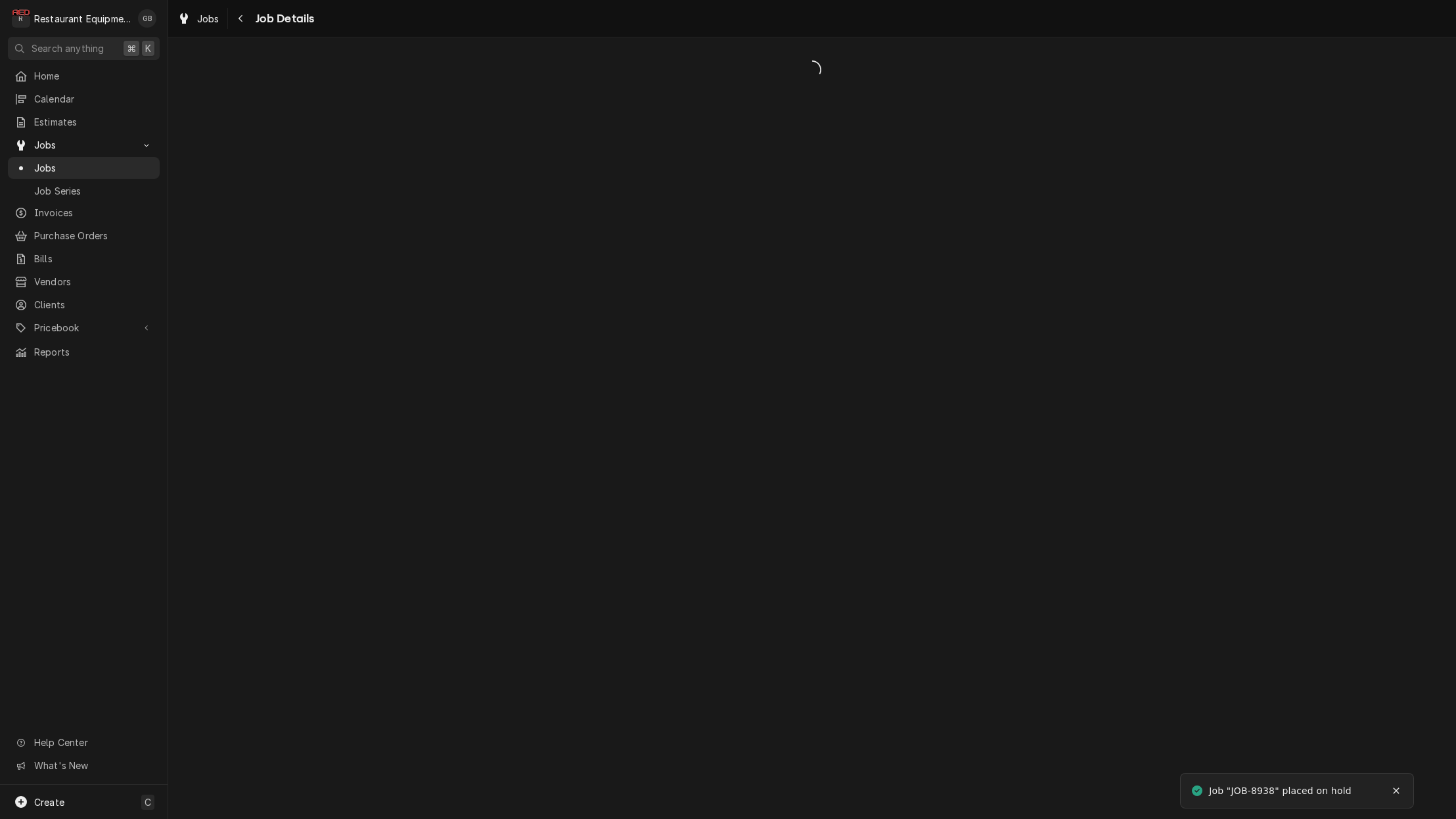
click at [817, 621] on div "Dynamic Content Wrapper" at bounding box center [812, 428] width 1288 height 781
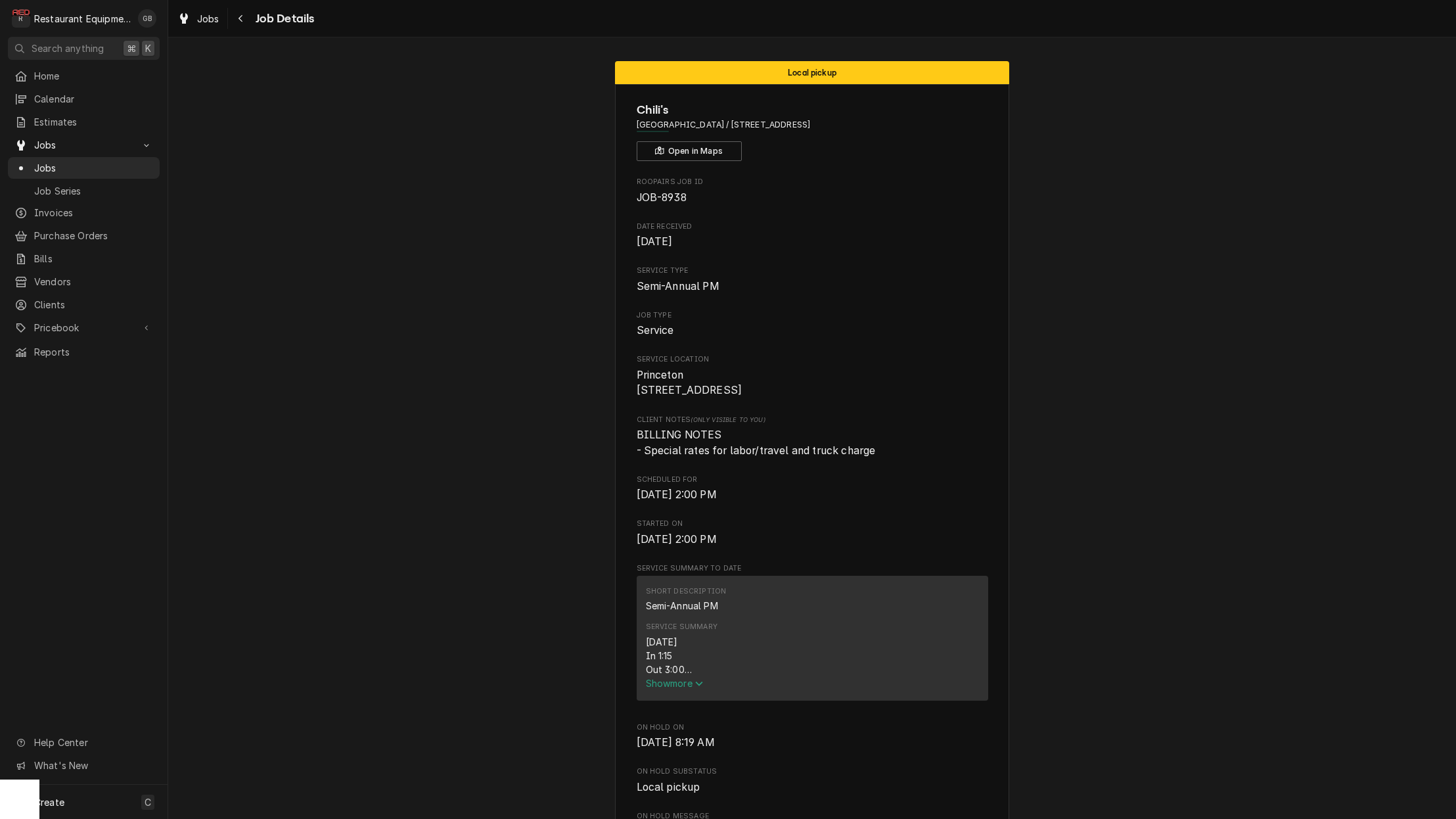
click at [243, 24] on div "Navigate back" at bounding box center [241, 18] width 13 height 13
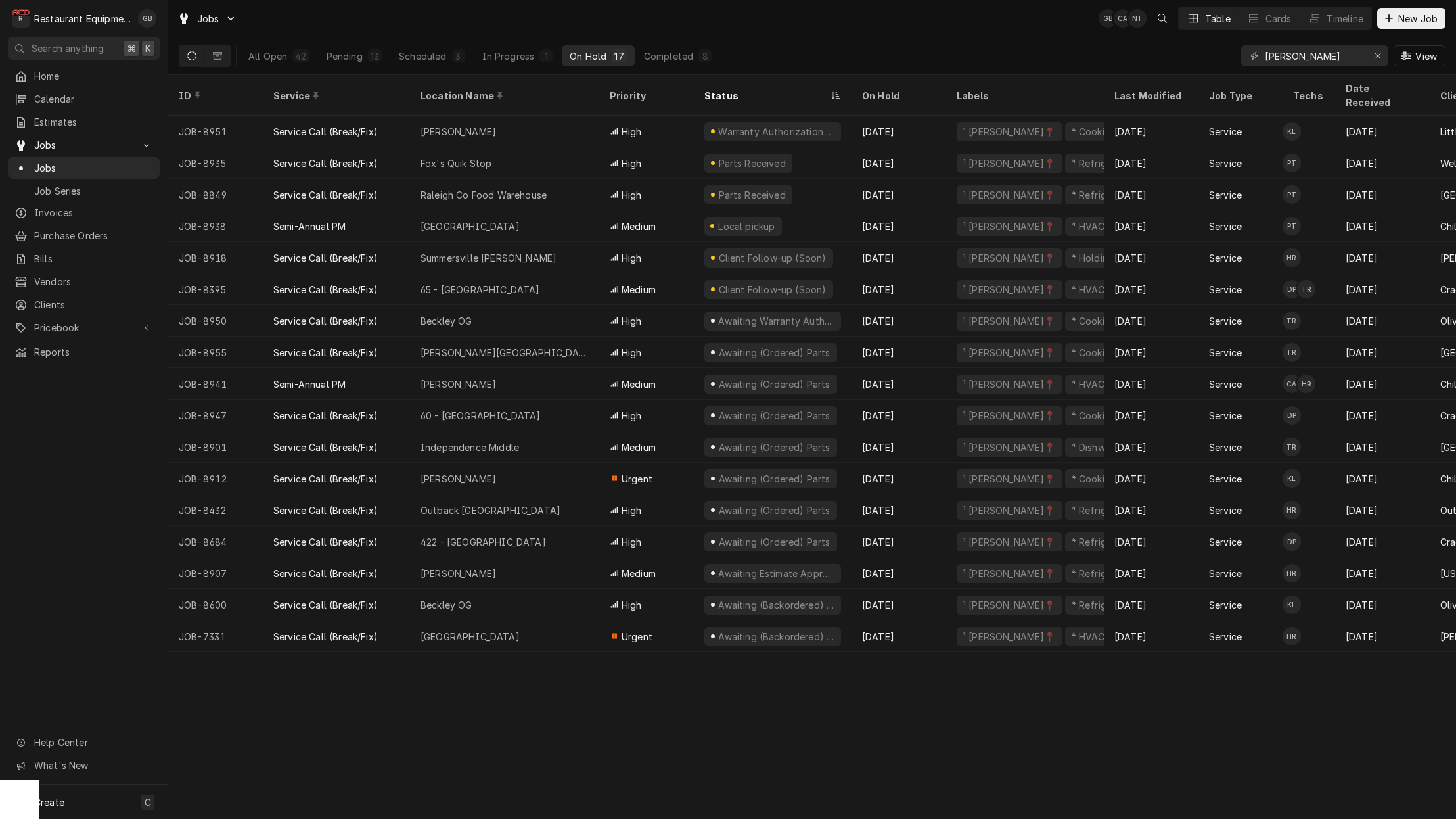
click at [445, 53] on div "Scheduled" at bounding box center [422, 56] width 47 height 14
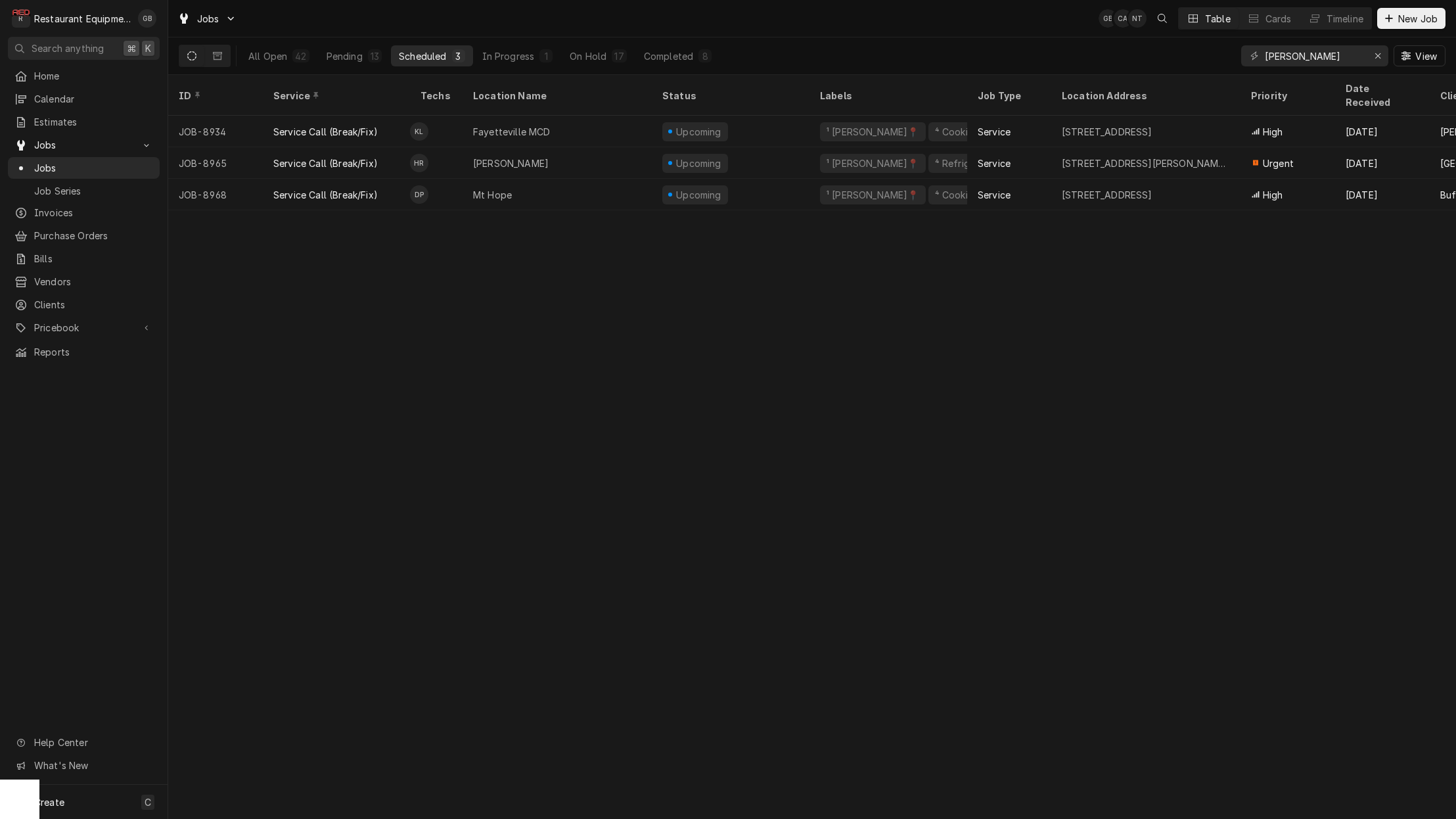
click at [363, 59] on button "Pending 13" at bounding box center [354, 55] width 71 height 21
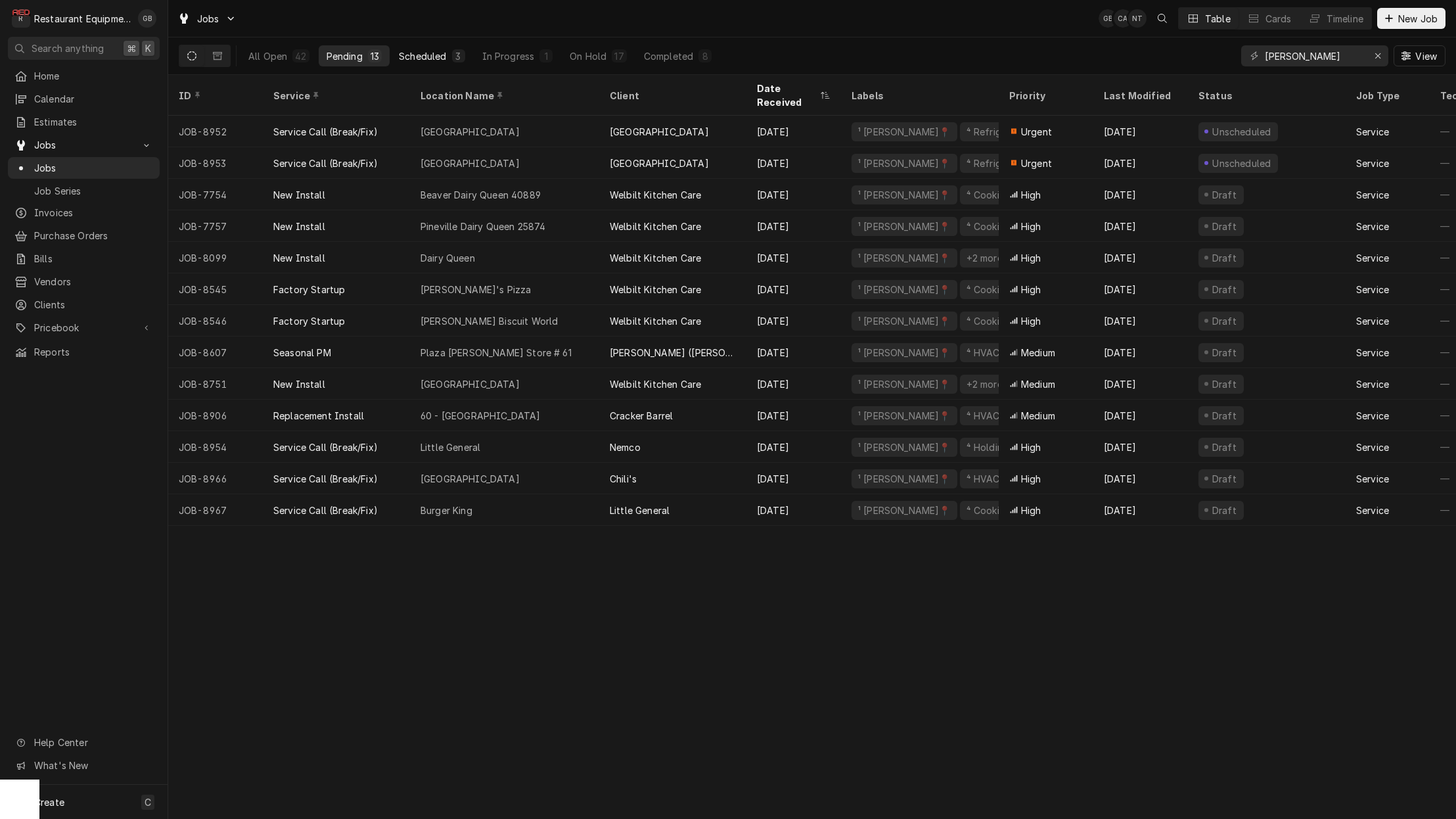
drag, startPoint x: 0, startPoint y: 0, endPoint x: 431, endPoint y: 56, distance: 434.6
click at [431, 56] on div "Scheduled" at bounding box center [422, 56] width 47 height 14
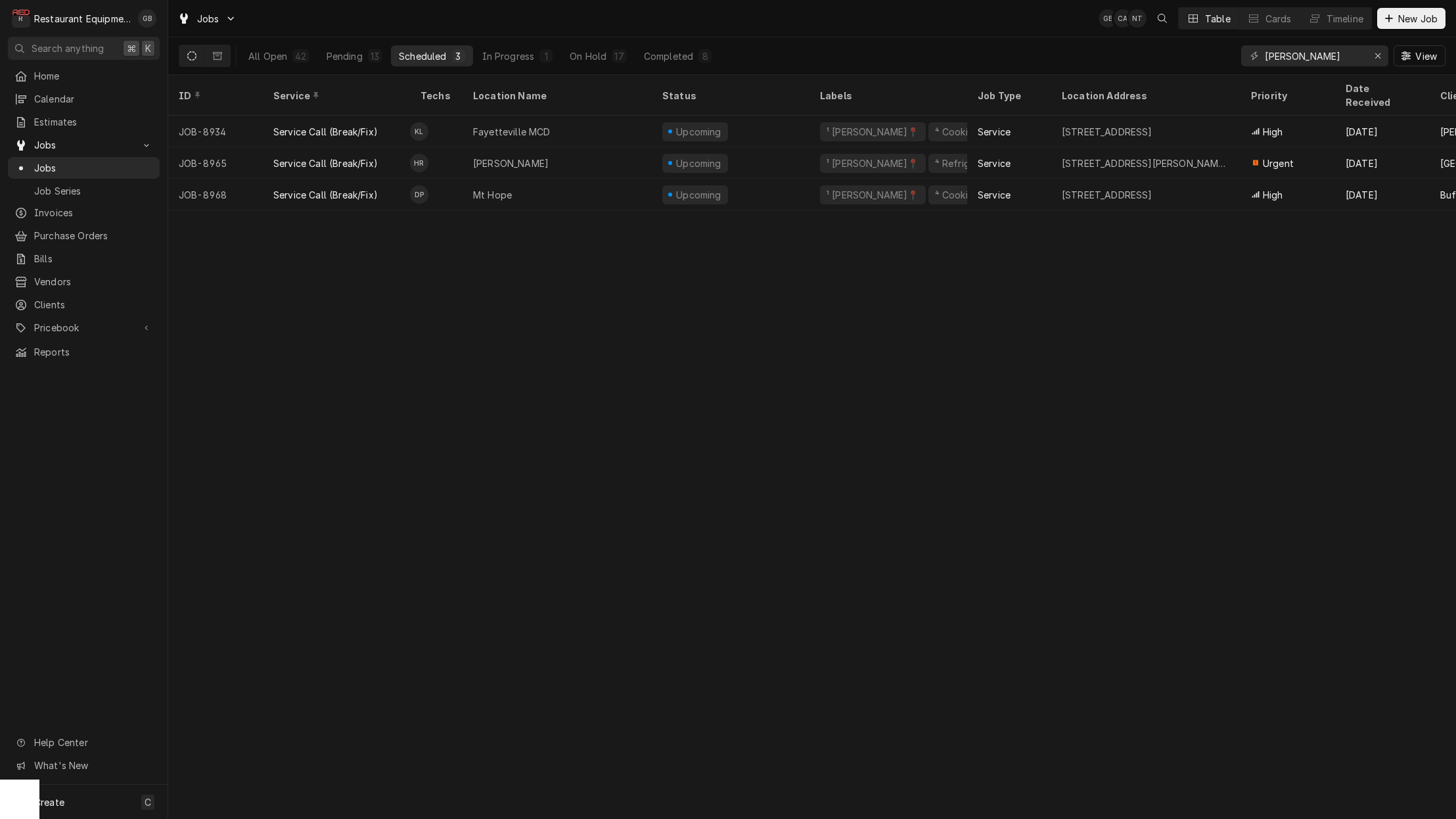
click at [432, 52] on div "Scheduled" at bounding box center [422, 56] width 47 height 14
click at [349, 53] on div "Pending" at bounding box center [344, 56] width 36 height 14
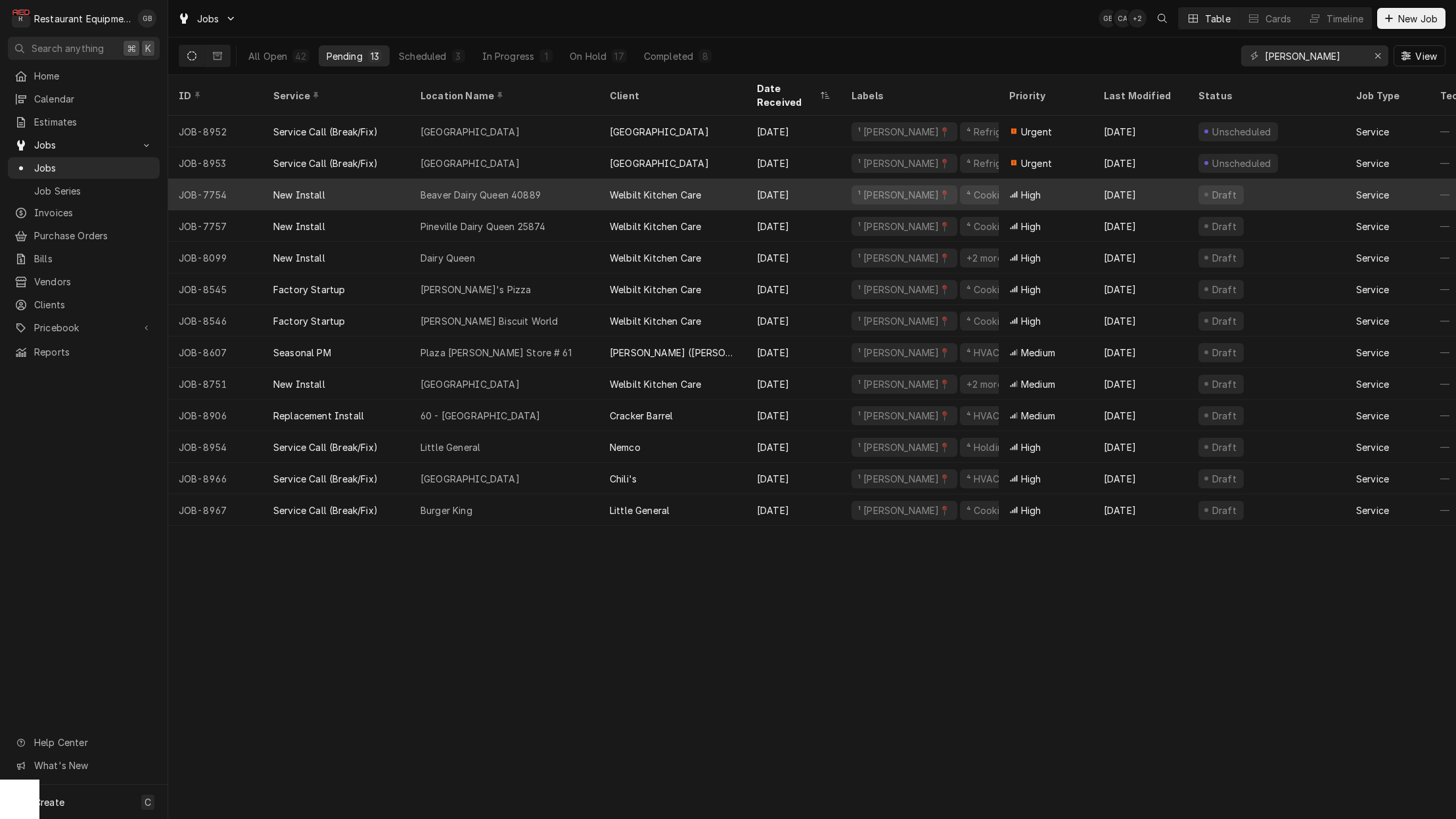
click at [612, 620] on div "ID Service Location Name Client Date Received Labels Priority Last Modified Sta…" at bounding box center [812, 447] width 1288 height 744
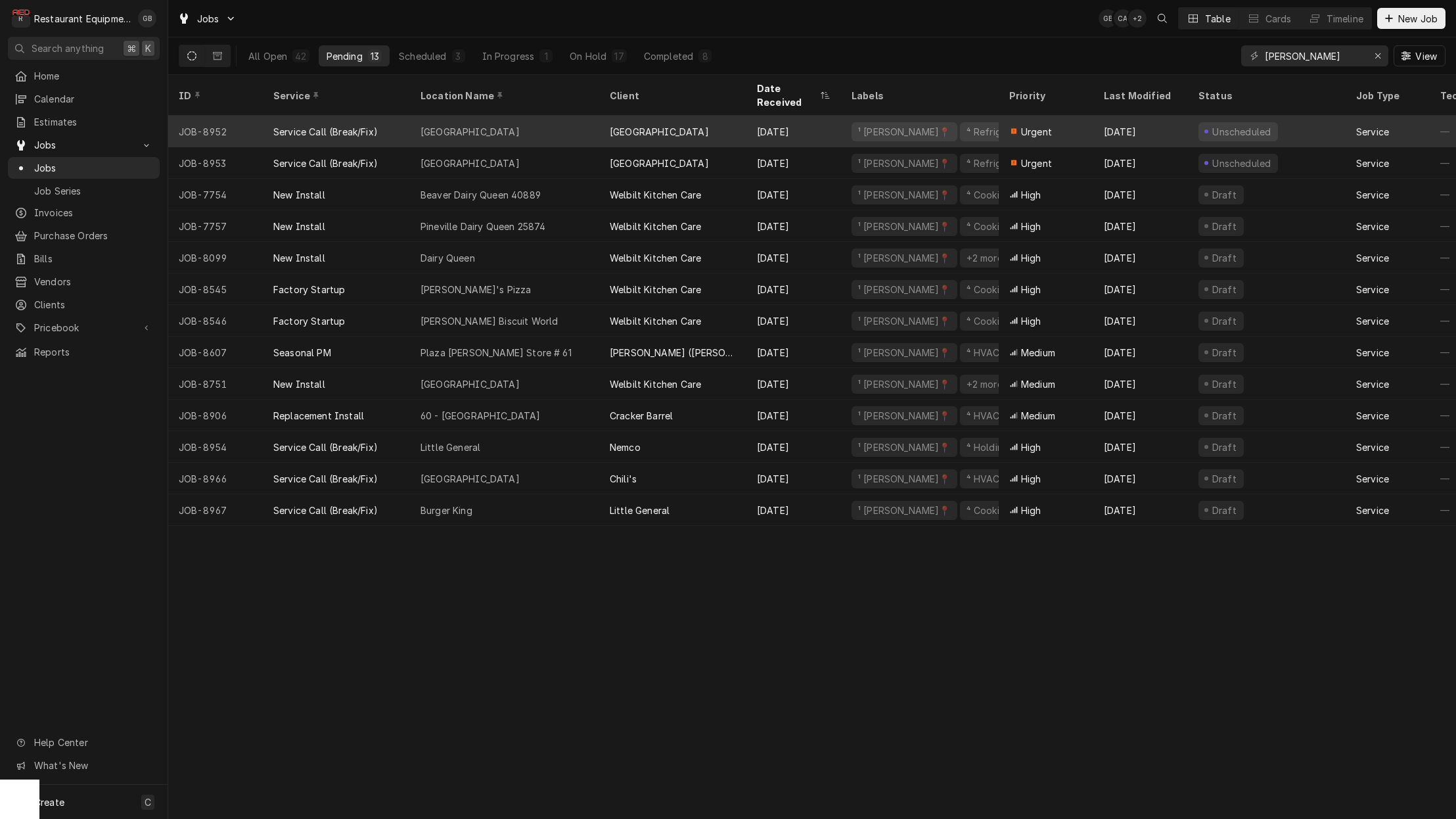
click at [509, 116] on div "[GEOGRAPHIC_DATA]" at bounding box center [505, 131] width 190 height 32
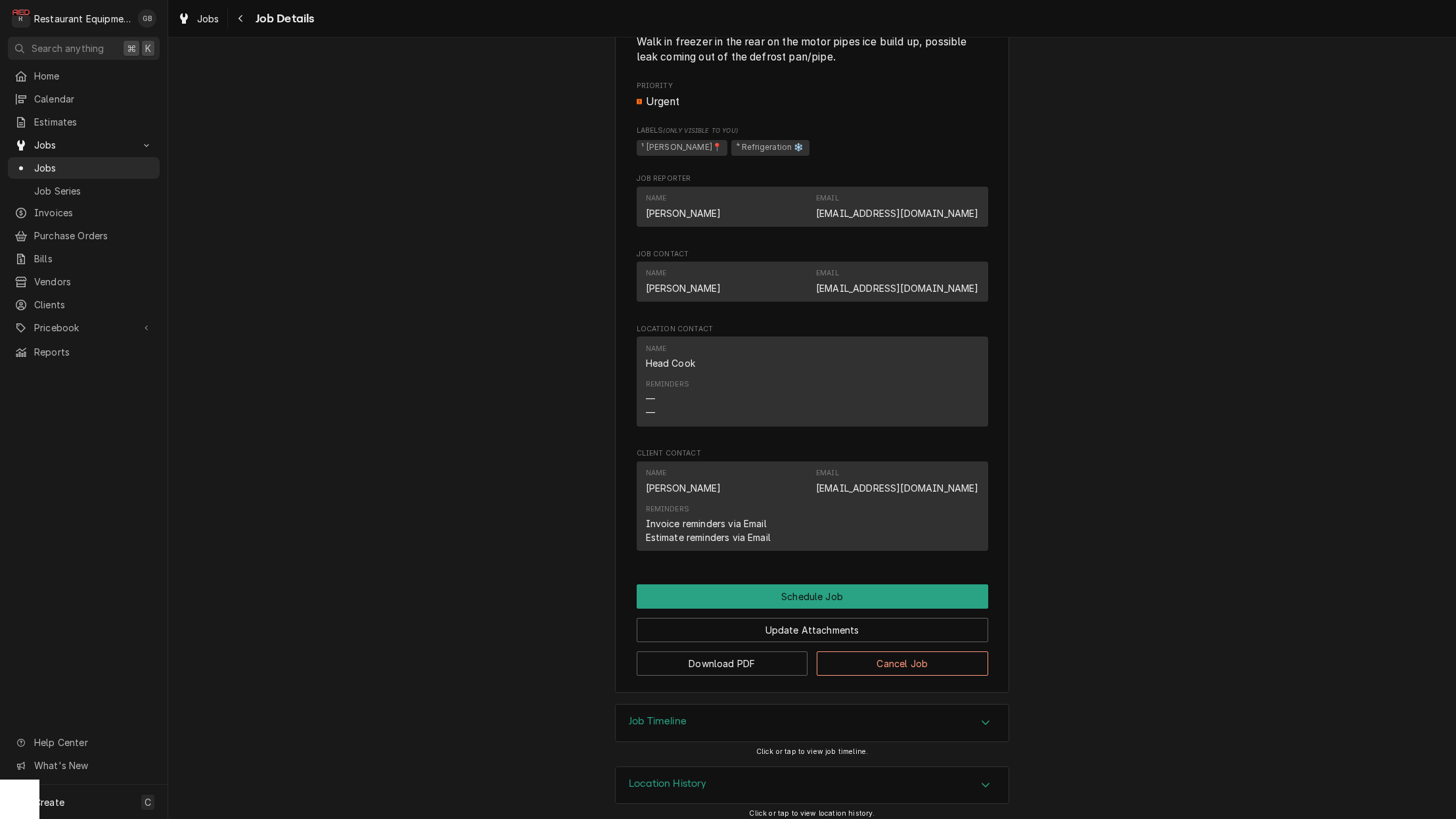
scroll to position [606, 0]
click at [807, 598] on button "Schedule Job" at bounding box center [813, 596] width 351 height 25
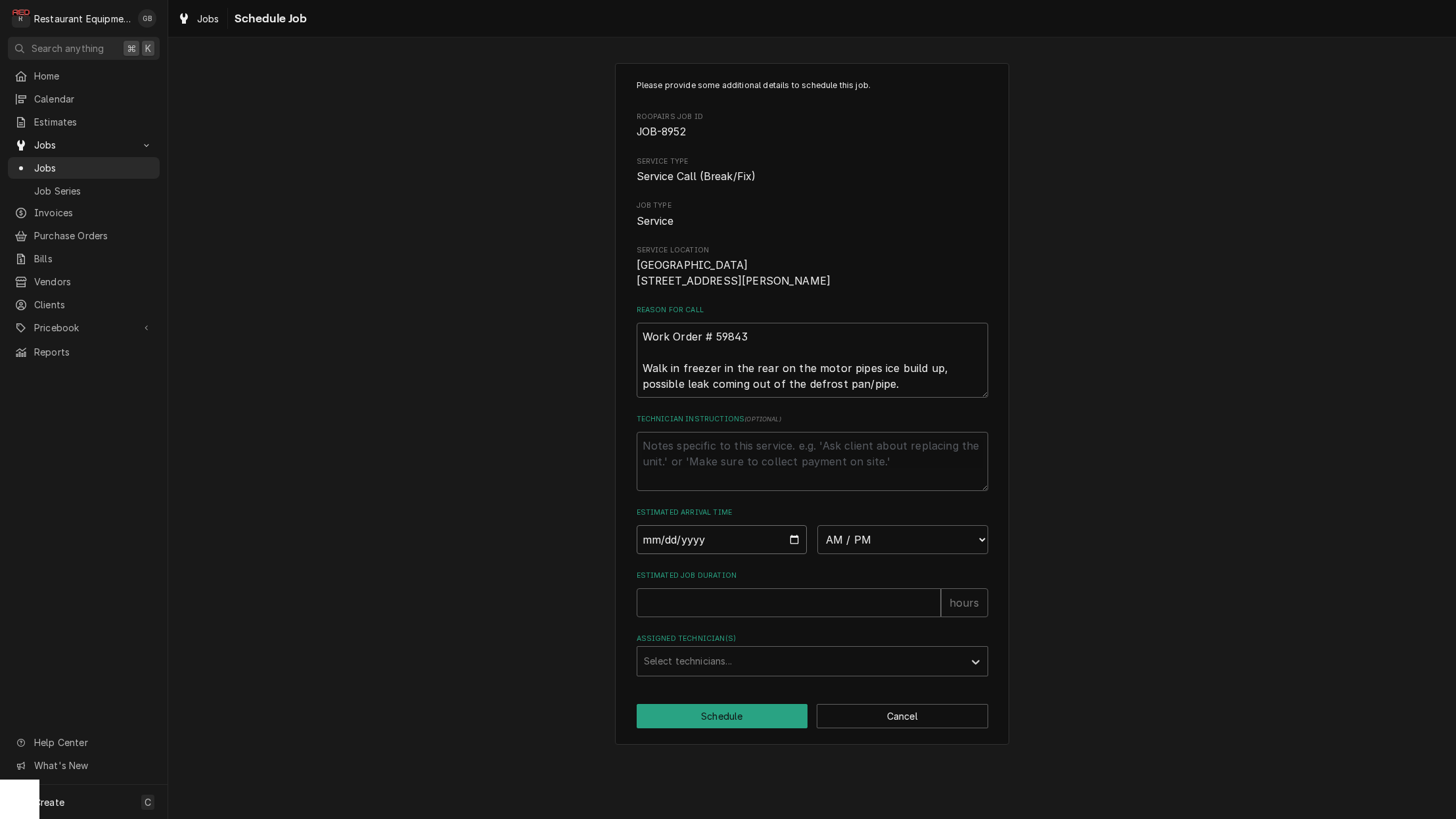
click at [670, 554] on input "Date" at bounding box center [723, 540] width 171 height 29
click at [652, 543] on input "Date" at bounding box center [723, 540] width 171 height 29
click at [666, 552] on input "Date" at bounding box center [723, 540] width 171 height 29
click at [677, 554] on input "Date" at bounding box center [723, 540] width 171 height 29
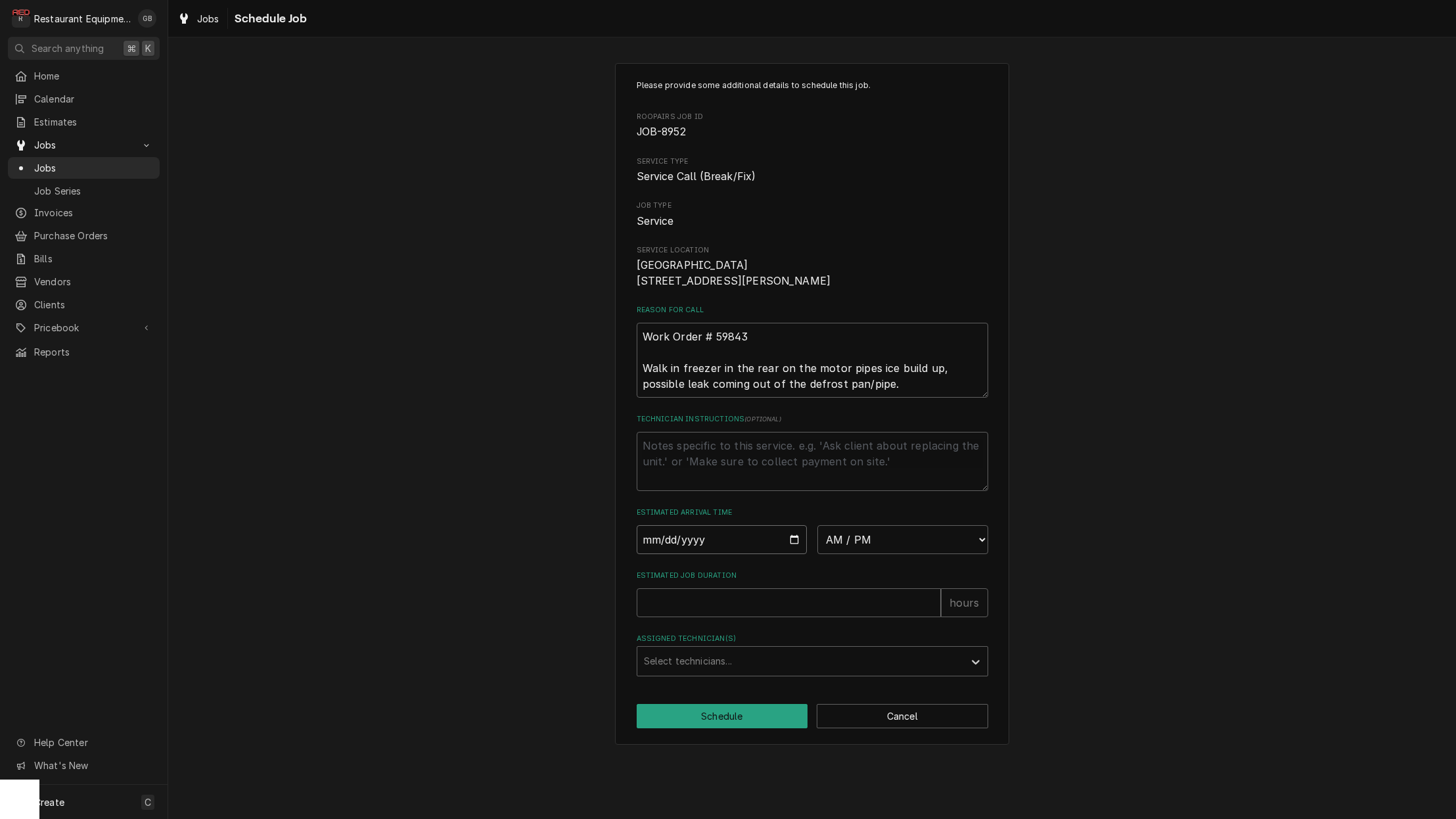
scroll to position [1, 2]
click at [684, 563] on div "Please provide some additional details to schedule this job. Roopairs Job ID JO…" at bounding box center [813, 378] width 351 height 597
click at [689, 552] on input "Date" at bounding box center [723, 540] width 171 height 29
click at [669, 554] on input "Date" at bounding box center [723, 540] width 171 height 29
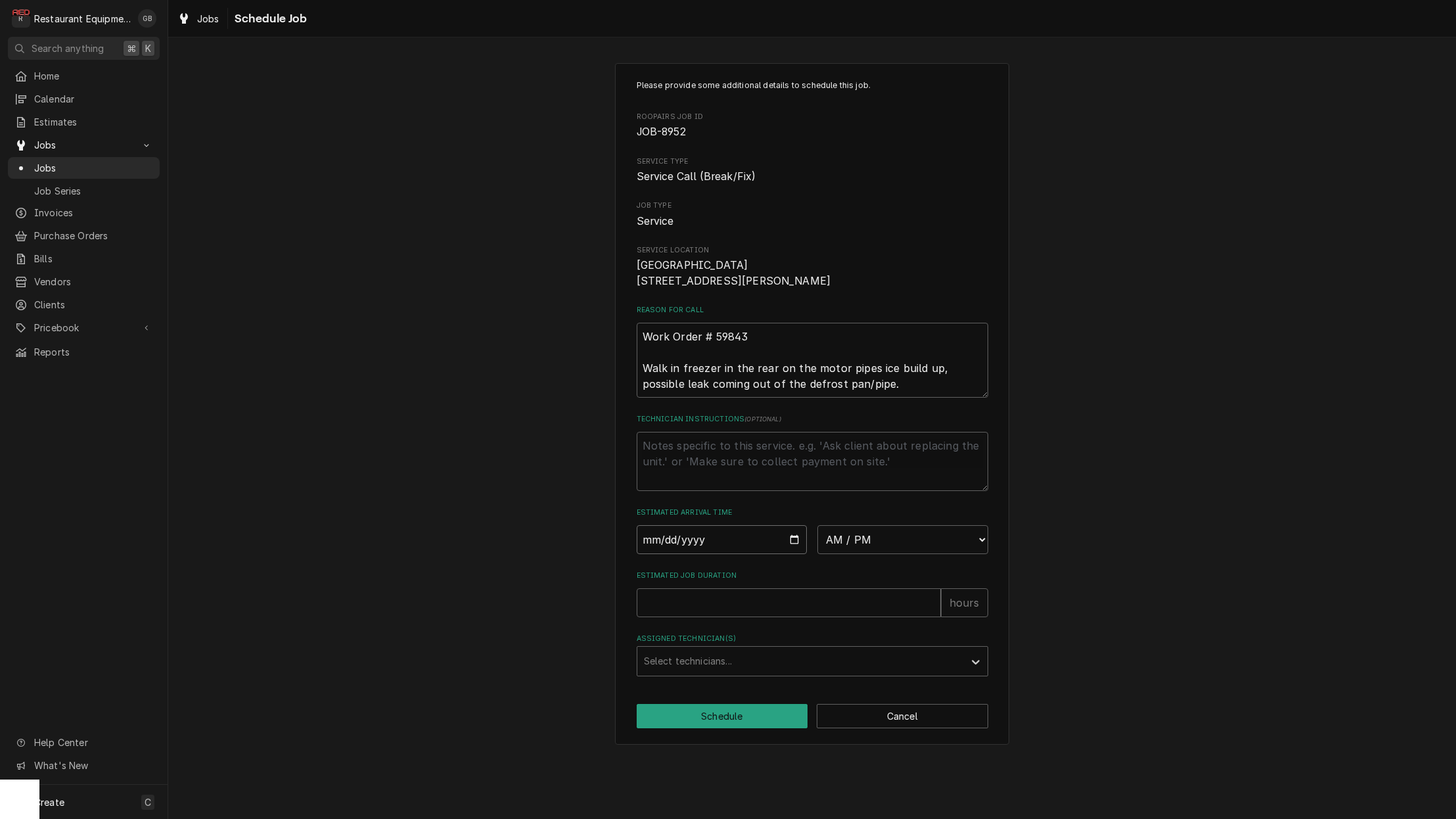
scroll to position [2, 1]
click at [672, 552] on input "Date" at bounding box center [723, 540] width 171 height 29
click at [697, 550] on input "Date" at bounding box center [723, 540] width 171 height 29
click at [709, 554] on input "Date" at bounding box center [723, 540] width 171 height 29
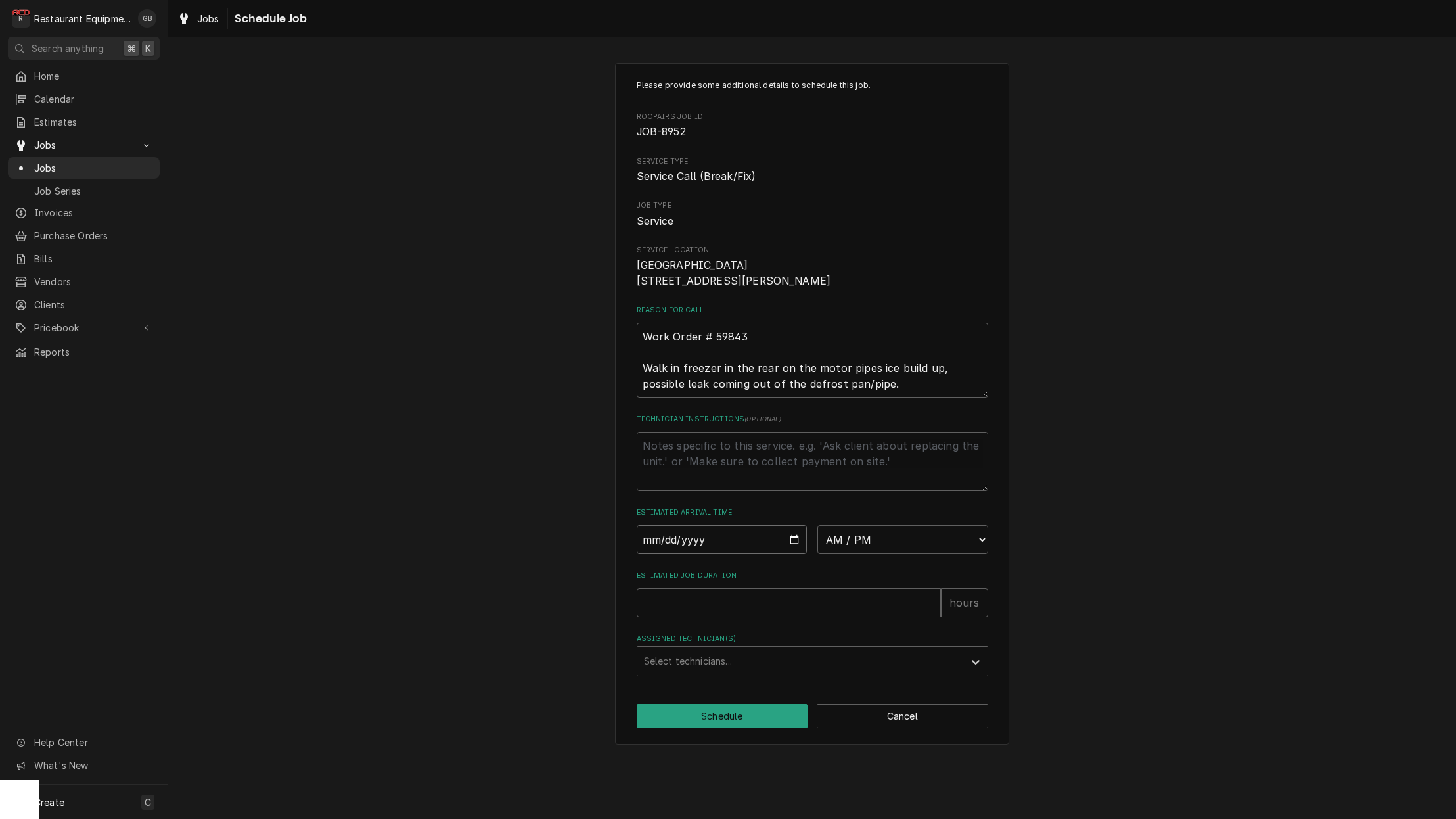
drag, startPoint x: 669, startPoint y: 554, endPoint x: 716, endPoint y: 557, distance: 47.1
click at [716, 554] on input "Date" at bounding box center [723, 540] width 171 height 29
drag, startPoint x: 716, startPoint y: 557, endPoint x: 667, endPoint y: 559, distance: 49.0
click at [667, 554] on input "Date" at bounding box center [723, 540] width 171 height 29
type input "2025-09-22"
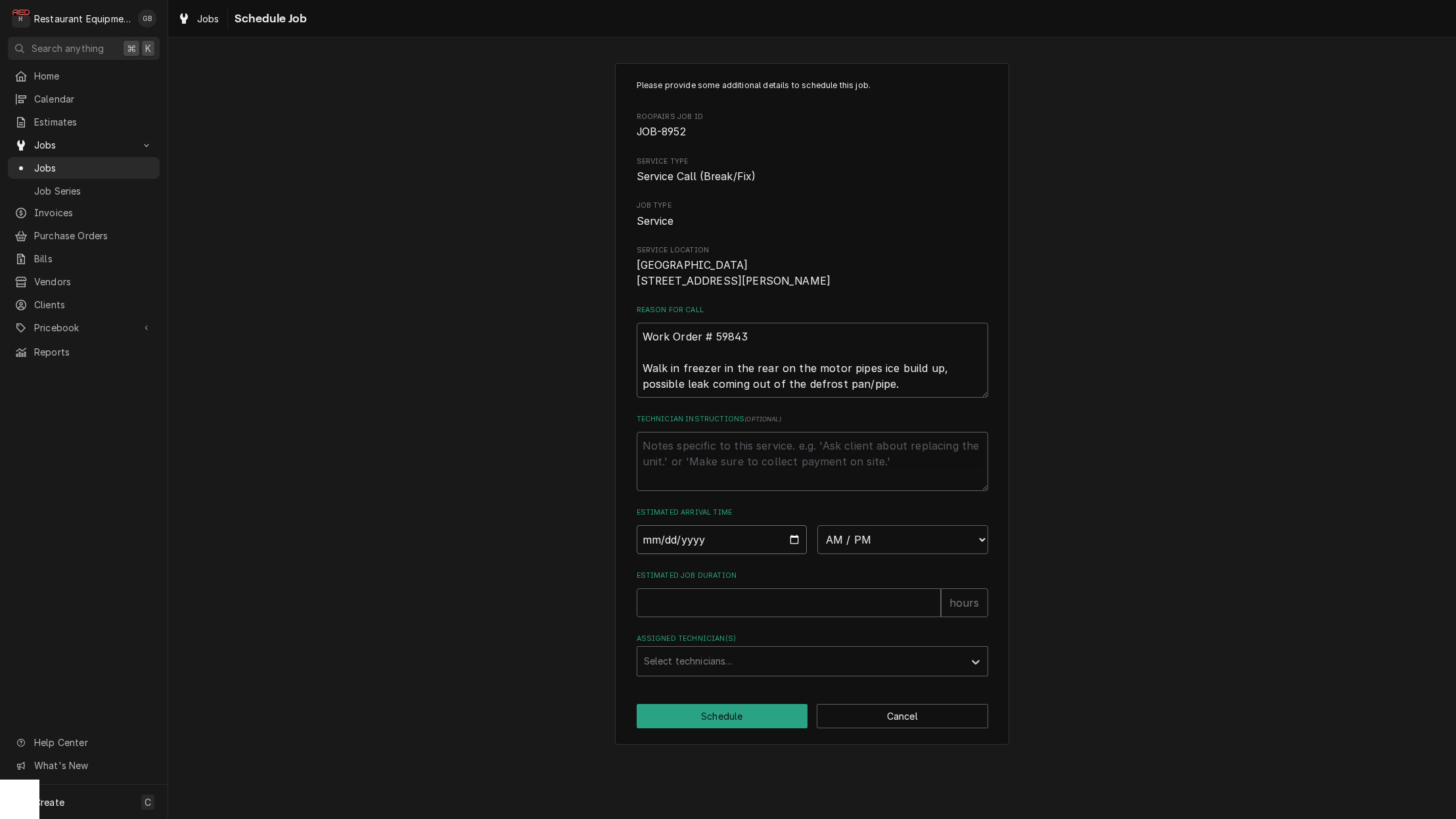
type textarea "x"
select select "08:45:00"
click at [786, 617] on input "Estimated Job Duration" at bounding box center [789, 603] width 304 height 29
type textarea "x"
type input "2"
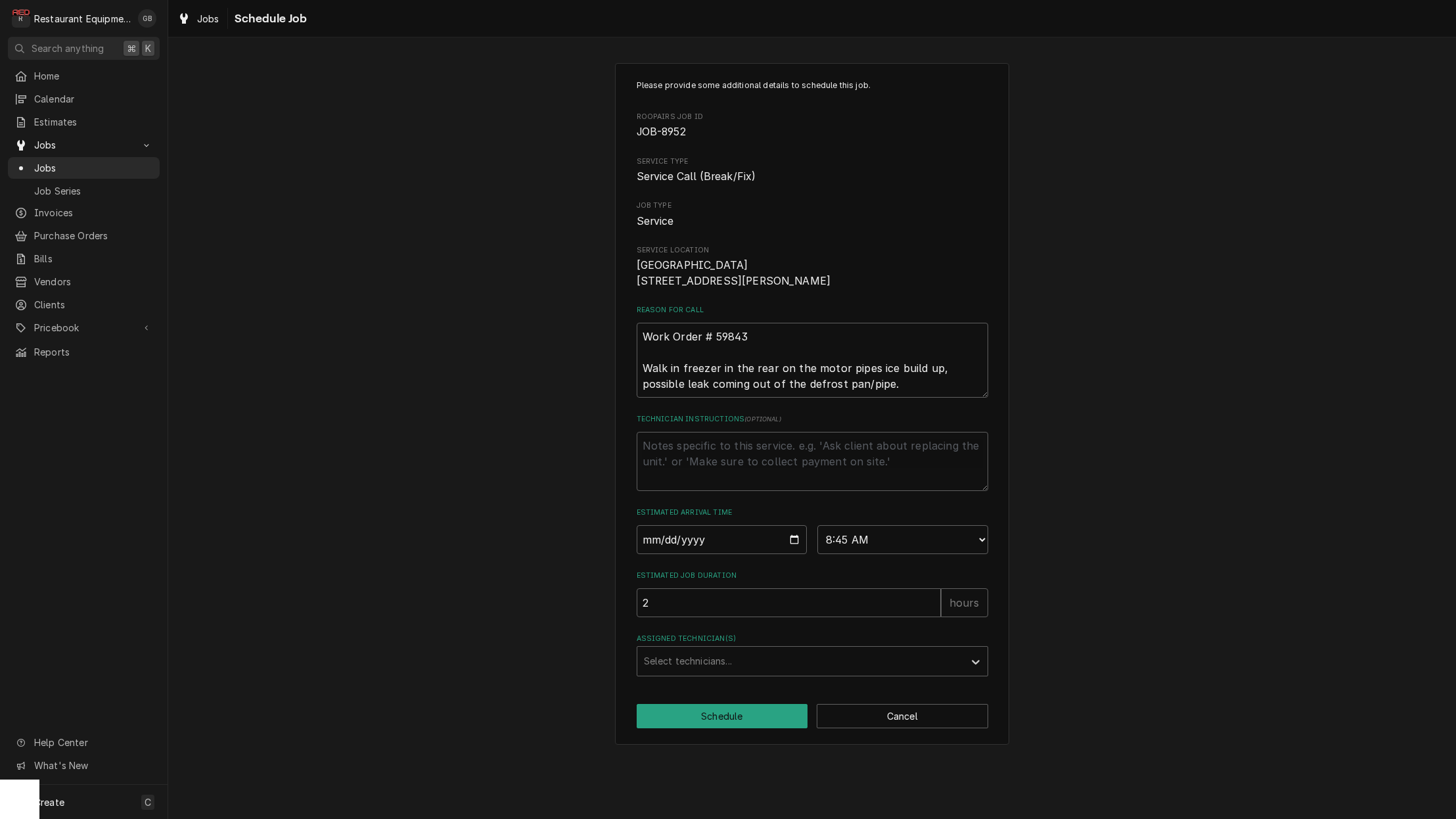
click at [763, 664] on div "Assigned Technician(s)" at bounding box center [800, 661] width 314 height 24
type input "pa"
click at [697, 698] on div "Paxton Turner" at bounding box center [812, 689] width 351 height 20
type textarea "x"
click at [743, 721] on button "Schedule" at bounding box center [723, 717] width 172 height 25
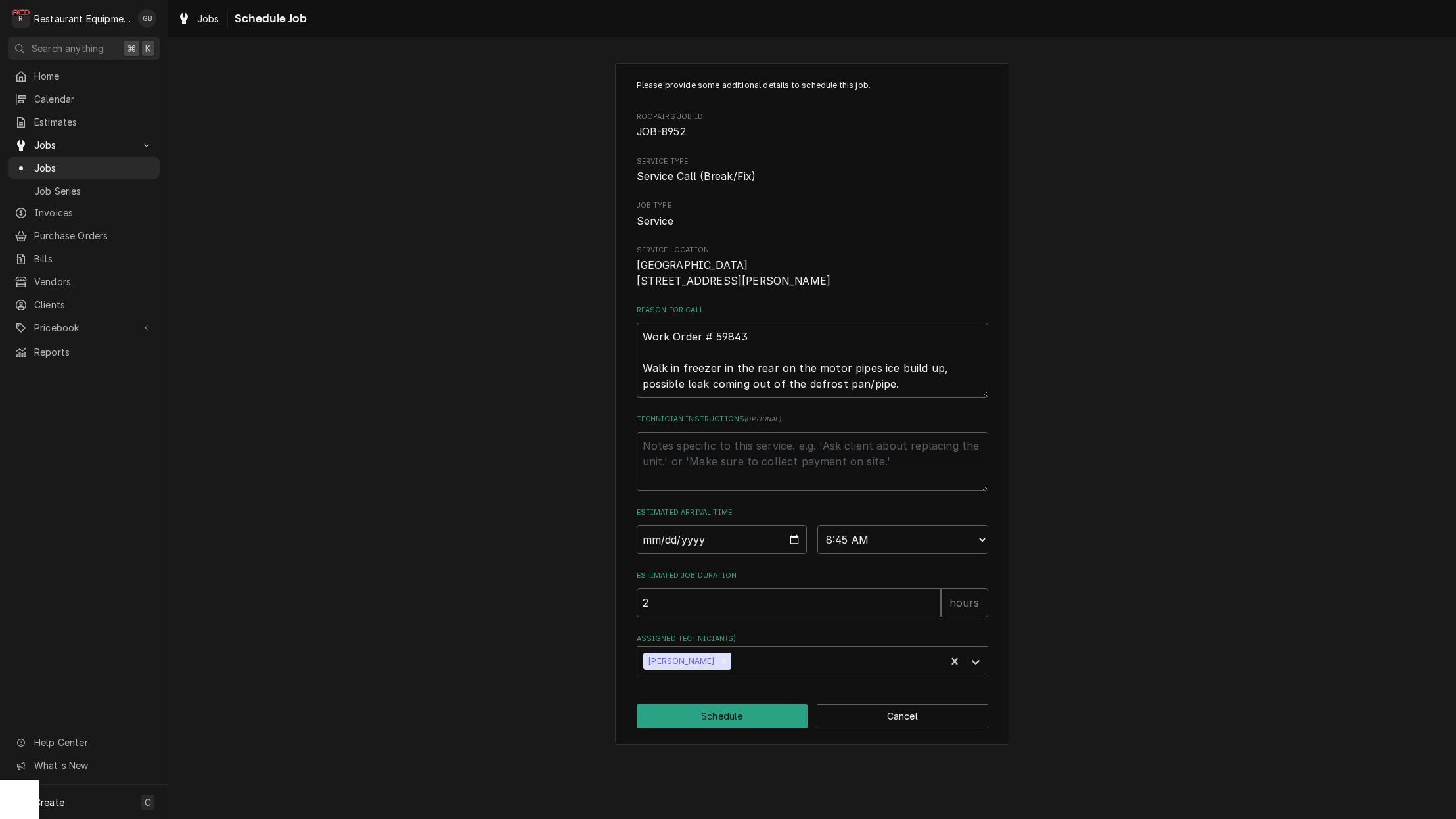
type textarea "x"
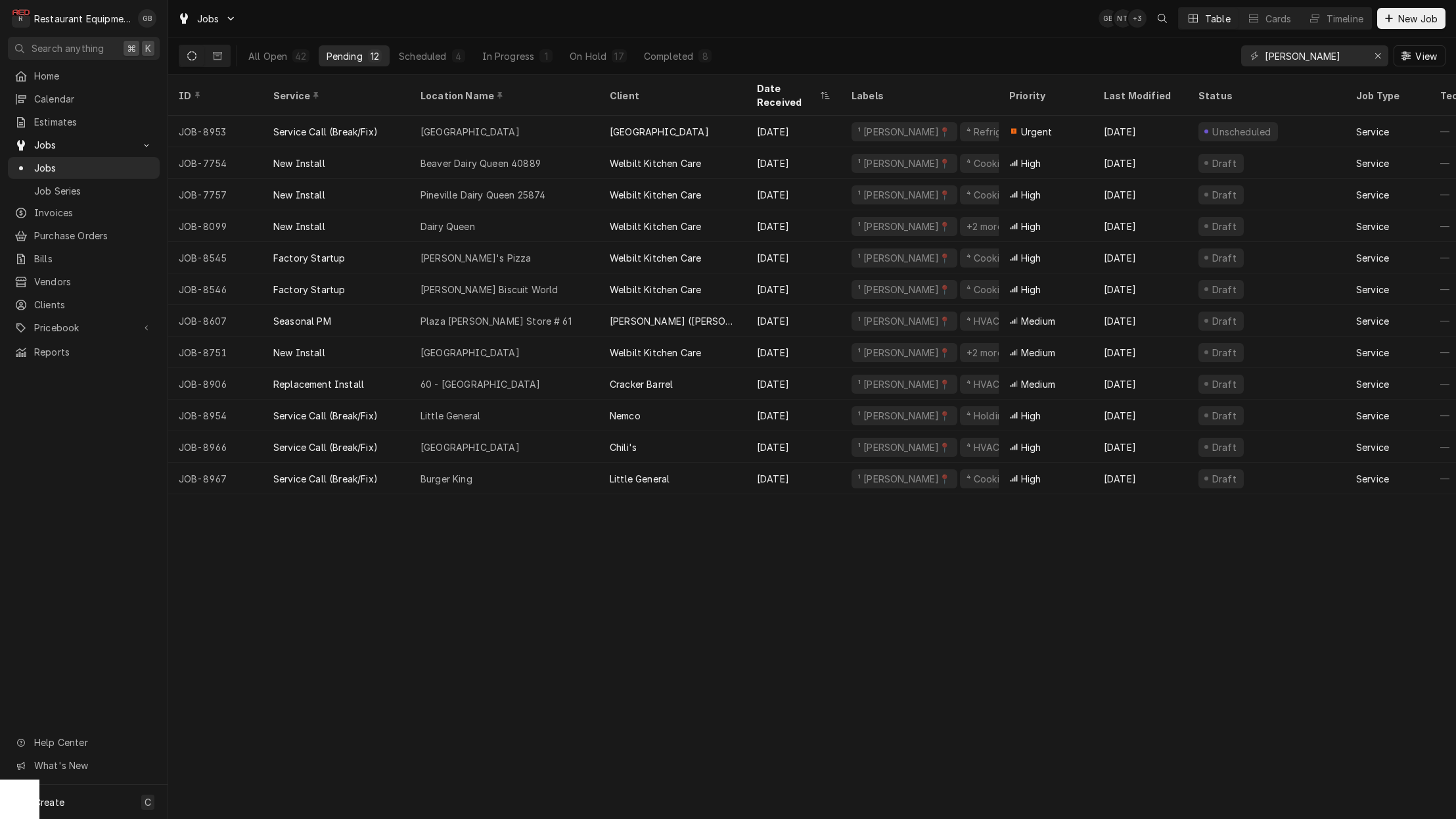
scroll to position [2, 0]
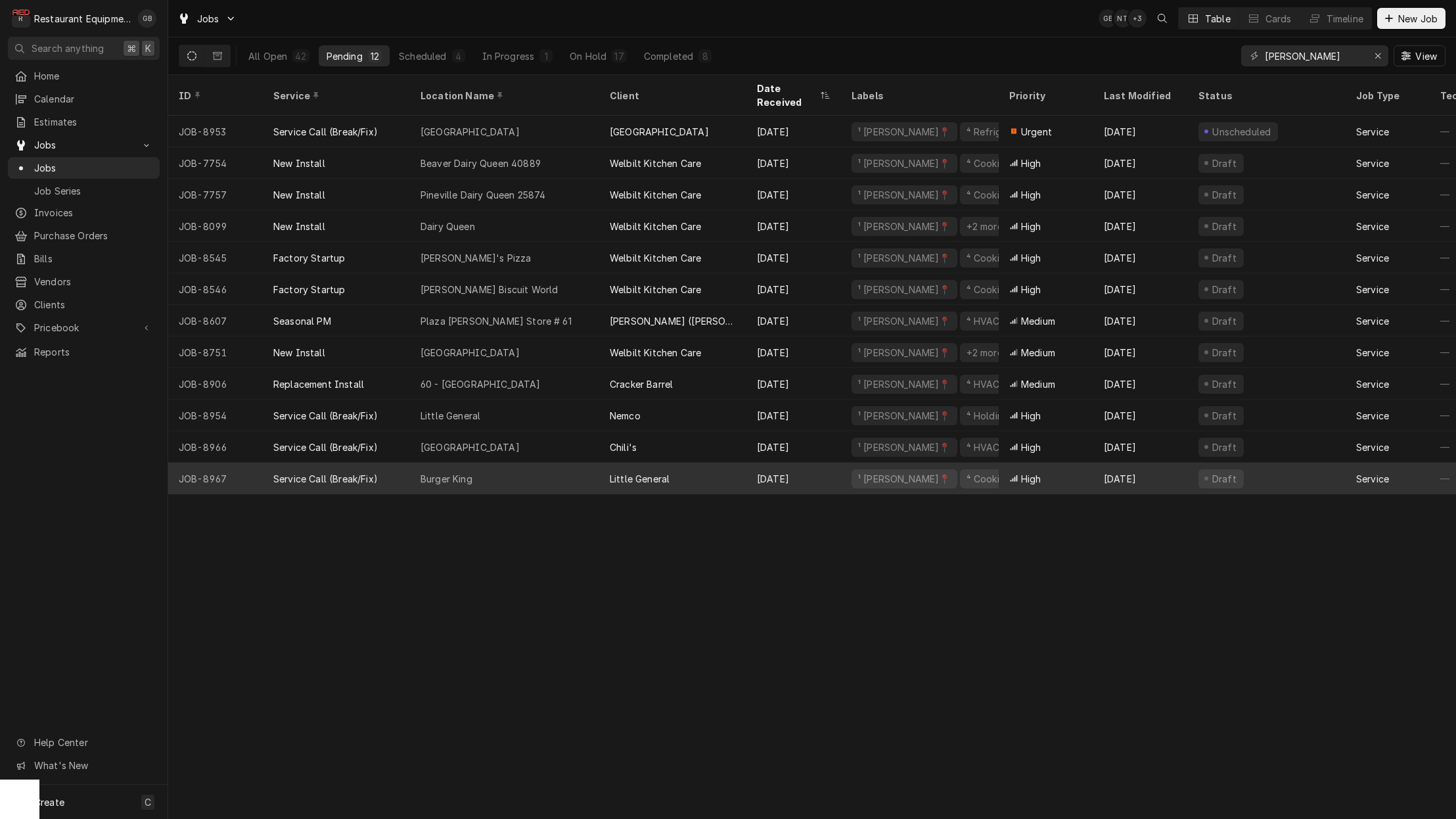
click at [443, 468] on div "Burger King" at bounding box center [505, 478] width 190 height 32
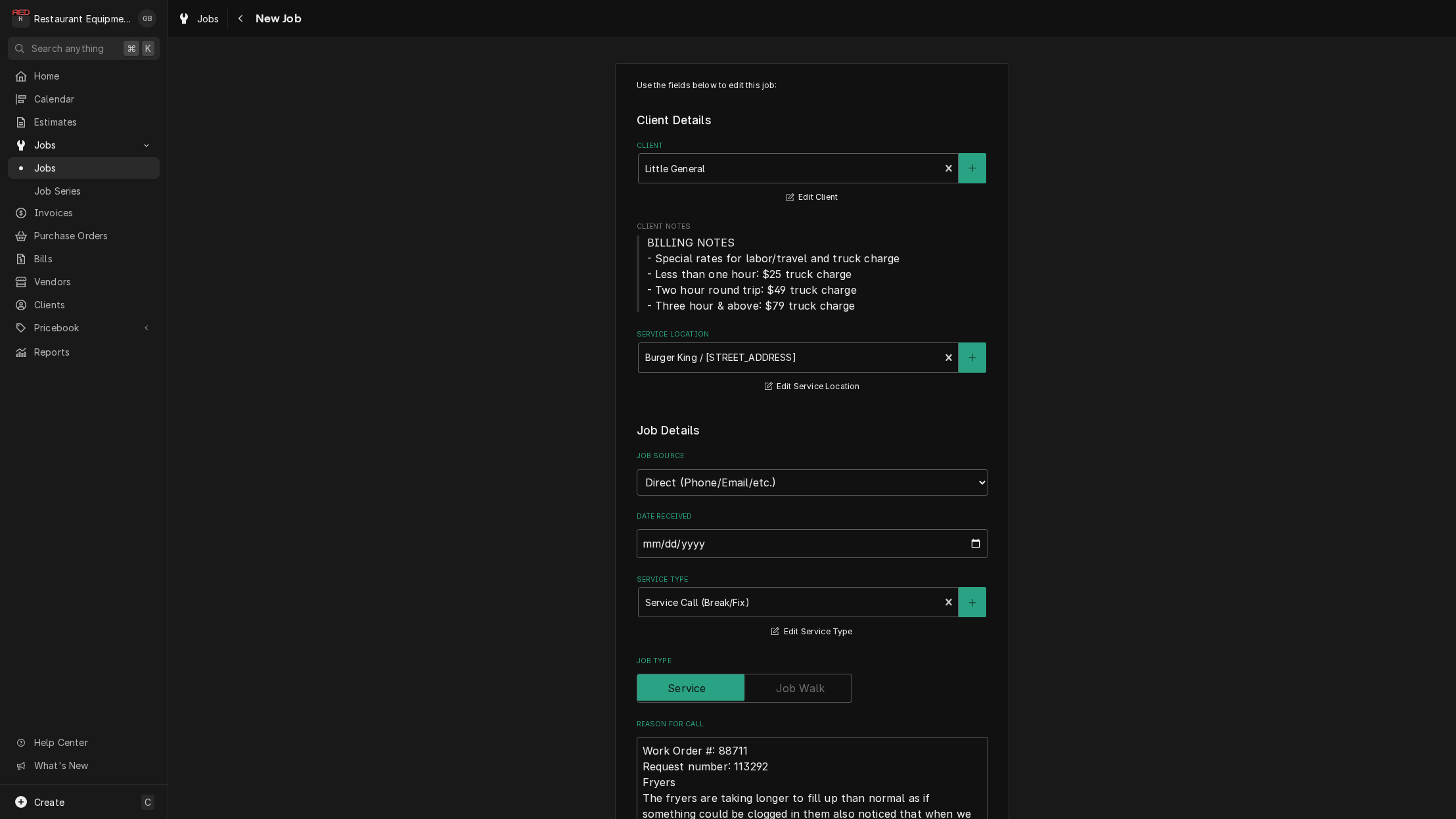
type textarea "x"
click at [243, 18] on icon "Navigate back" at bounding box center [241, 18] width 6 height 9
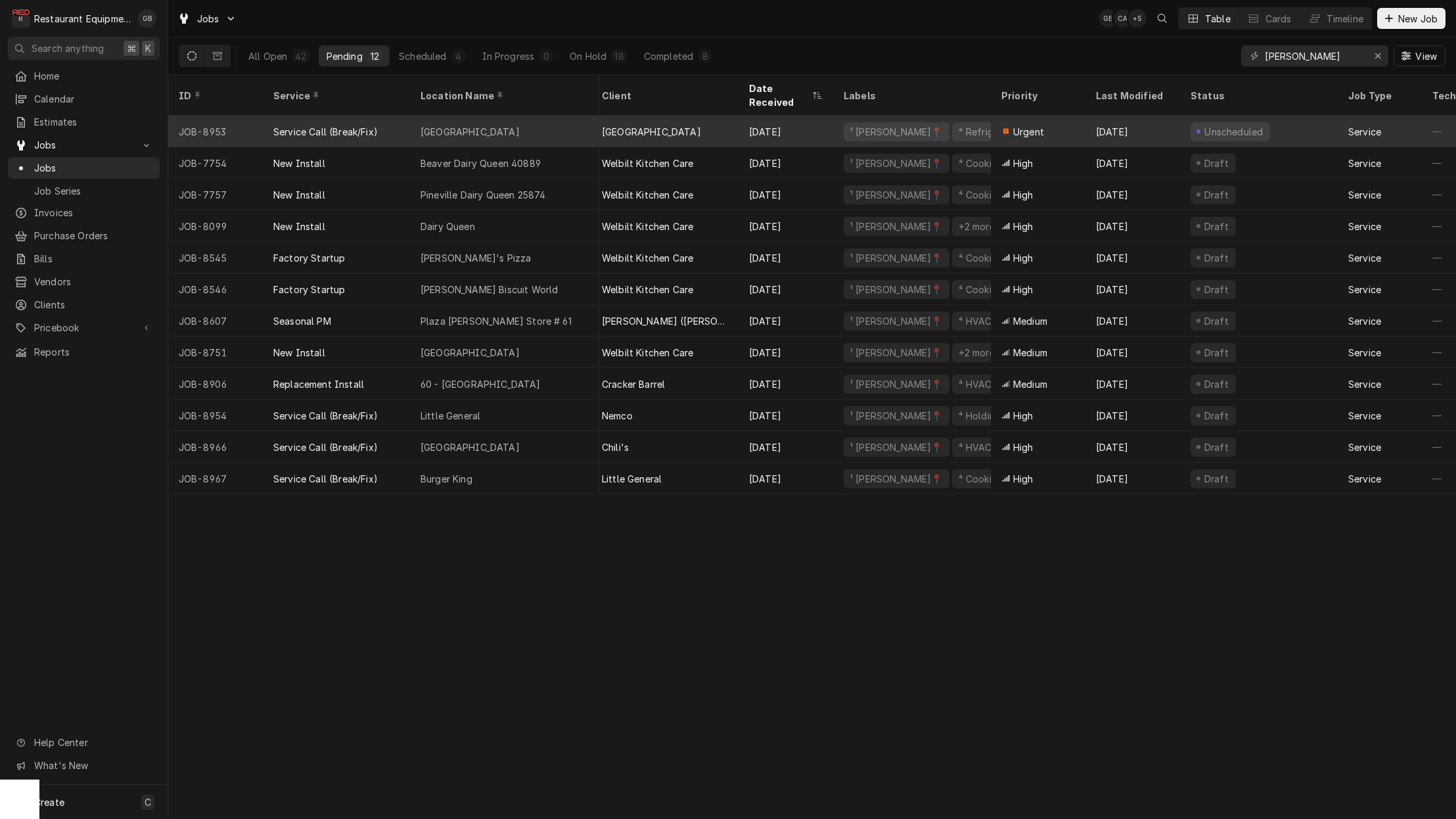
click at [521, 116] on div "Liberty High School" at bounding box center [505, 131] width 190 height 32
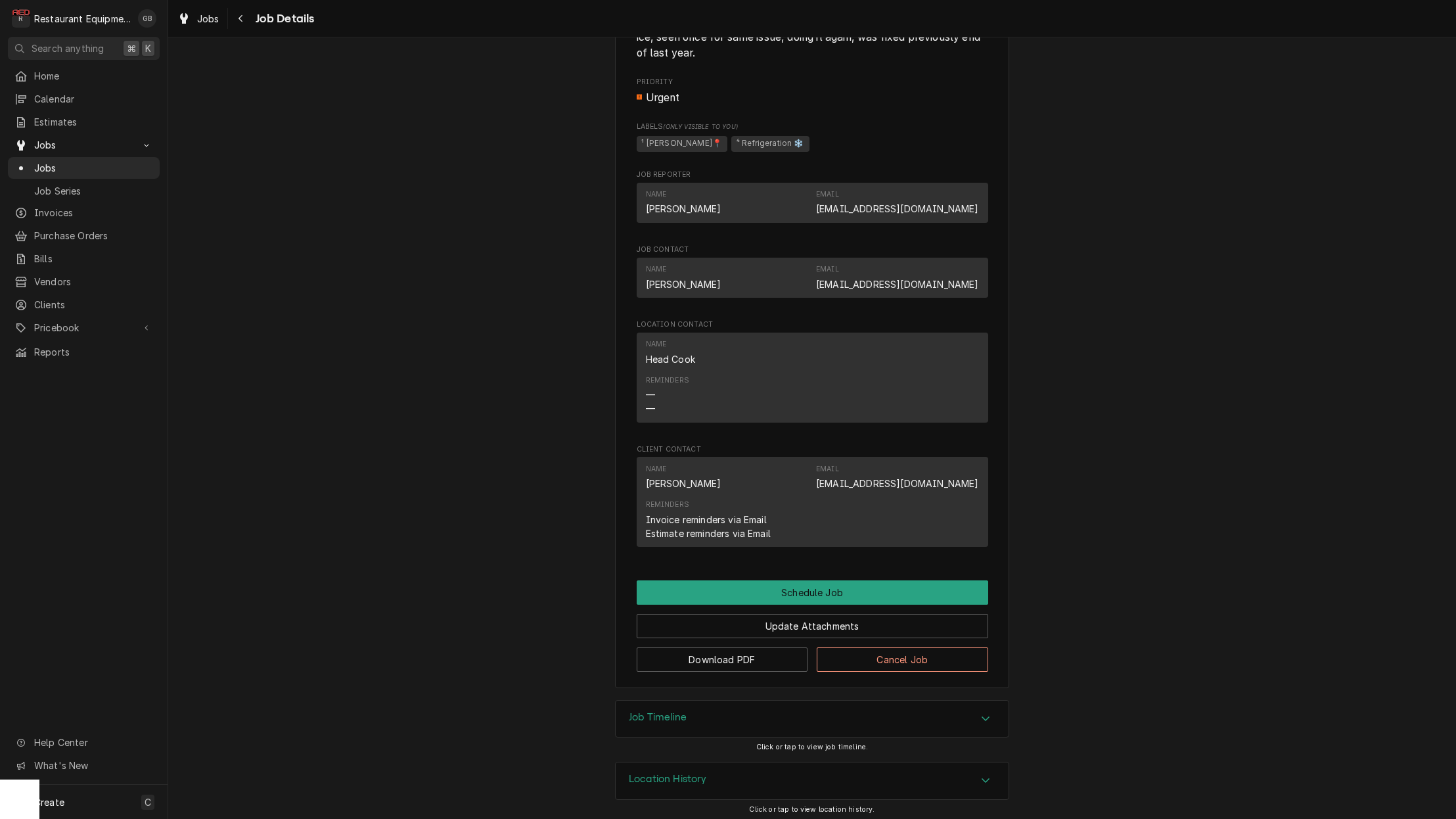
scroll to position [623, 0]
click at [738, 588] on button "Schedule Job" at bounding box center [813, 593] width 351 height 25
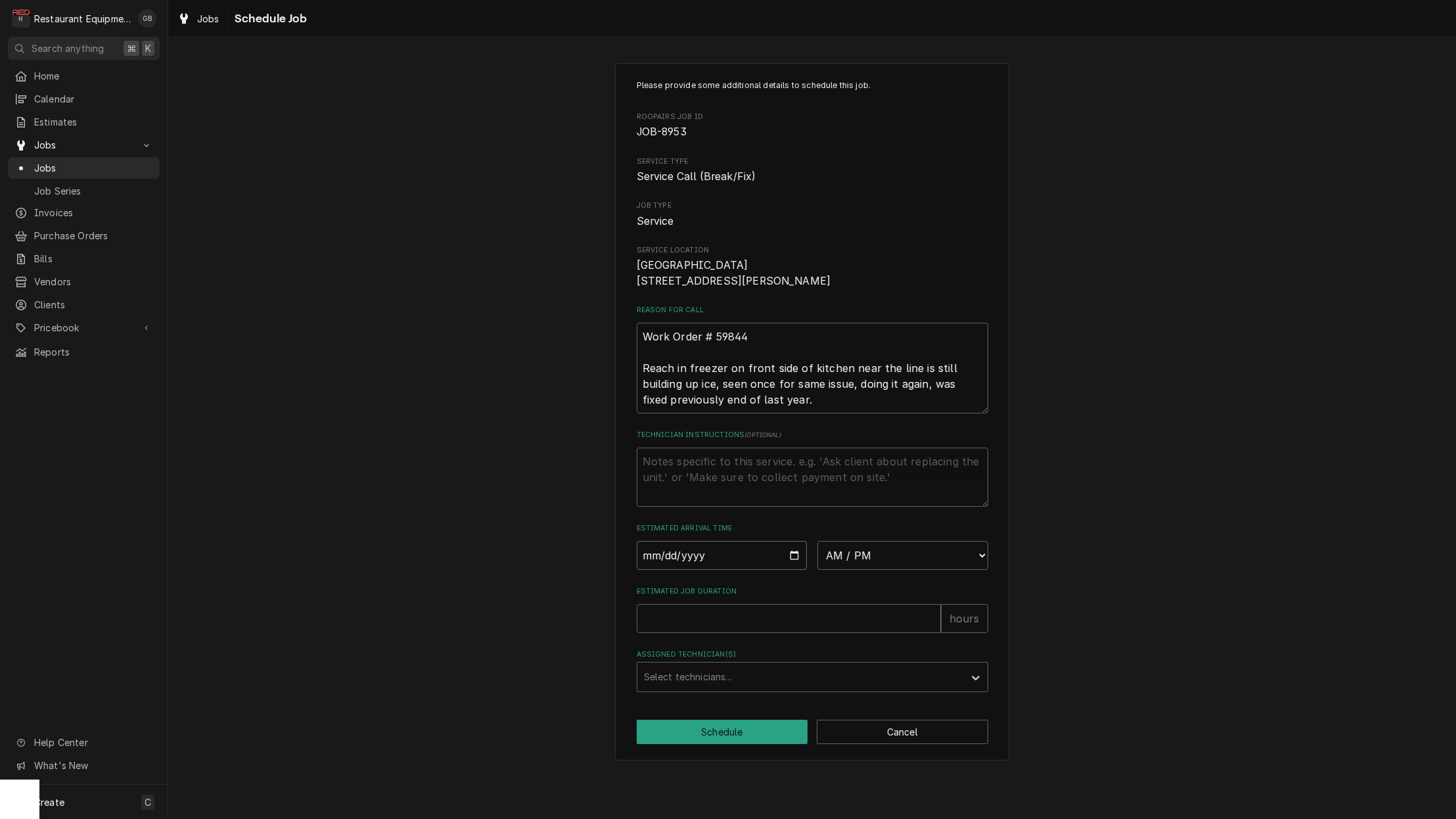
drag, startPoint x: 738, startPoint y: 588, endPoint x: 683, endPoint y: 562, distance: 60.8
click at [683, 562] on input "Date" at bounding box center [723, 556] width 171 height 29
type input "[DATE]"
type textarea "x"
select select "08:45:00"
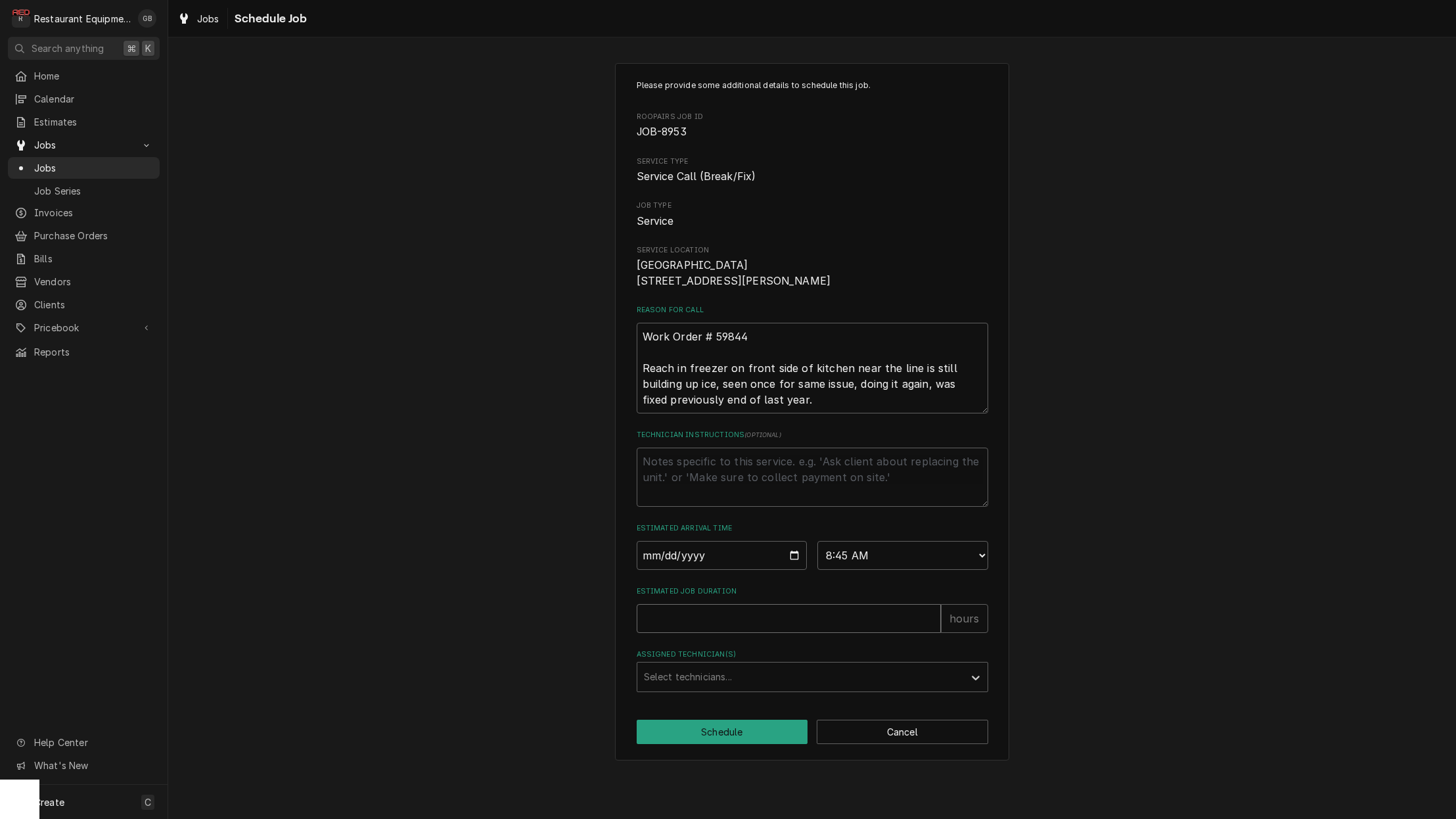
drag, startPoint x: 683, startPoint y: 562, endPoint x: 760, endPoint y: 629, distance: 102.1
click at [760, 629] on input "Estimated Job Duration" at bounding box center [789, 619] width 304 height 29
type textarea "x"
type input "2"
click at [768, 685] on div "Assigned Technician(s)" at bounding box center [800, 676] width 314 height 24
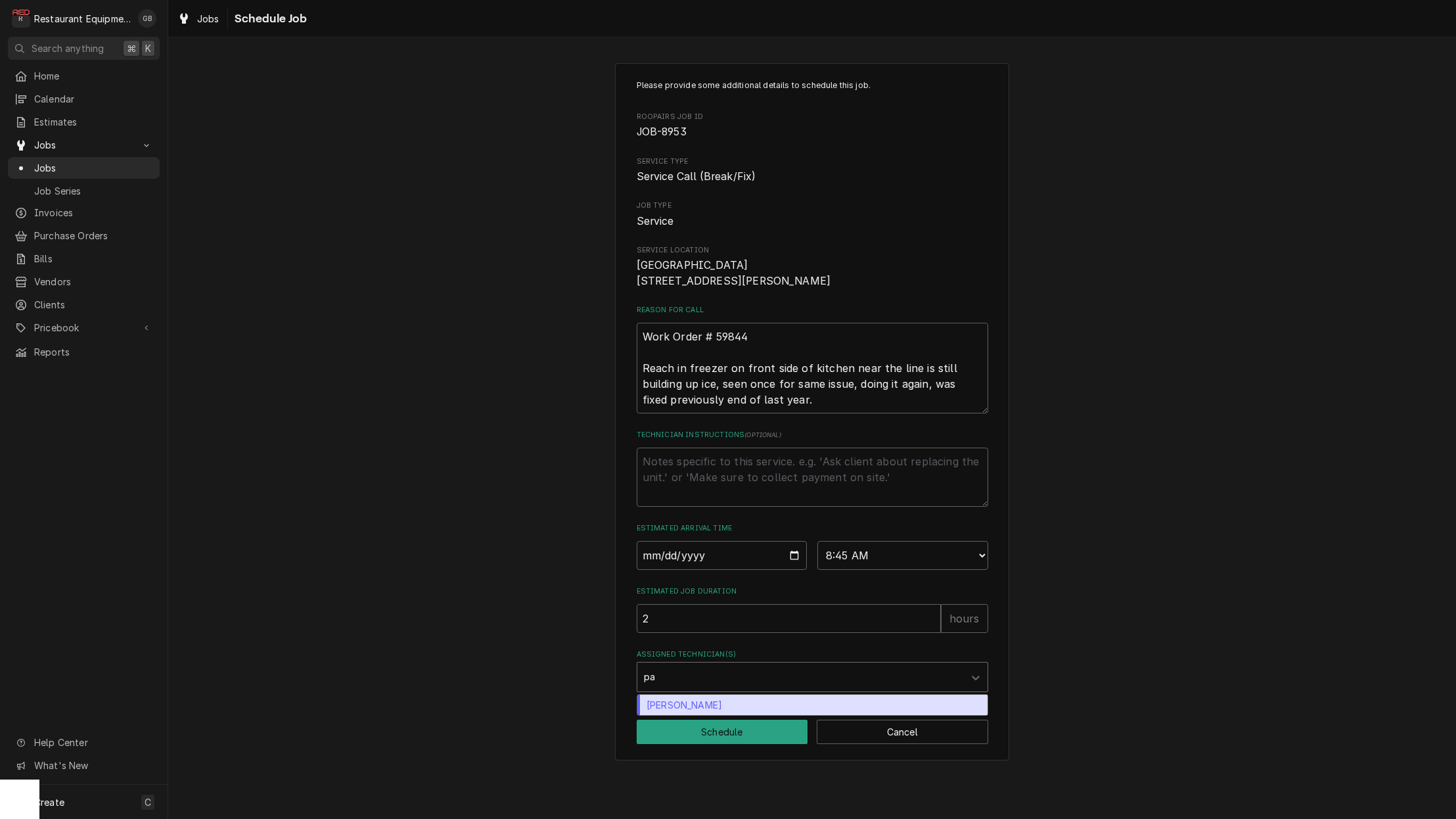
type input "pax"
click at [699, 712] on div "Paxton Turner" at bounding box center [812, 705] width 351 height 20
type textarea "x"
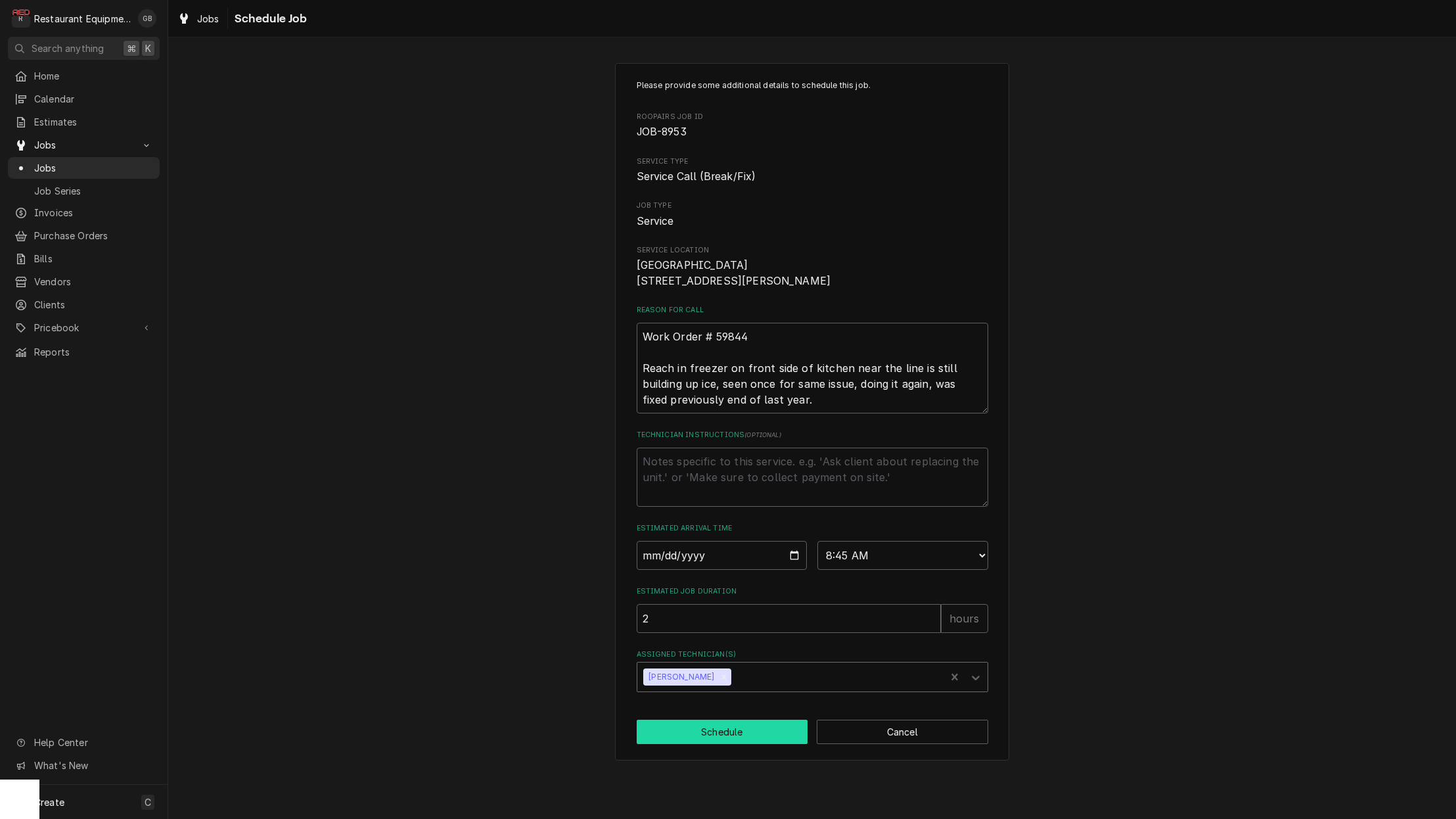
scroll to position [0, 2]
click at [718, 744] on button "Schedule" at bounding box center [723, 732] width 172 height 25
type textarea "x"
